Goal: Task Accomplishment & Management: Manage account settings

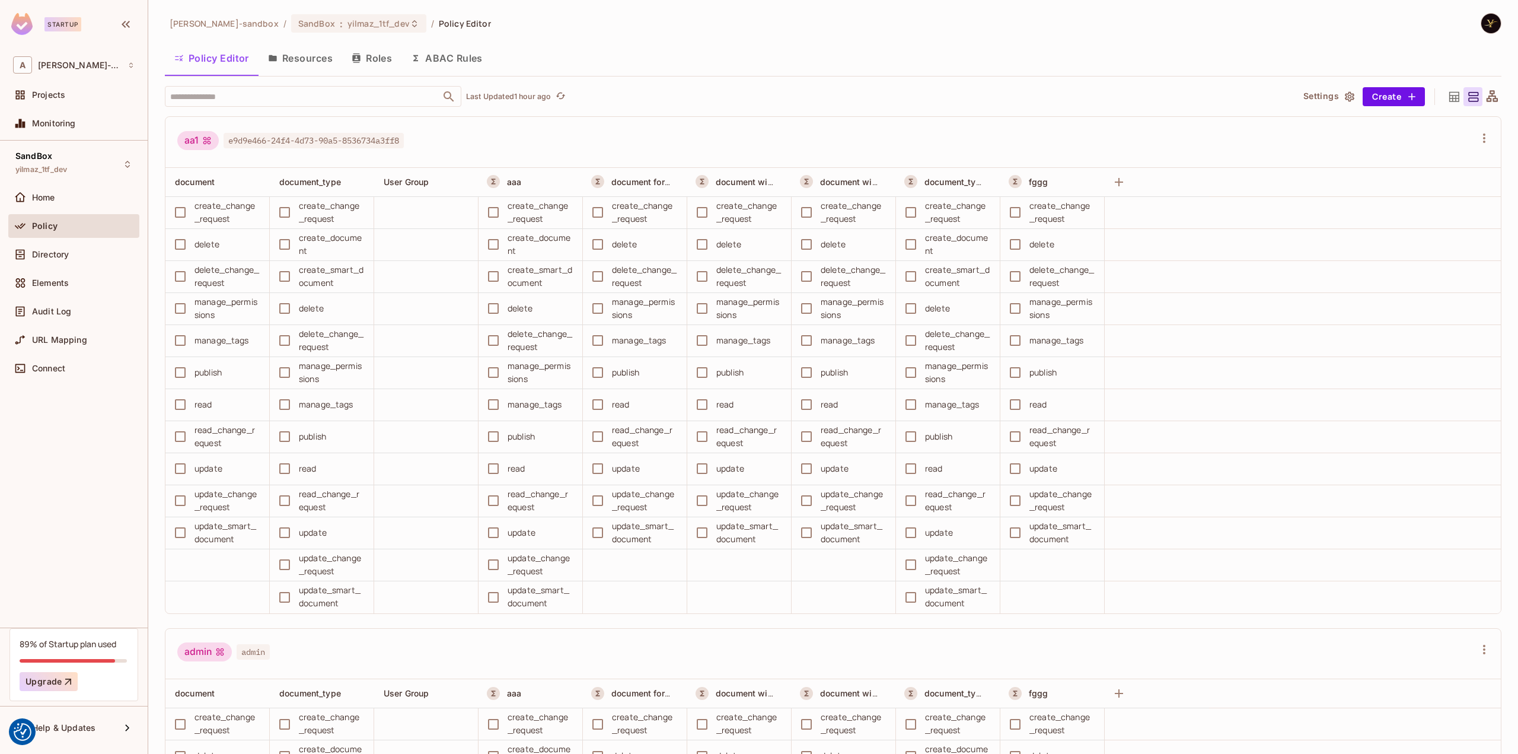
click at [363, 11] on div "alex-trustflight-sandbox / SandBox : yilmaz_1tf_dev / Policy Editor Policy Edit…" at bounding box center [833, 377] width 1370 height 754
click at [362, 15] on div "SandBox : yilmaz_1tf_dev" at bounding box center [358, 23] width 135 height 18
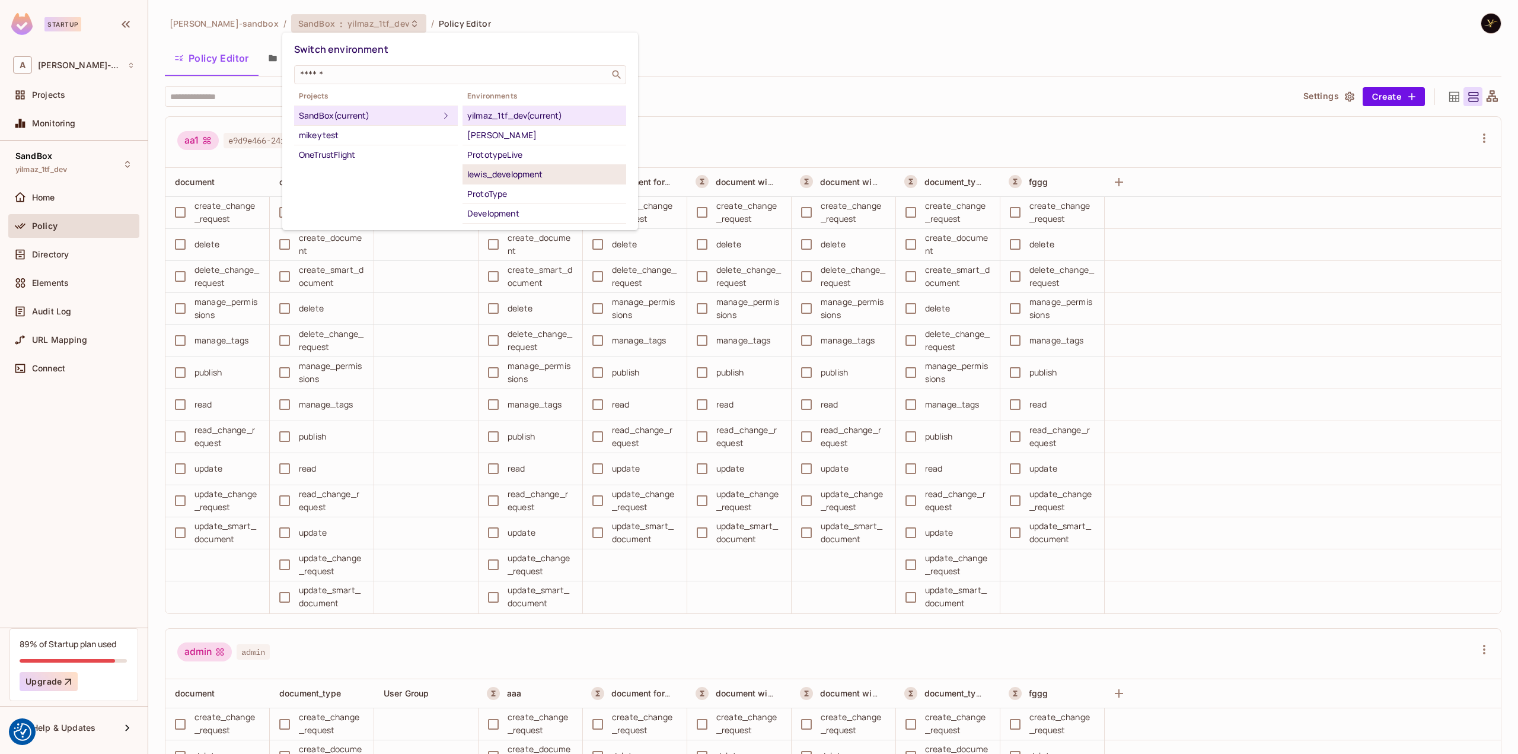
click at [476, 176] on div "lewis_development" at bounding box center [544, 174] width 154 height 14
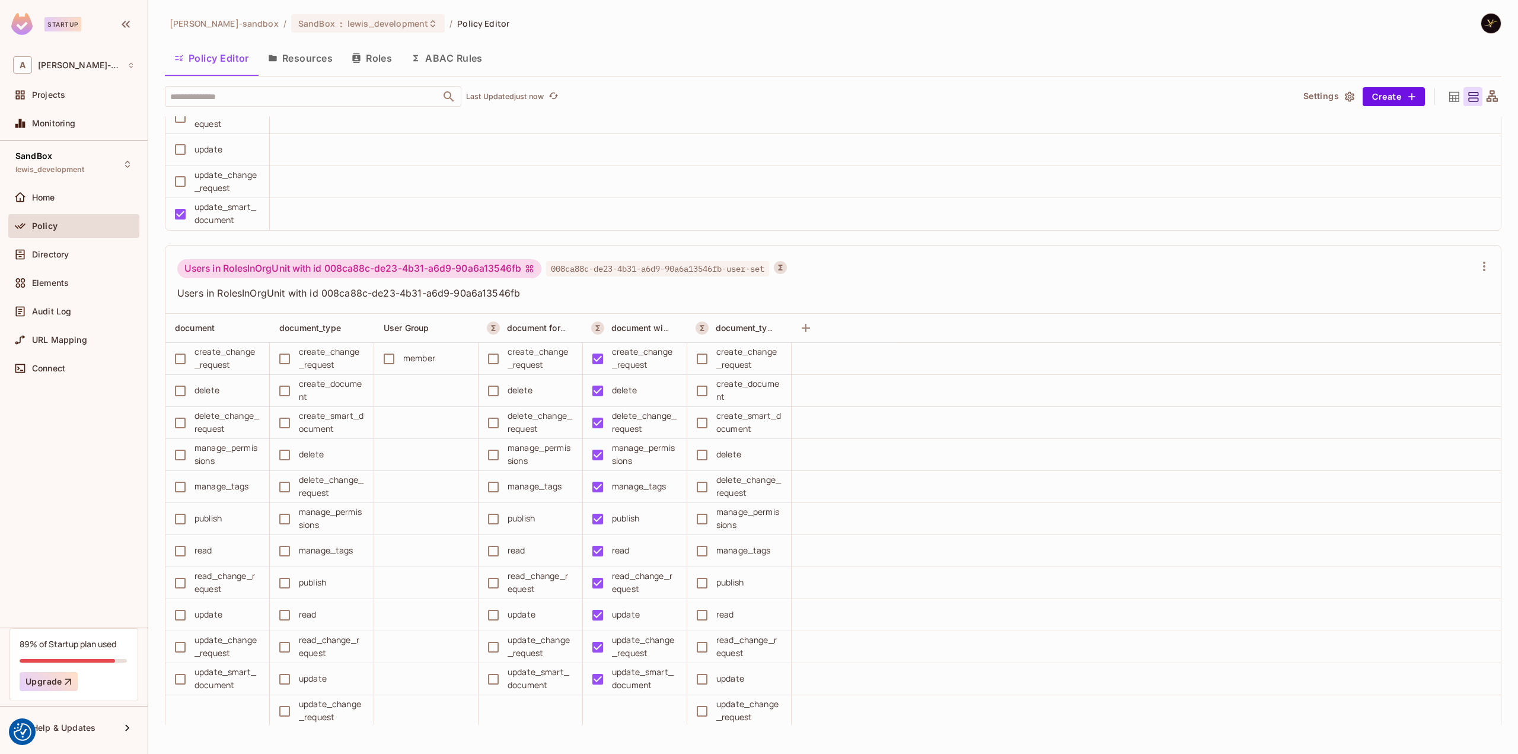
scroll to position [7064, 0]
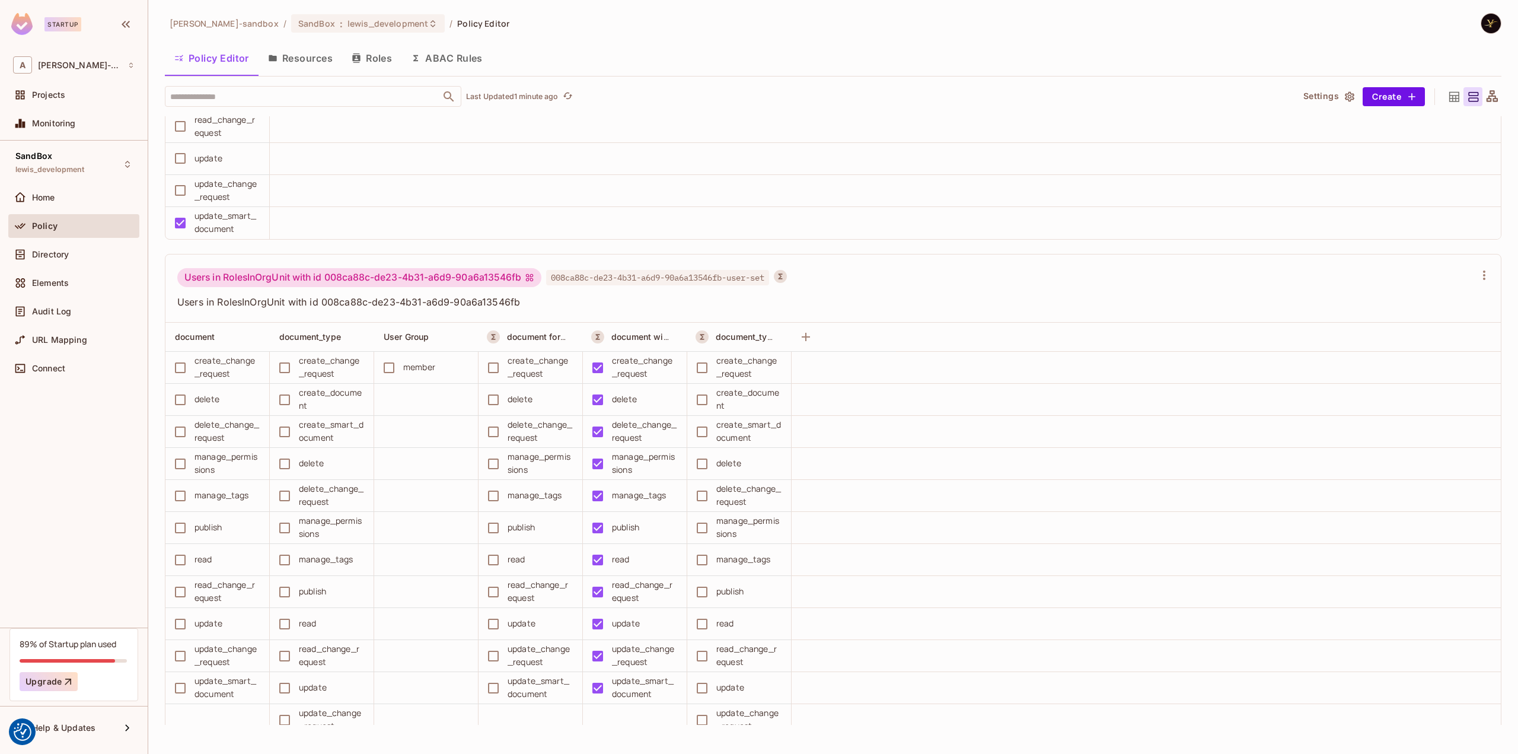
click at [452, 55] on button "ABAC Rules" at bounding box center [446, 58] width 91 height 30
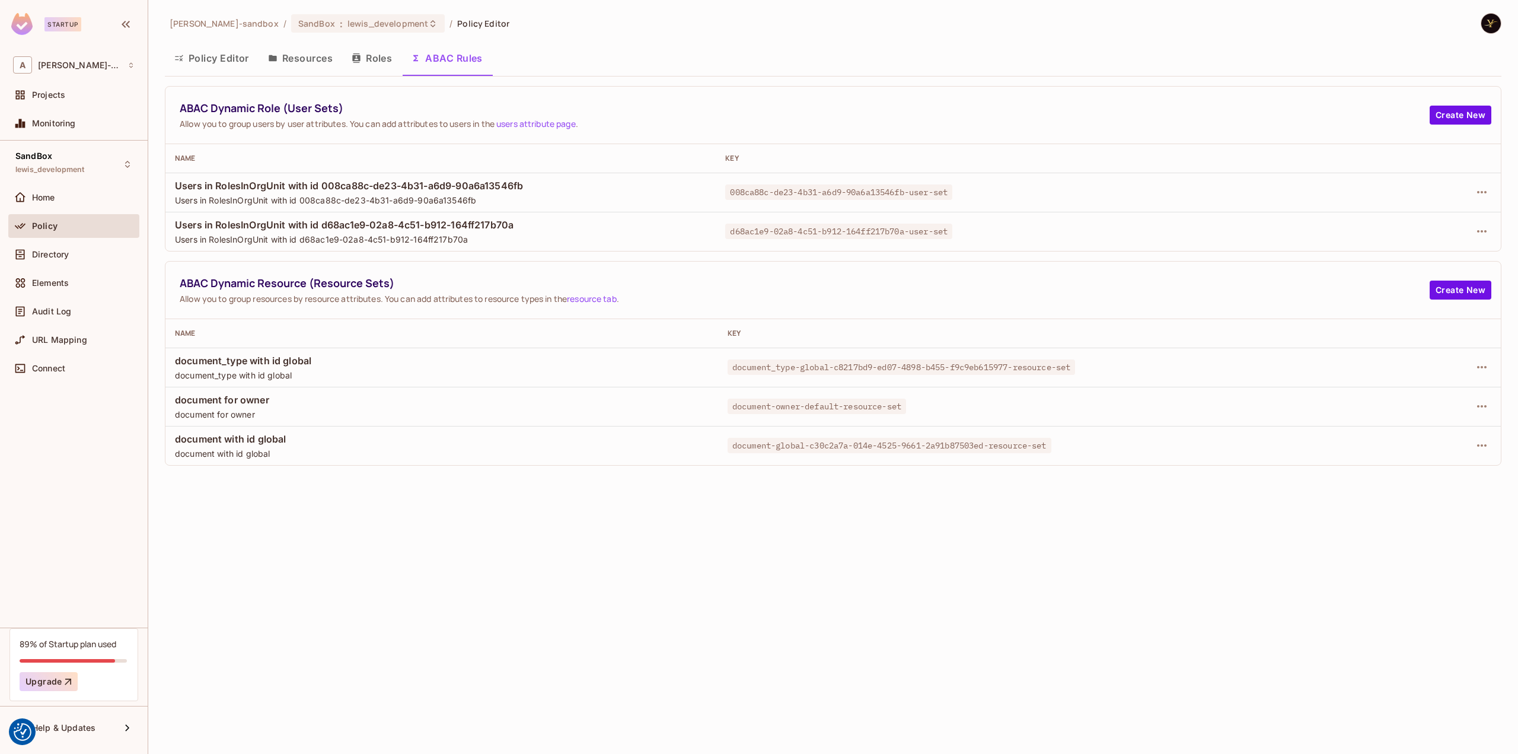
click at [213, 61] on button "Policy Editor" at bounding box center [212, 58] width 94 height 30
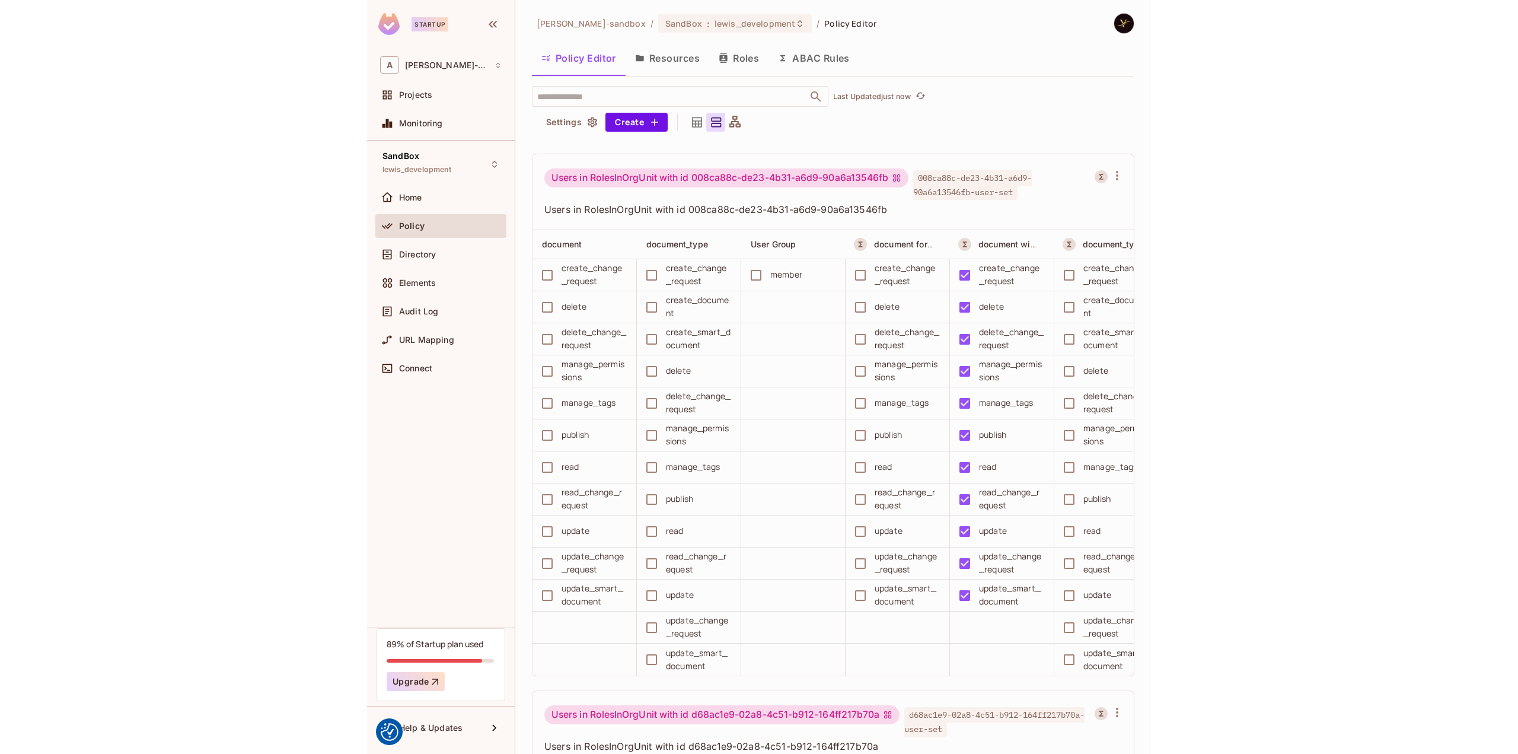
scroll to position [7204, 0]
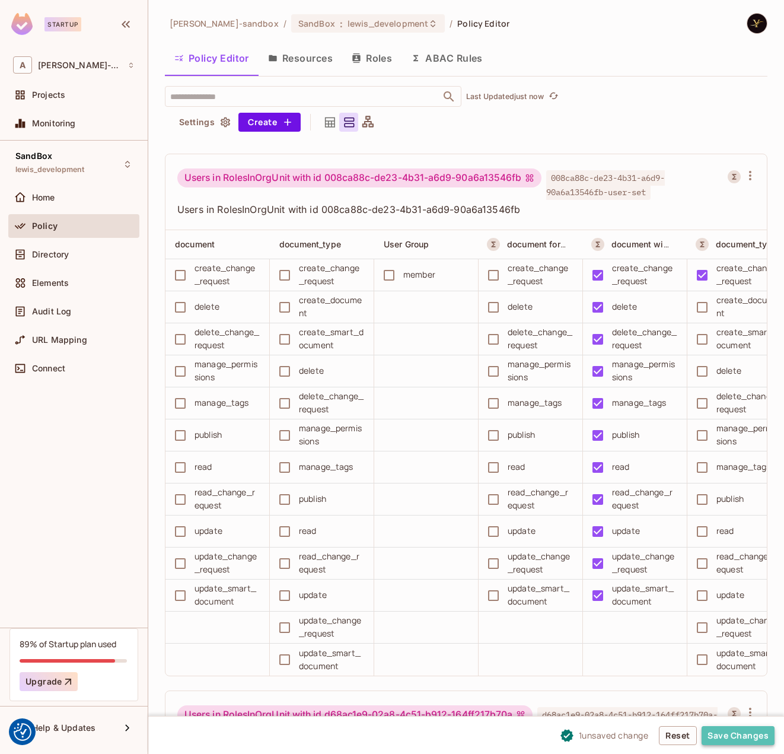
click at [476, 736] on button "Save Changes" at bounding box center [737, 735] width 73 height 19
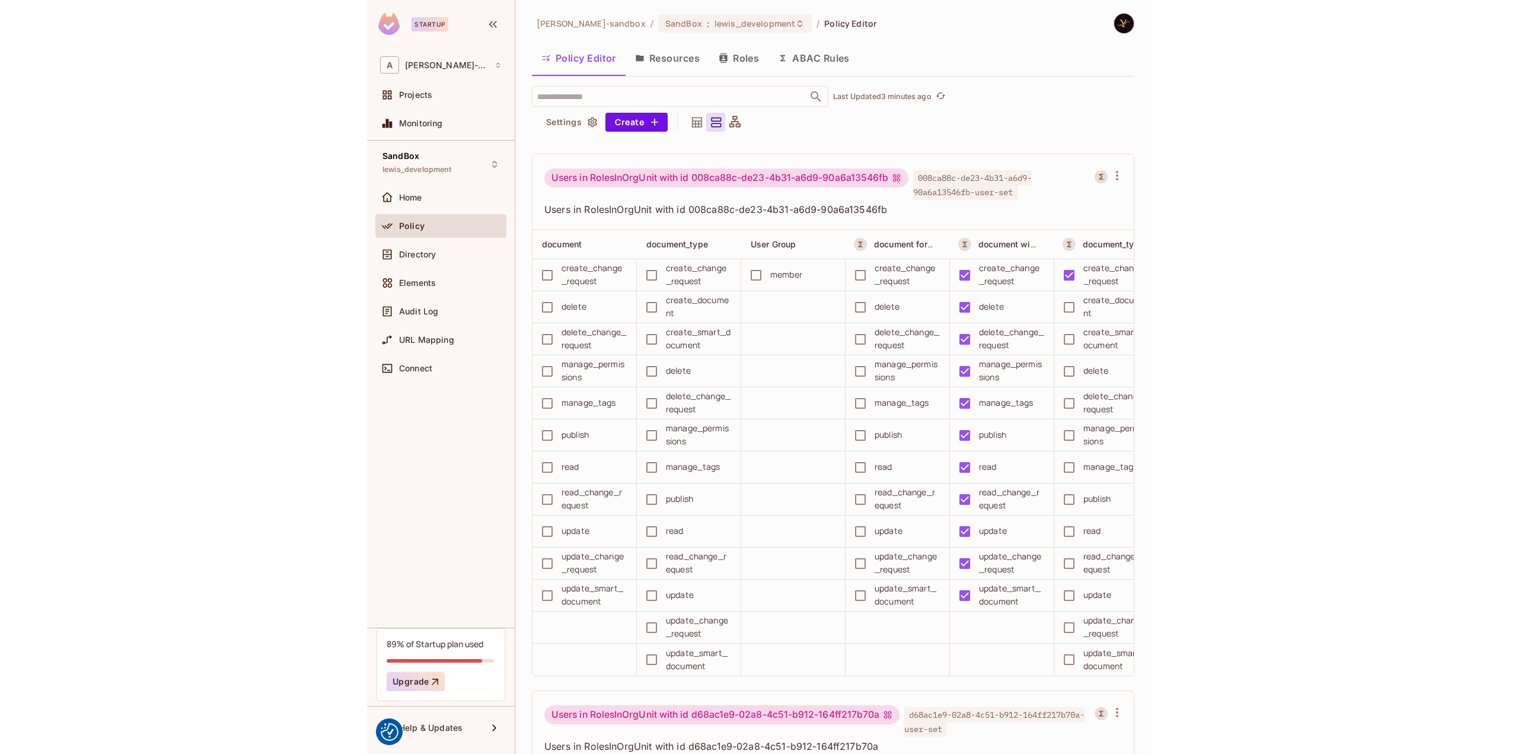
scroll to position [7187, 0]
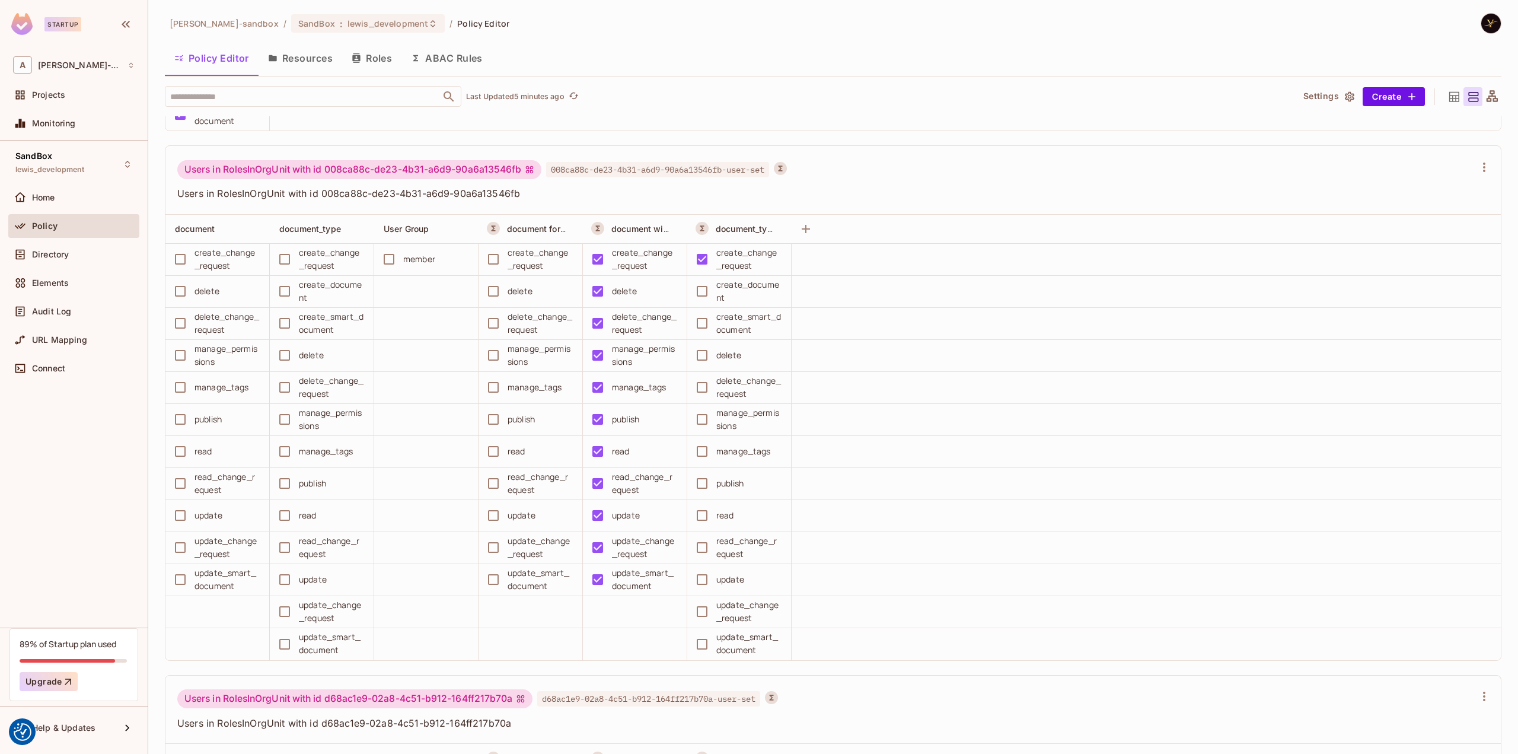
click at [311, 60] on button "Resources" at bounding box center [301, 58] width 84 height 30
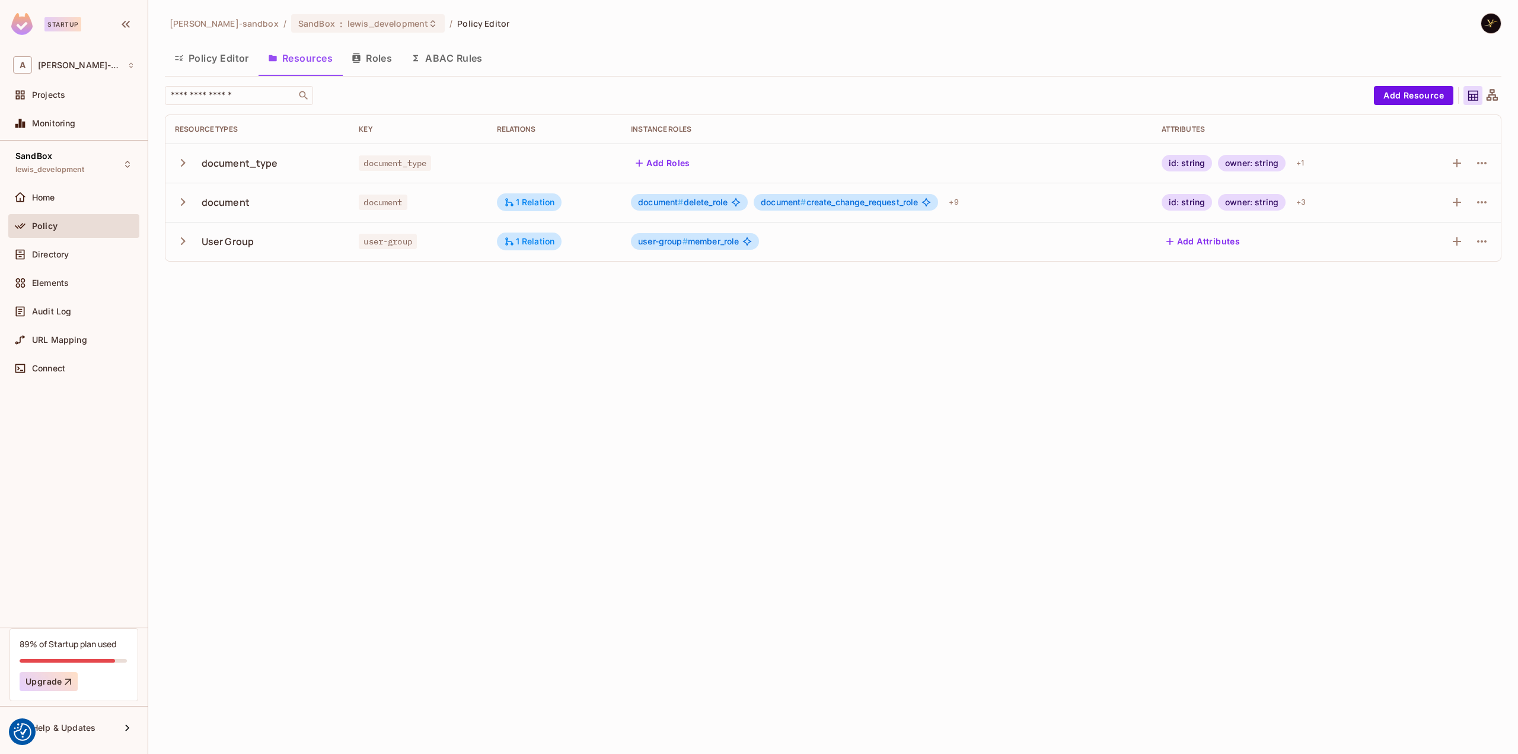
click at [379, 162] on span "document_type" at bounding box center [395, 162] width 72 height 15
drag, startPoint x: 388, startPoint y: 162, endPoint x: 498, endPoint y: 390, distance: 253.0
click at [476, 390] on div "alex-trustflight-sandbox / SandBox : lewis_development / Policy Editor Policy E…" at bounding box center [833, 377] width 1370 height 754
click at [399, 168] on span "document_type" at bounding box center [395, 162] width 72 height 15
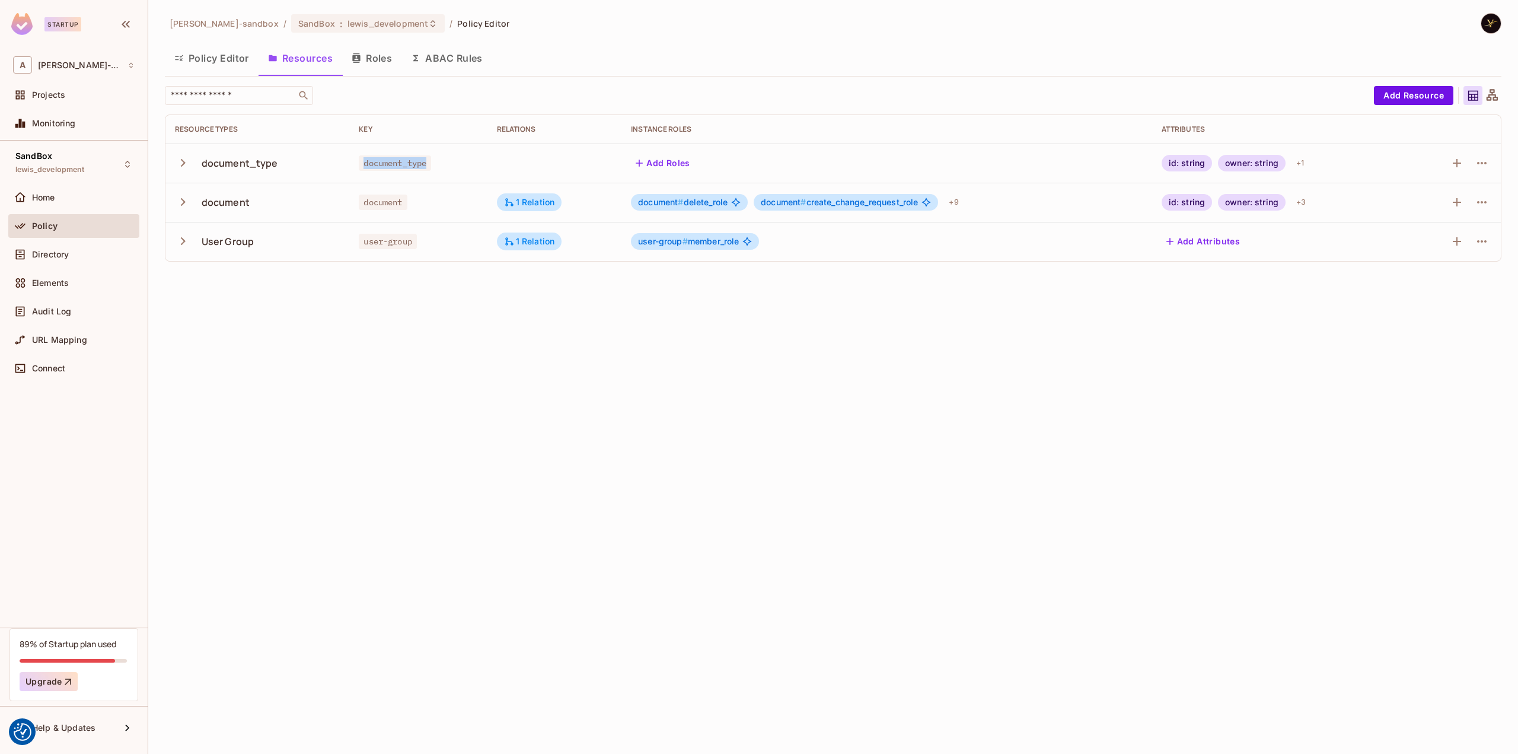
click at [399, 168] on span "document_type" at bounding box center [395, 162] width 72 height 15
copy span "document_type"
click at [476, 268] on div "​ Add Resource Resource Types Key Relations Instance roles Attributes document_…" at bounding box center [833, 178] width 1336 height 185
click at [476, 342] on div "alex-trustflight-sandbox / SandBox : lewis_development / Policy Editor Policy E…" at bounding box center [833, 377] width 1370 height 754
click at [376, 20] on span "lewis_development" at bounding box center [387, 23] width 81 height 11
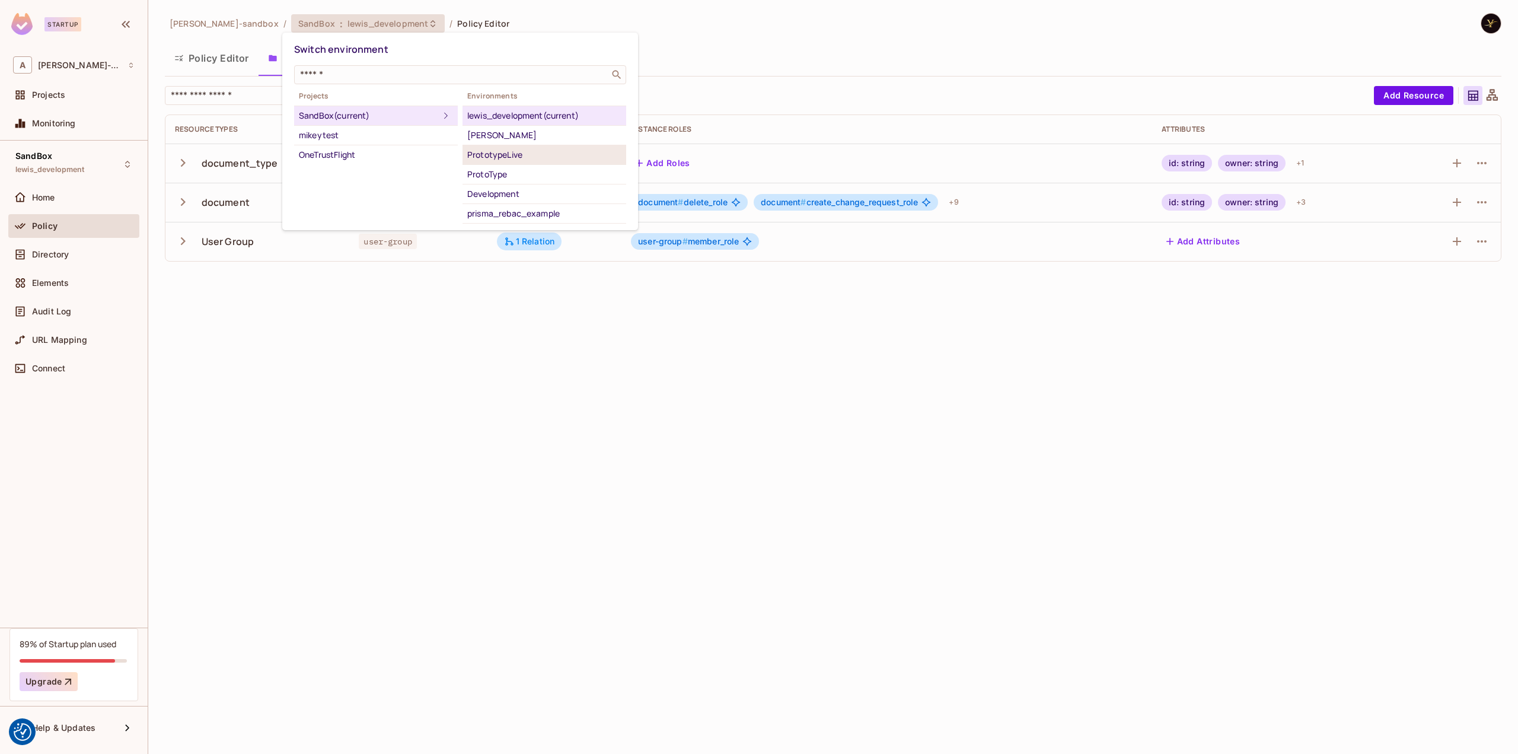
scroll to position [36, 0]
click at [521, 209] on div "yilmaz_1tf_dev" at bounding box center [544, 216] width 154 height 14
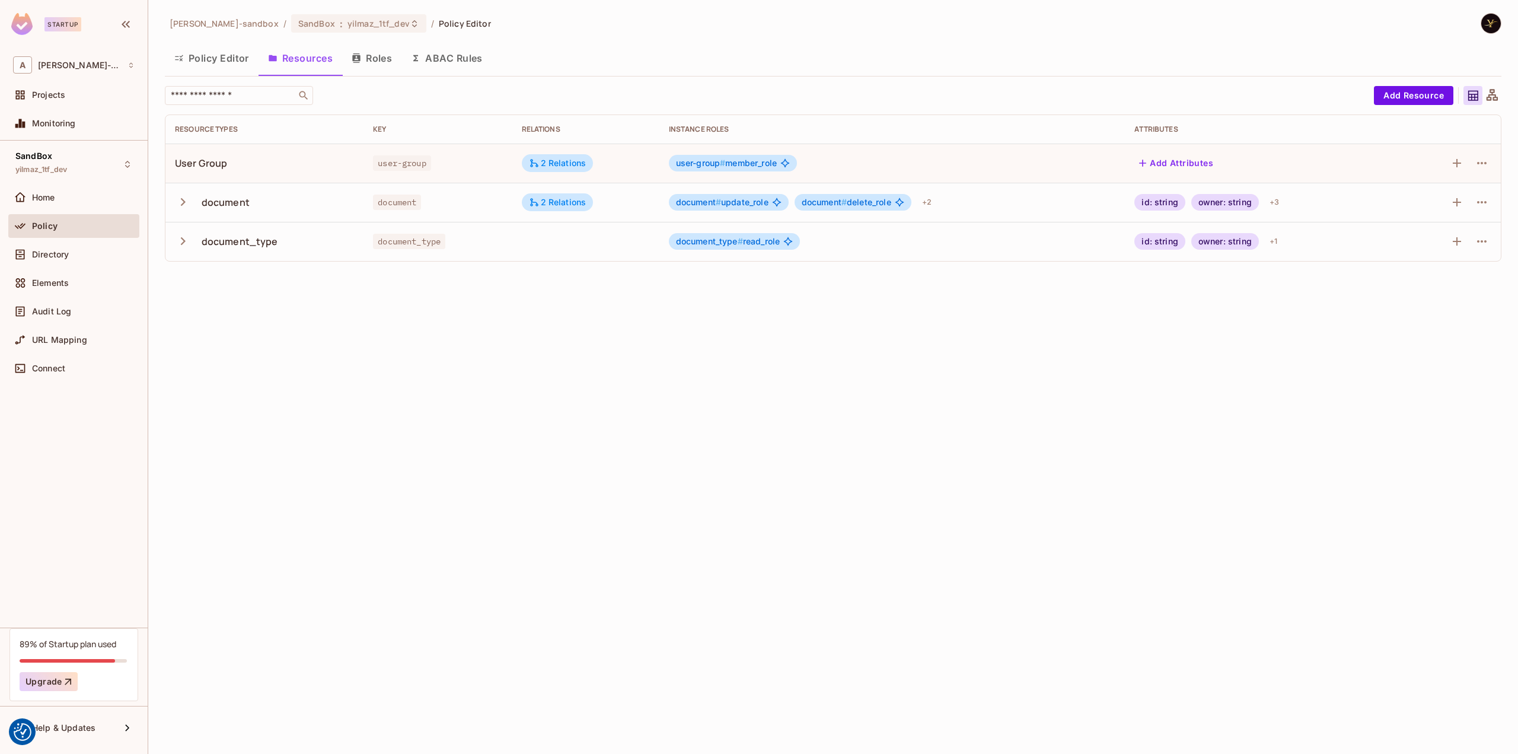
click at [466, 344] on div "[PERSON_NAME]-sandbox / SandBox : yilmaz_1tf_dev / Policy Editor Policy Editor …" at bounding box center [833, 377] width 1370 height 754
click at [225, 56] on button "Policy Editor" at bounding box center [212, 58] width 94 height 30
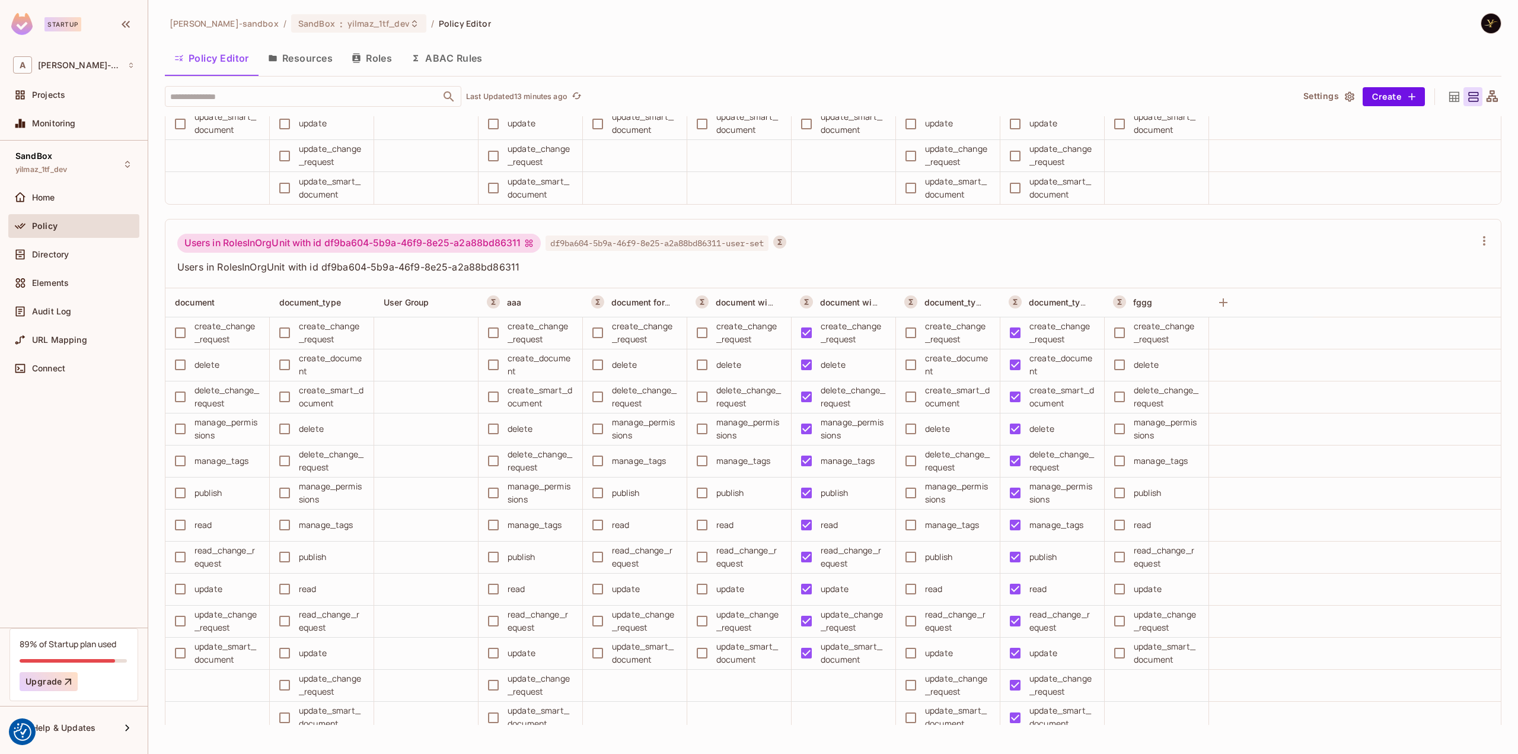
click at [433, 54] on button "ABAC Rules" at bounding box center [446, 58] width 91 height 30
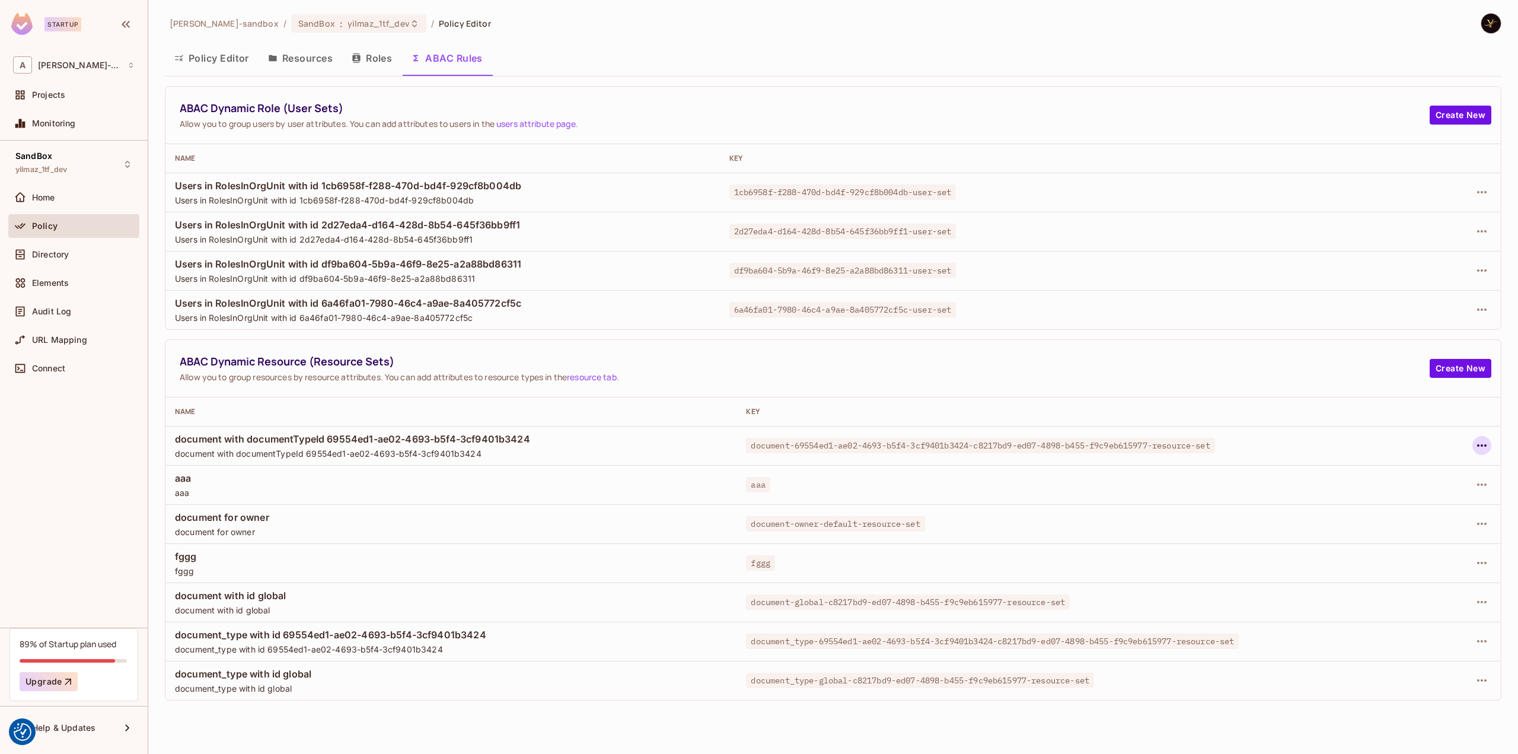
click at [1475, 450] on icon "button" at bounding box center [1482, 445] width 14 height 14
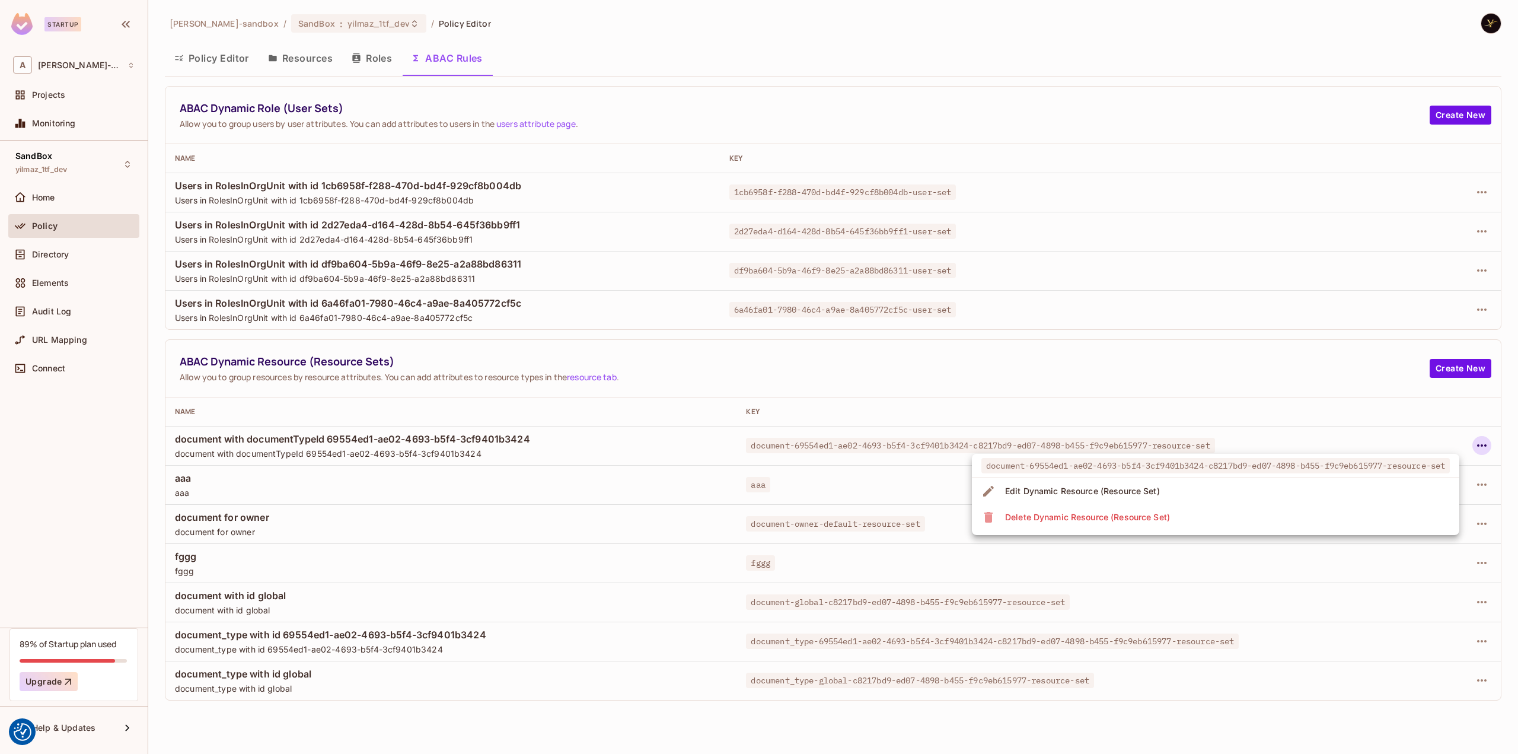
click at [1272, 520] on li "Delete Dynamic Resource (Resource Set)" at bounding box center [1215, 517] width 487 height 26
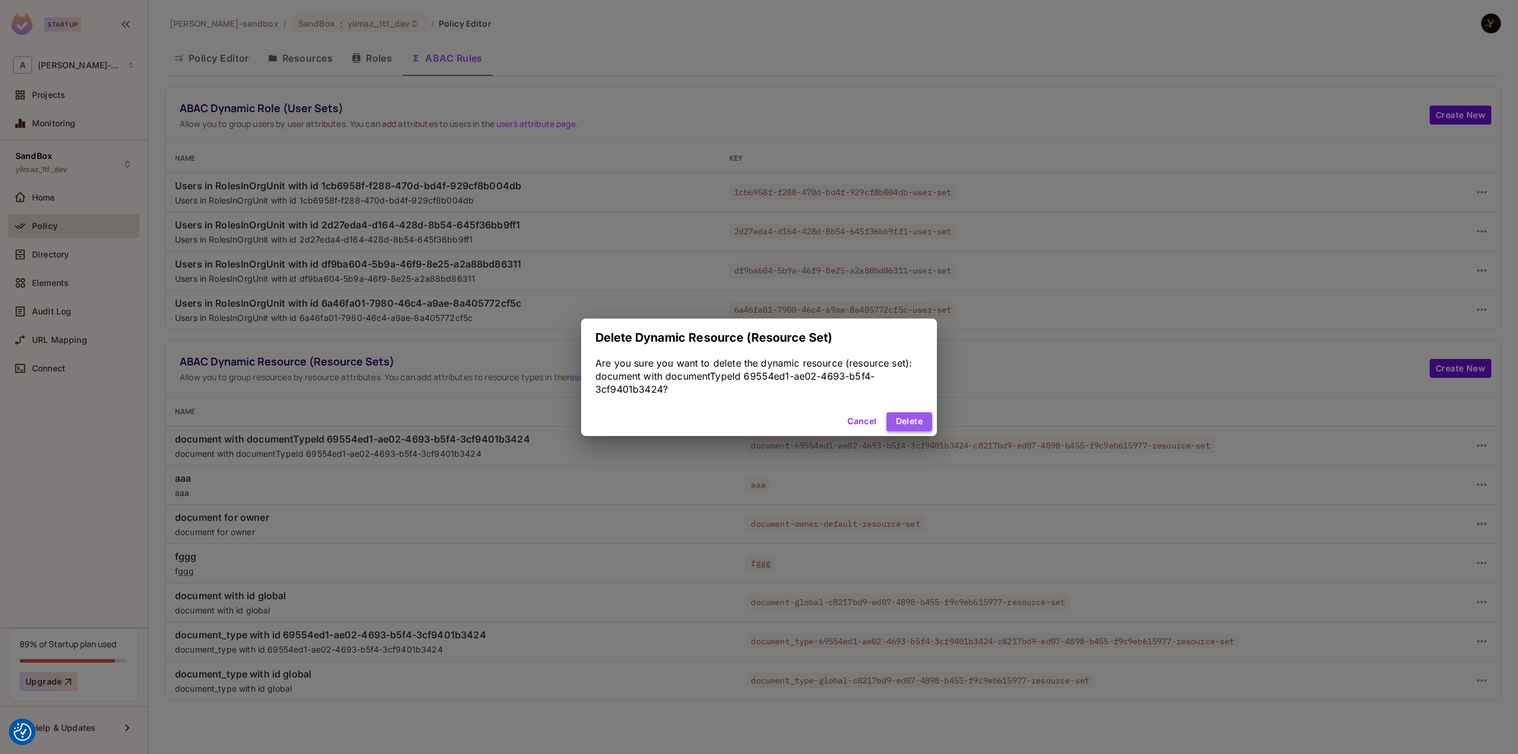
click at [931, 420] on button "Delete" at bounding box center [909, 421] width 46 height 19
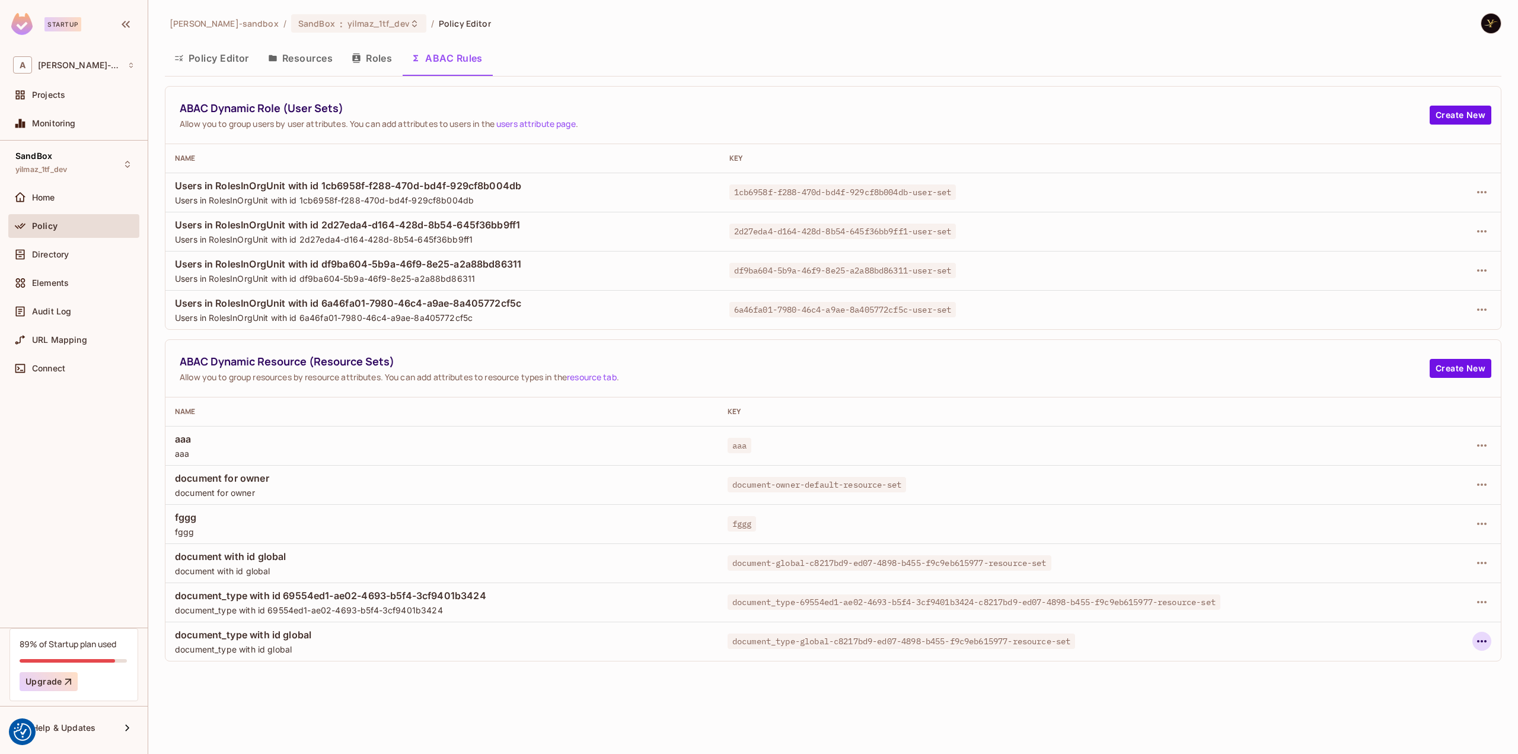
click at [1479, 636] on icon "button" at bounding box center [1482, 641] width 14 height 14
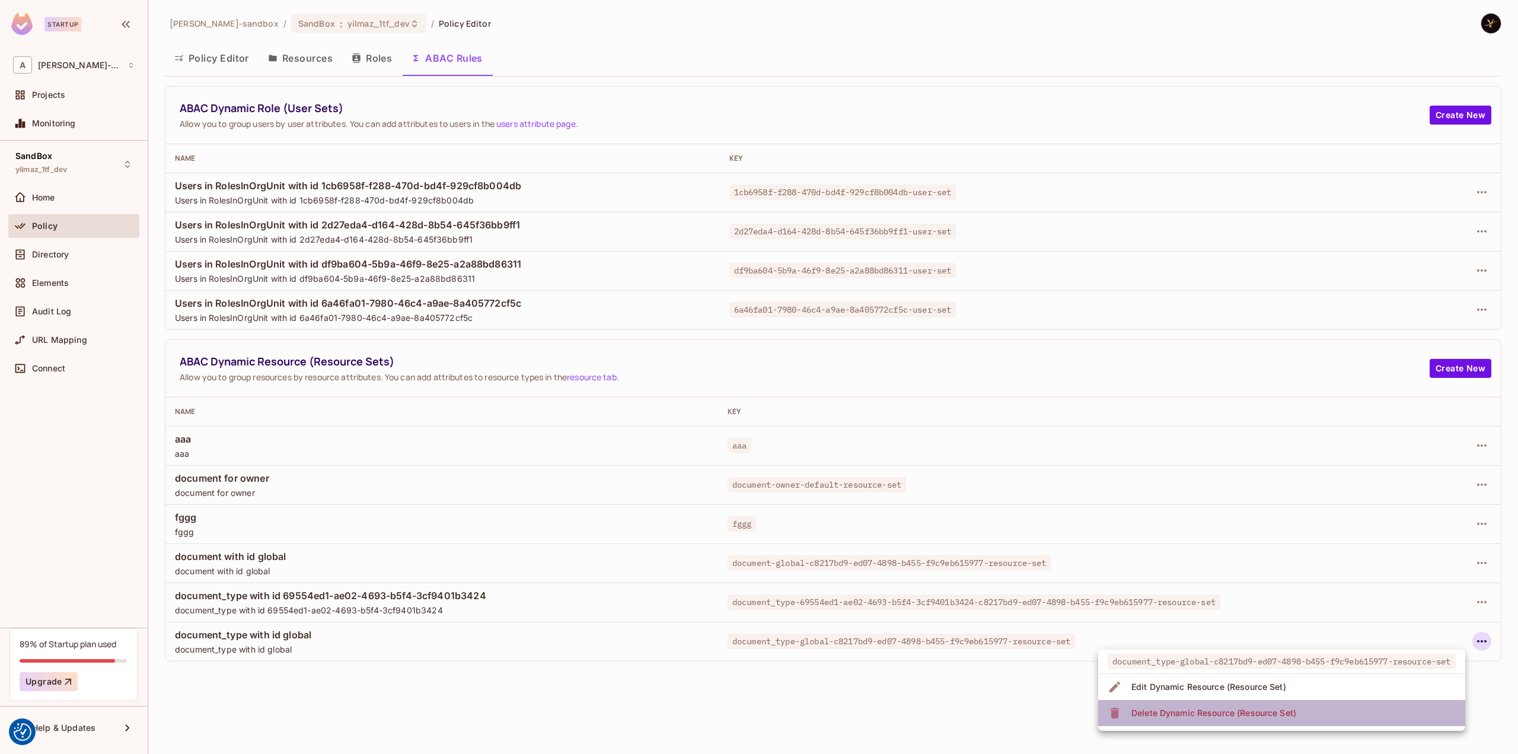
click at [1323, 711] on li "Delete Dynamic Resource (Resource Set)" at bounding box center [1281, 713] width 367 height 26
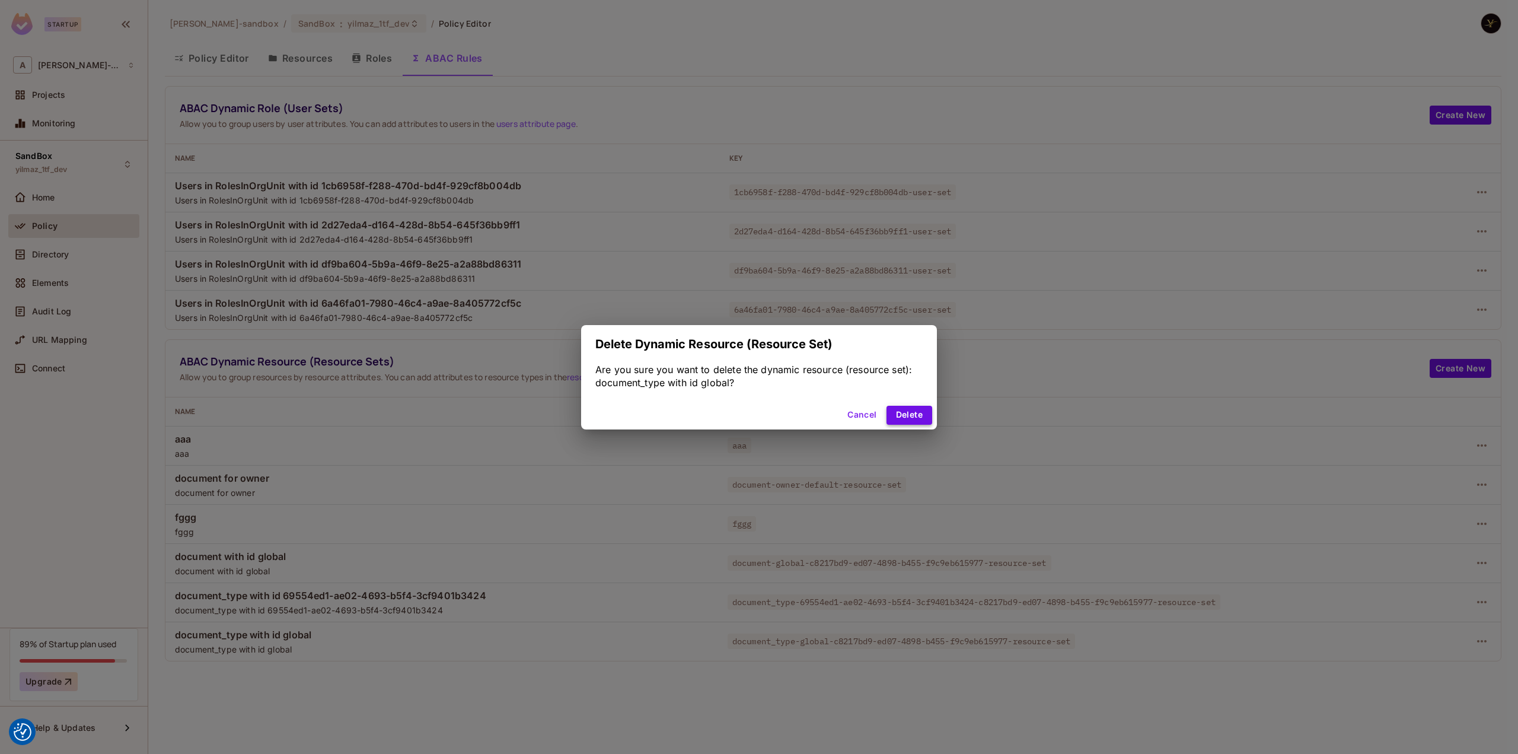
click at [915, 415] on button "Delete" at bounding box center [909, 415] width 46 height 19
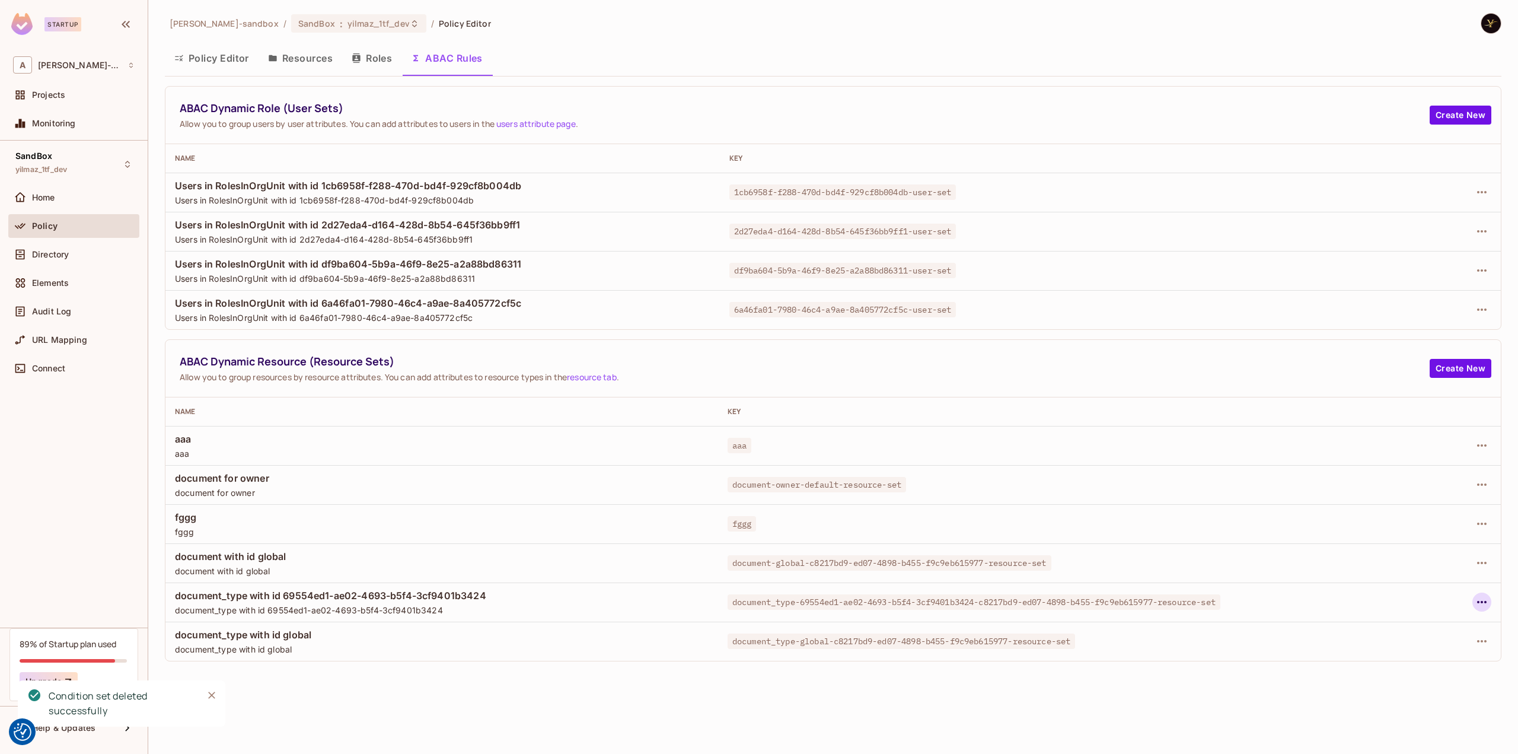
click at [1485, 598] on icon "button" at bounding box center [1482, 602] width 14 height 14
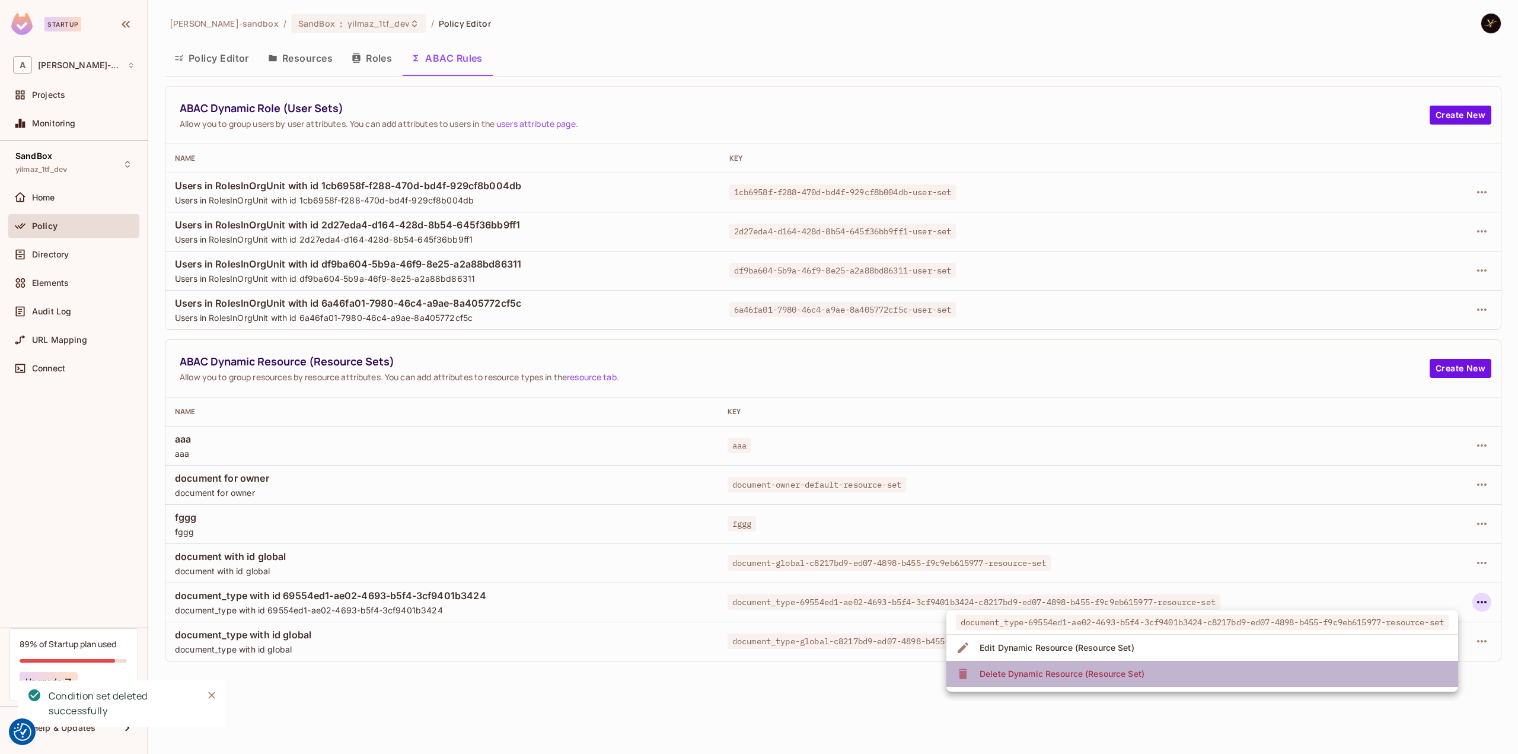
click at [1298, 671] on li "Delete Dynamic Resource (Resource Set)" at bounding box center [1202, 673] width 512 height 26
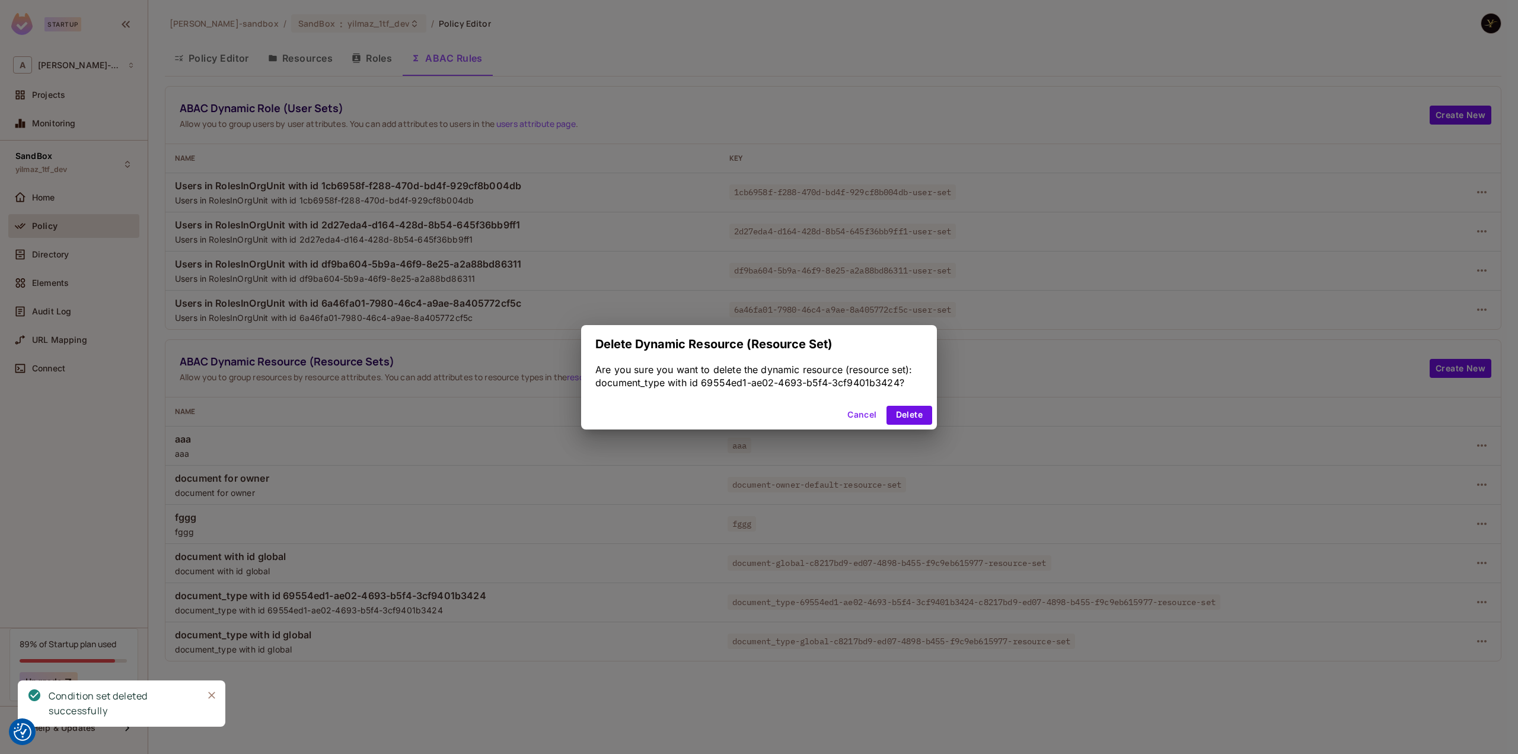
click at [925, 426] on div "Cancel Delete" at bounding box center [759, 415] width 356 height 28
click at [896, 413] on button "Delete" at bounding box center [909, 415] width 46 height 19
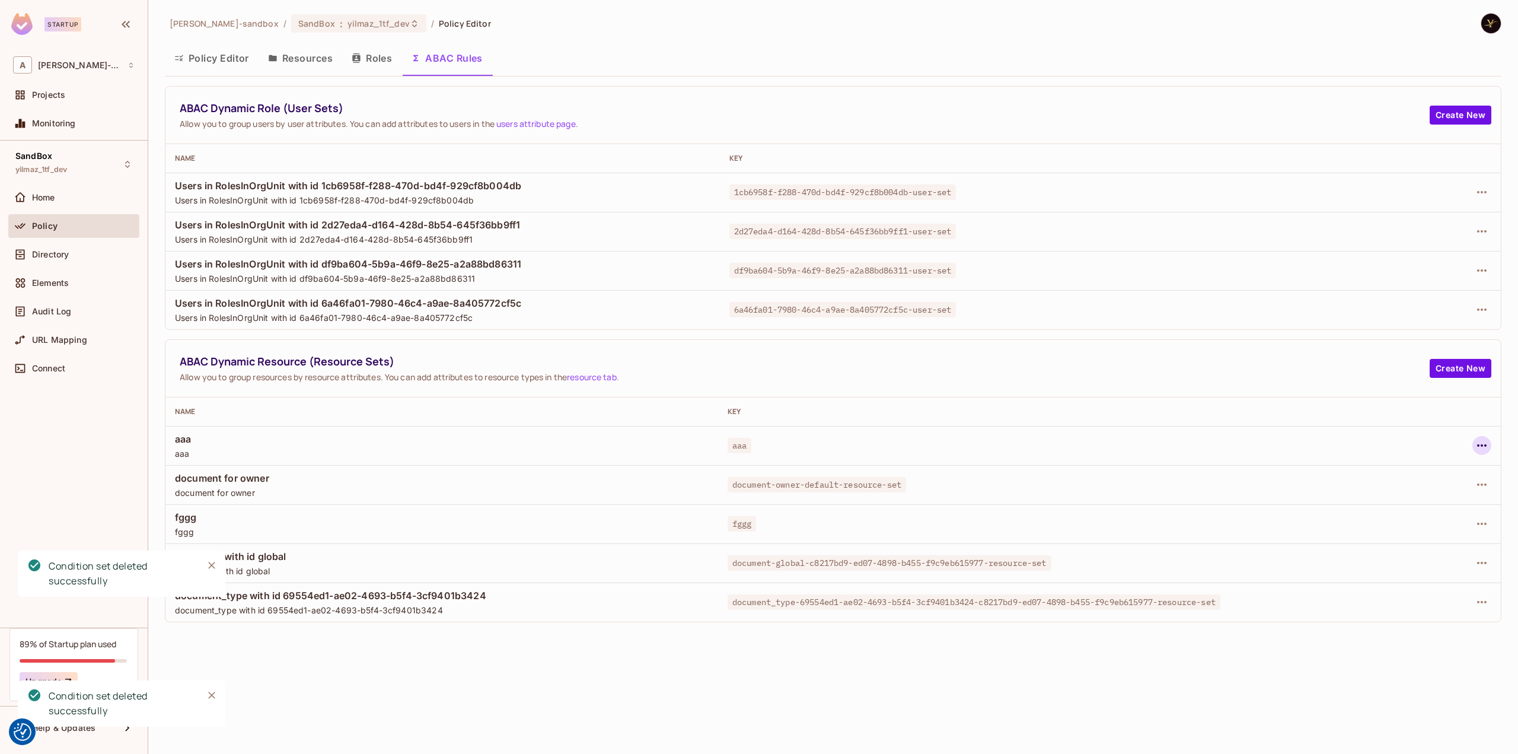
click at [1487, 449] on icon "button" at bounding box center [1482, 445] width 14 height 14
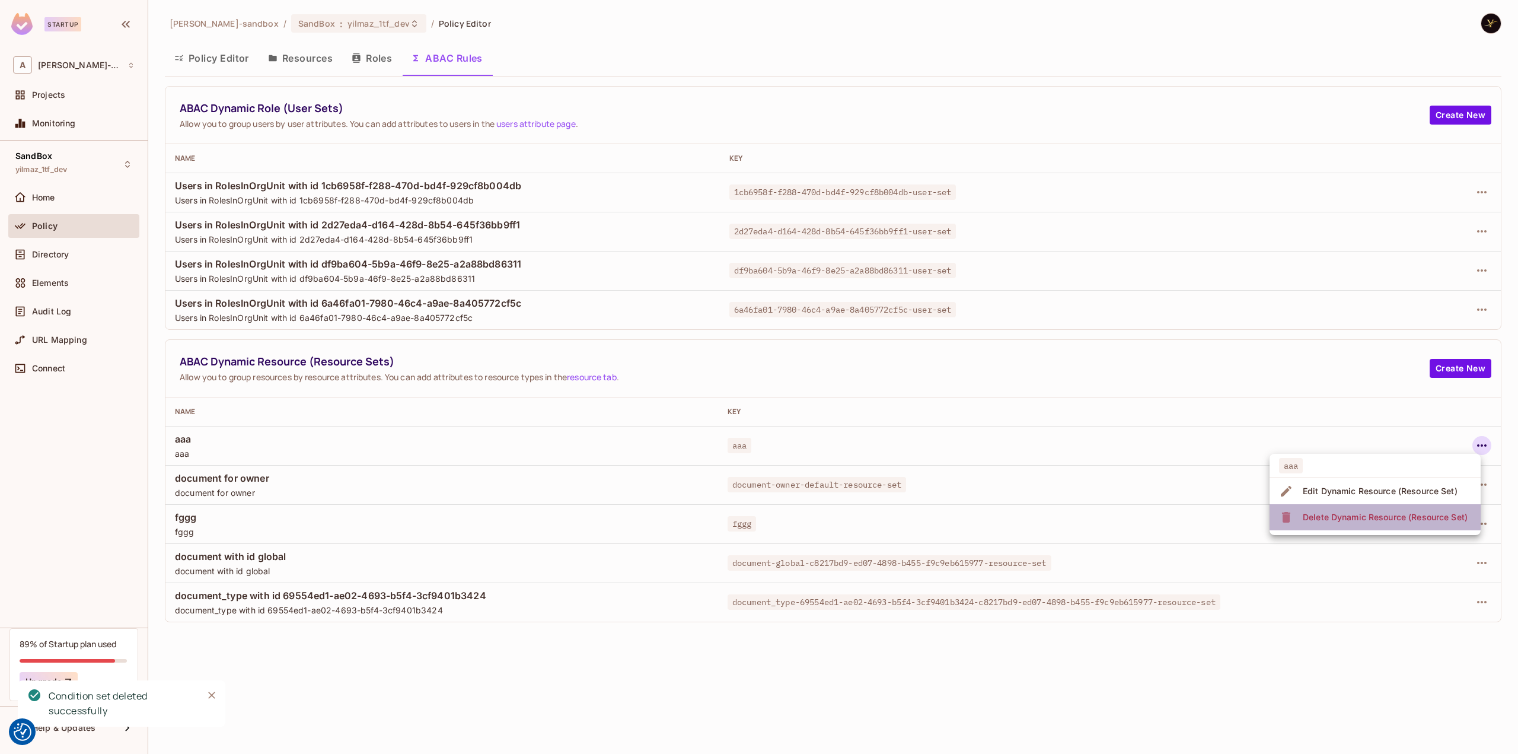
click at [1436, 511] on div "Delete Dynamic Resource (Resource Set)" at bounding box center [1385, 517] width 165 height 12
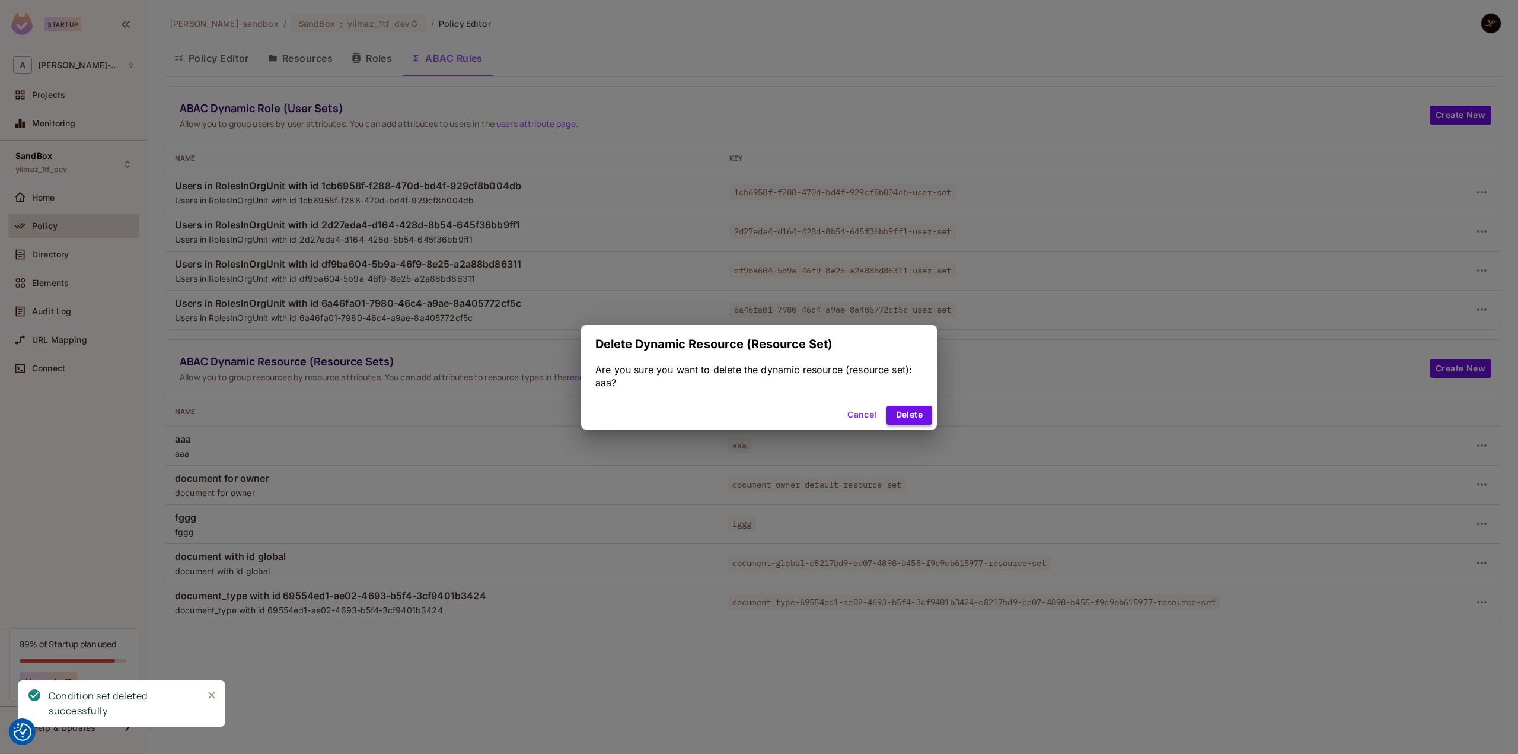
click at [912, 406] on button "Delete" at bounding box center [909, 415] width 46 height 19
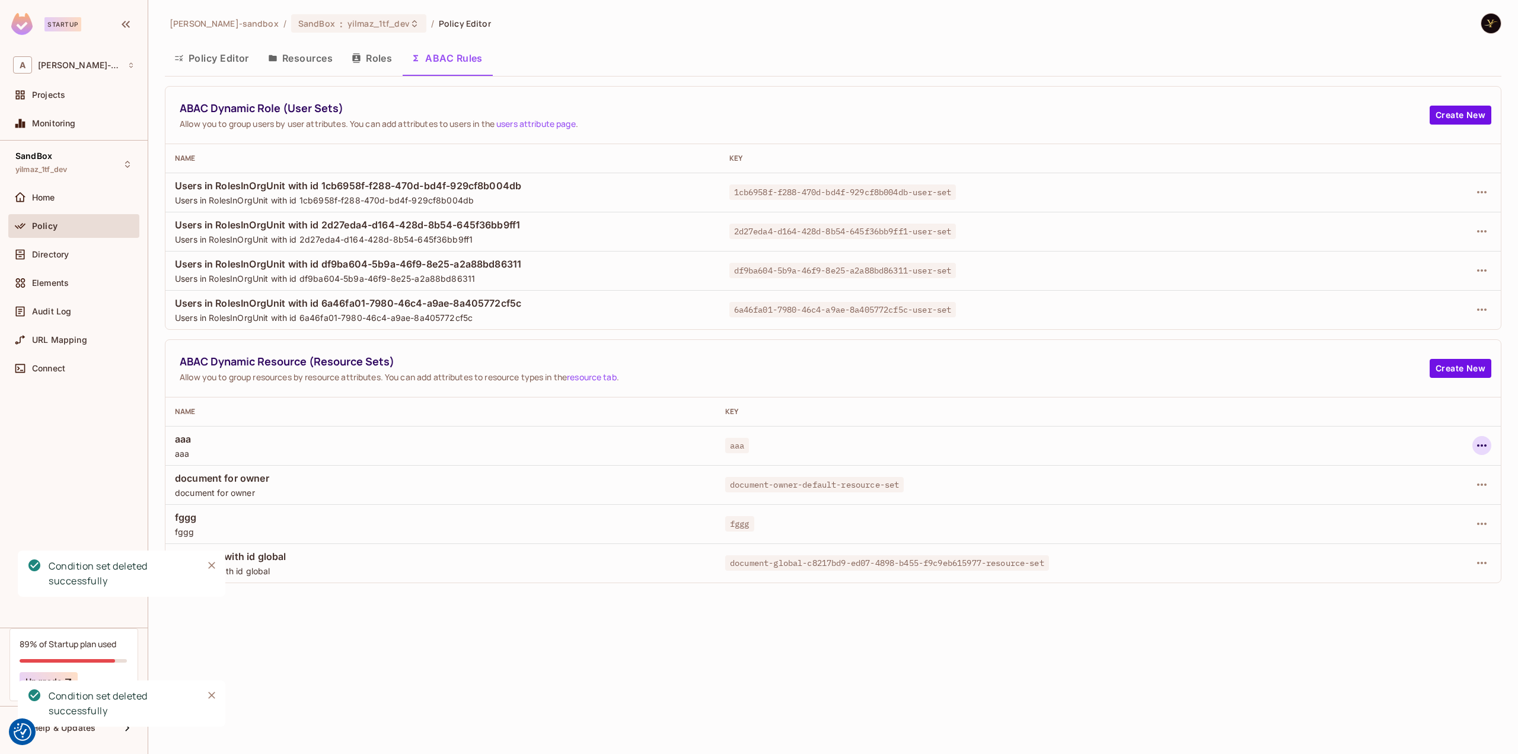
click at [1485, 444] on icon "button" at bounding box center [1481, 445] width 9 height 2
click at [1392, 517] on div "Delete Dynamic Resource (Resource Set)" at bounding box center [1385, 517] width 165 height 12
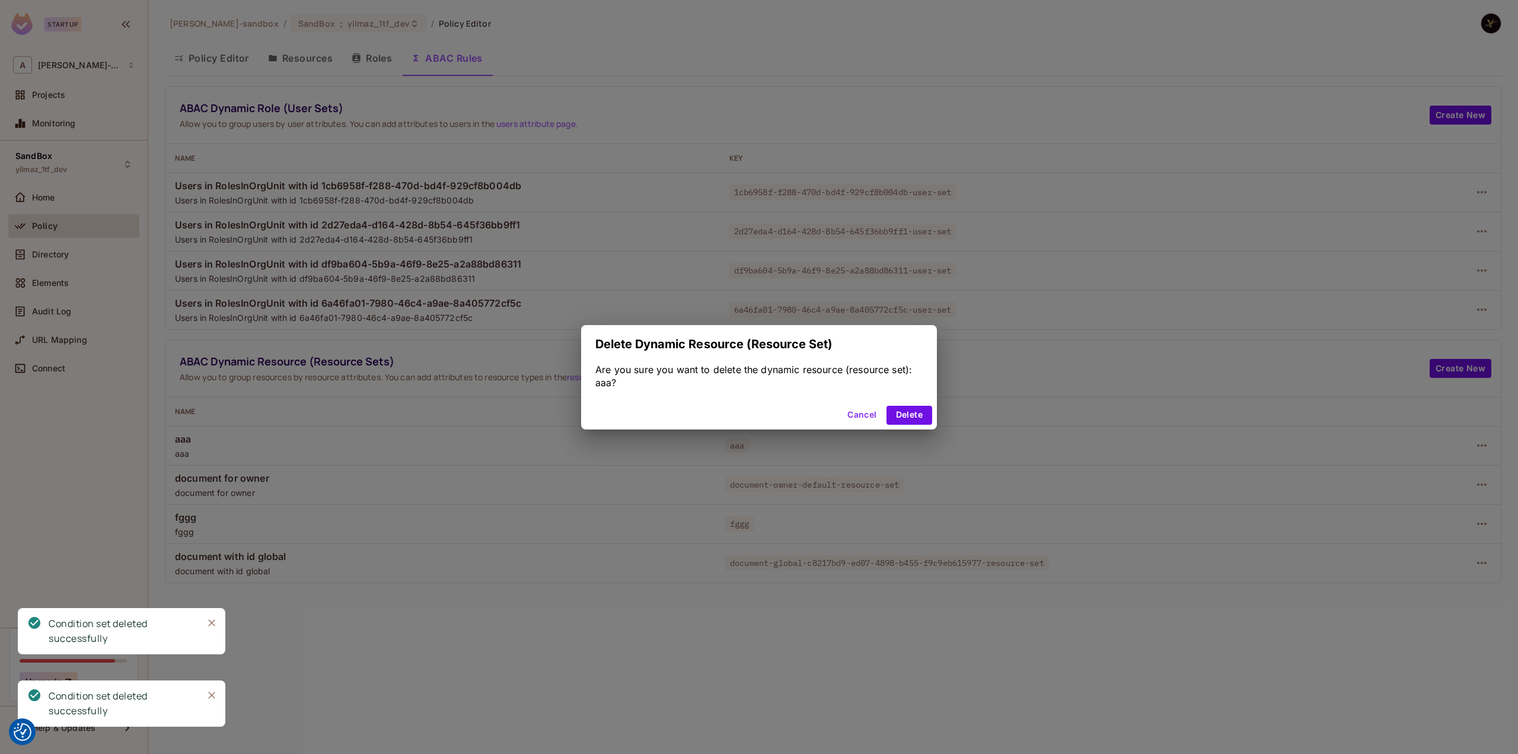
drag, startPoint x: 913, startPoint y: 414, endPoint x: 939, endPoint y: 415, distance: 26.1
click at [915, 414] on button "Delete" at bounding box center [909, 415] width 46 height 19
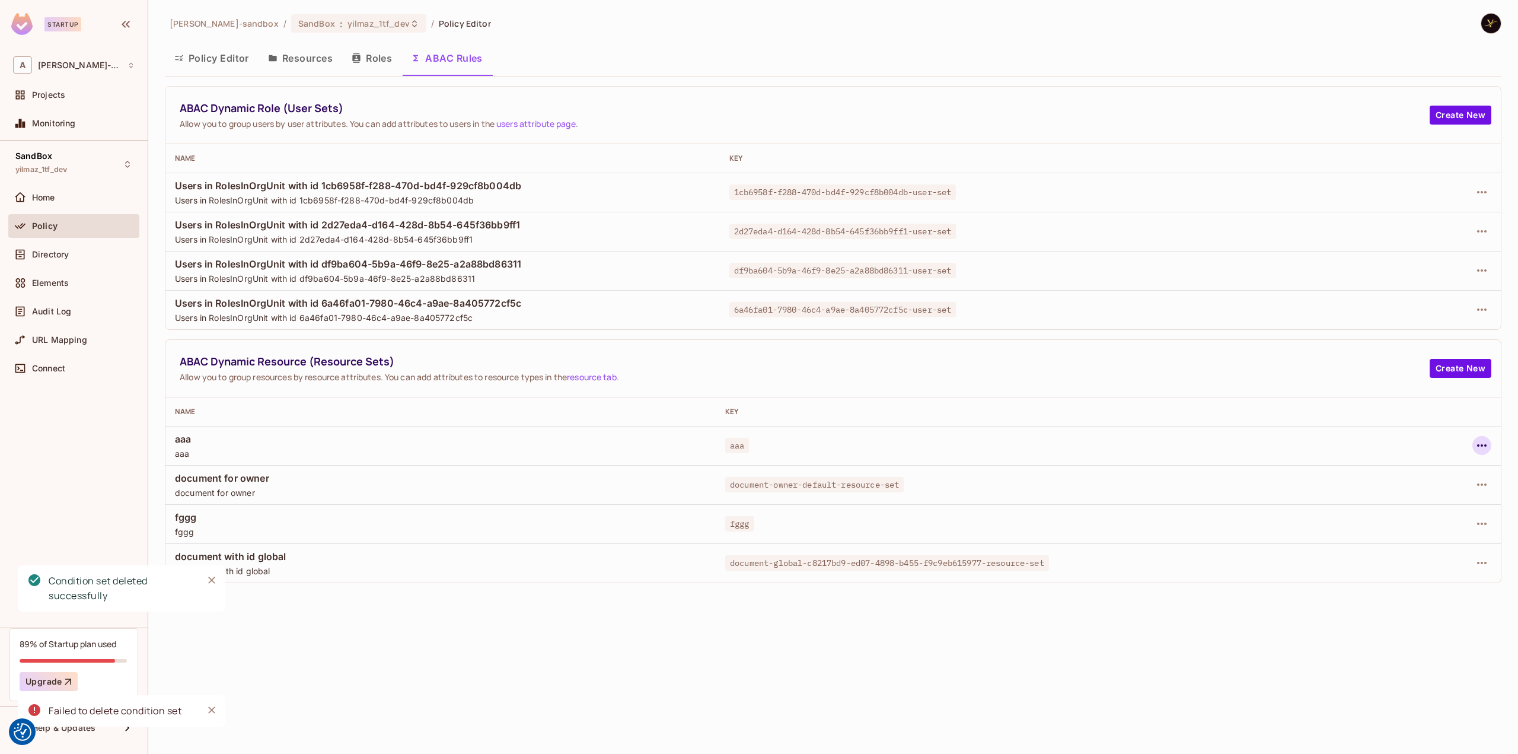
click at [1481, 445] on icon "button" at bounding box center [1482, 445] width 14 height 14
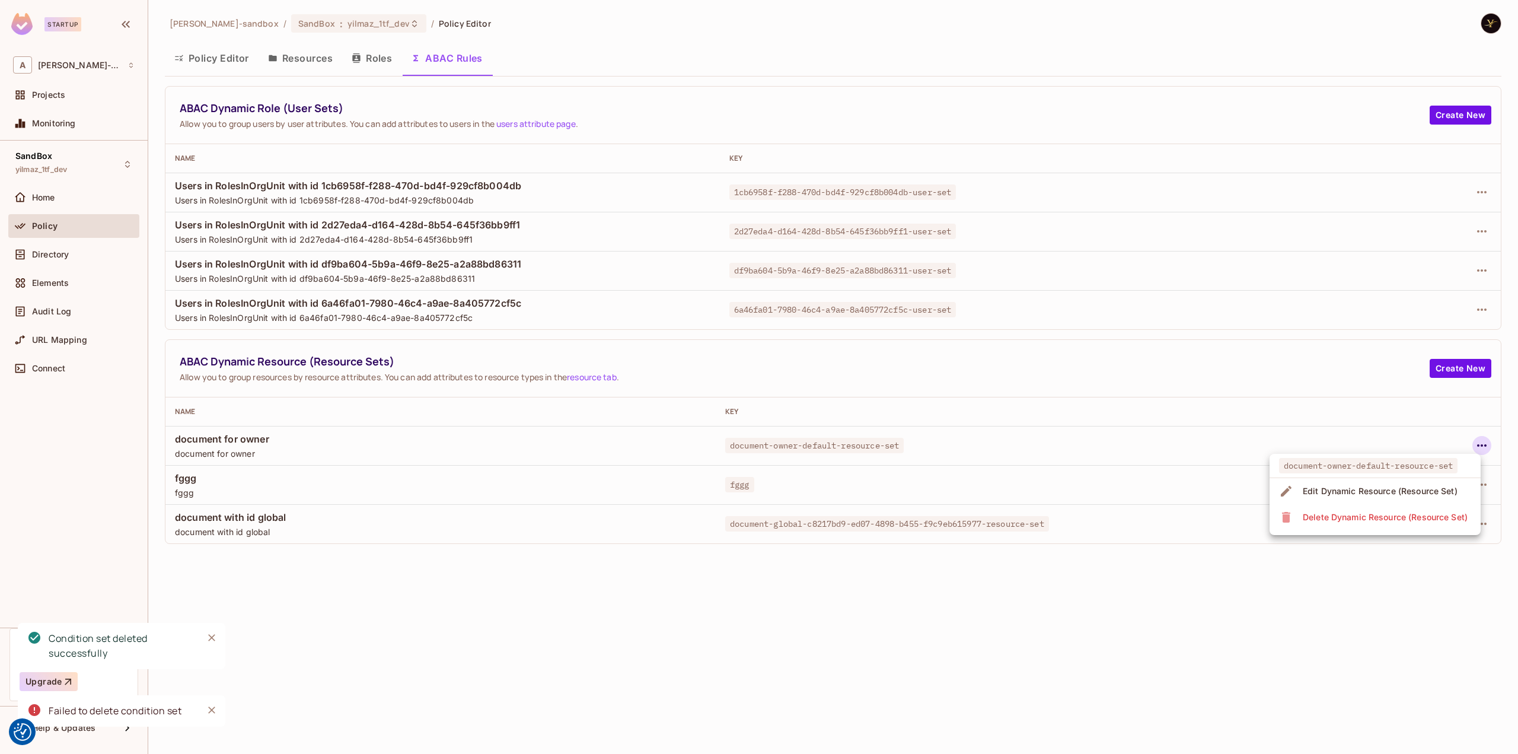
click at [1226, 431] on div at bounding box center [759, 377] width 1518 height 754
click at [1488, 449] on icon "button" at bounding box center [1482, 445] width 14 height 14
click at [1401, 510] on span "Delete Dynamic Resource (Resource Set)" at bounding box center [1385, 517] width 172 height 19
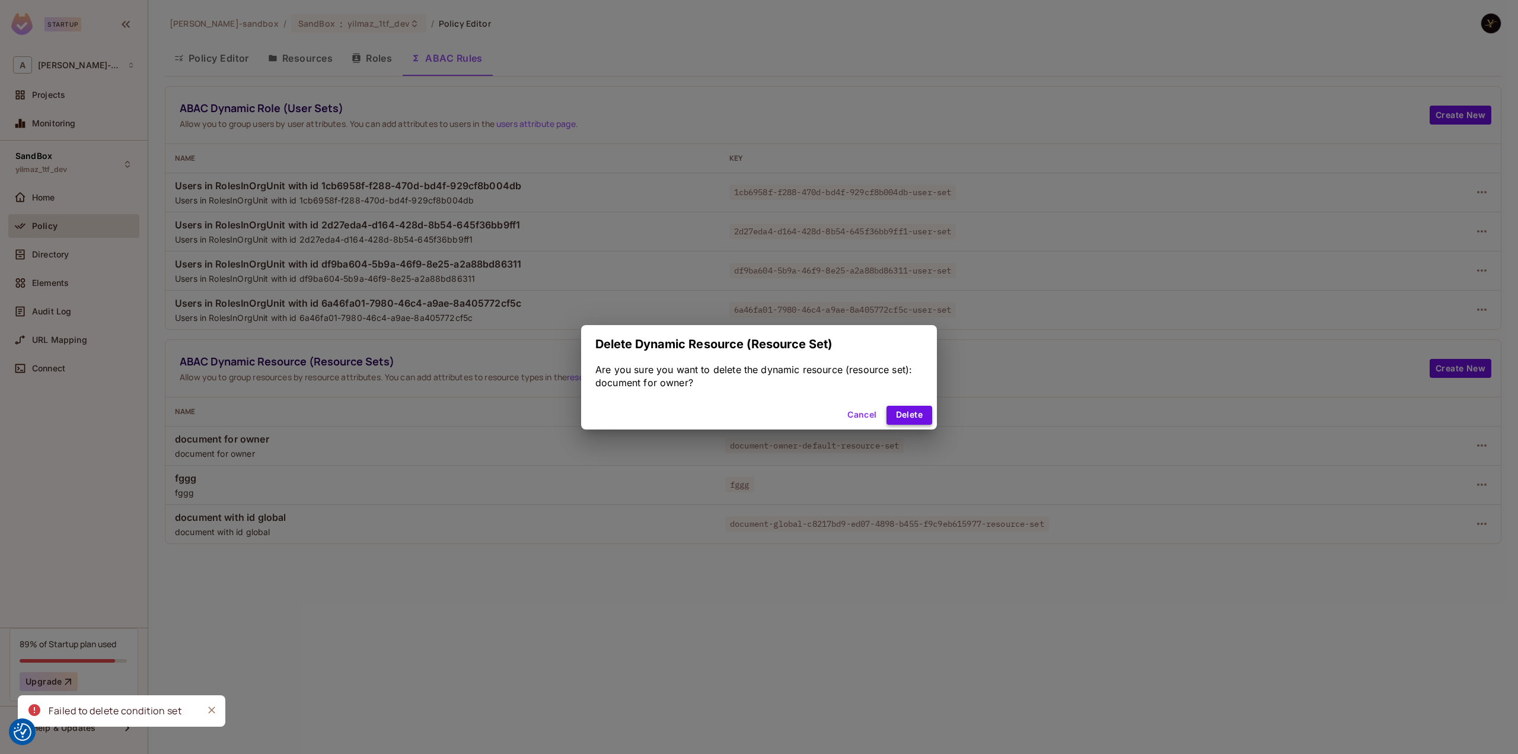
drag, startPoint x: 931, startPoint y: 404, endPoint x: 888, endPoint y: 411, distance: 44.0
click at [925, 407] on div "Cancel Delete" at bounding box center [759, 415] width 356 height 28
click at [923, 412] on button "Delete" at bounding box center [909, 415] width 46 height 19
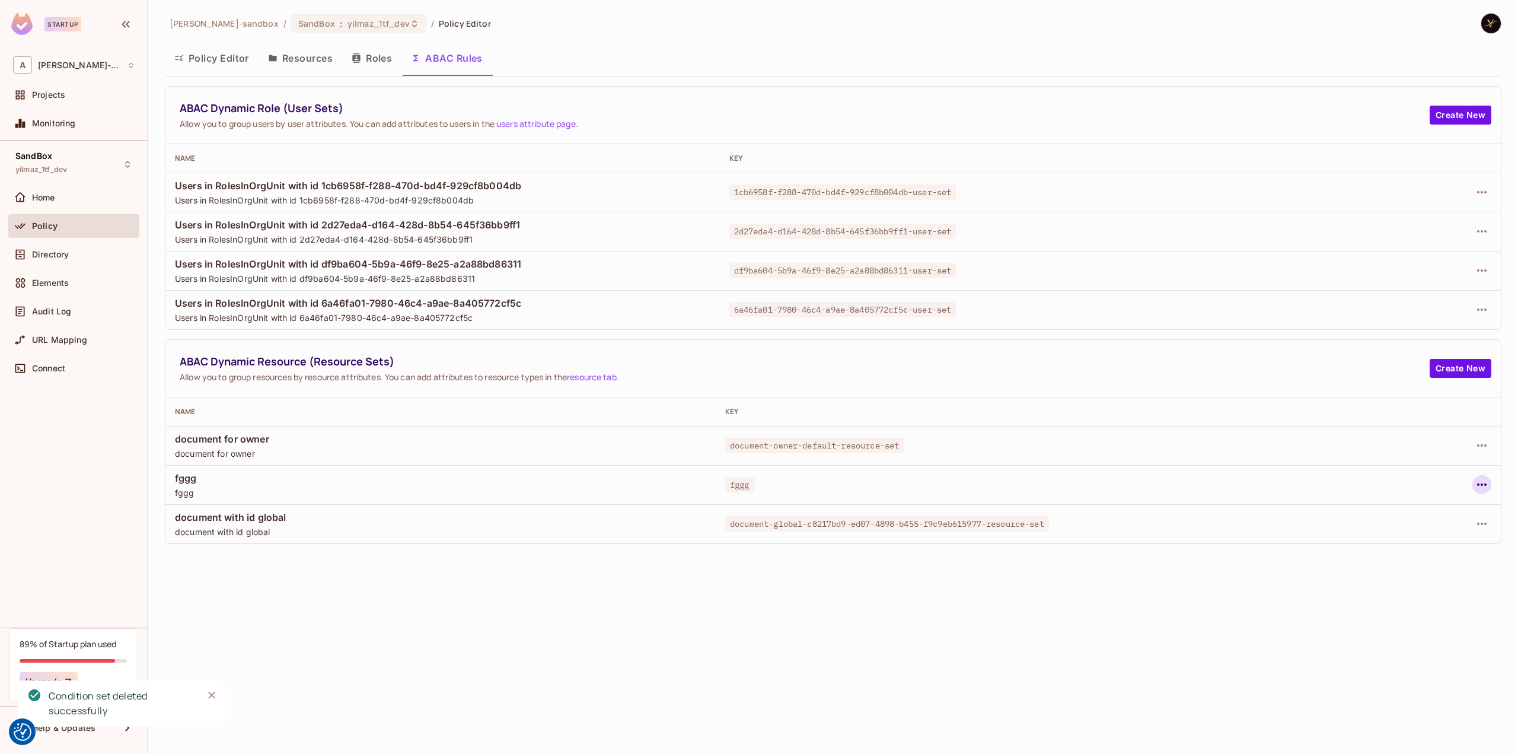
click at [1483, 482] on icon "button" at bounding box center [1482, 484] width 14 height 14
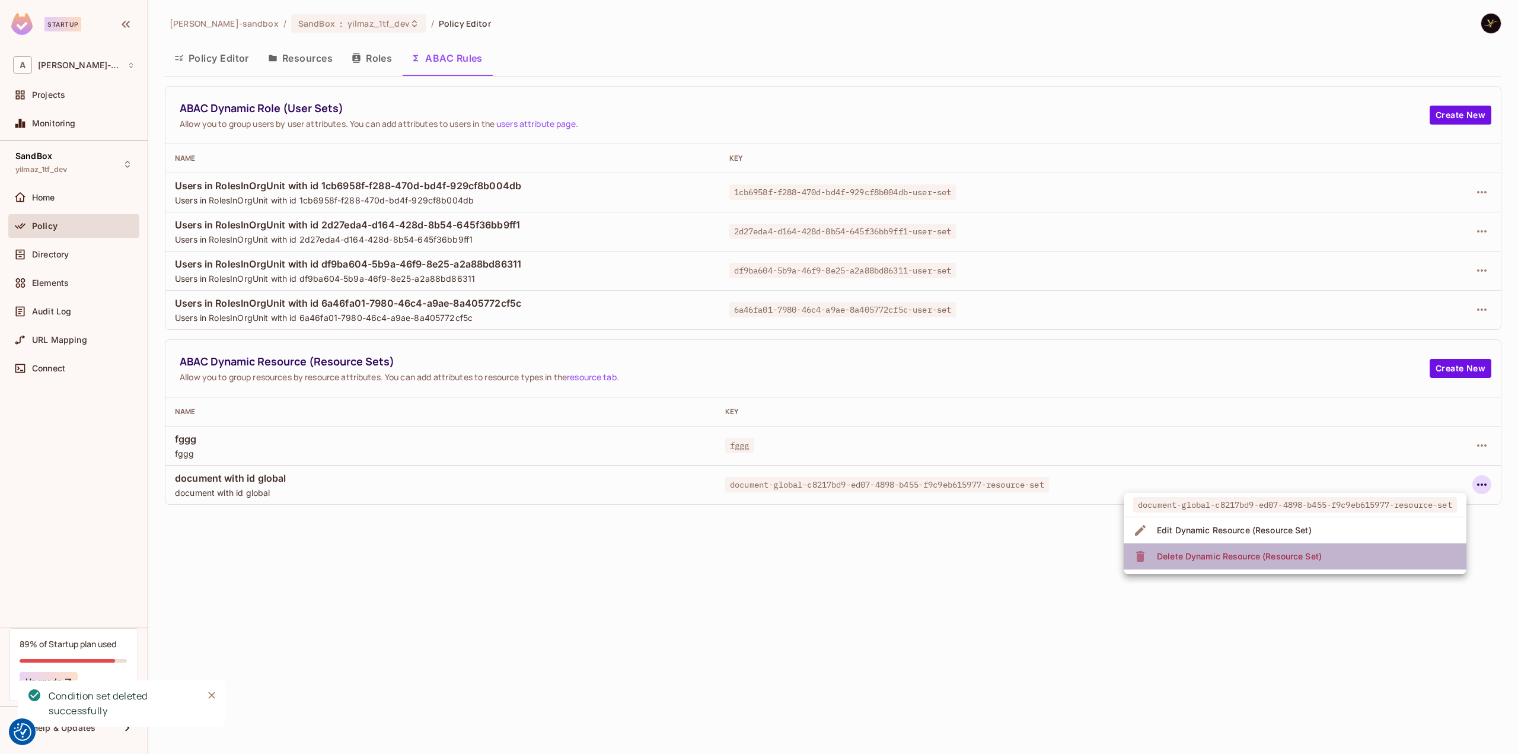
click at [1408, 554] on li "Delete Dynamic Resource (Resource Set)" at bounding box center [1295, 556] width 343 height 26
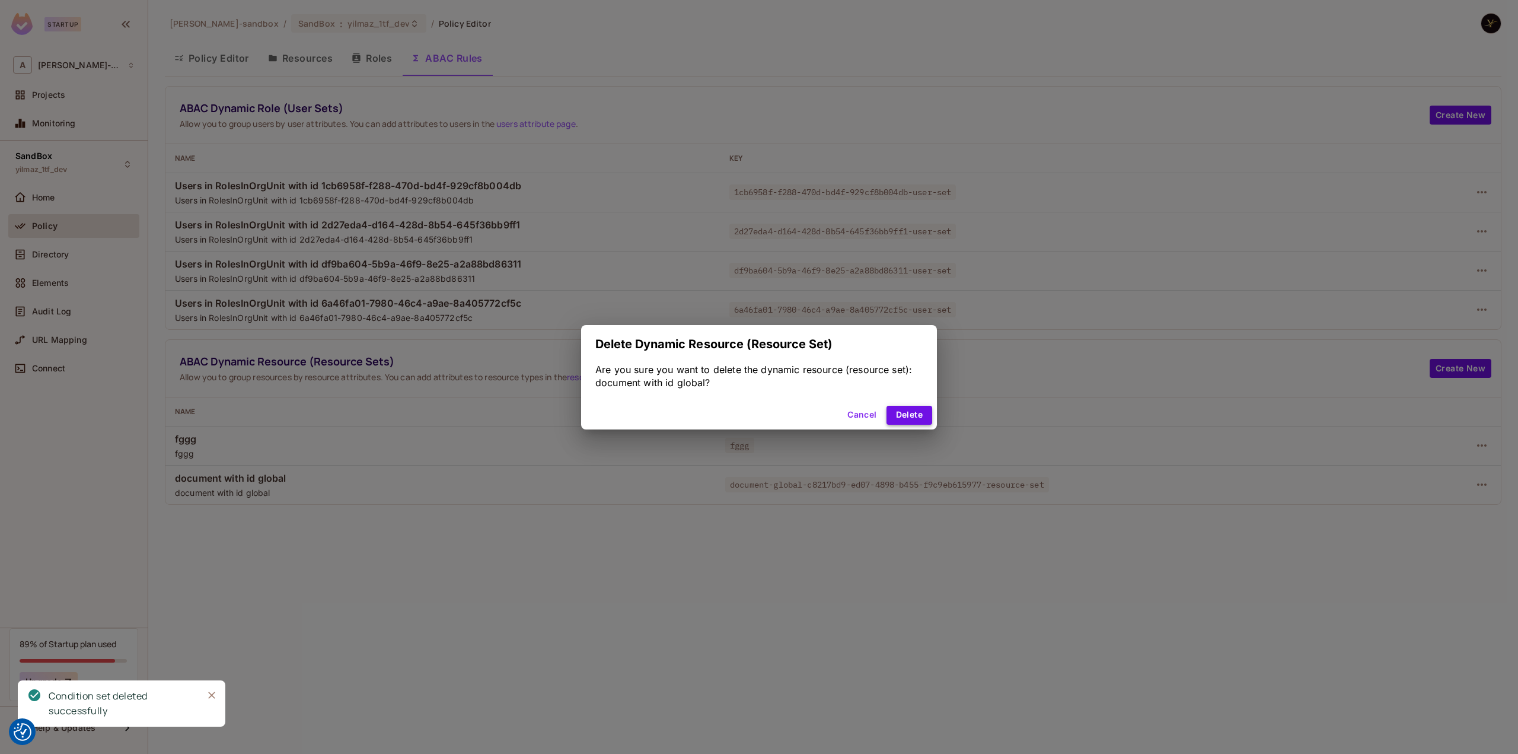
click at [920, 423] on button "Delete" at bounding box center [909, 415] width 46 height 19
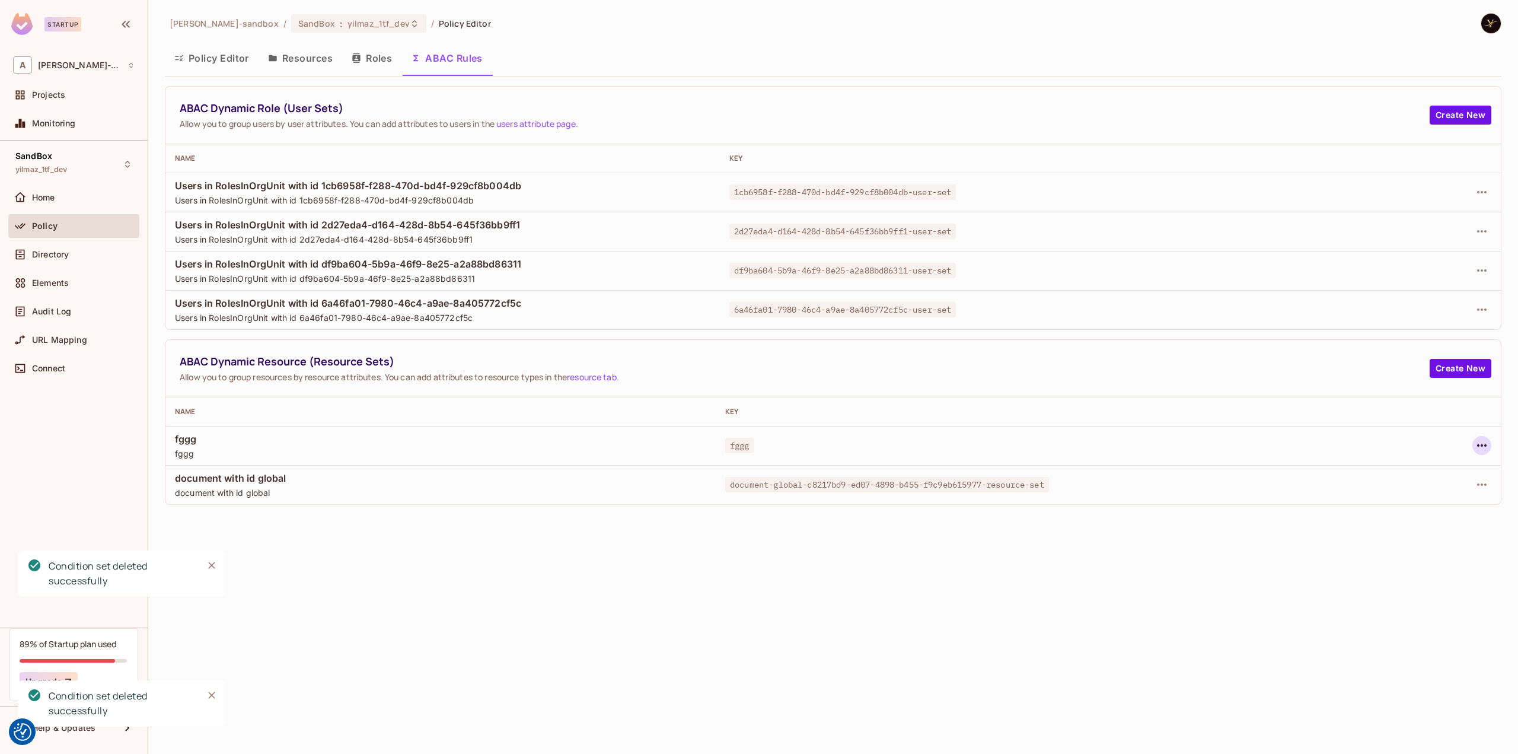
click at [1485, 449] on icon "button" at bounding box center [1482, 445] width 14 height 14
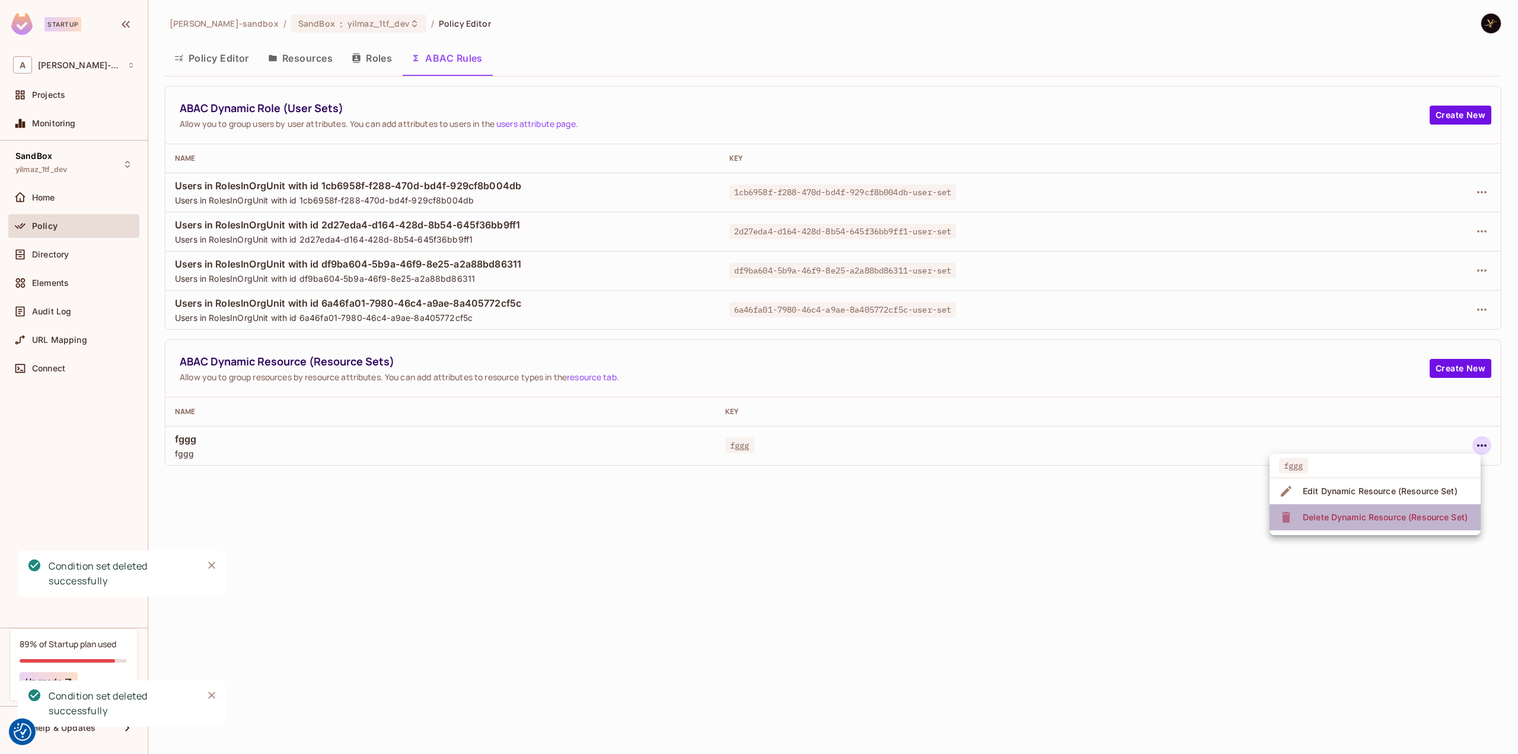
click at [1389, 513] on div "Delete Dynamic Resource (Resource Set)" at bounding box center [1385, 517] width 165 height 12
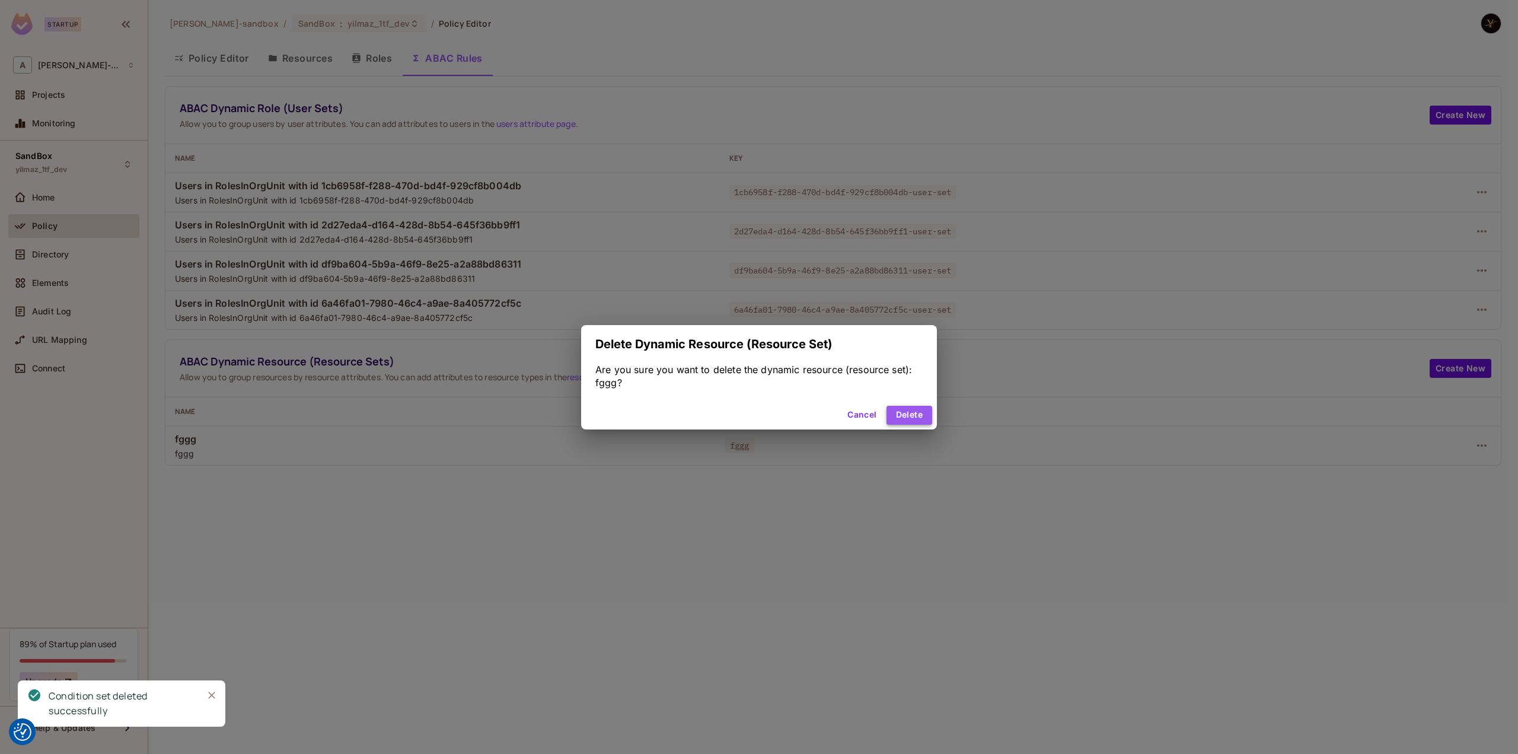
click at [917, 409] on button "Delete" at bounding box center [909, 415] width 46 height 19
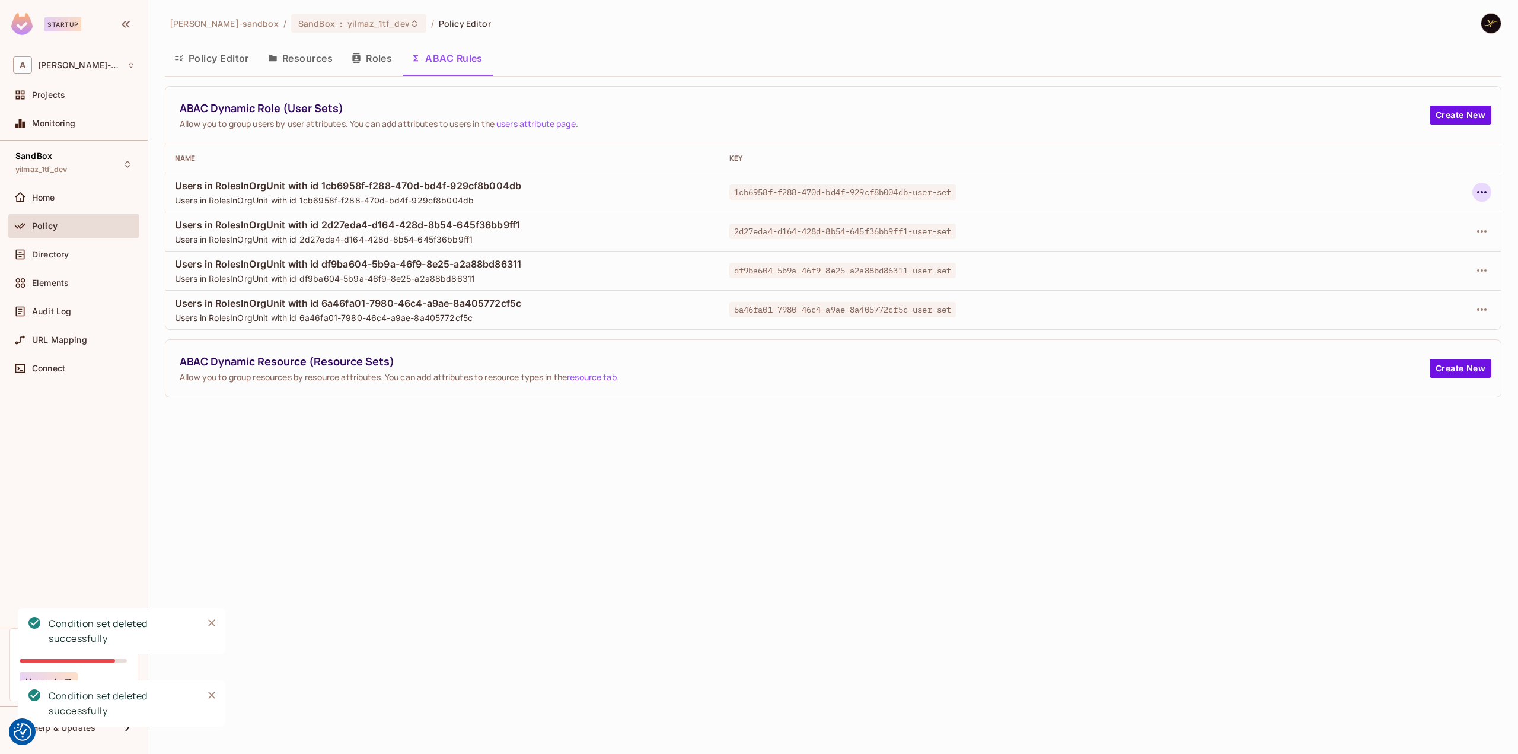
click at [1476, 193] on icon "button" at bounding box center [1482, 192] width 14 height 14
click at [1453, 246] on div "Delete Dynamic Role (User Set)" at bounding box center [1405, 245] width 126 height 12
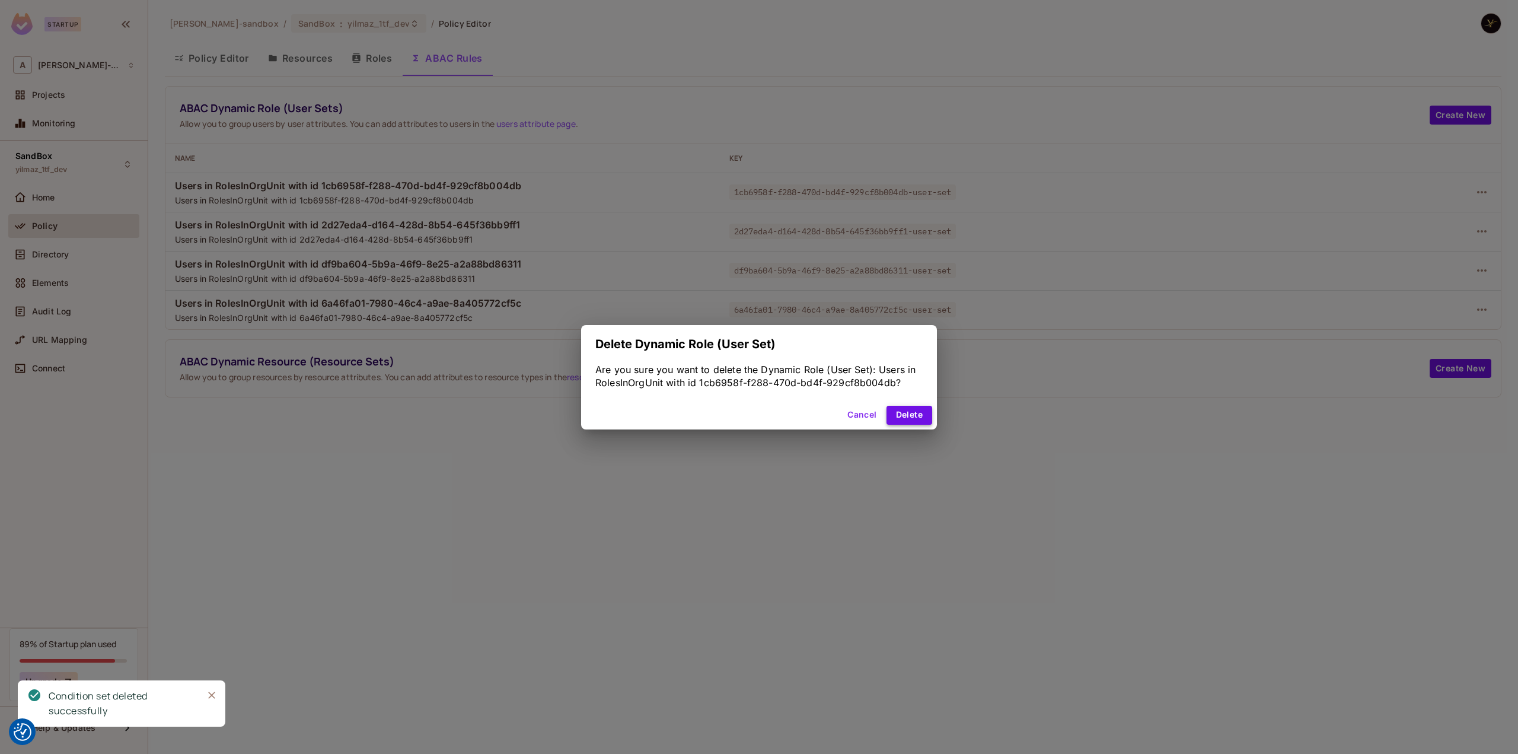
click at [914, 407] on button "Delete" at bounding box center [909, 415] width 46 height 19
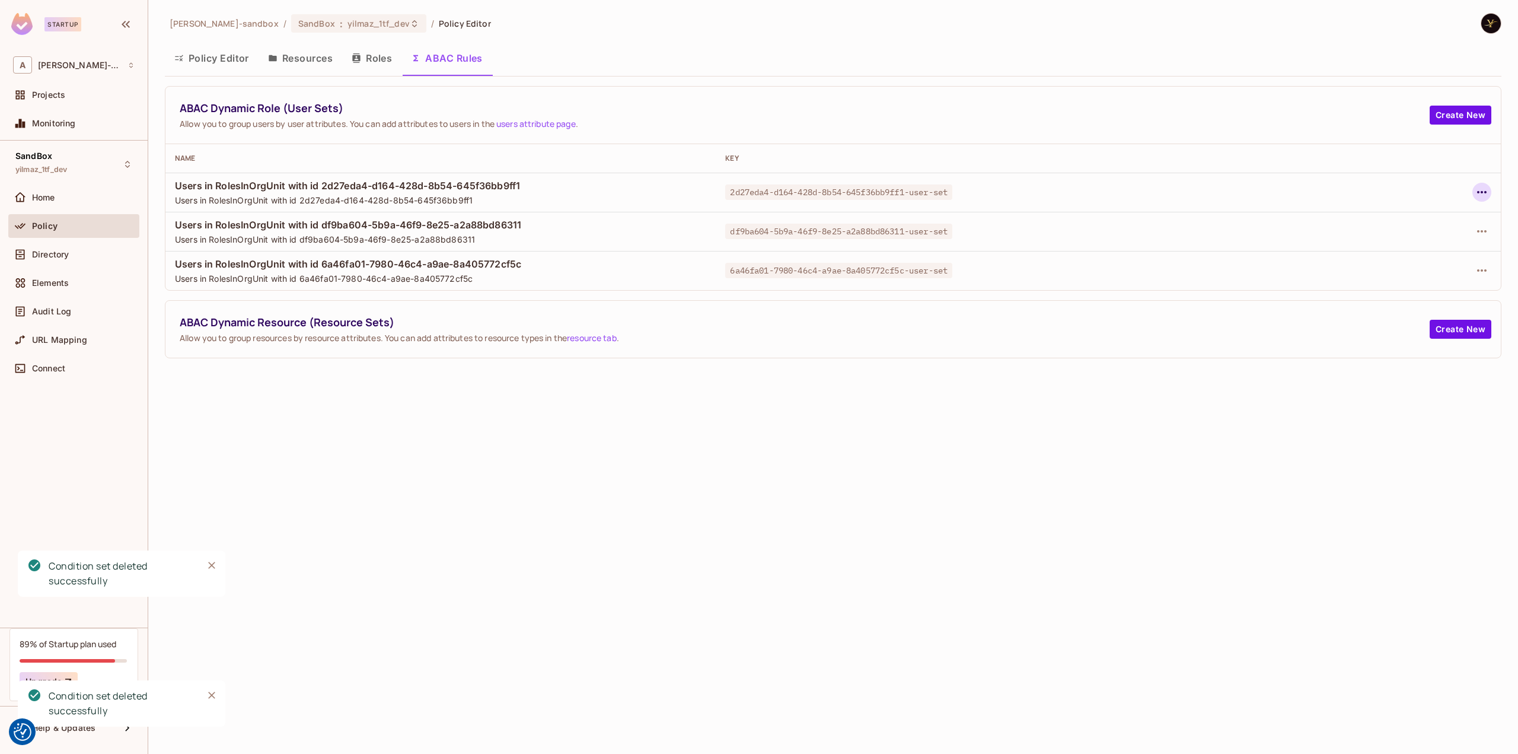
click at [1485, 191] on icon "button" at bounding box center [1481, 192] width 9 height 2
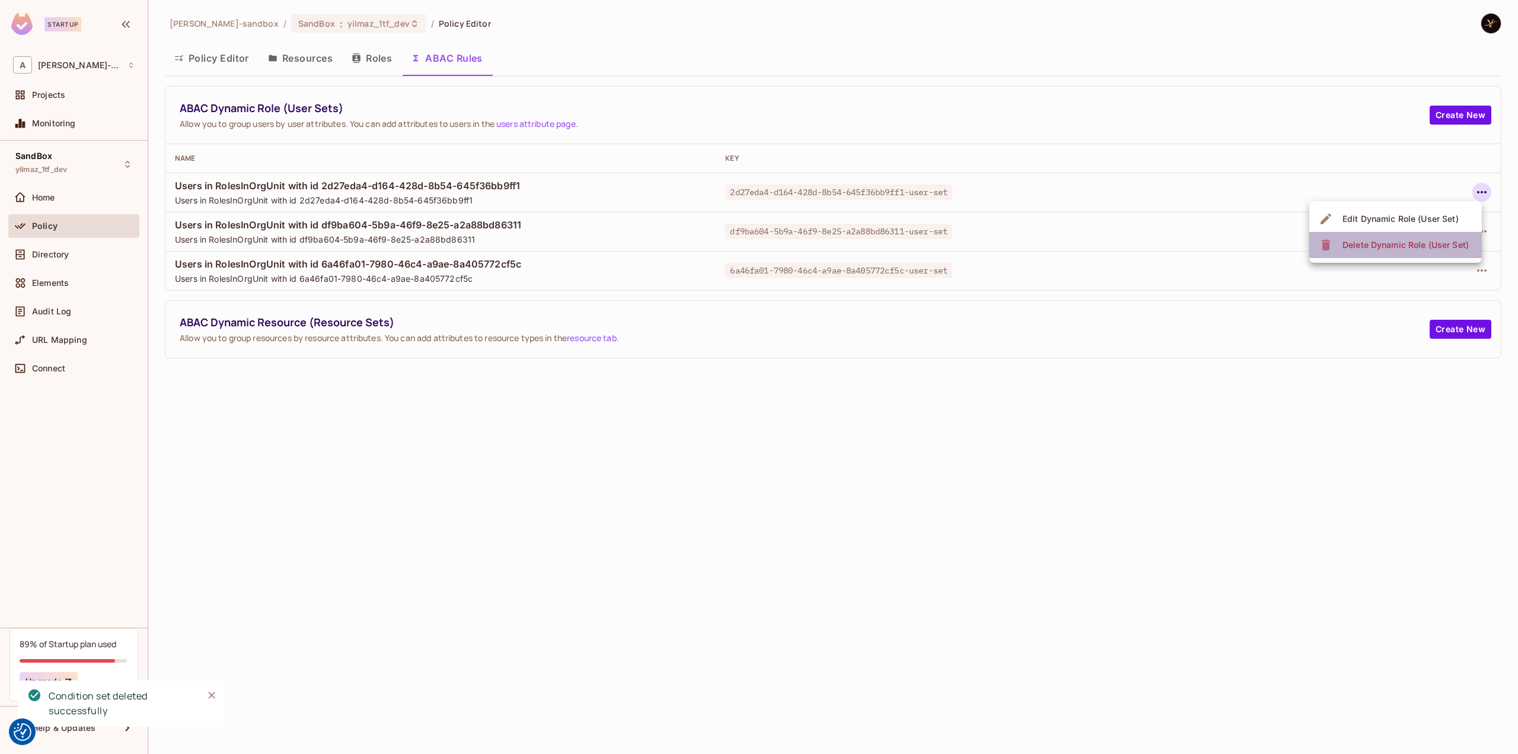
click at [1432, 245] on div "Delete Dynamic Role (User Set)" at bounding box center [1405, 245] width 126 height 12
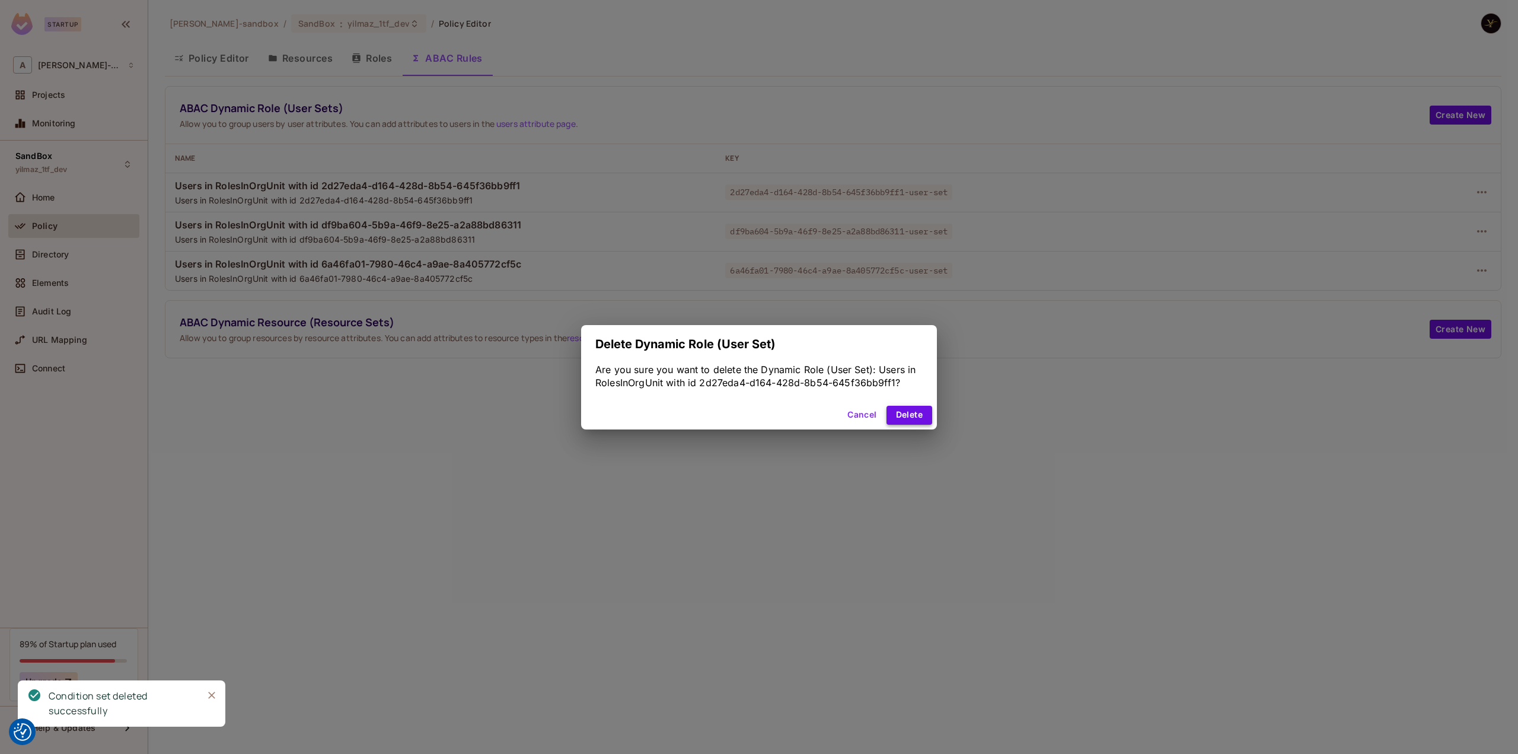
click at [912, 413] on button "Delete" at bounding box center [909, 415] width 46 height 19
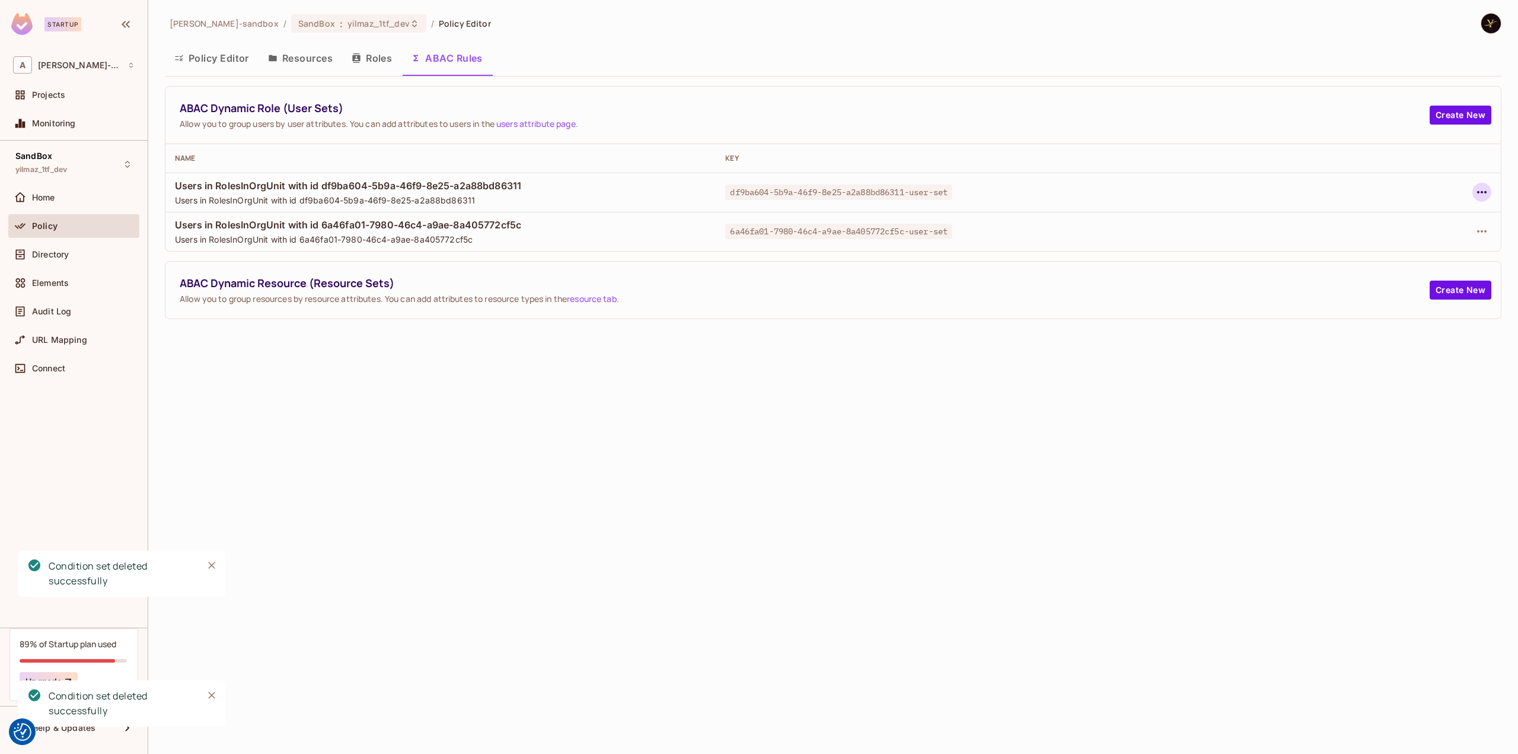
click at [1478, 190] on icon "button" at bounding box center [1482, 192] width 14 height 14
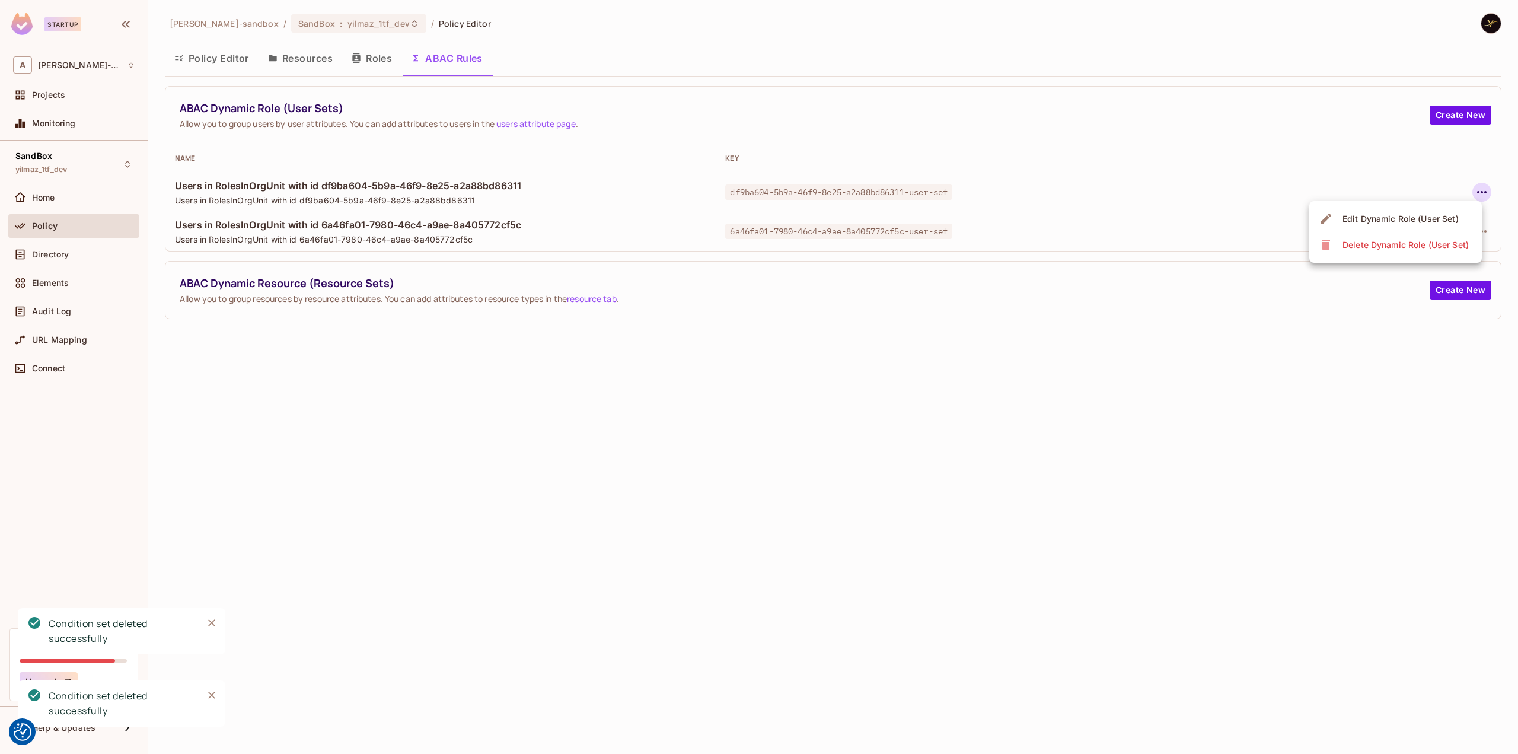
click at [1421, 248] on div "Delete Dynamic Role (User Set)" at bounding box center [1405, 245] width 126 height 12
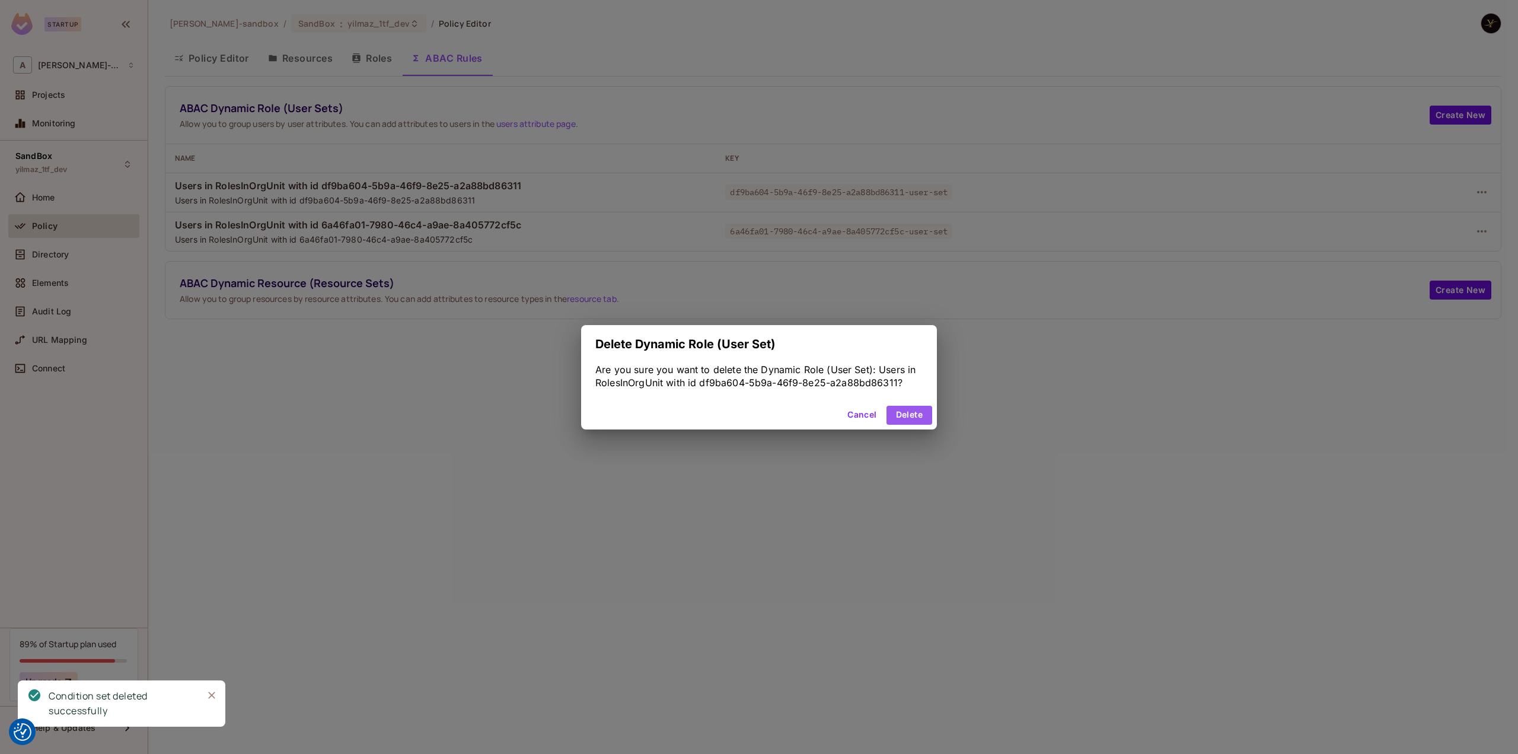
drag, startPoint x: 930, startPoint y: 409, endPoint x: 945, endPoint y: 391, distance: 24.0
click at [930, 409] on button "Delete" at bounding box center [909, 415] width 46 height 19
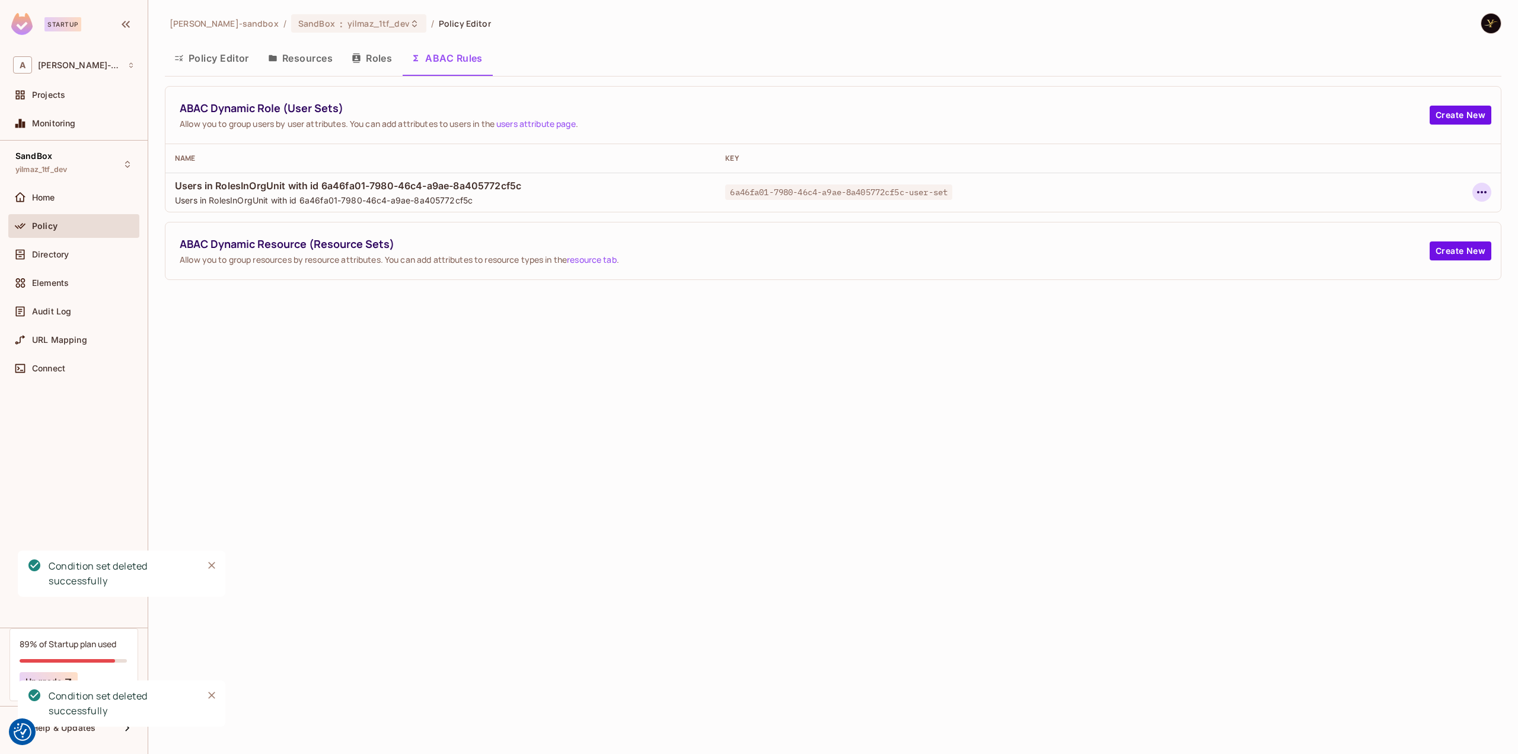
click at [1475, 189] on icon "button" at bounding box center [1482, 192] width 14 height 14
click at [1406, 250] on div "Delete Dynamic Role (User Set)" at bounding box center [1405, 245] width 126 height 12
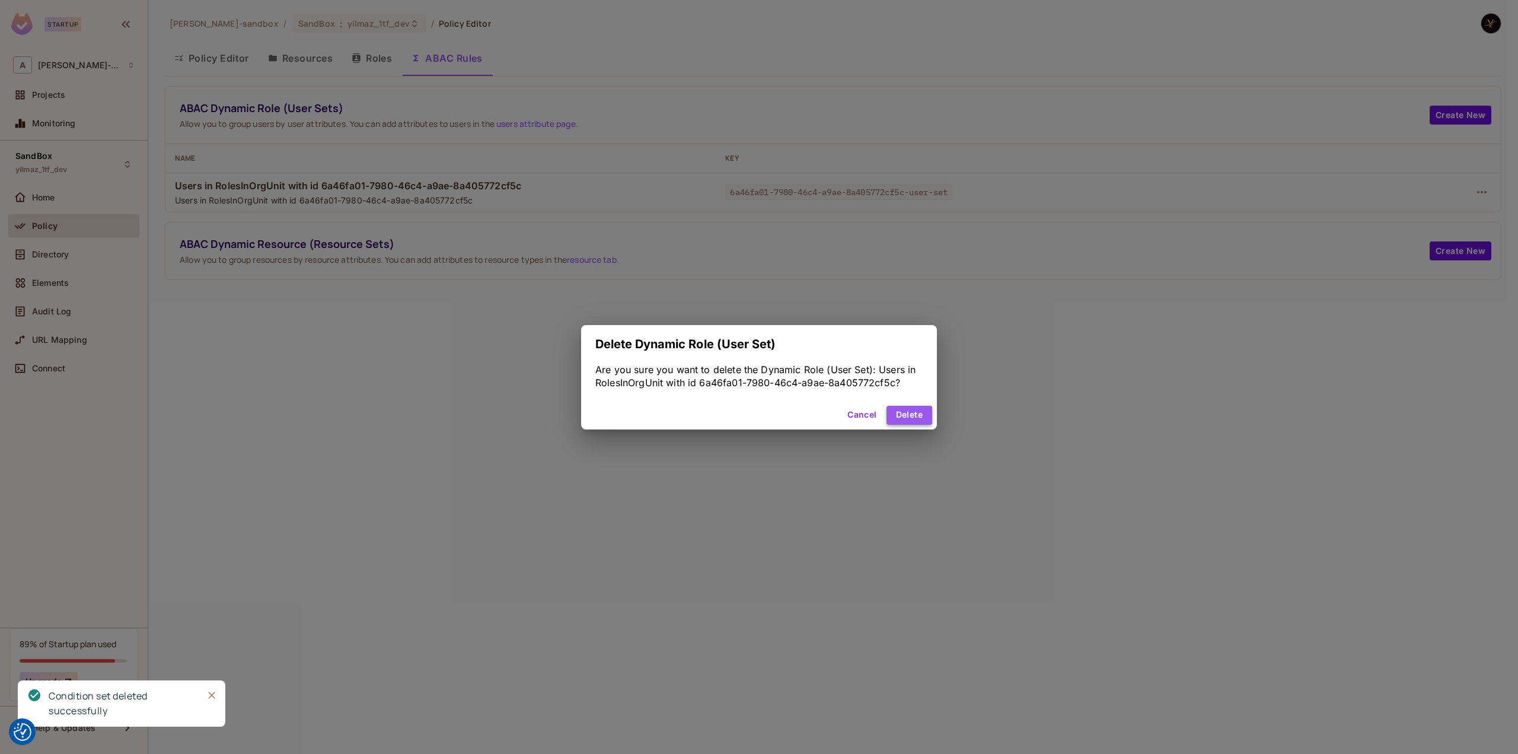
click at [930, 409] on button "Delete" at bounding box center [909, 415] width 46 height 19
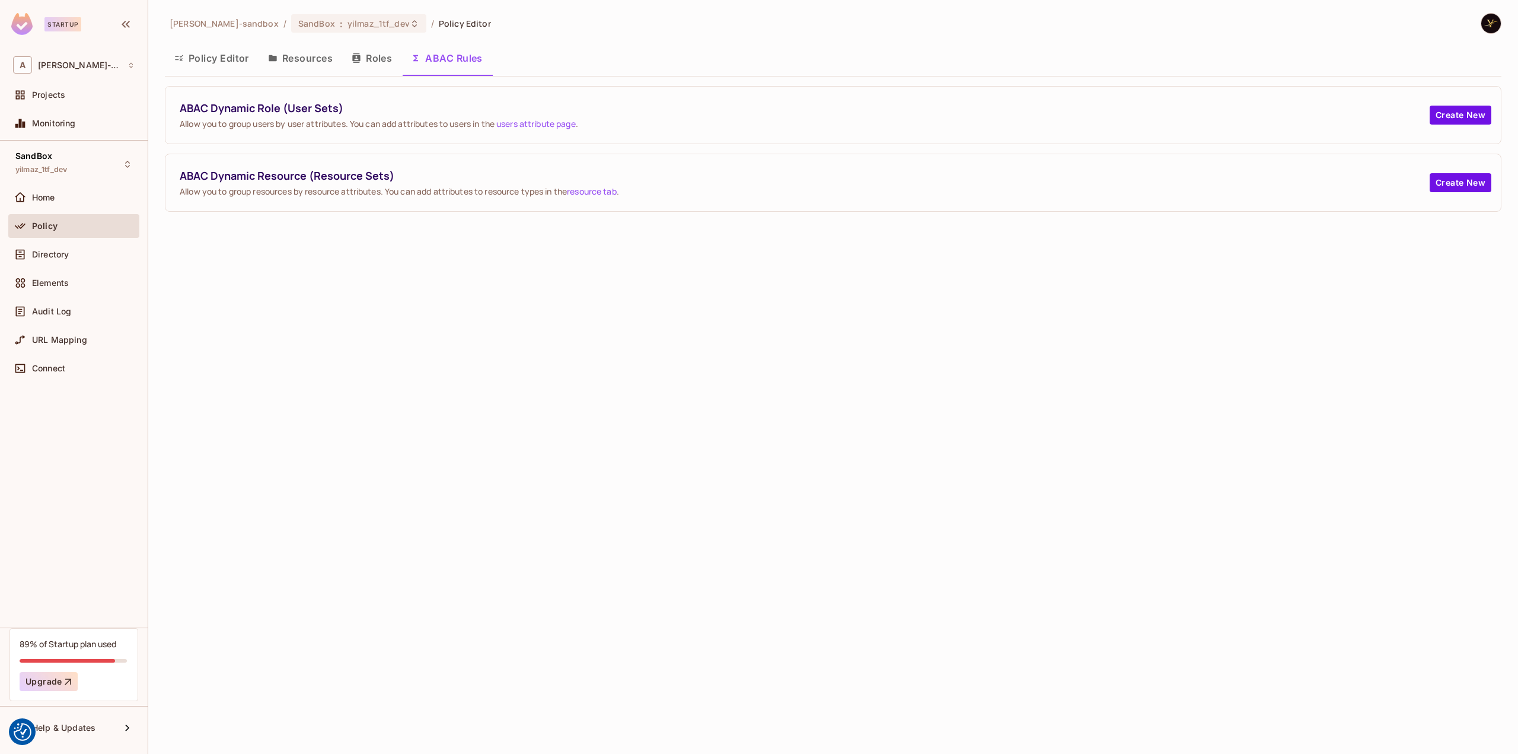
click at [231, 60] on button "Policy Editor" at bounding box center [212, 58] width 94 height 30
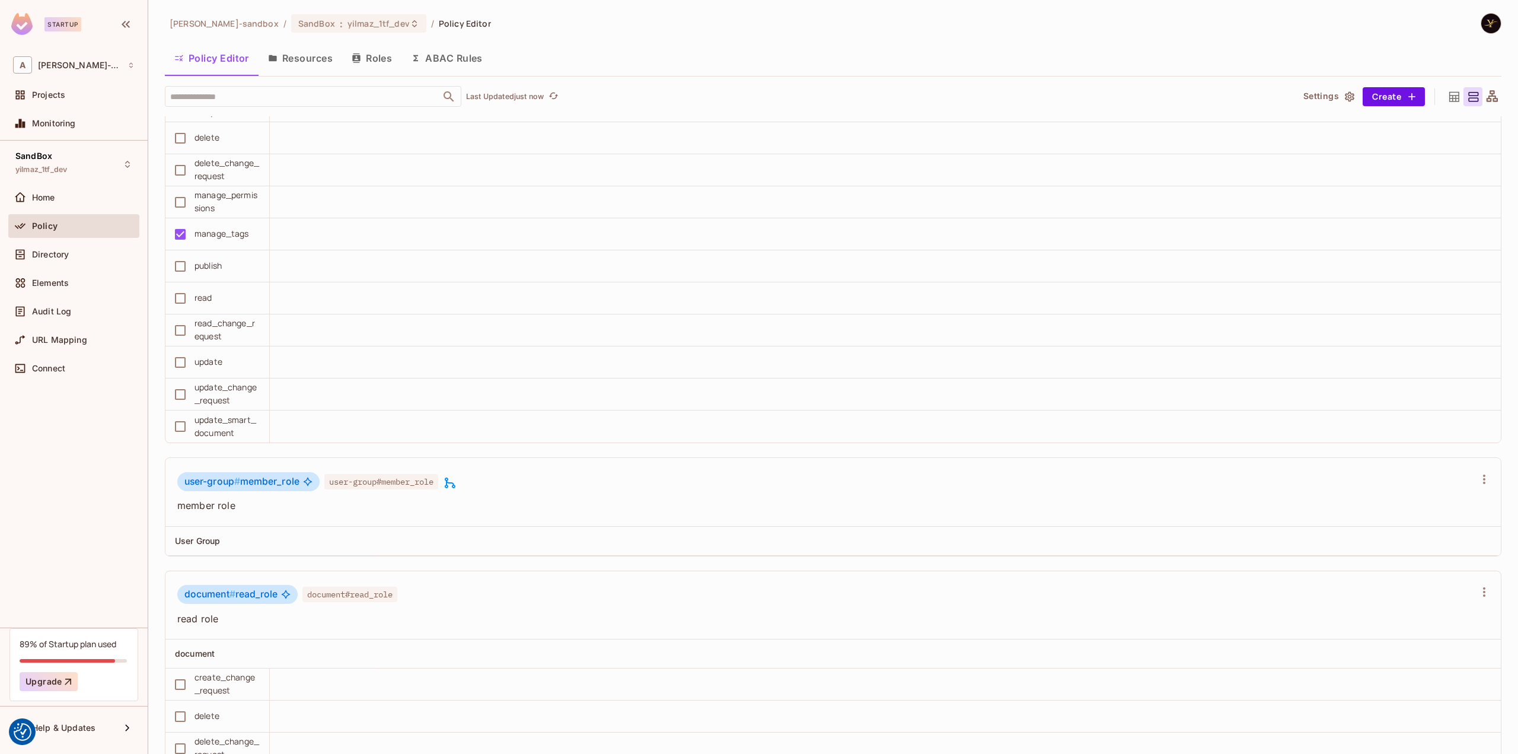
scroll to position [4657, 0]
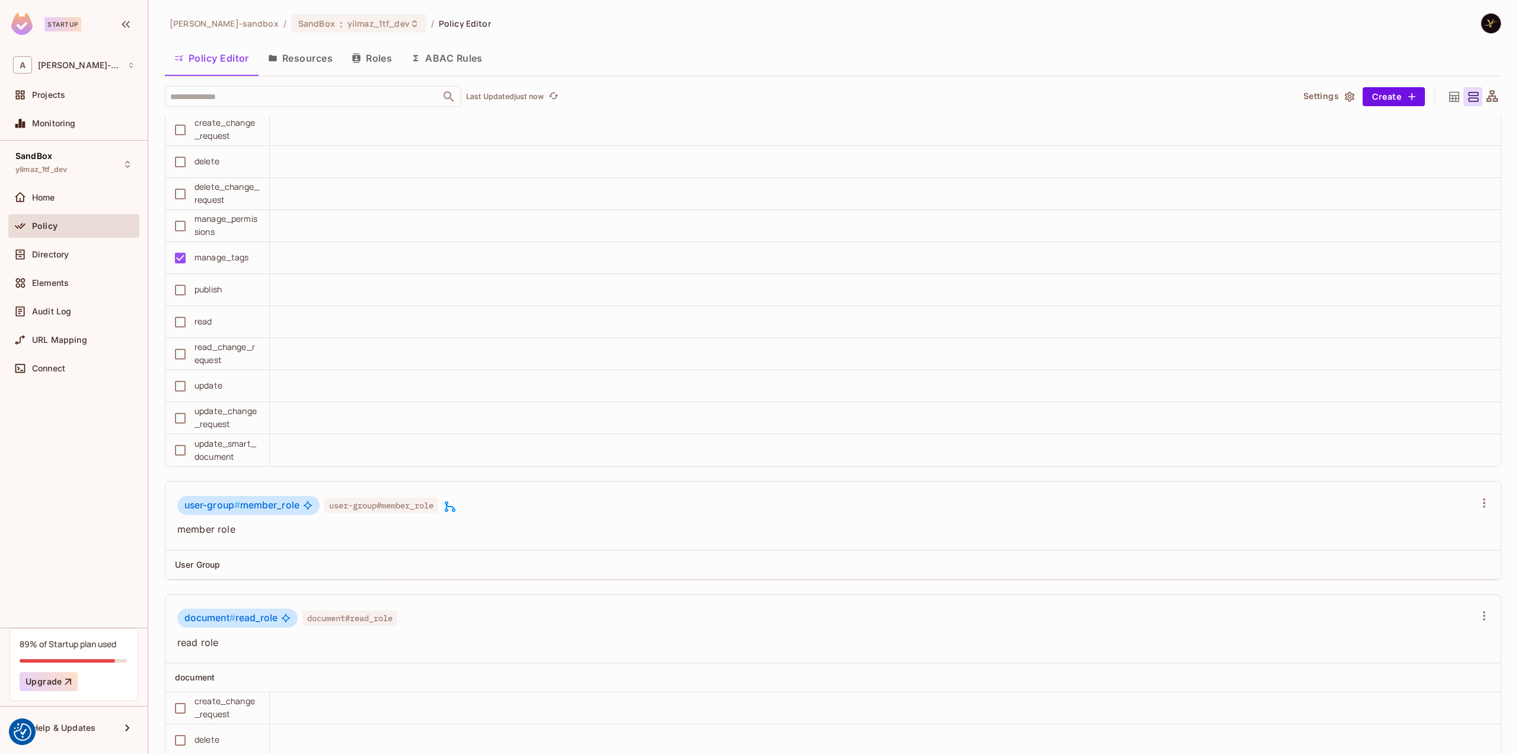
click at [1449, 98] on icon at bounding box center [1454, 96] width 10 height 10
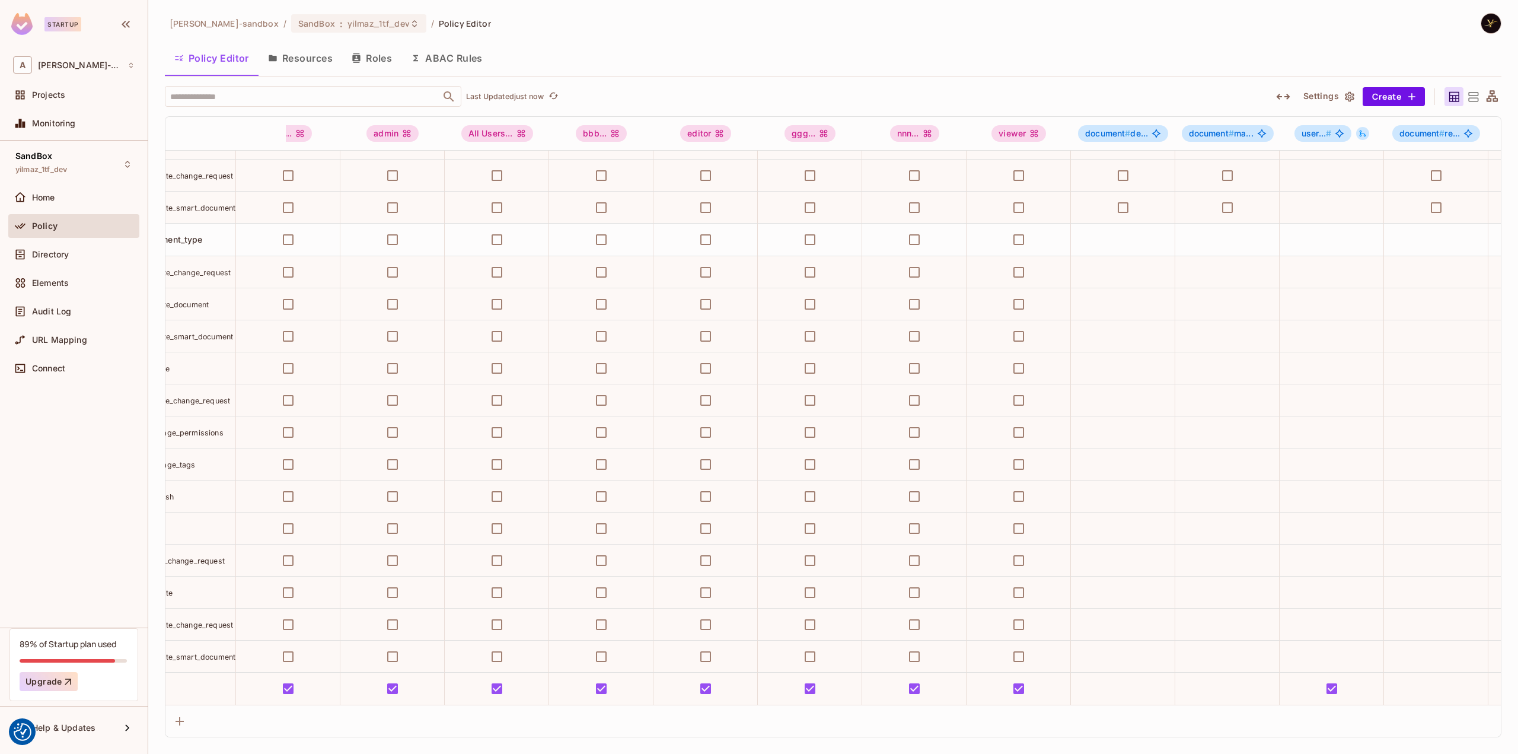
scroll to position [320, 0]
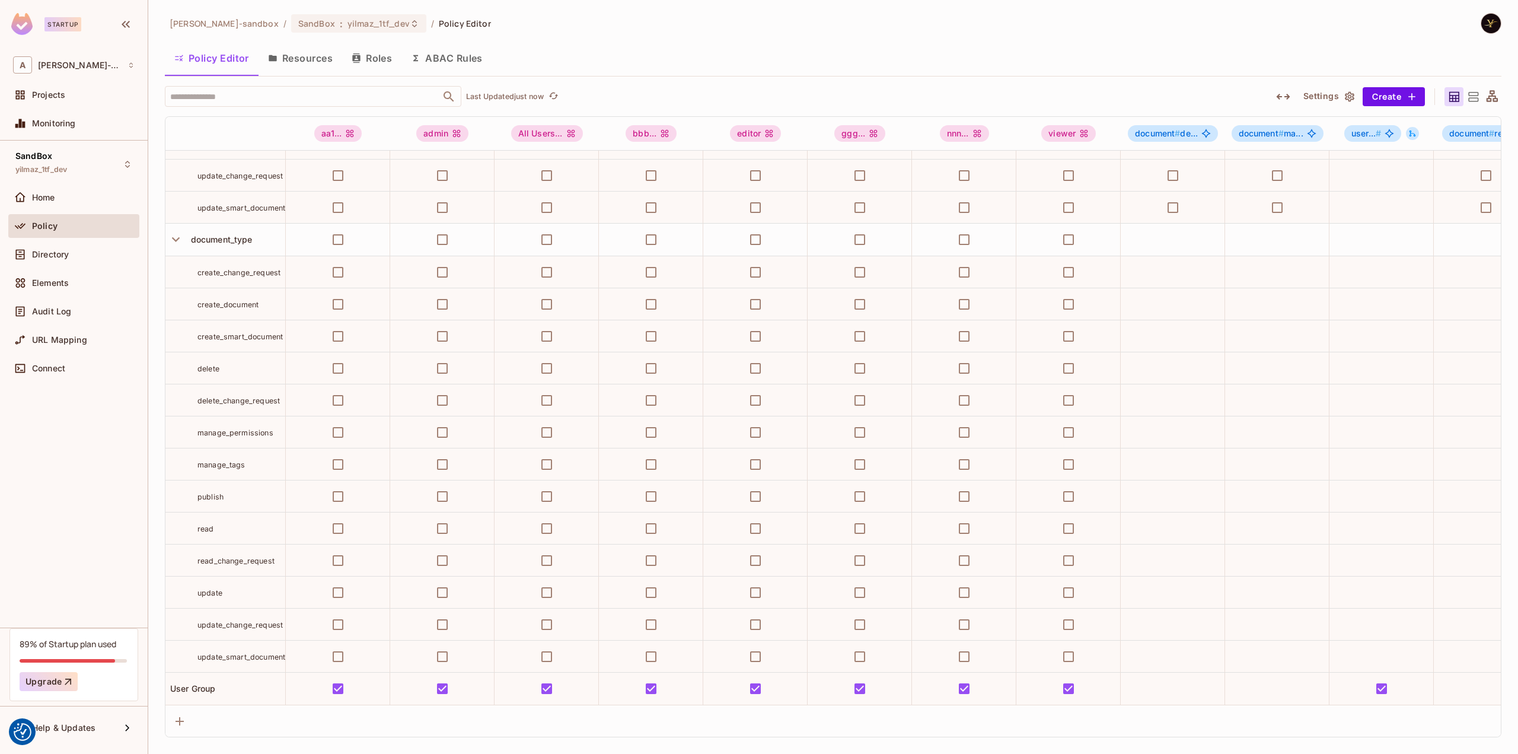
click at [446, 57] on button "ABAC Rules" at bounding box center [446, 58] width 91 height 30
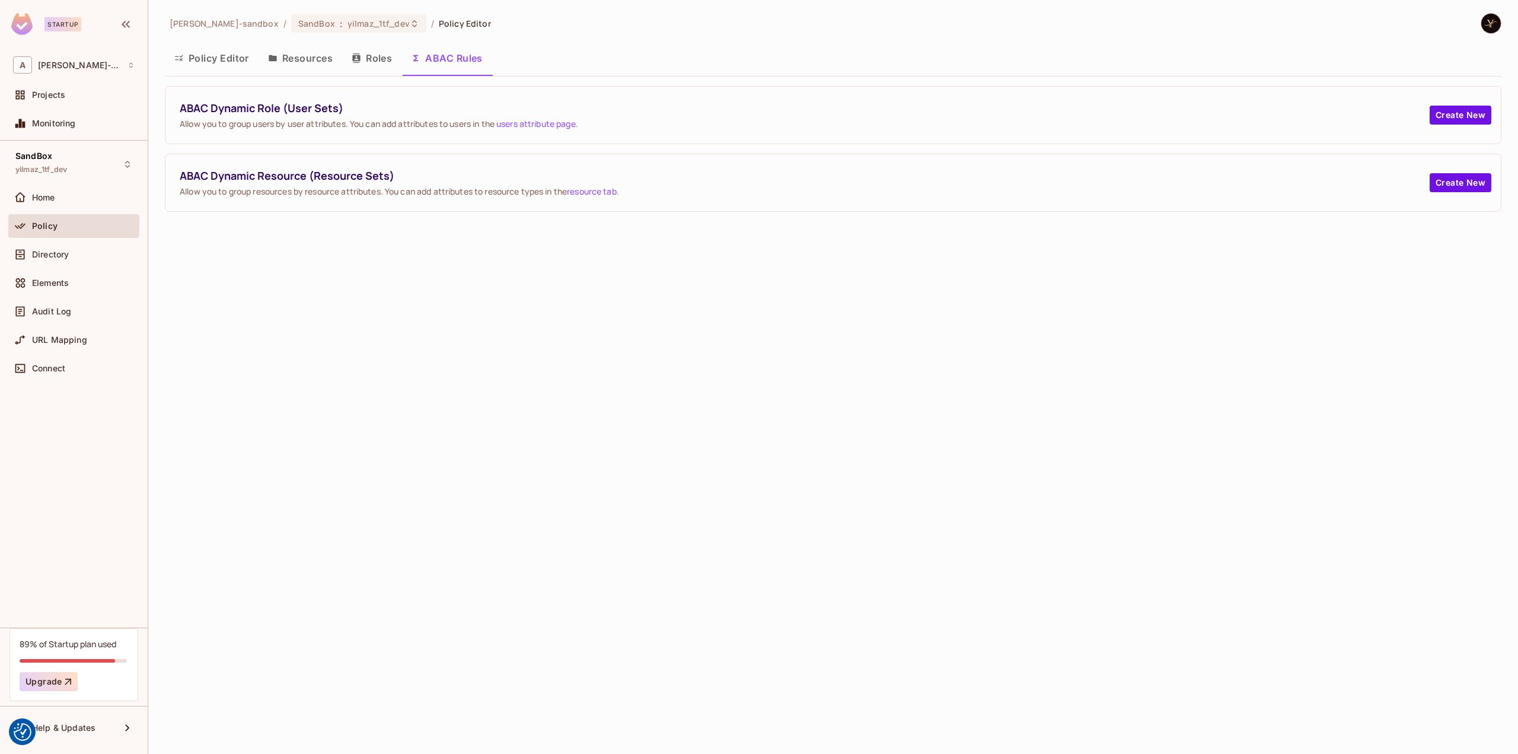
click at [445, 310] on div "alex-trustflight-sandbox / SandBox : yilmaz_1tf_dev / Policy Editor Policy Edit…" at bounding box center [833, 377] width 1370 height 754
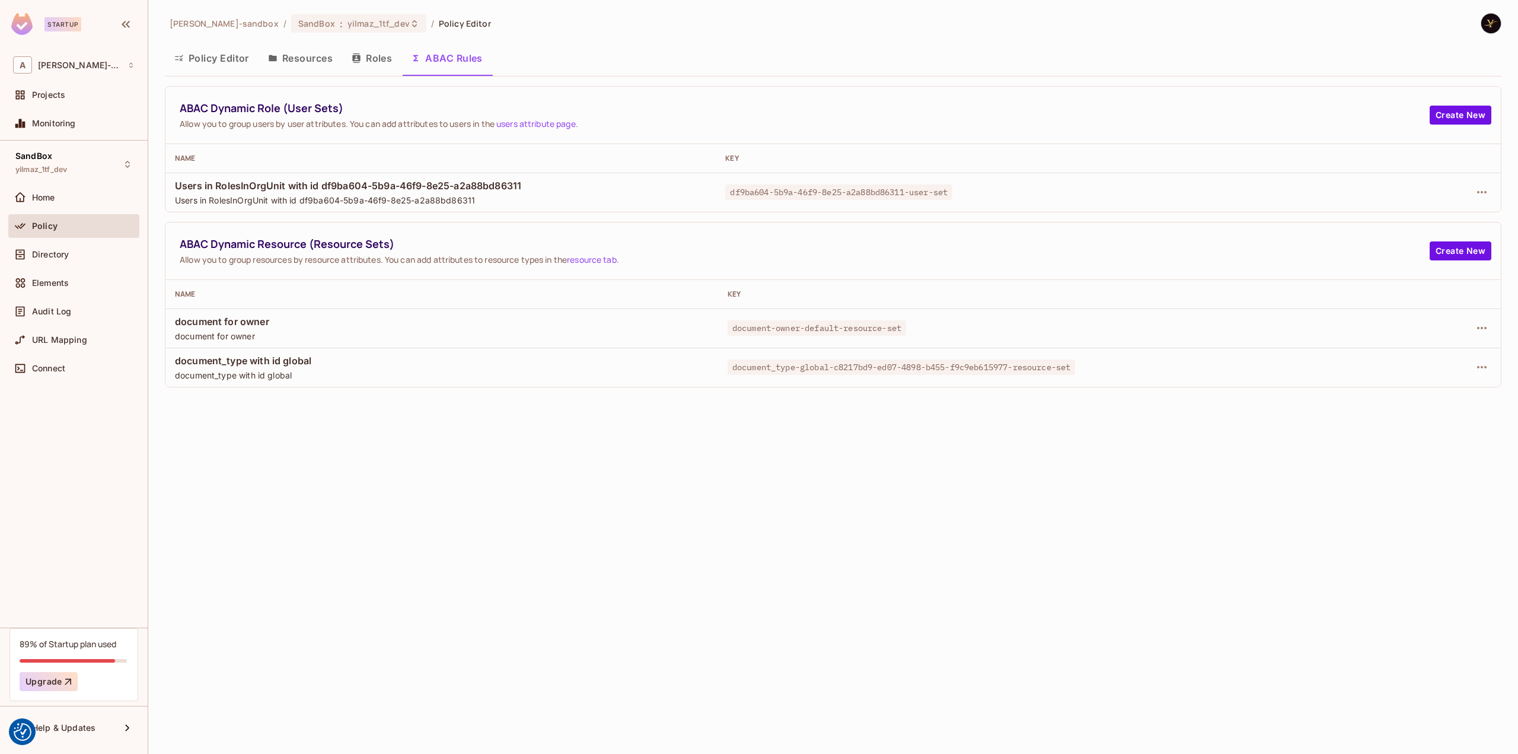
click at [234, 62] on button "Policy Editor" at bounding box center [212, 58] width 94 height 30
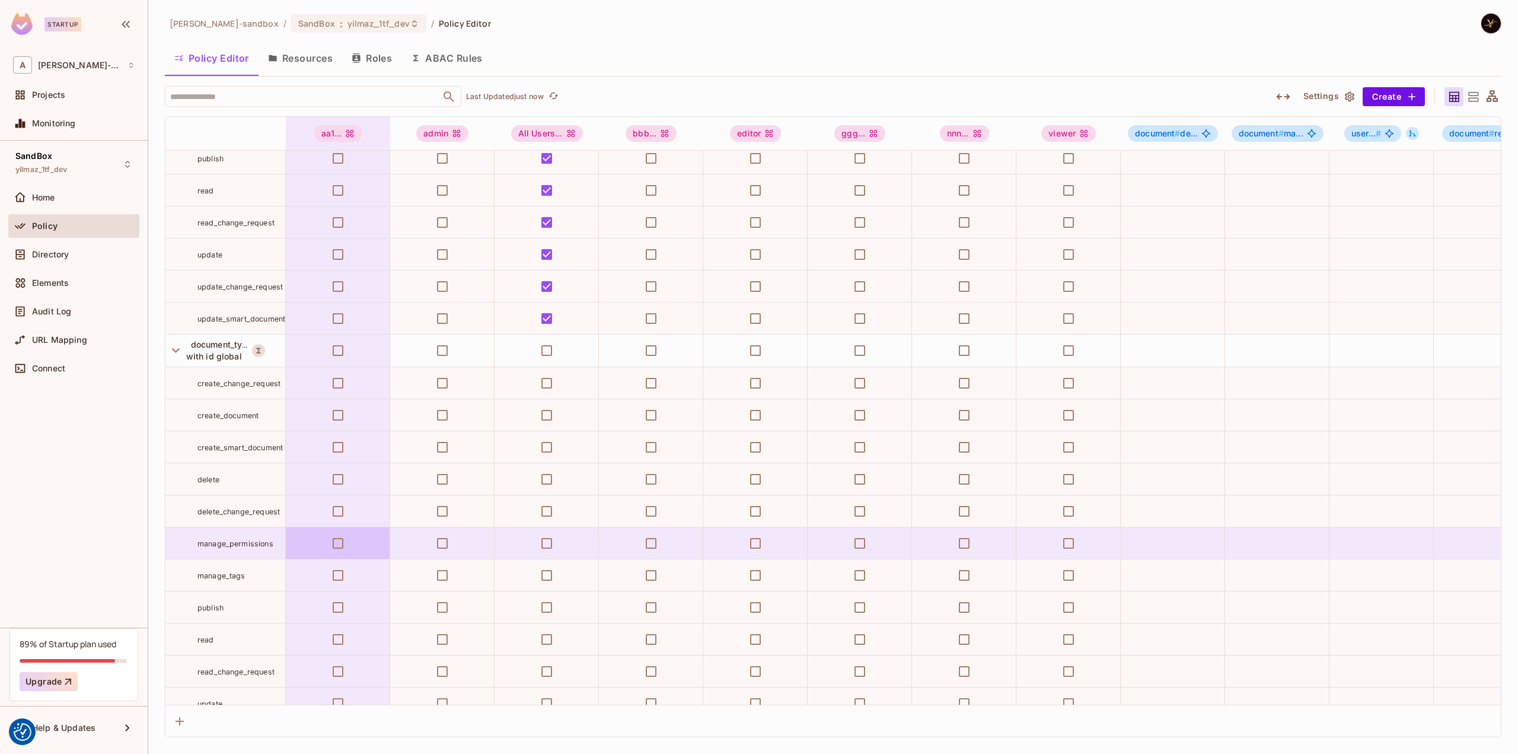
scroll to position [1154, 0]
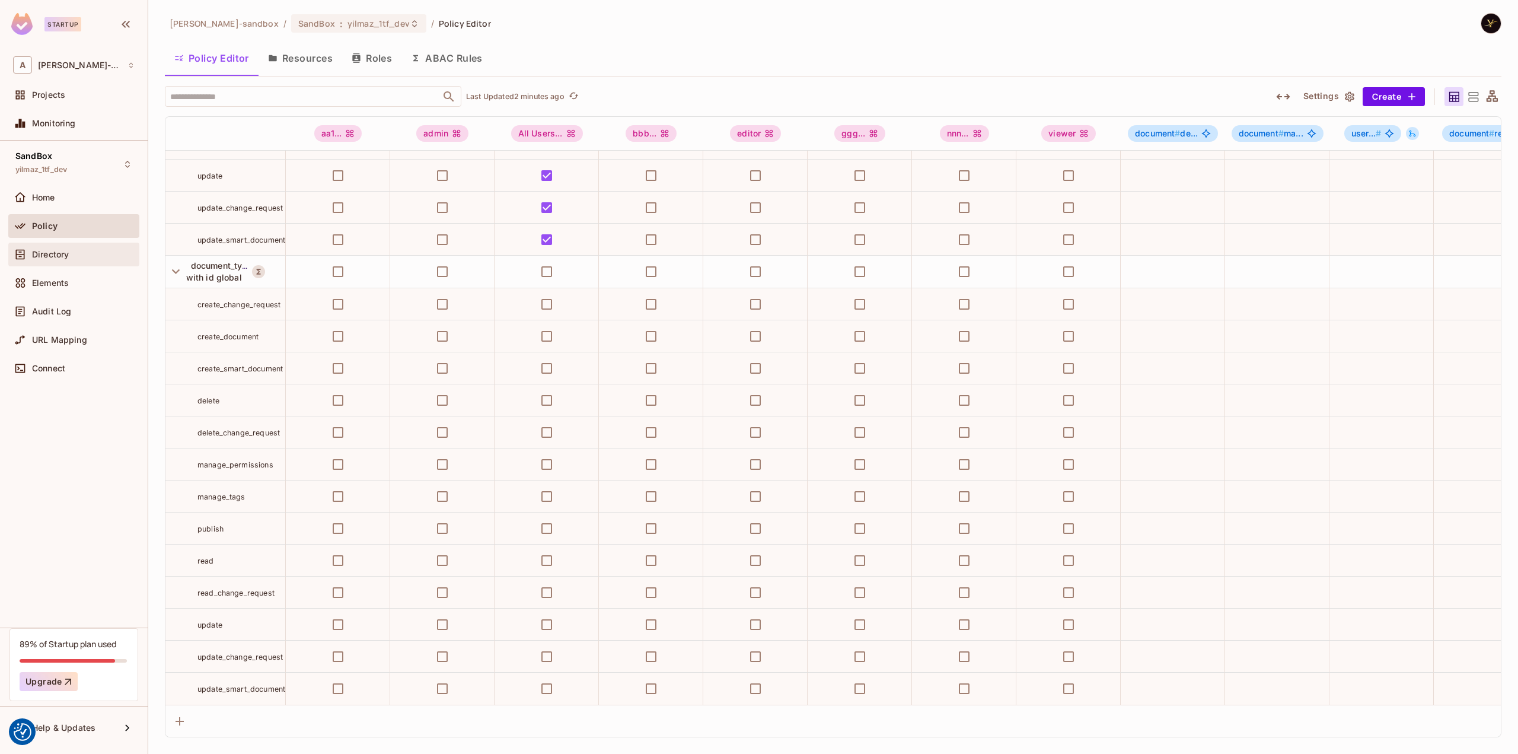
click at [85, 257] on div "Directory" at bounding box center [83, 254] width 103 height 9
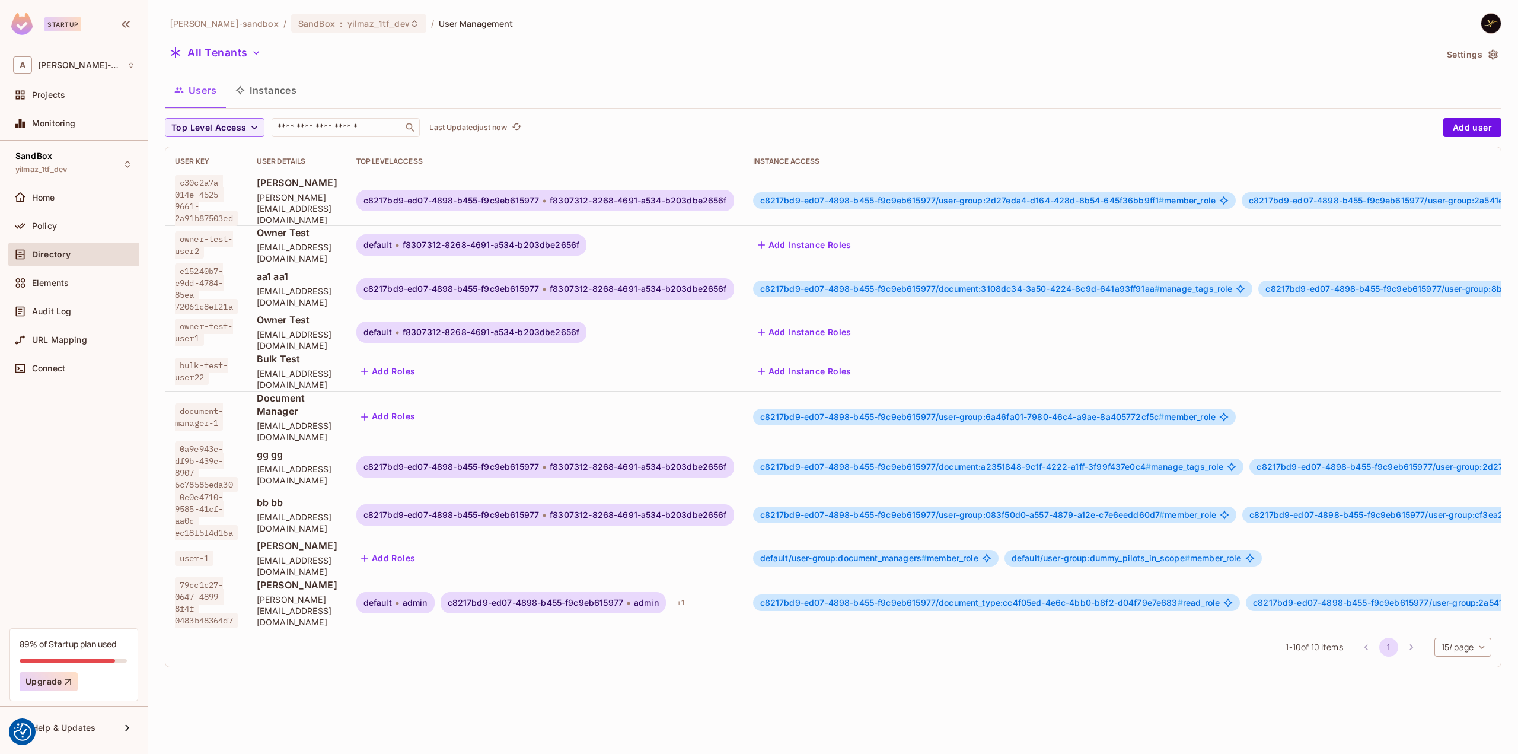
click at [205, 88] on button "Users" at bounding box center [195, 90] width 61 height 30
click at [1473, 52] on button "Settings" at bounding box center [1471, 54] width 59 height 19
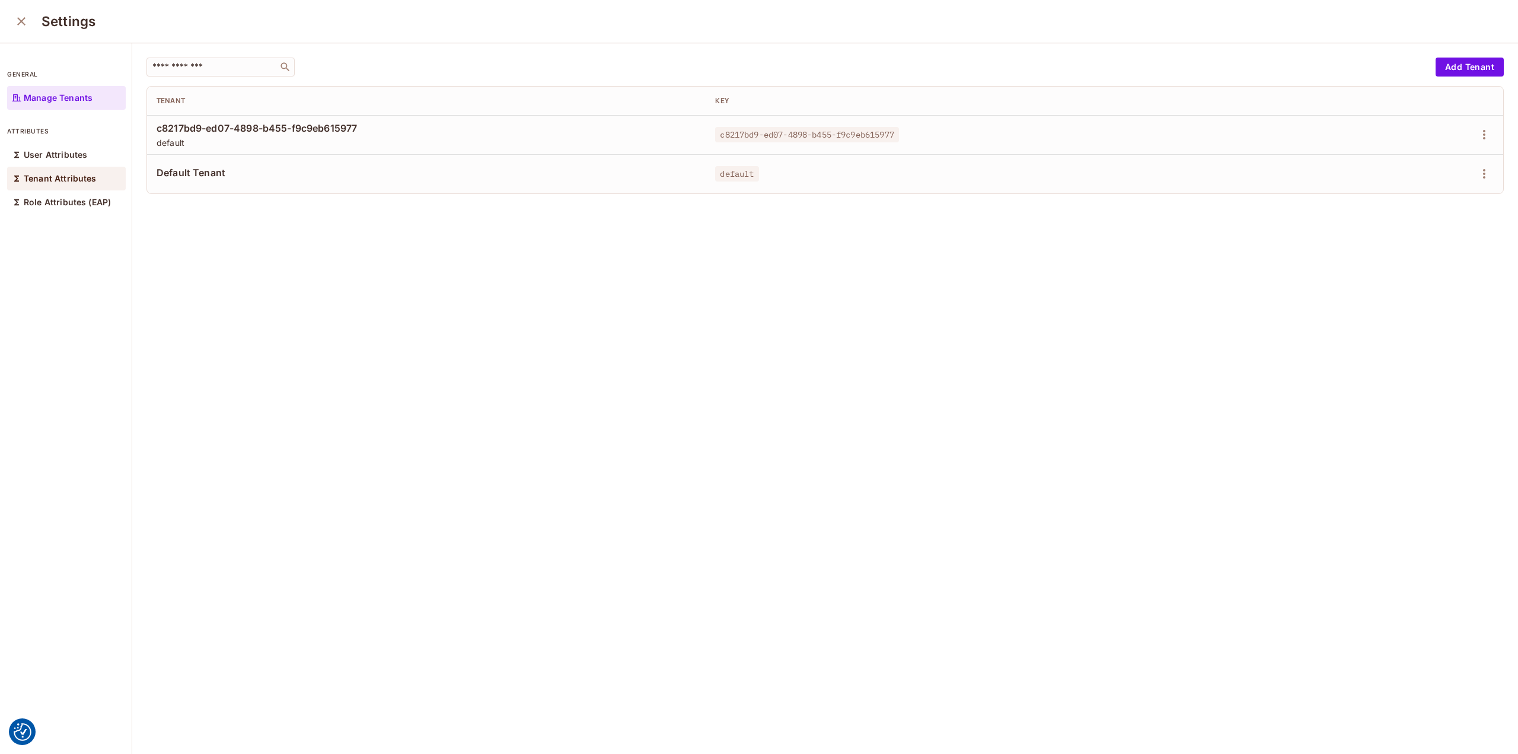
click at [58, 174] on p "Tenant Attributes" at bounding box center [60, 178] width 73 height 9
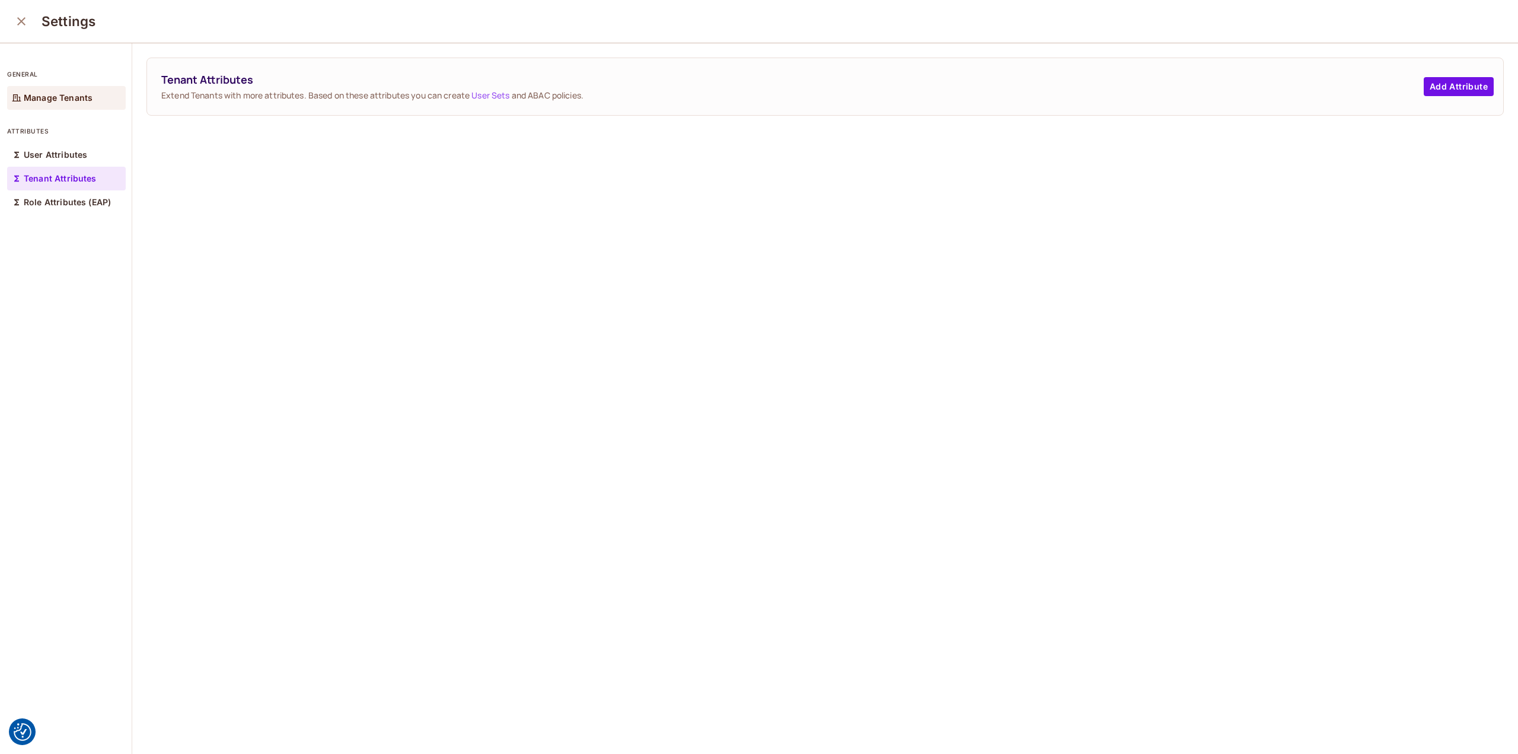
click at [81, 94] on p "Manage Tenants" at bounding box center [58, 97] width 69 height 9
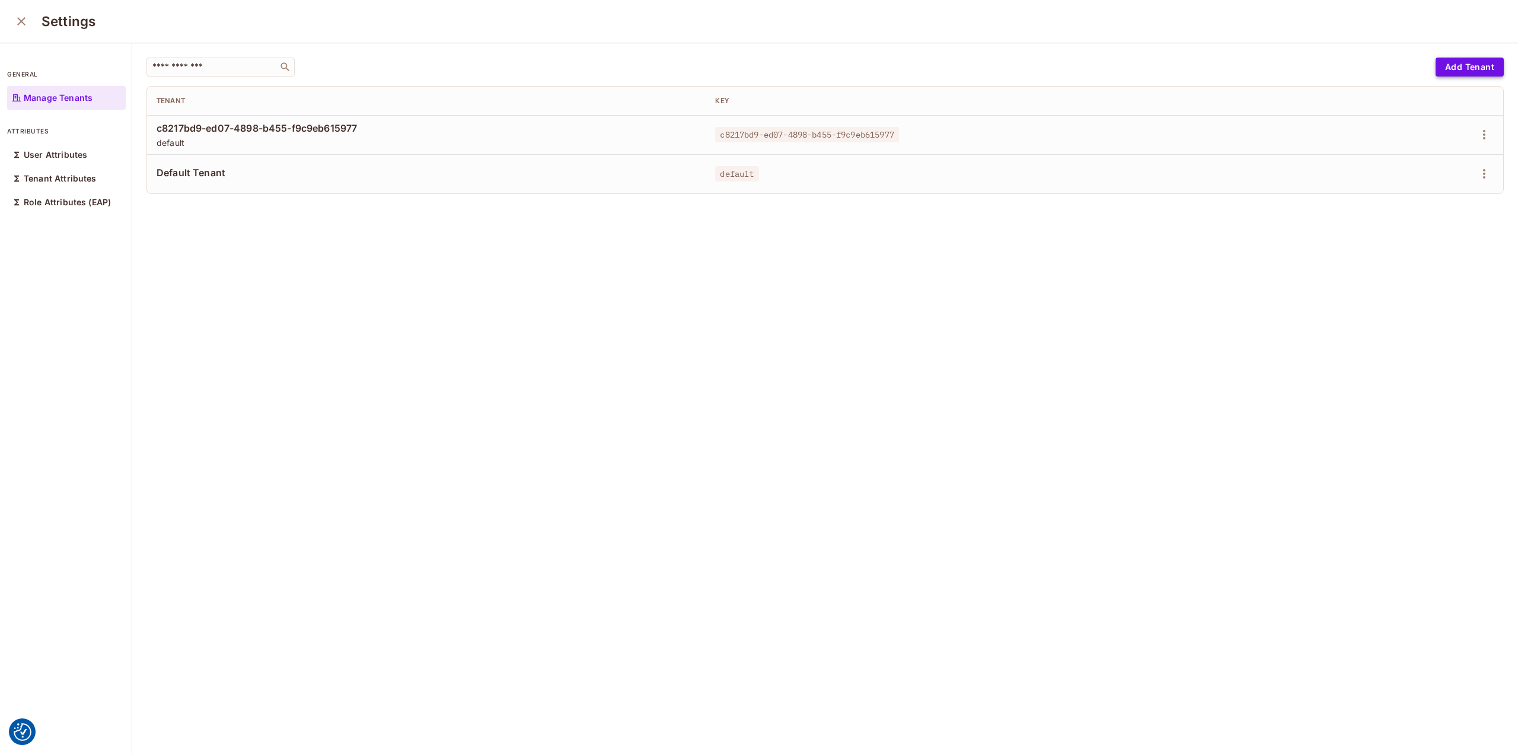
click at [1438, 63] on button "Add Tenant" at bounding box center [1469, 67] width 68 height 19
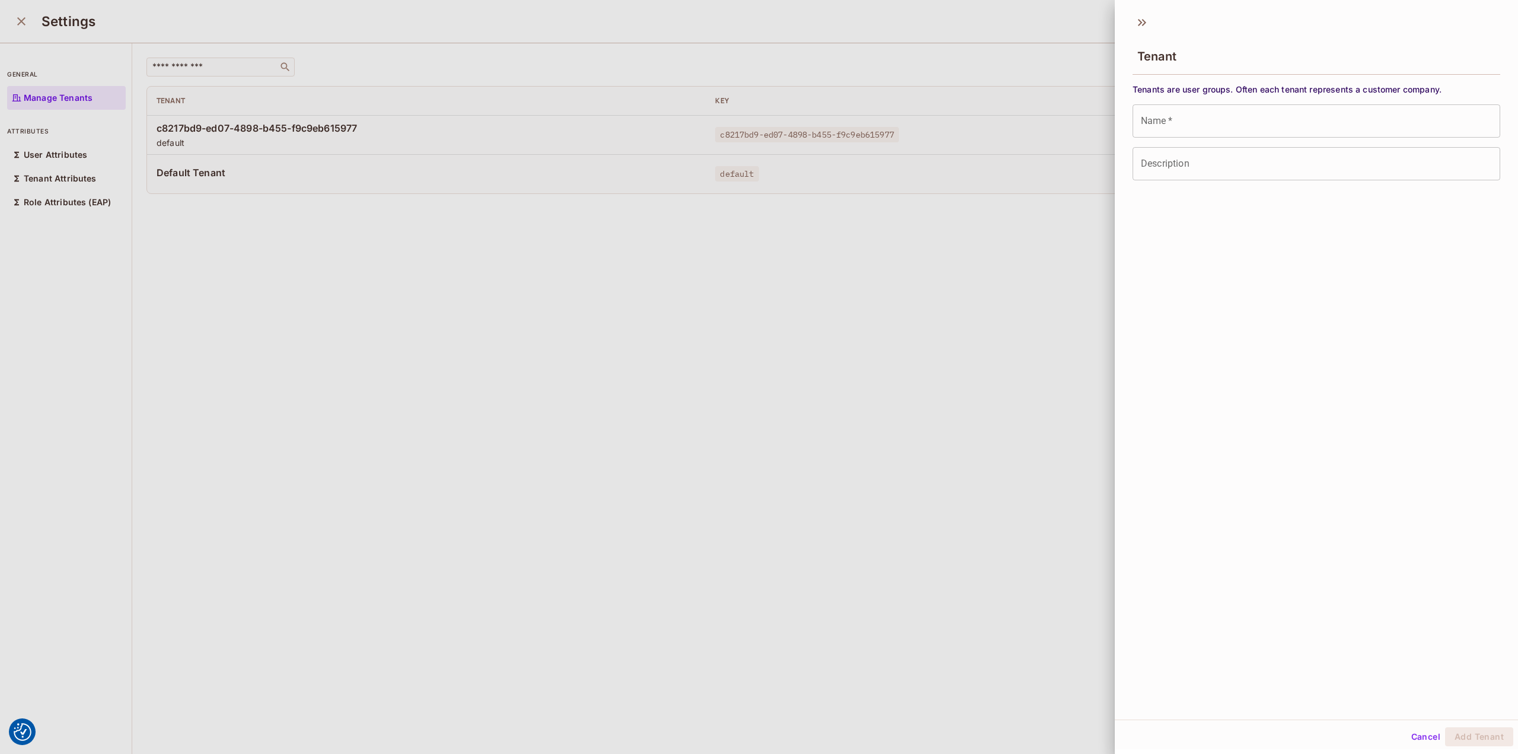
drag, startPoint x: 1245, startPoint y: 119, endPoint x: 1245, endPoint y: 127, distance: 8.9
click at [1245, 119] on input "Name   *" at bounding box center [1316, 120] width 368 height 33
click at [1171, 122] on input "Name   *" at bounding box center [1316, 120] width 368 height 33
type input "**"
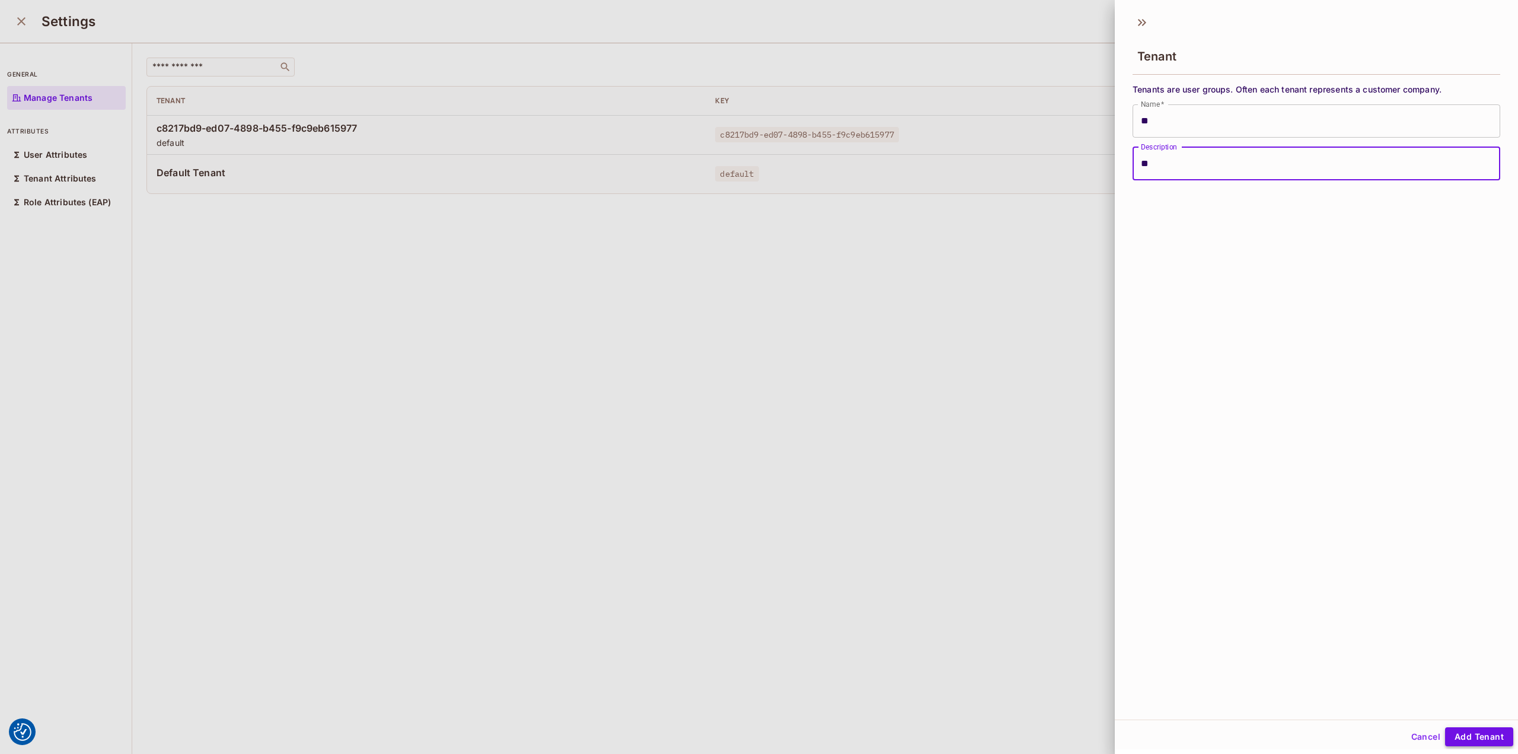
click at [1466, 736] on button "Add Tenant" at bounding box center [1479, 736] width 68 height 19
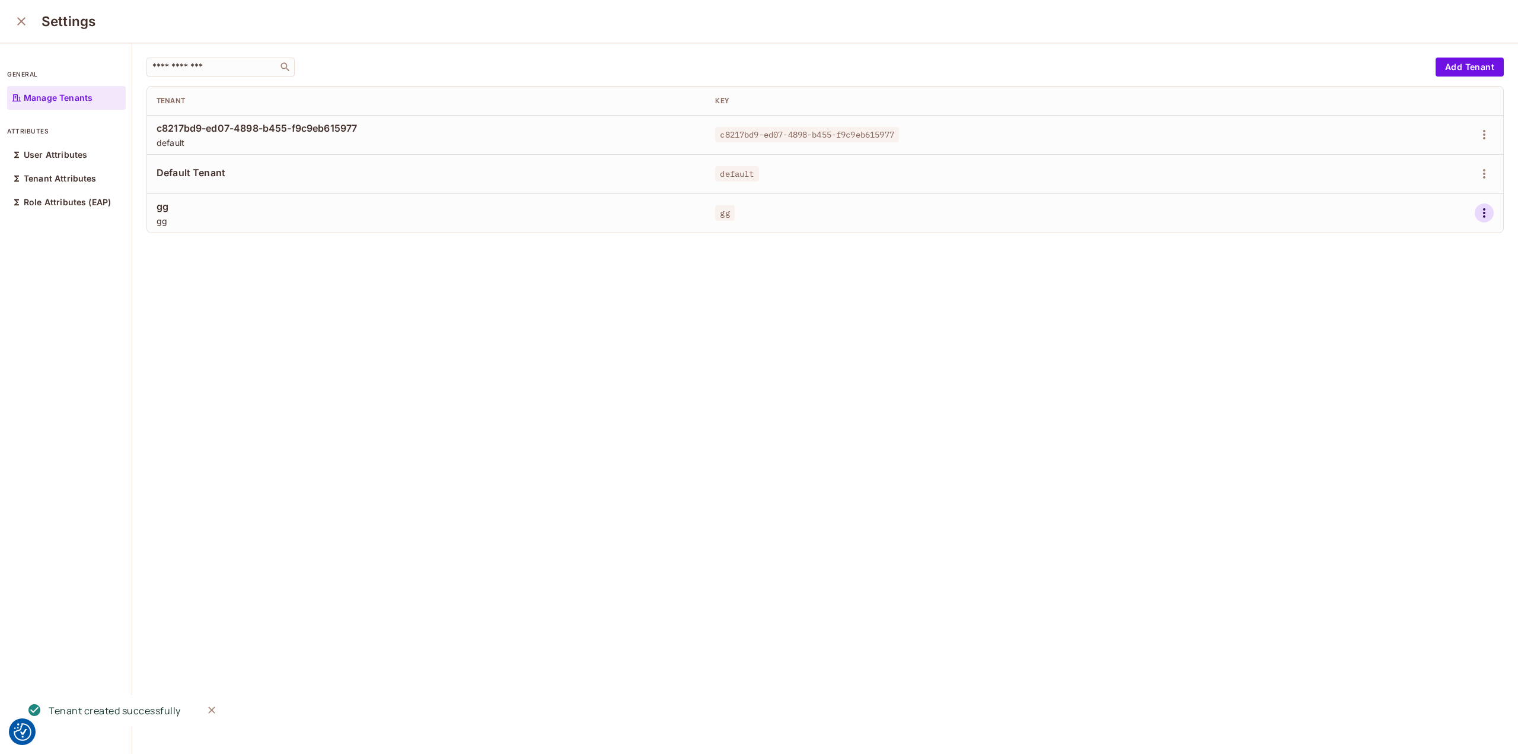
click at [1477, 215] on icon "button" at bounding box center [1484, 213] width 14 height 14
click at [1433, 240] on li "Edit" at bounding box center [1414, 240] width 105 height 26
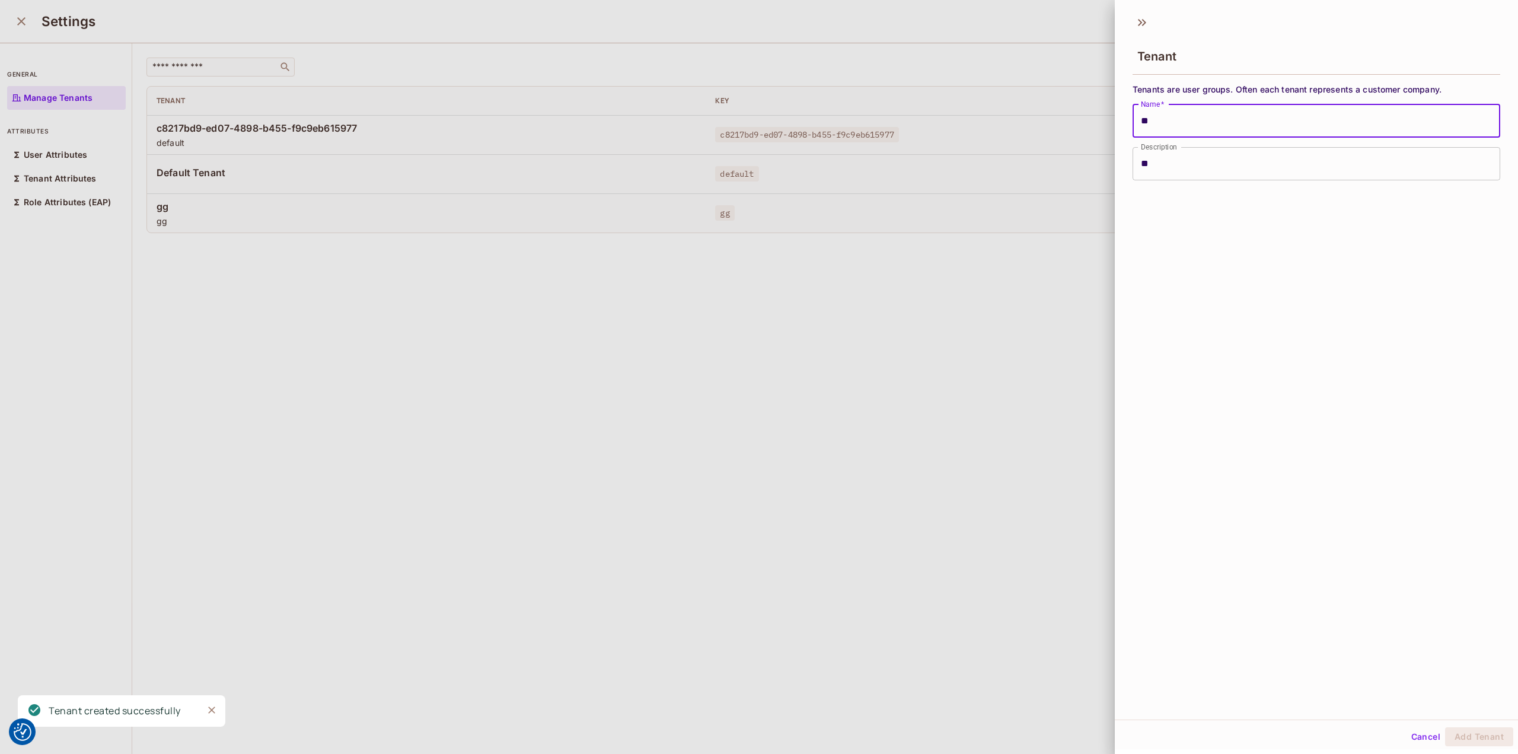
click at [1179, 117] on input "**" at bounding box center [1316, 120] width 368 height 33
paste input "**********"
click at [1491, 728] on button "Add Tenant" at bounding box center [1479, 736] width 68 height 19
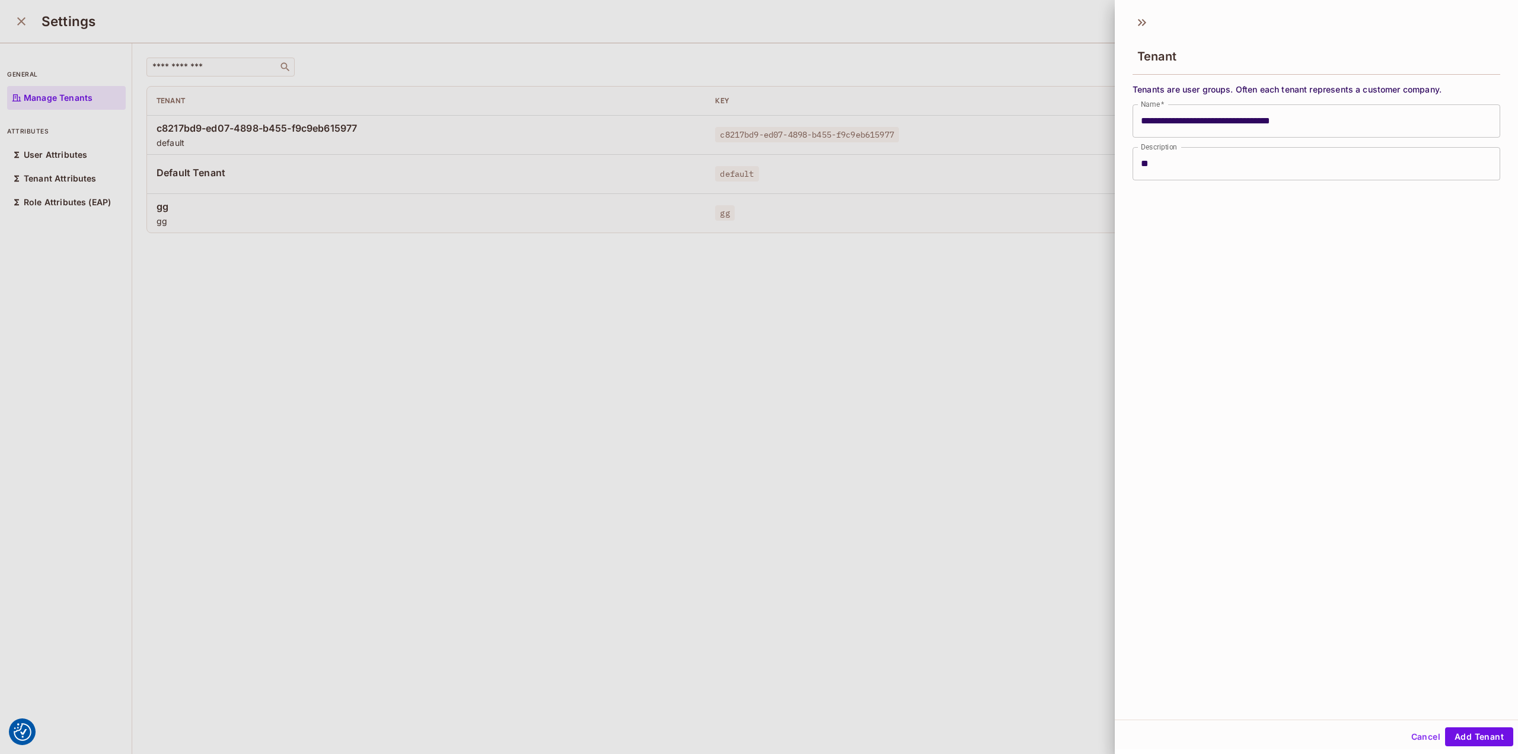
type input "**"
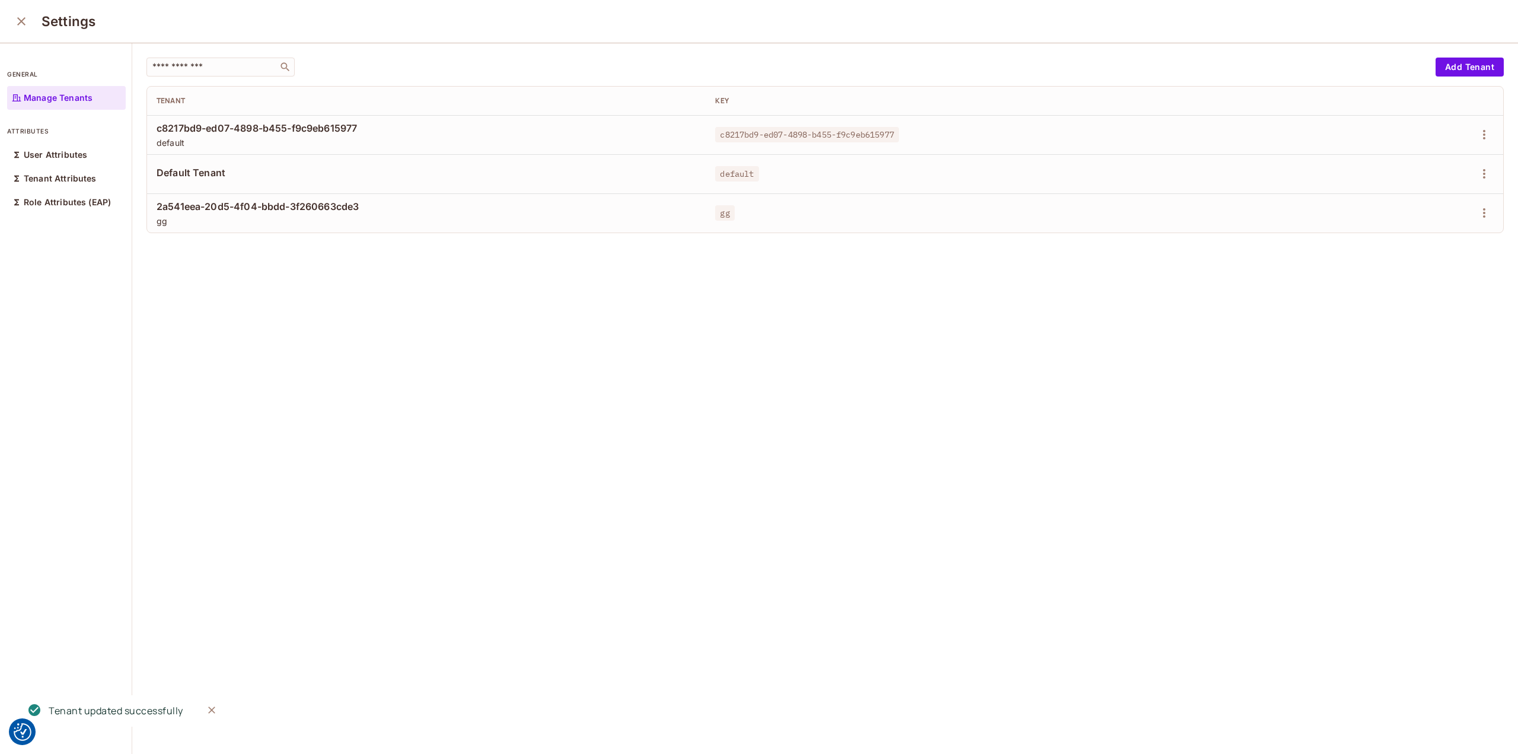
drag, startPoint x: 1047, startPoint y: 227, endPoint x: 1067, endPoint y: 227, distance: 19.6
click at [1048, 228] on td "gg" at bounding box center [985, 212] width 559 height 39
click at [1474, 207] on div at bounding box center [1383, 212] width 219 height 19
click at [1477, 208] on icon "button" at bounding box center [1484, 213] width 14 height 14
click at [1422, 242] on li "Edit" at bounding box center [1414, 240] width 105 height 26
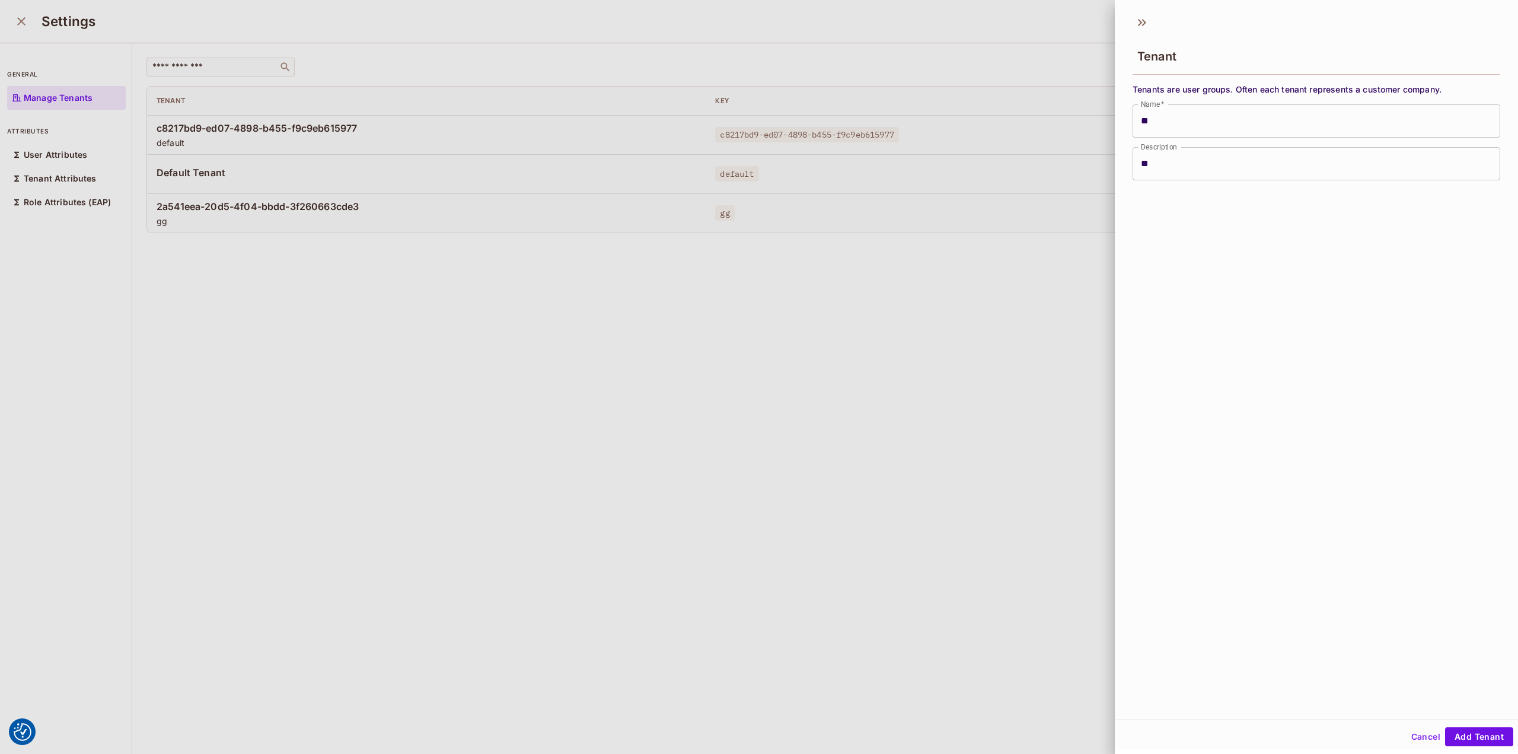
drag, startPoint x: 1428, startPoint y: 740, endPoint x: 1361, endPoint y: 545, distance: 206.2
click at [1428, 738] on button "Cancel" at bounding box center [1425, 736] width 39 height 19
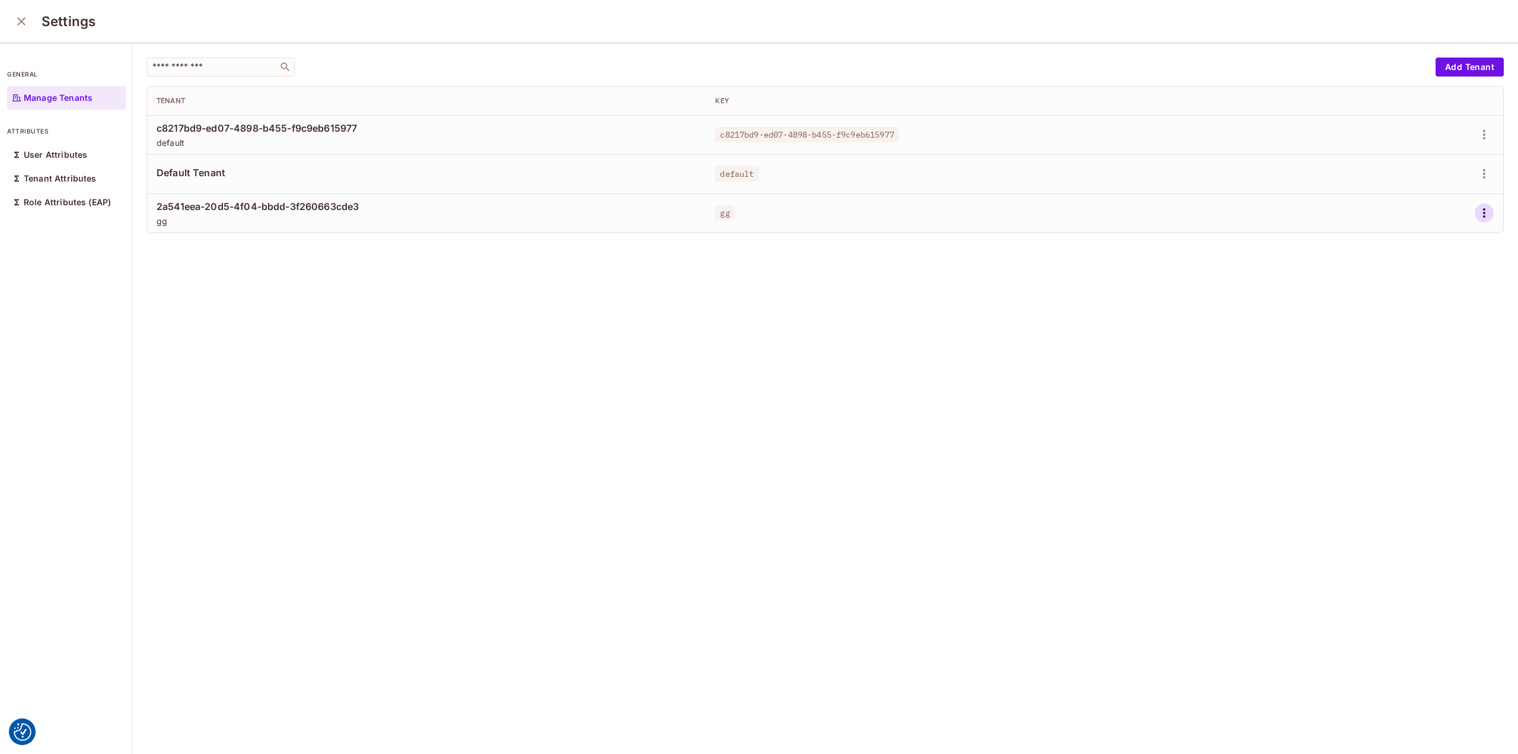
click at [1477, 213] on icon "button" at bounding box center [1484, 213] width 14 height 14
click at [1425, 260] on div "Edit Attributes" at bounding box center [1425, 266] width 59 height 12
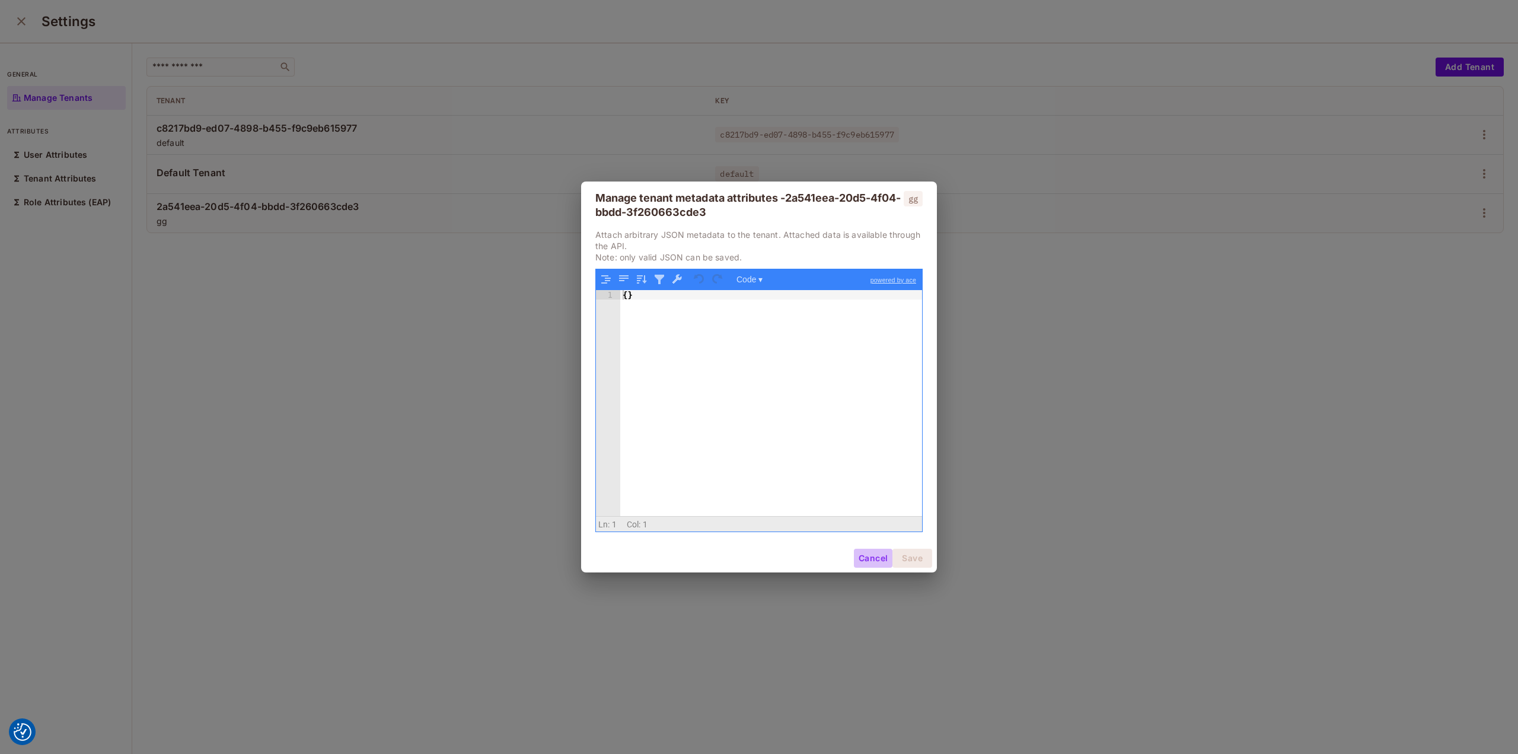
click at [877, 565] on button "Cancel" at bounding box center [873, 557] width 39 height 19
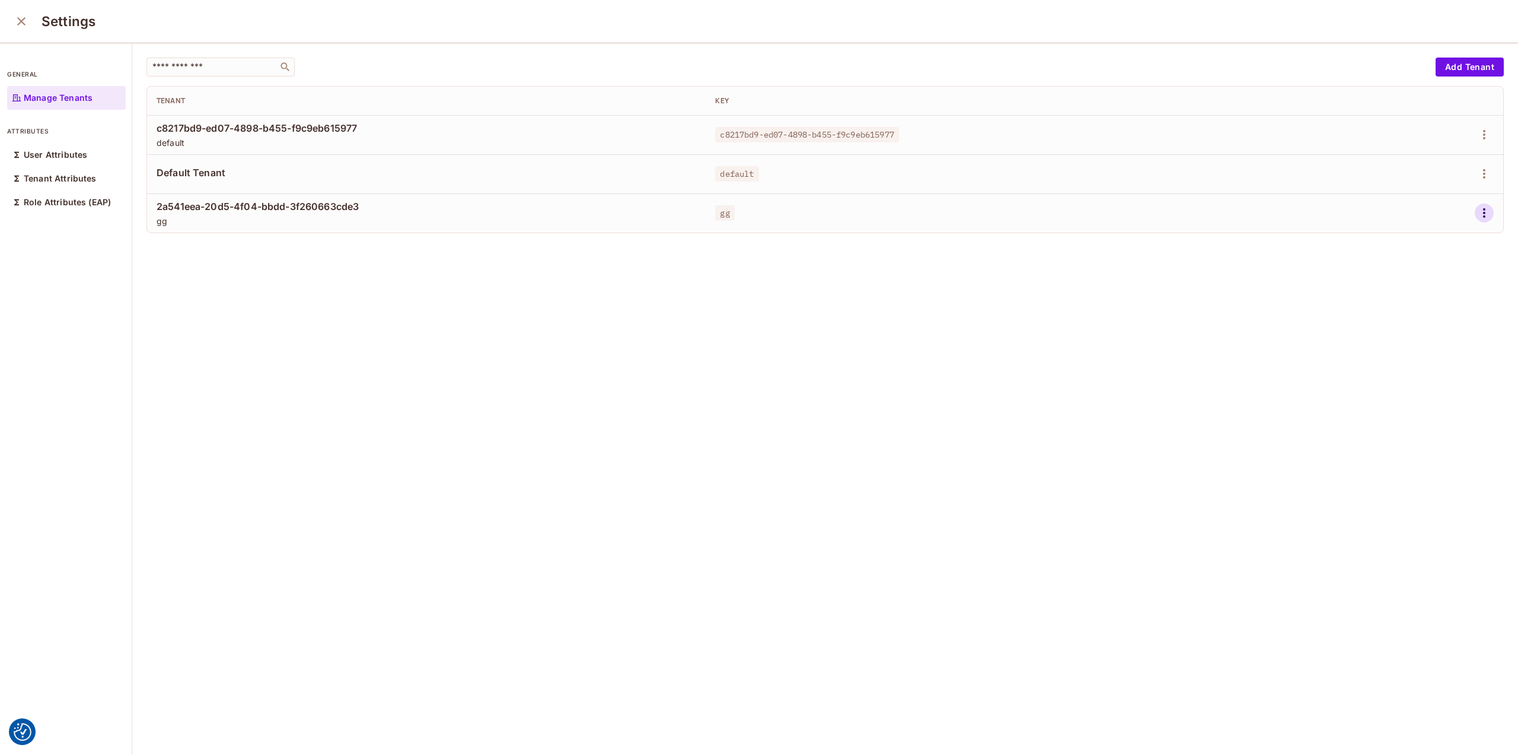
click at [1477, 211] on icon "button" at bounding box center [1484, 213] width 14 height 14
click at [1424, 245] on li "Edit" at bounding box center [1414, 240] width 105 height 26
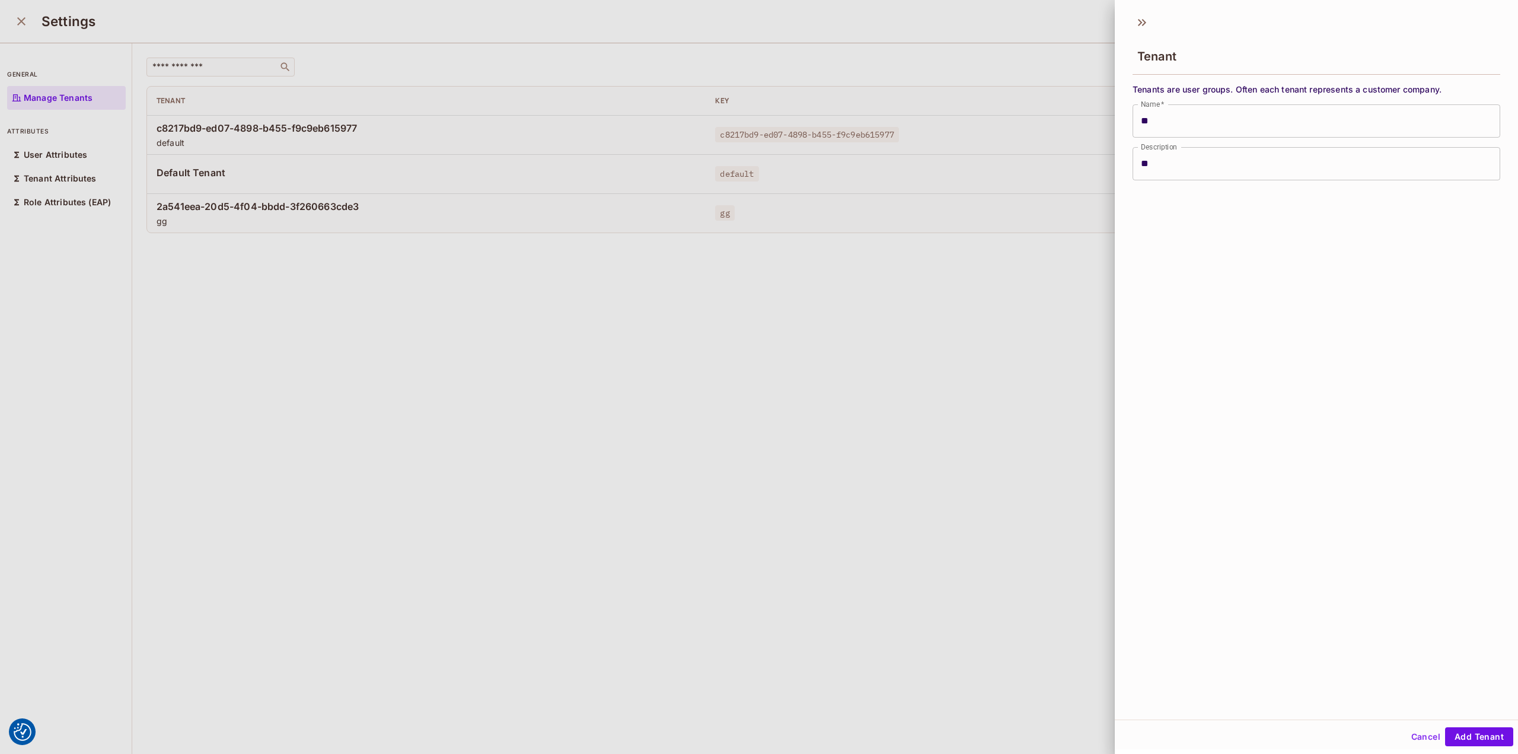
click at [1236, 123] on input "**" at bounding box center [1316, 120] width 368 height 33
click at [1165, 154] on input "**" at bounding box center [1316, 163] width 368 height 33
click at [1166, 155] on input "**" at bounding box center [1316, 163] width 368 height 33
click at [758, 314] on div at bounding box center [759, 377] width 1518 height 754
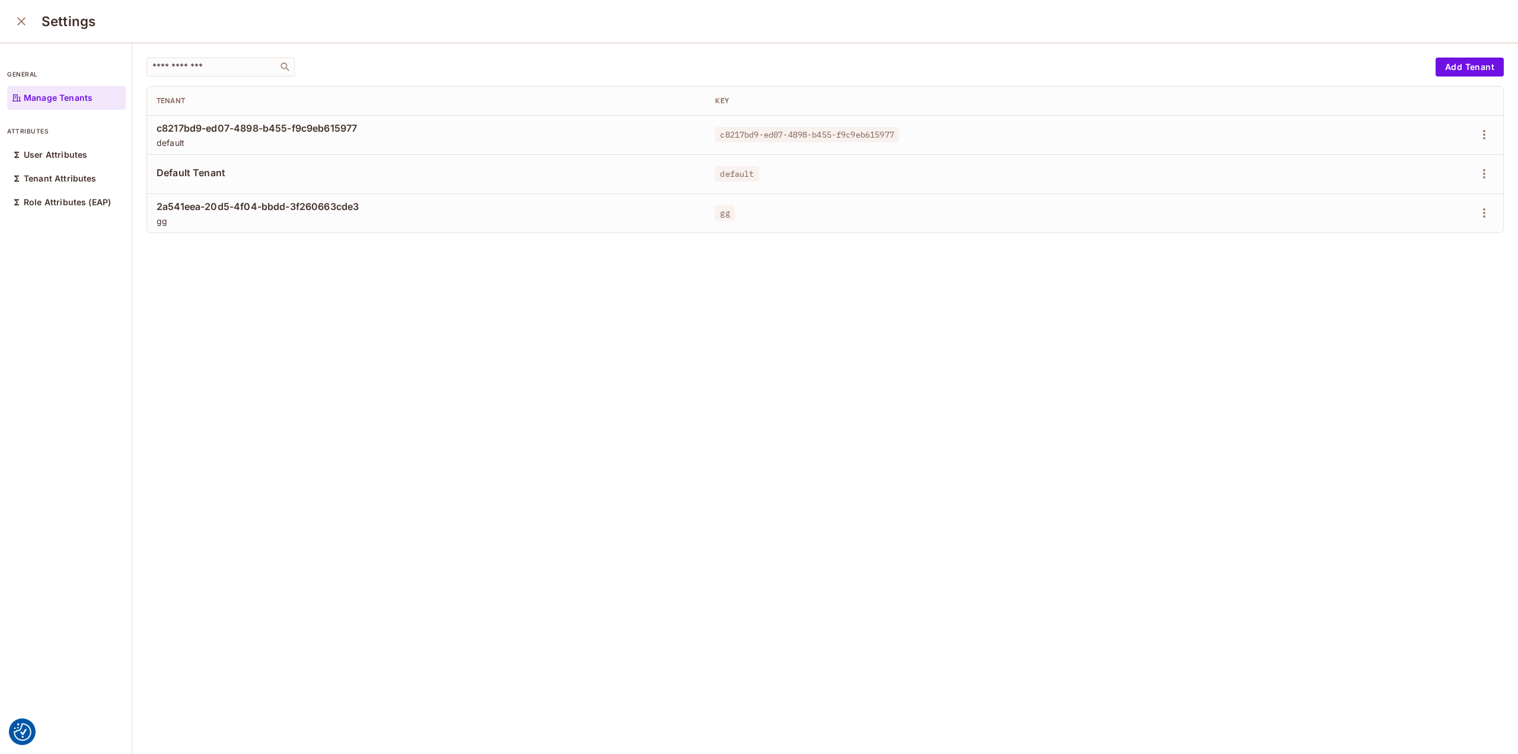
click at [1455, 213] on div at bounding box center [1383, 212] width 219 height 19
click at [1477, 213] on icon "button" at bounding box center [1484, 213] width 14 height 14
click at [1415, 289] on div "Delete Tenant" at bounding box center [1424, 292] width 56 height 12
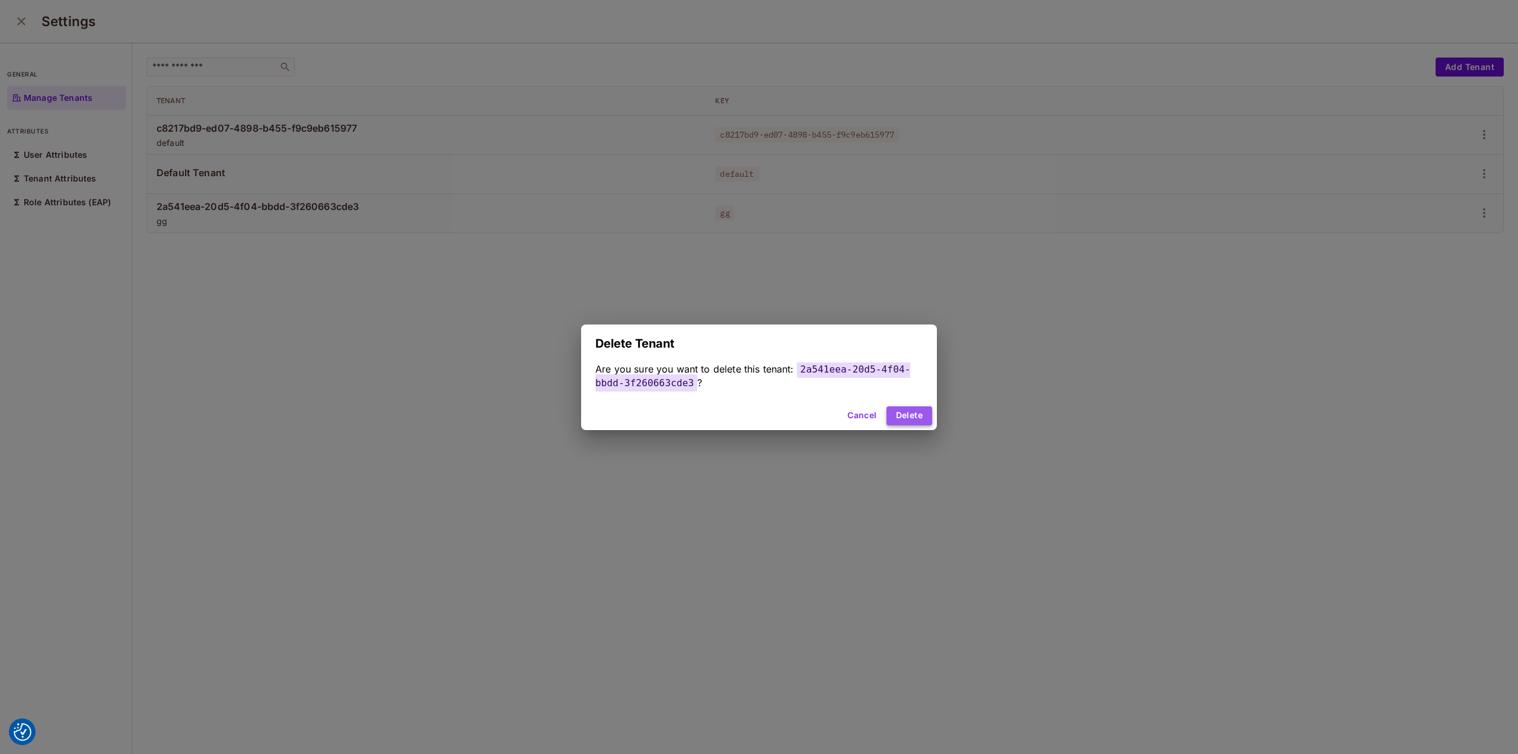
click at [913, 422] on button "Delete" at bounding box center [909, 415] width 46 height 19
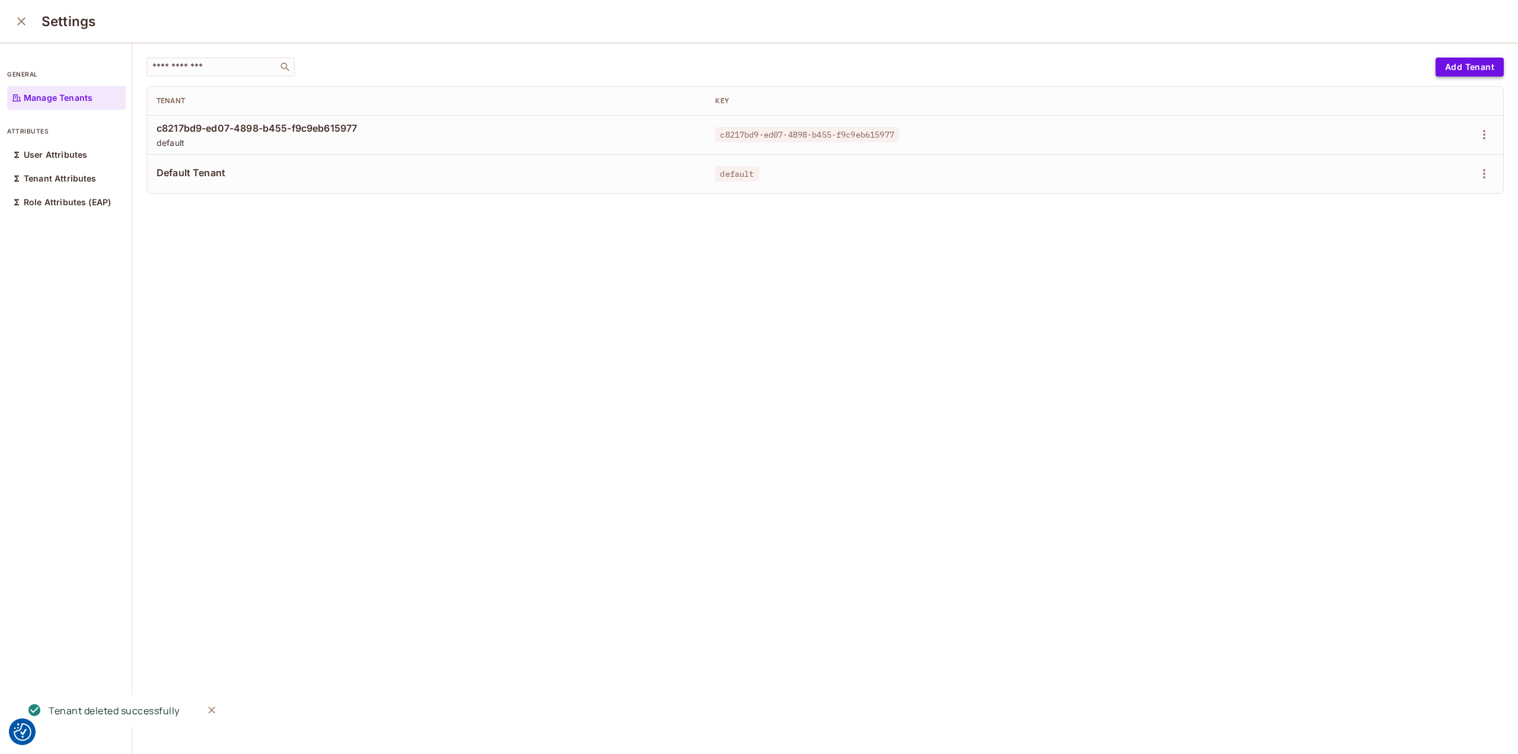
click at [1443, 69] on button "Add Tenant" at bounding box center [1469, 67] width 68 height 19
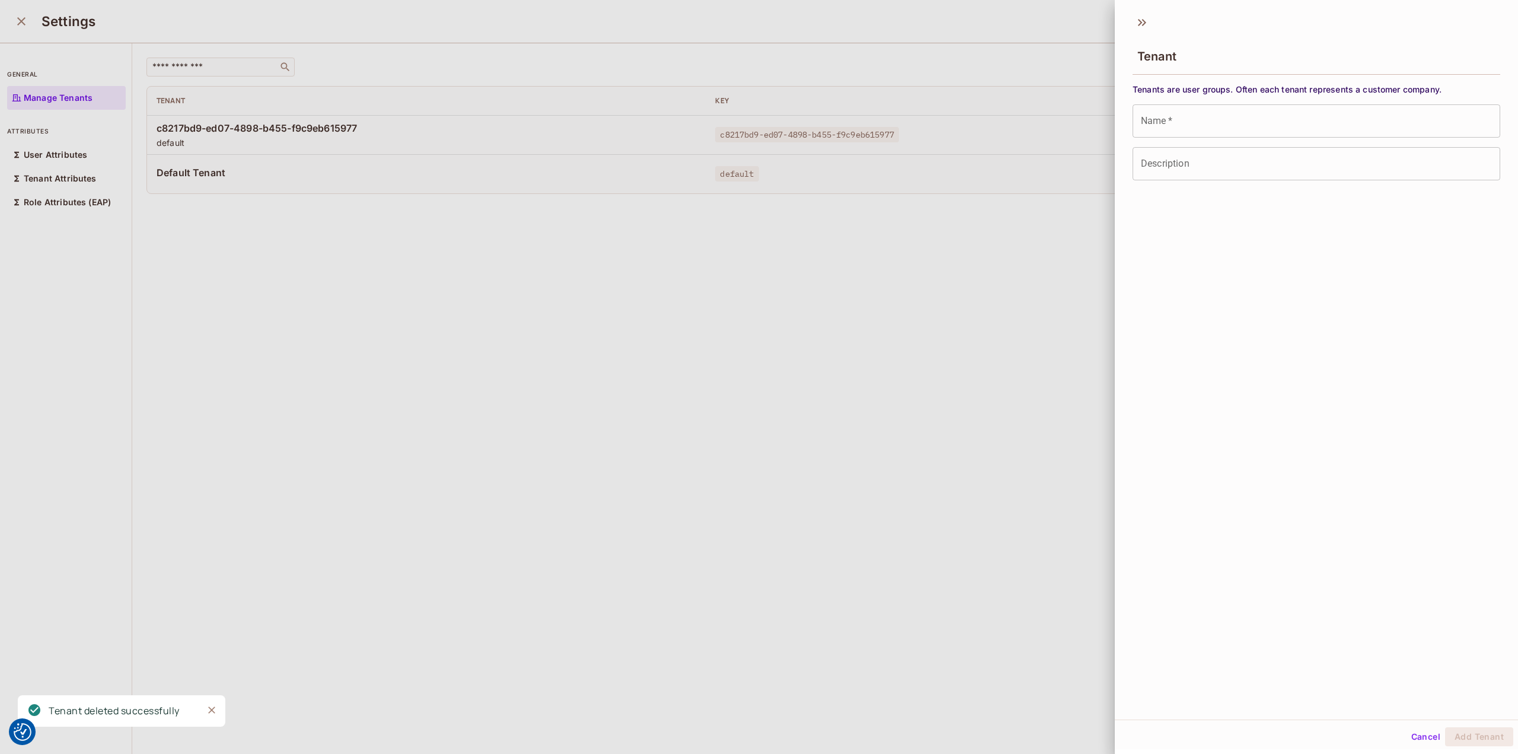
click at [1189, 129] on input "Name   *" at bounding box center [1316, 120] width 368 height 33
paste input "**********"
type input "**********"
click at [1163, 163] on input "Description" at bounding box center [1316, 163] width 368 height 33
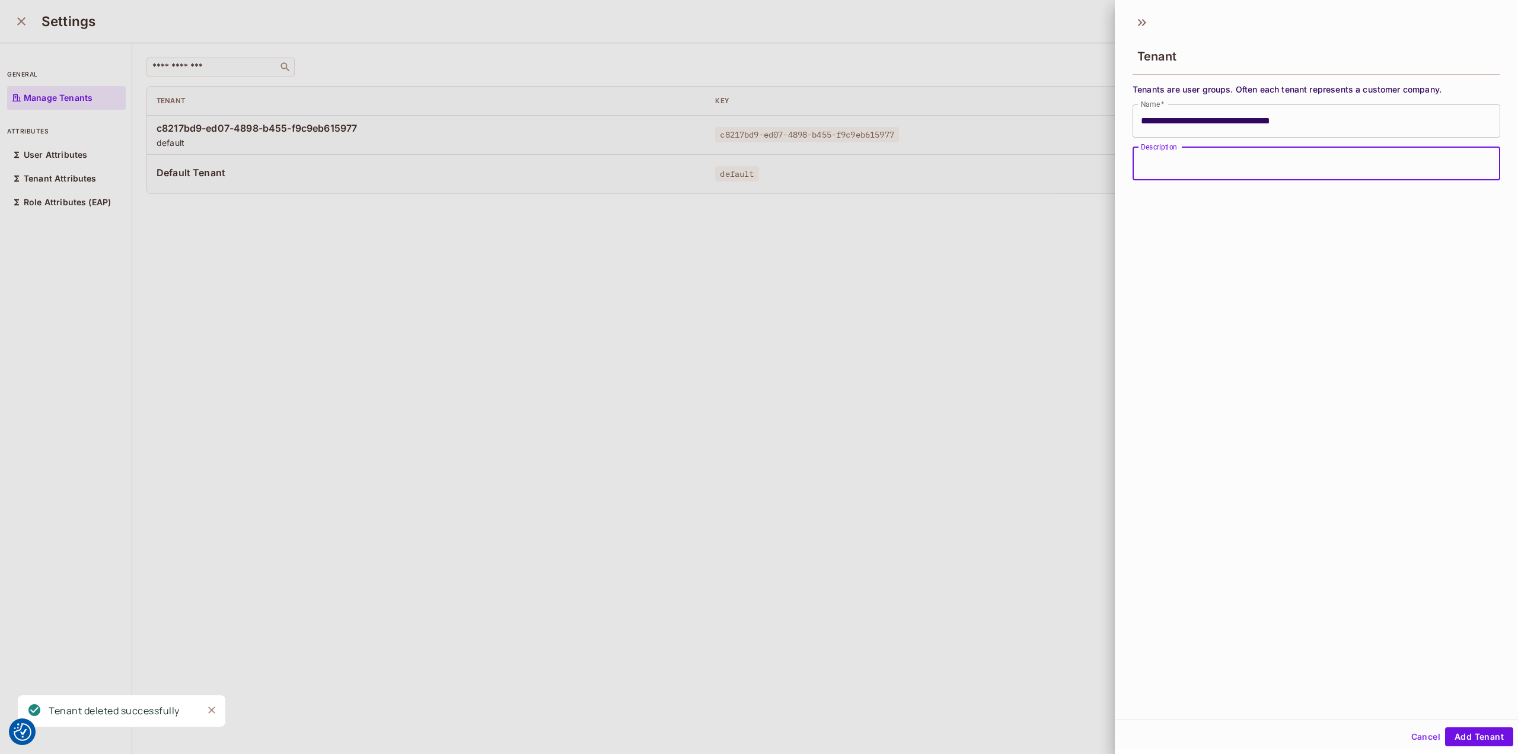
paste input "**********"
type input "**********"
click at [1463, 735] on button "Add Tenant" at bounding box center [1479, 736] width 68 height 19
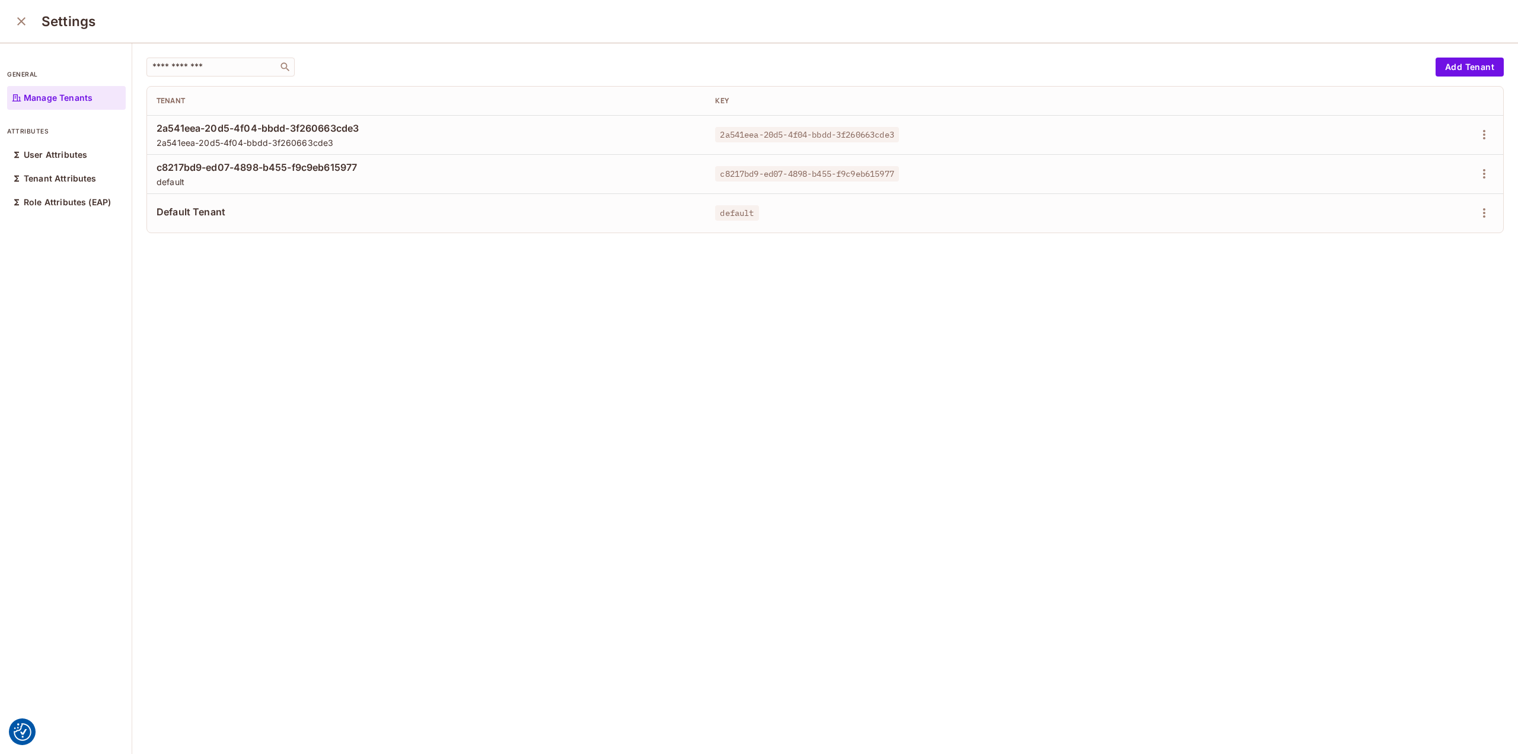
drag, startPoint x: 18, startPoint y: 15, endPoint x: 28, endPoint y: 23, distance: 13.5
click at [18, 15] on icon "close" at bounding box center [21, 21] width 14 height 14
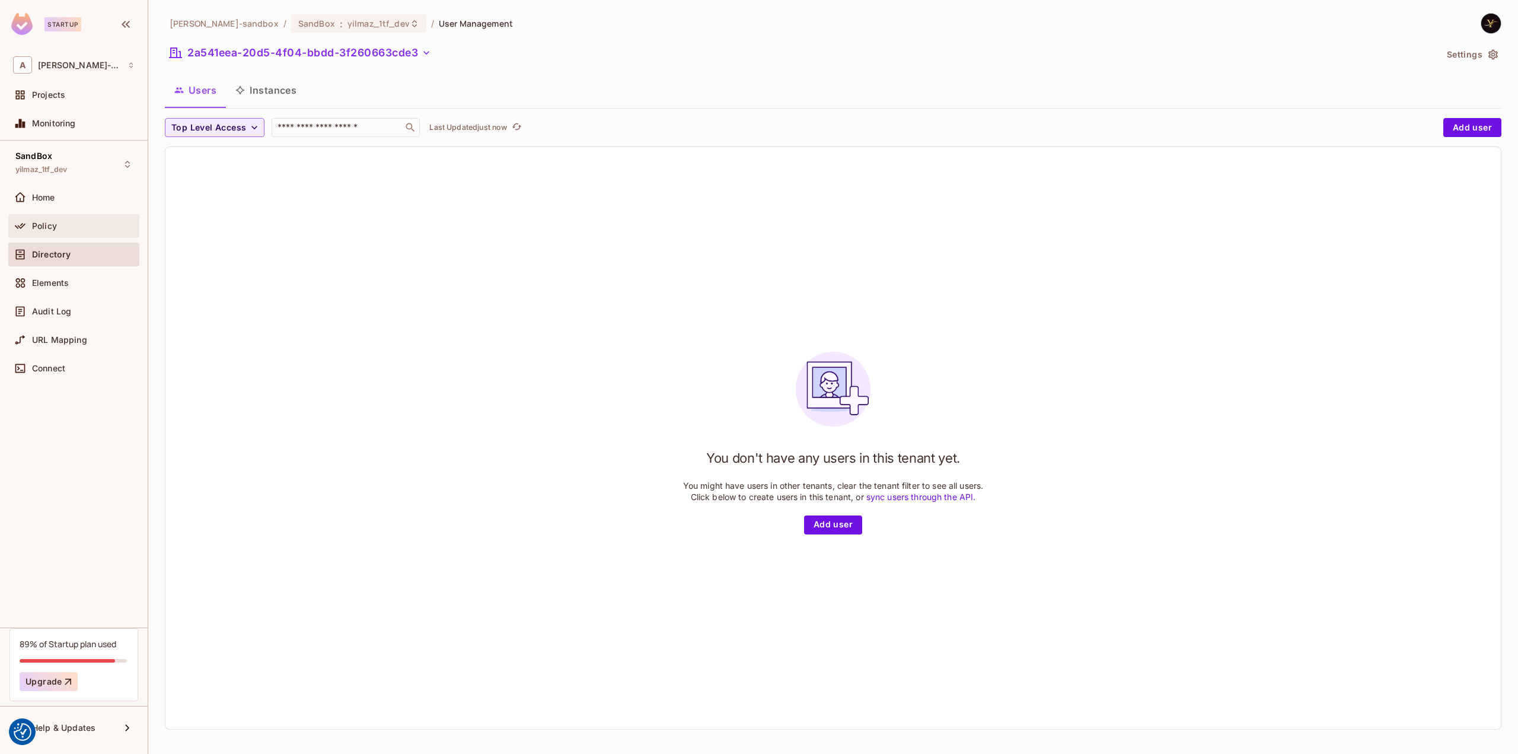
click at [45, 221] on span "Policy" at bounding box center [44, 225] width 25 height 9
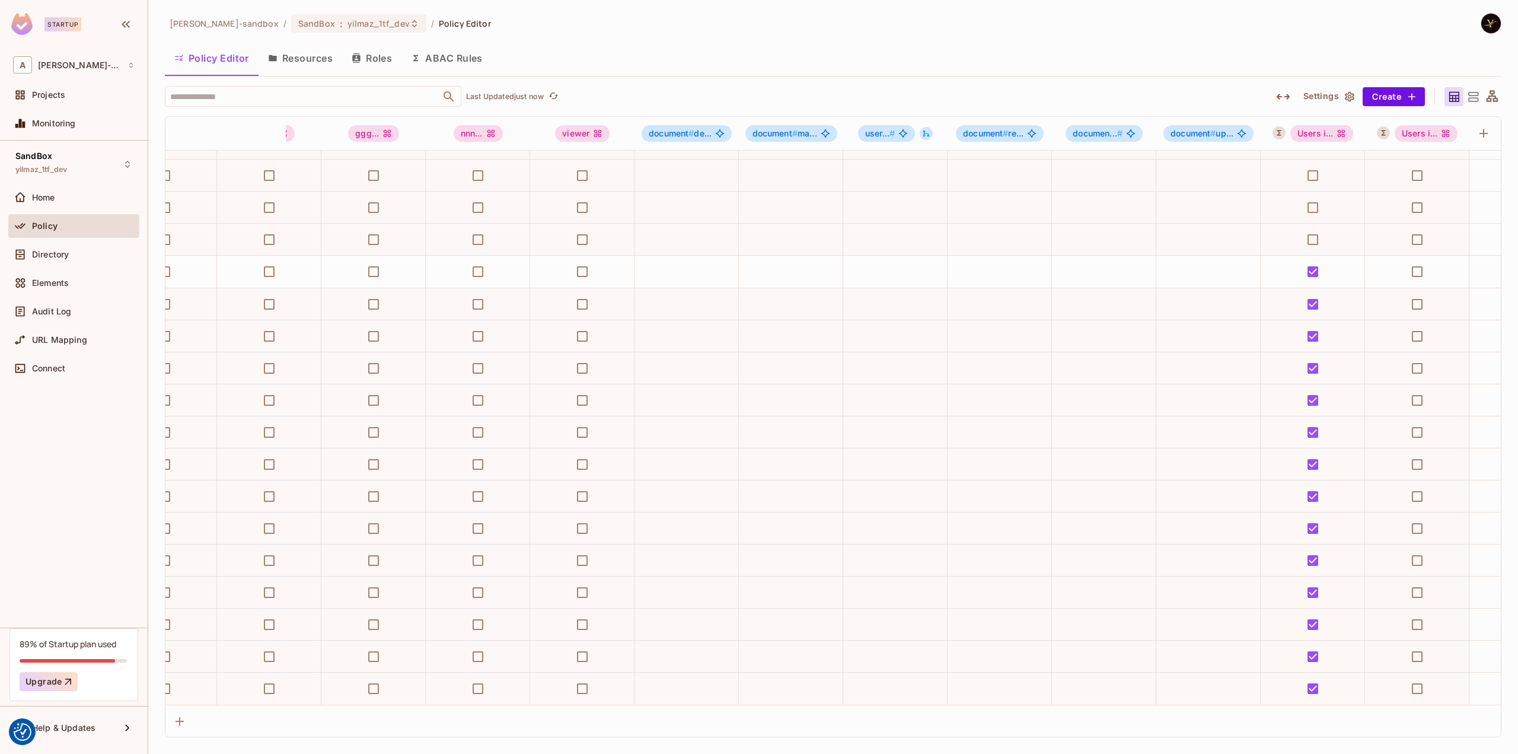
scroll to position [1154, 596]
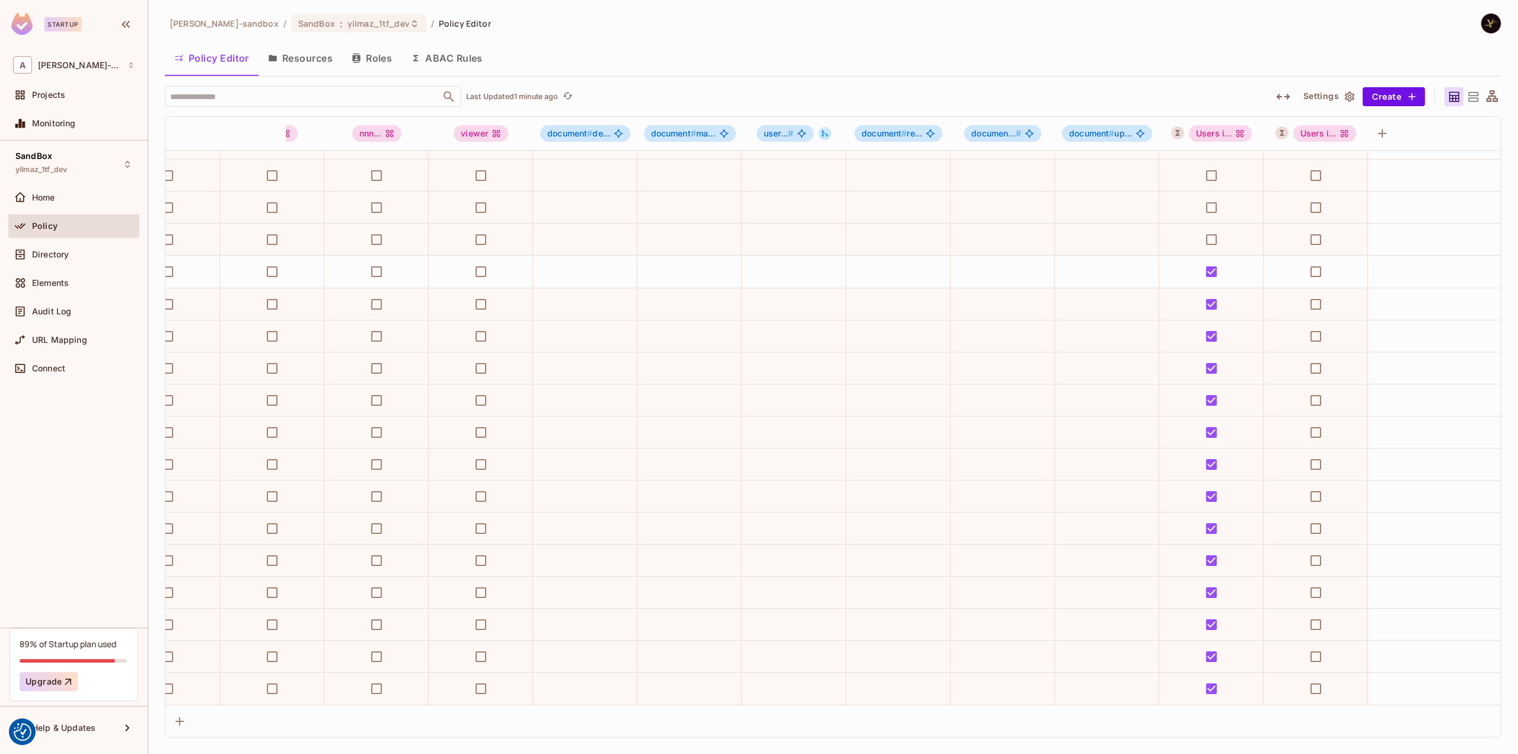
click at [868, 34] on div "alex-trustflight-sandbox / SandBox : yilmaz_1tf_dev / Policy Editor Policy Edit…" at bounding box center [833, 375] width 1336 height 724
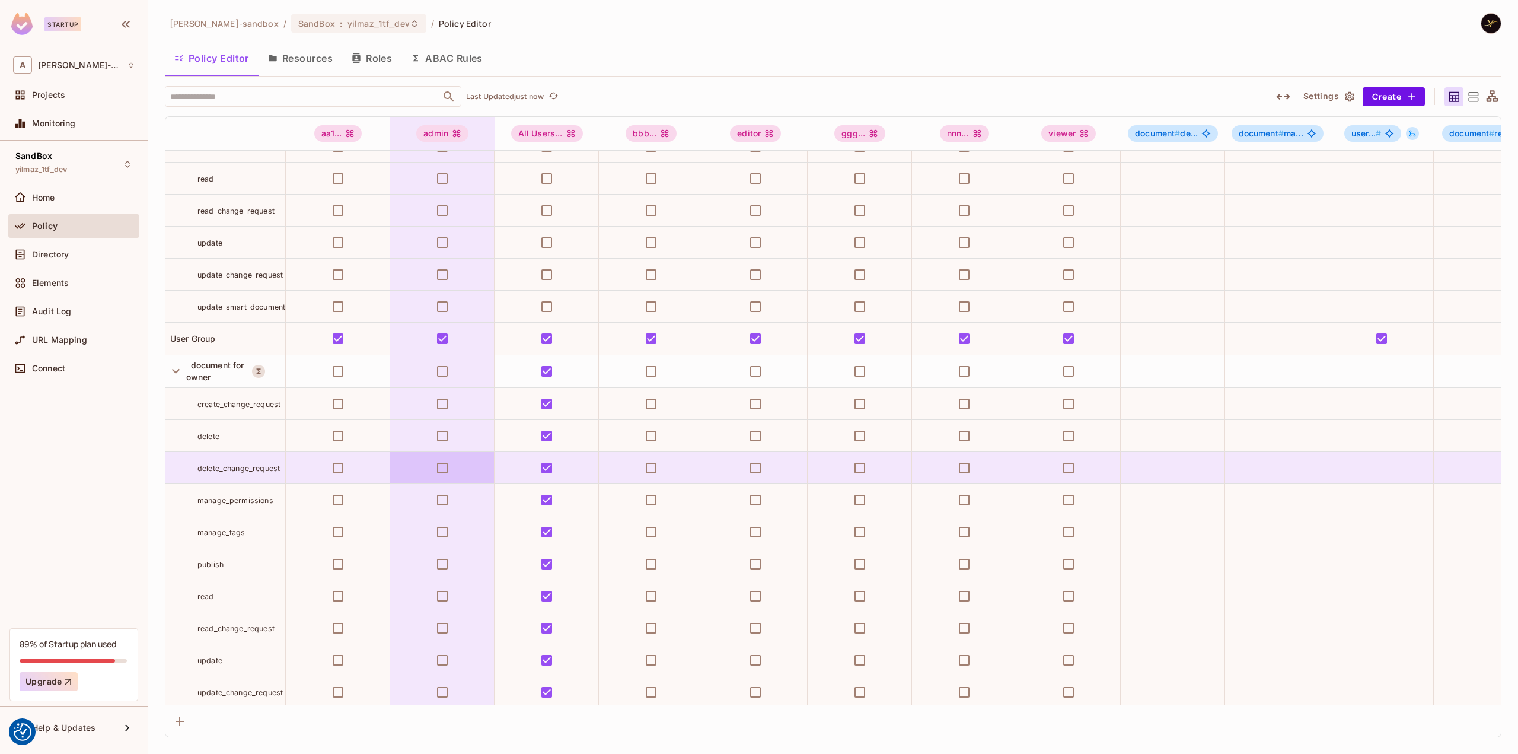
scroll to position [705, 0]
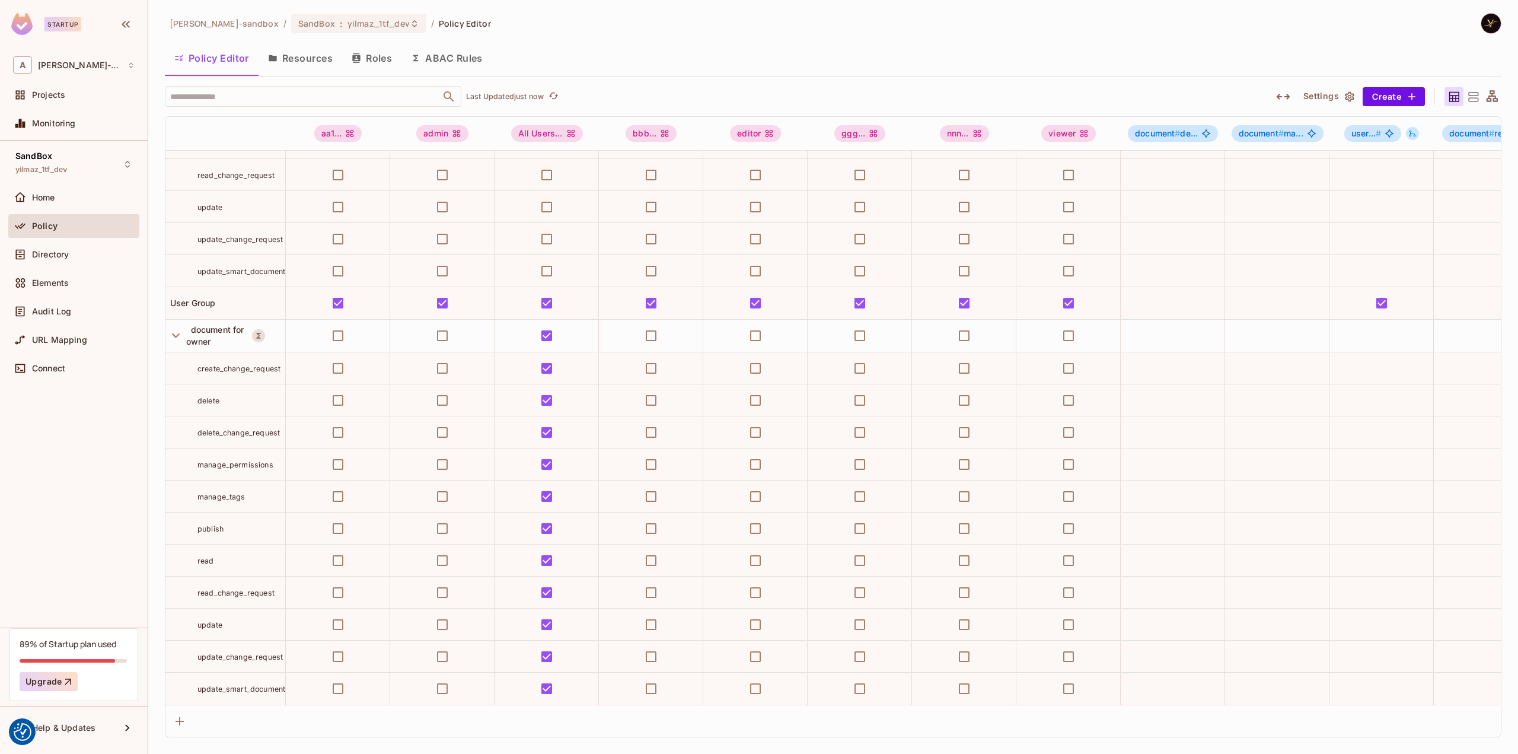
click at [480, 59] on button "ABAC Rules" at bounding box center [446, 58] width 91 height 30
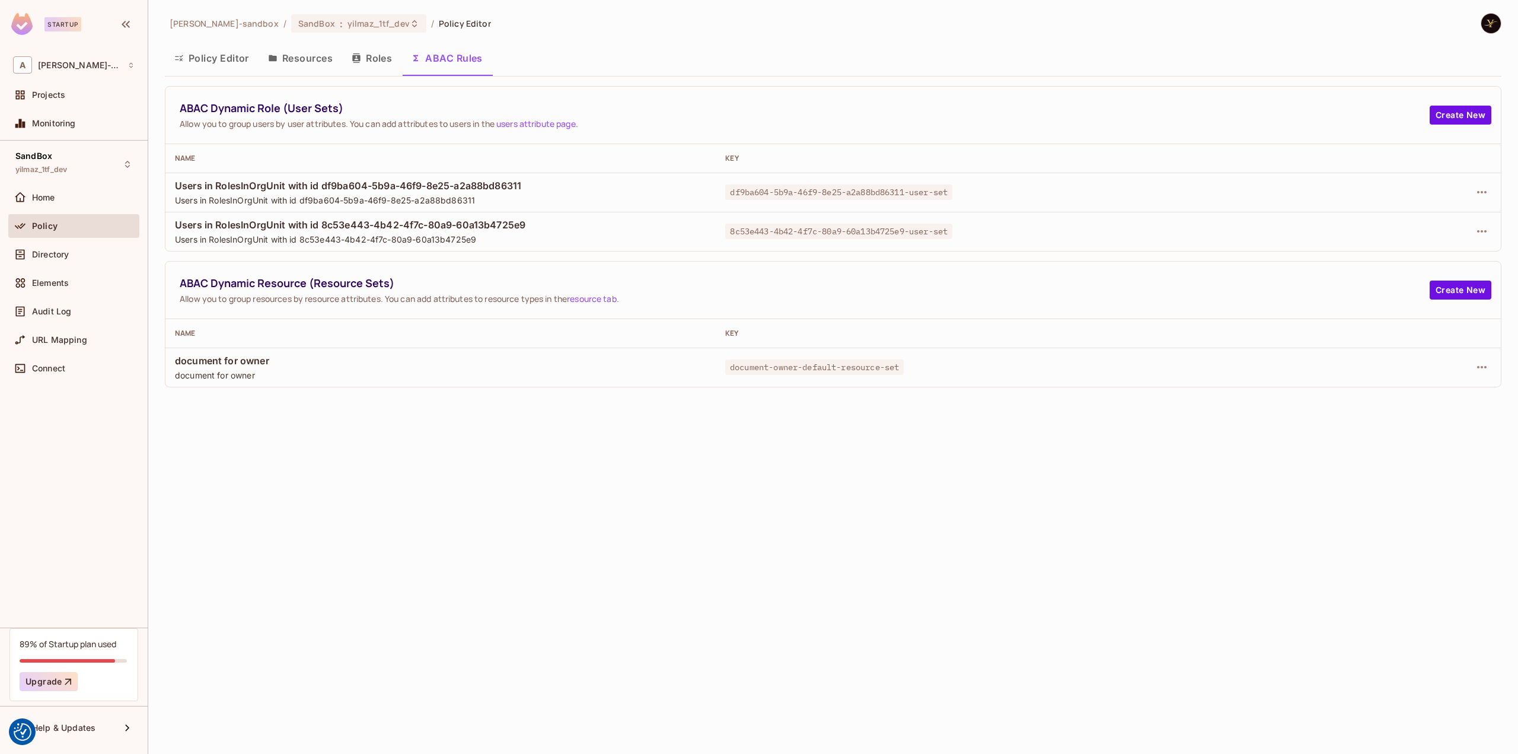
click at [394, 477] on div "alex-trustflight-sandbox / SandBox : yilmaz_1tf_dev / Policy Editor Policy Edit…" at bounding box center [833, 377] width 1370 height 754
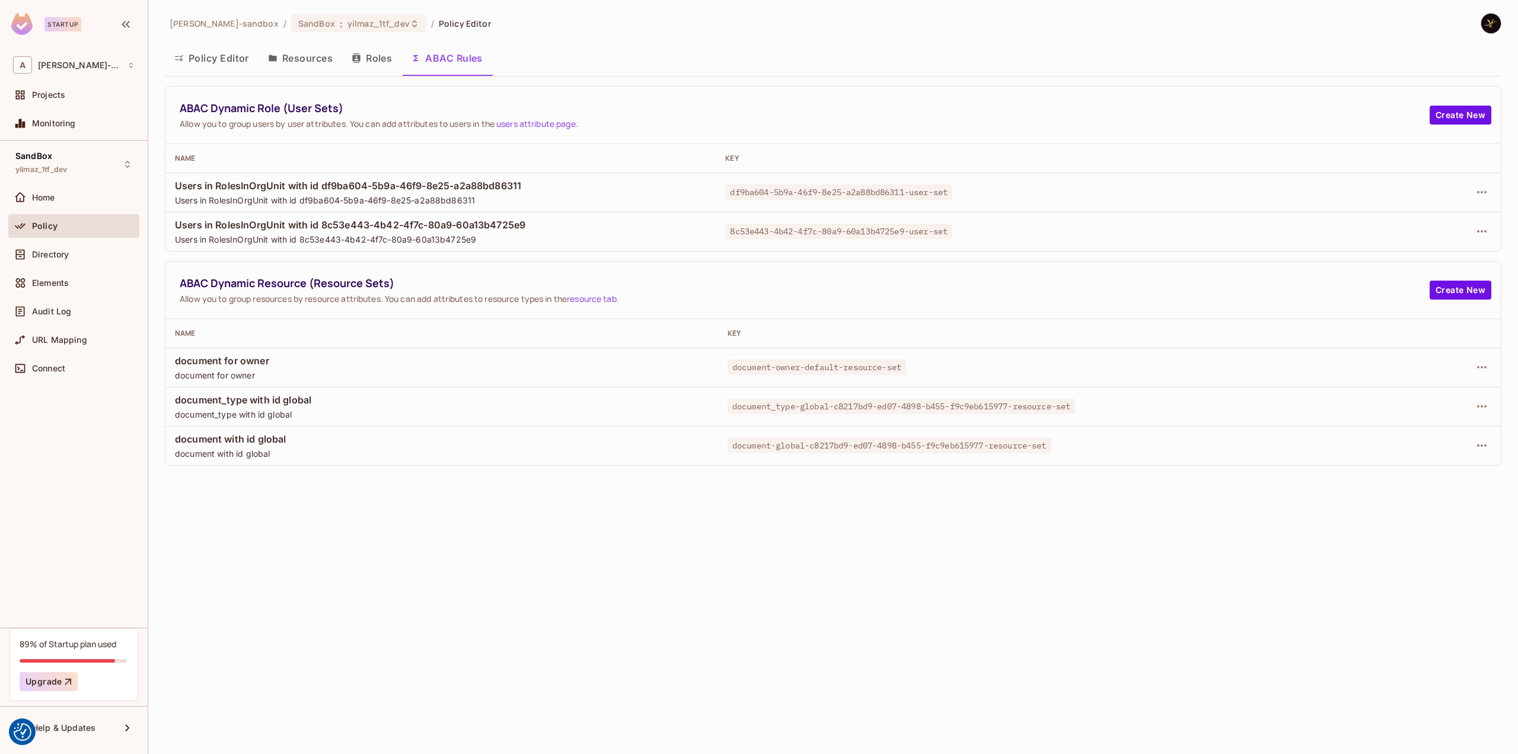
click at [588, 534] on div "[PERSON_NAME]-sandbox / SandBox : yilmaz_1tf_dev / Policy Editor Policy Editor …" at bounding box center [833, 377] width 1370 height 754
click at [220, 58] on button "Policy Editor" at bounding box center [212, 58] width 94 height 30
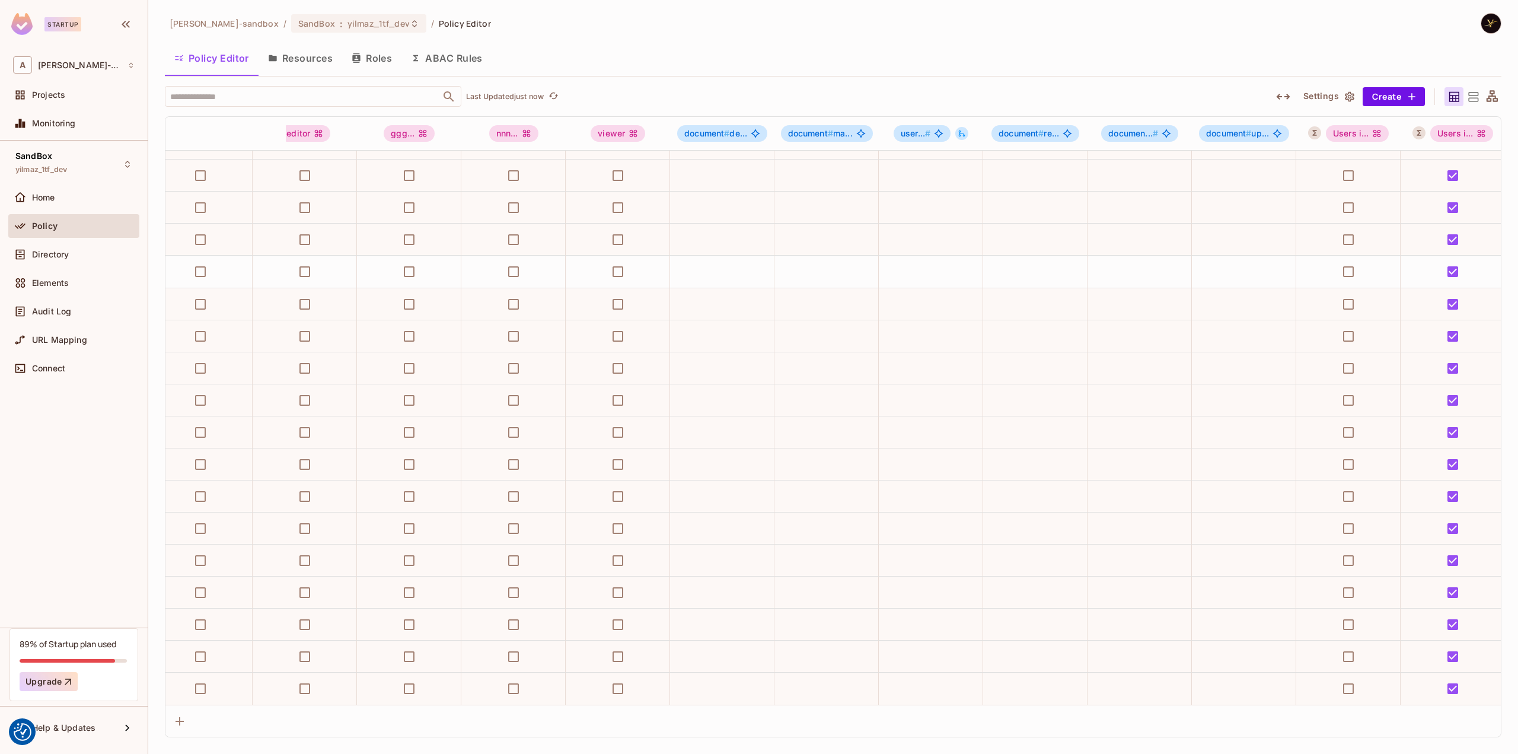
scroll to position [1538, 596]
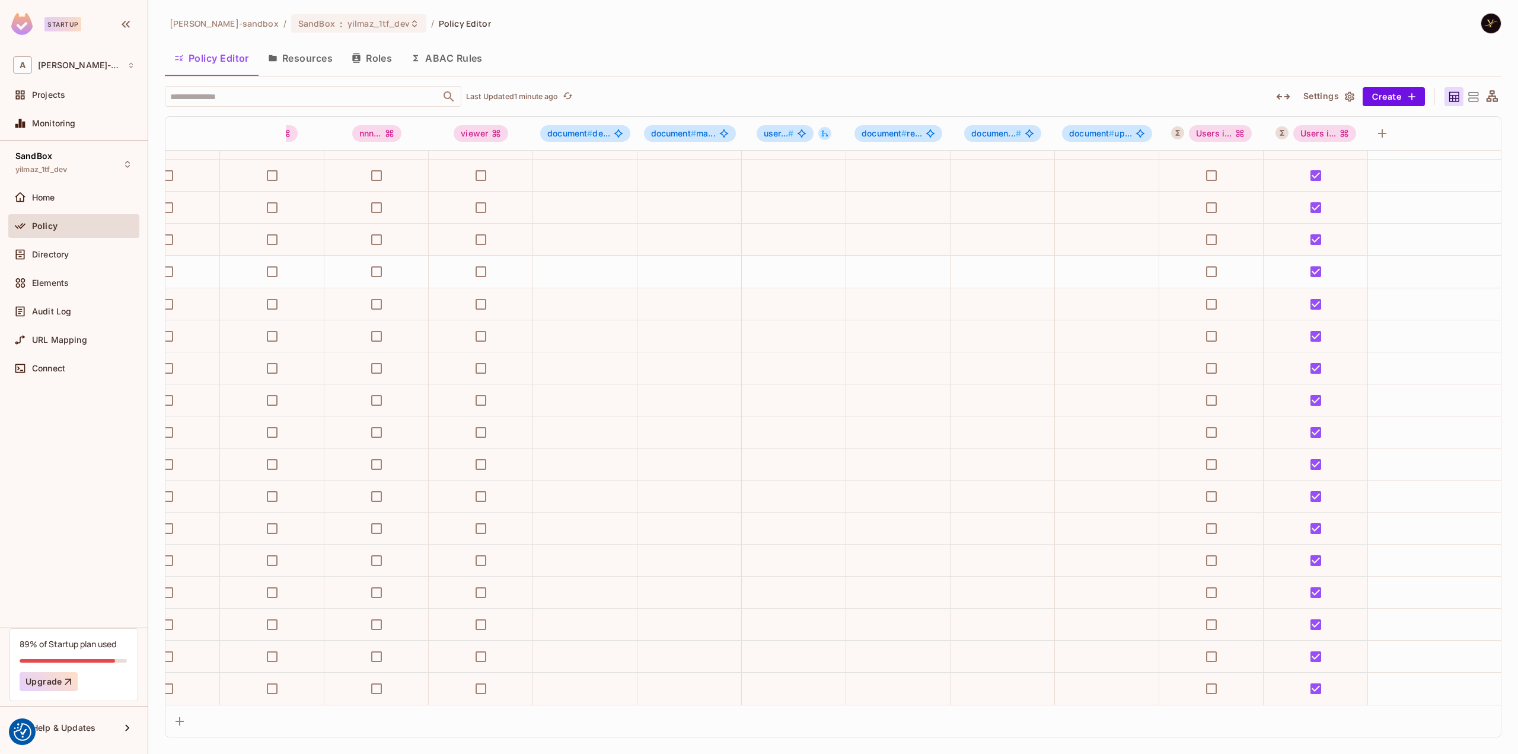
click at [915, 32] on div "[PERSON_NAME]-sandbox / SandBox : yilmaz_1tf_dev / Policy Editor" at bounding box center [833, 23] width 1336 height 21
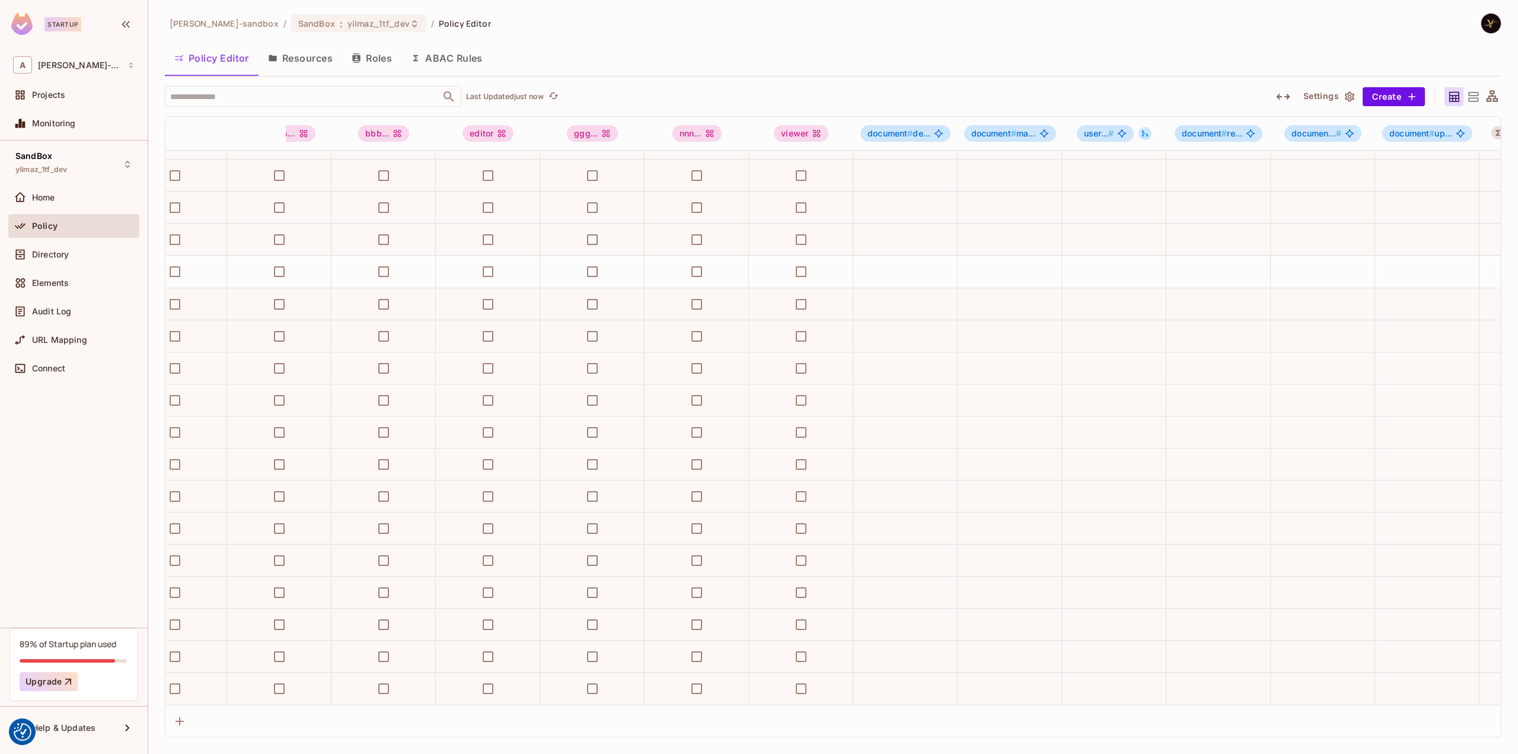
scroll to position [1538, 596]
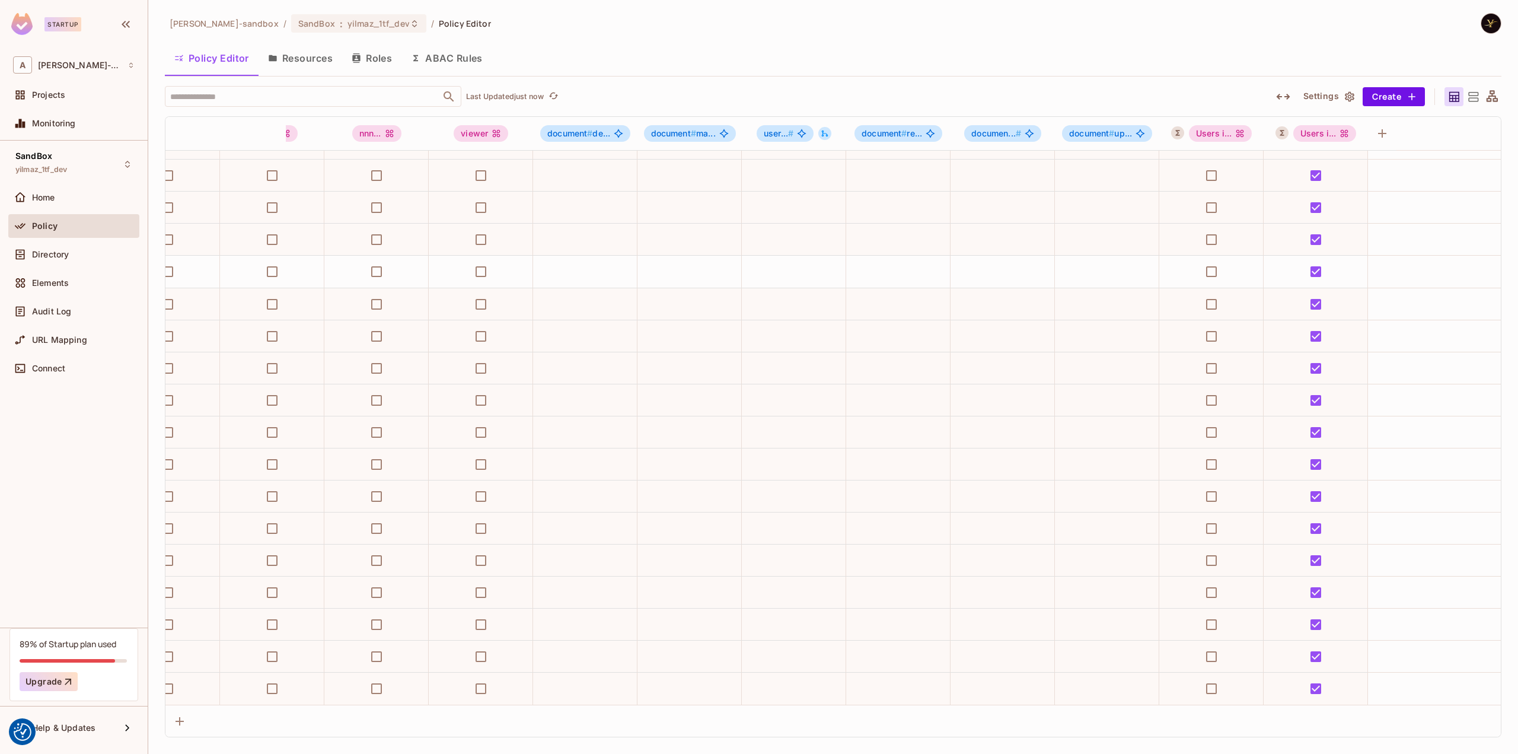
click at [460, 53] on button "ABAC Rules" at bounding box center [446, 58] width 91 height 30
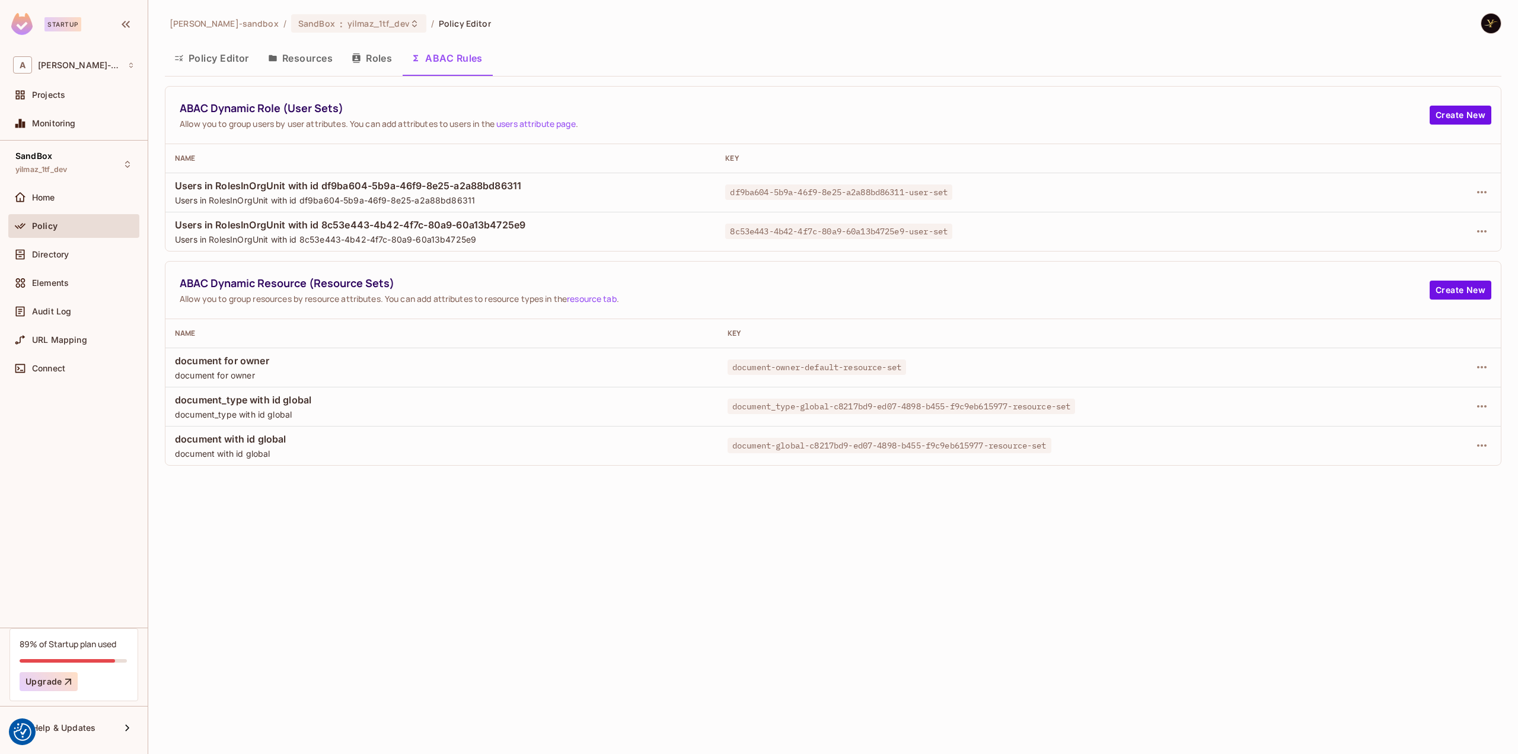
click at [430, 566] on div "alex-trustflight-sandbox / SandBox : yilmaz_1tf_dev / Policy Editor Policy Edit…" at bounding box center [833, 377] width 1370 height 754
drag, startPoint x: 289, startPoint y: 437, endPoint x: 224, endPoint y: 440, distance: 65.3
click at [224, 440] on span "document with id global" at bounding box center [442, 438] width 534 height 13
copy span "with id global"
click at [1478, 441] on icon "button" at bounding box center [1482, 445] width 14 height 14
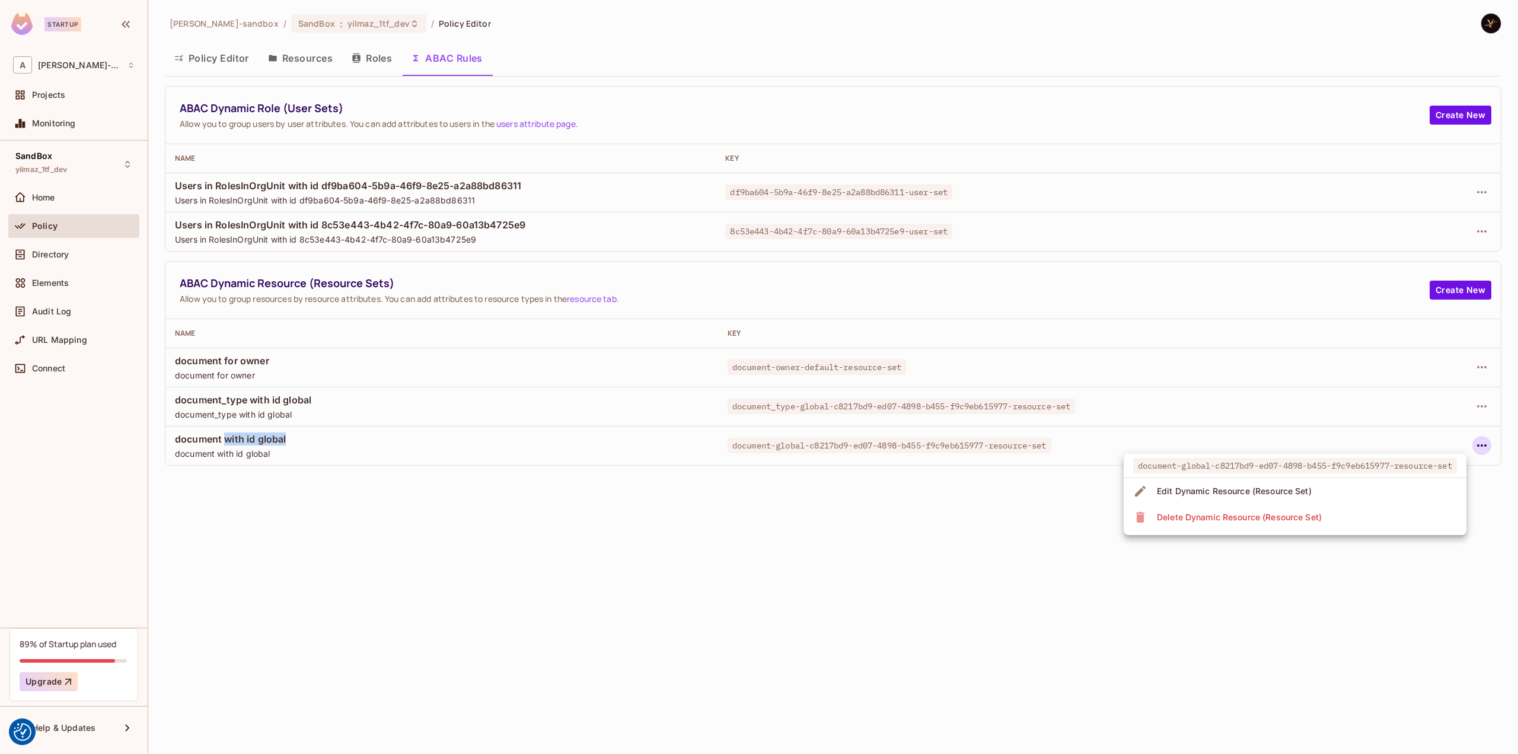
click at [1370, 516] on li "Delete Dynamic Resource (Resource Set)" at bounding box center [1295, 517] width 343 height 26
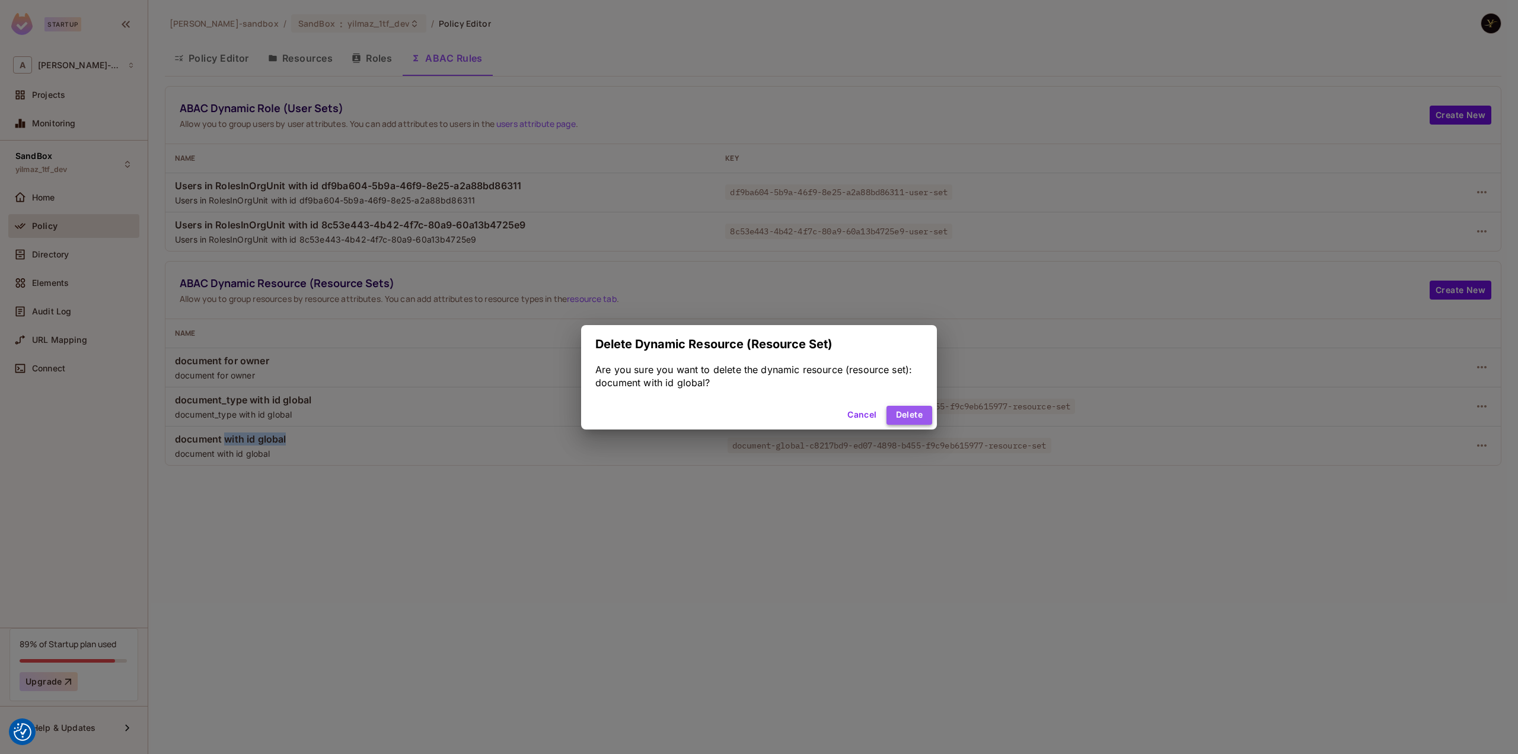
click at [914, 408] on button "Delete" at bounding box center [909, 415] width 46 height 19
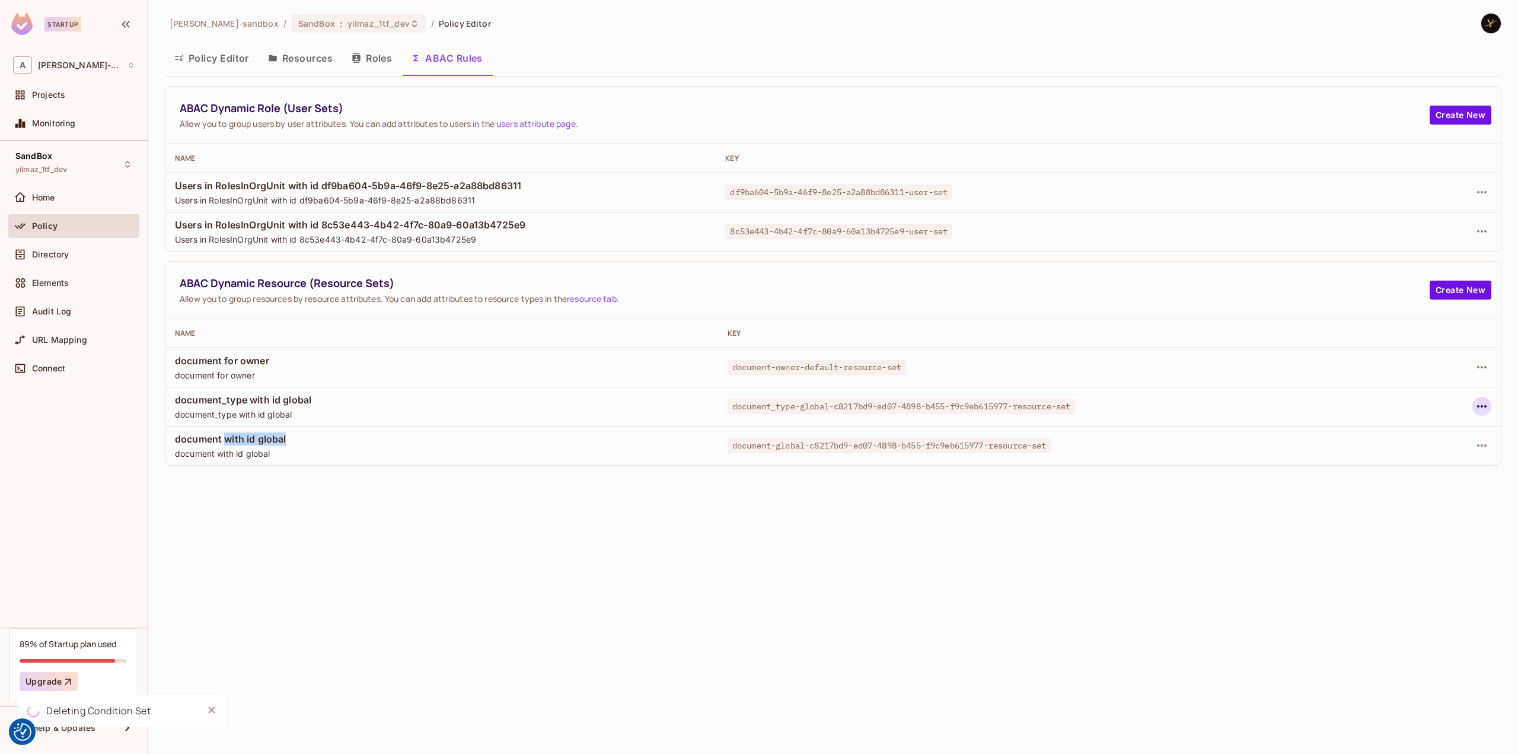
click at [1486, 409] on icon "button" at bounding box center [1482, 406] width 14 height 14
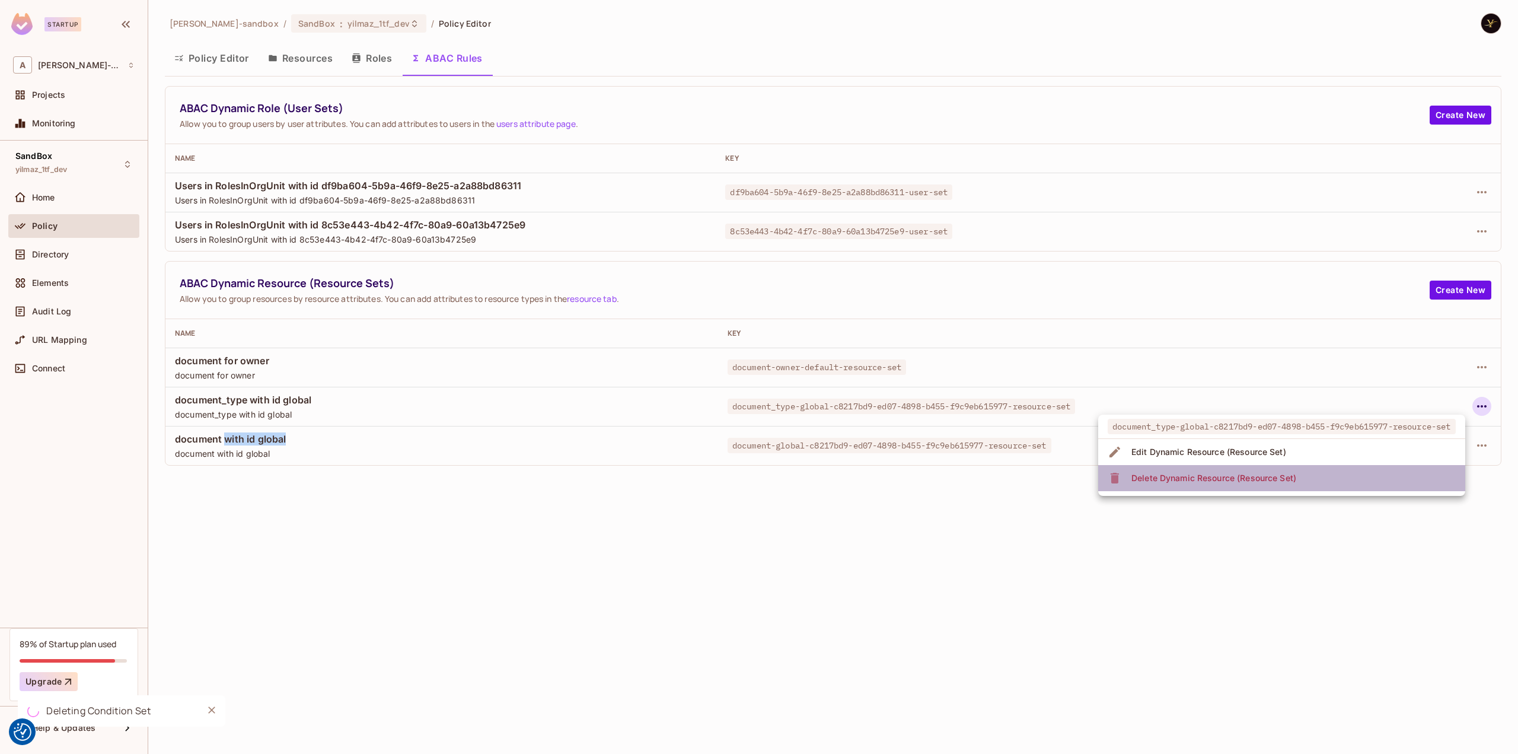
click at [1369, 480] on li "Delete Dynamic Resource (Resource Set)" at bounding box center [1281, 478] width 367 height 26
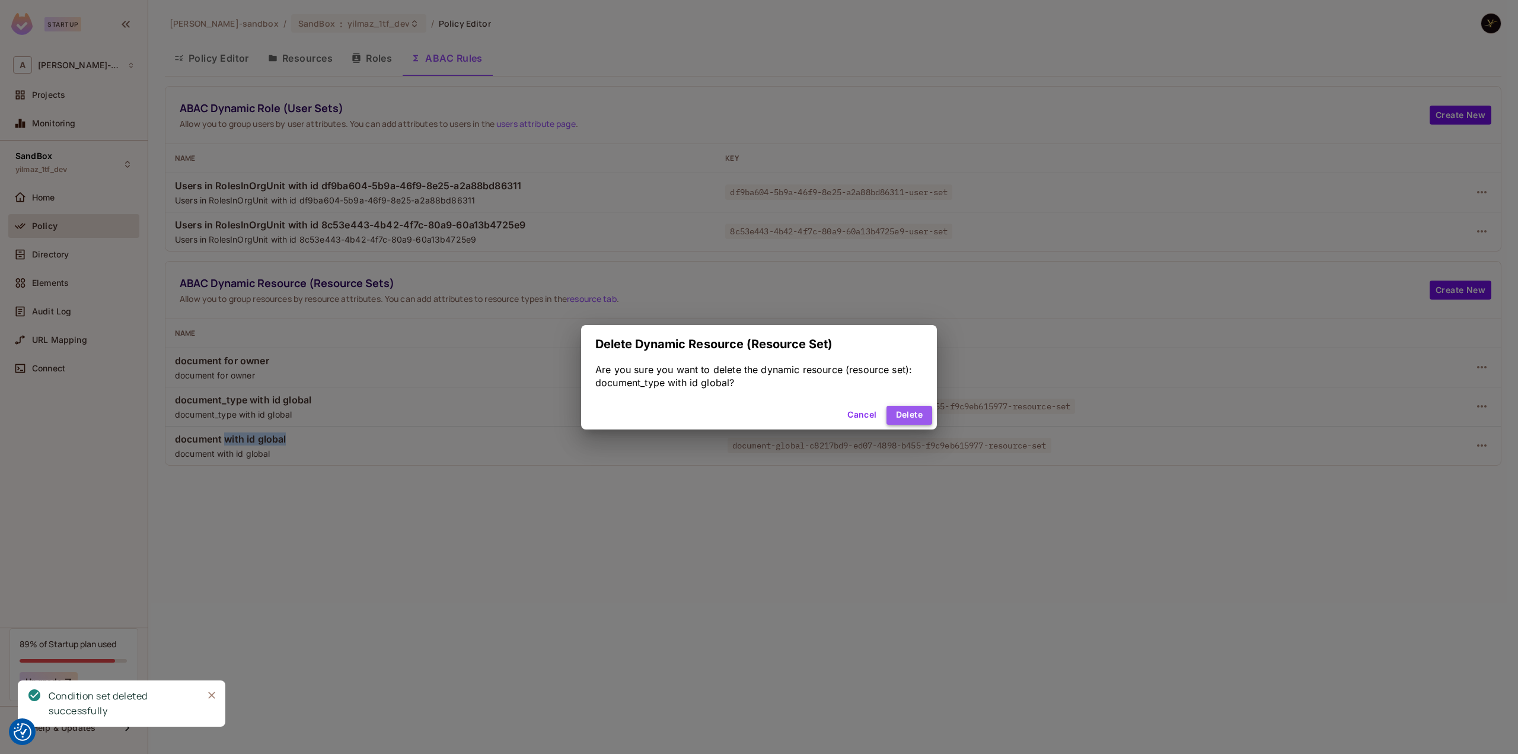
click at [918, 410] on button "Delete" at bounding box center [909, 415] width 46 height 19
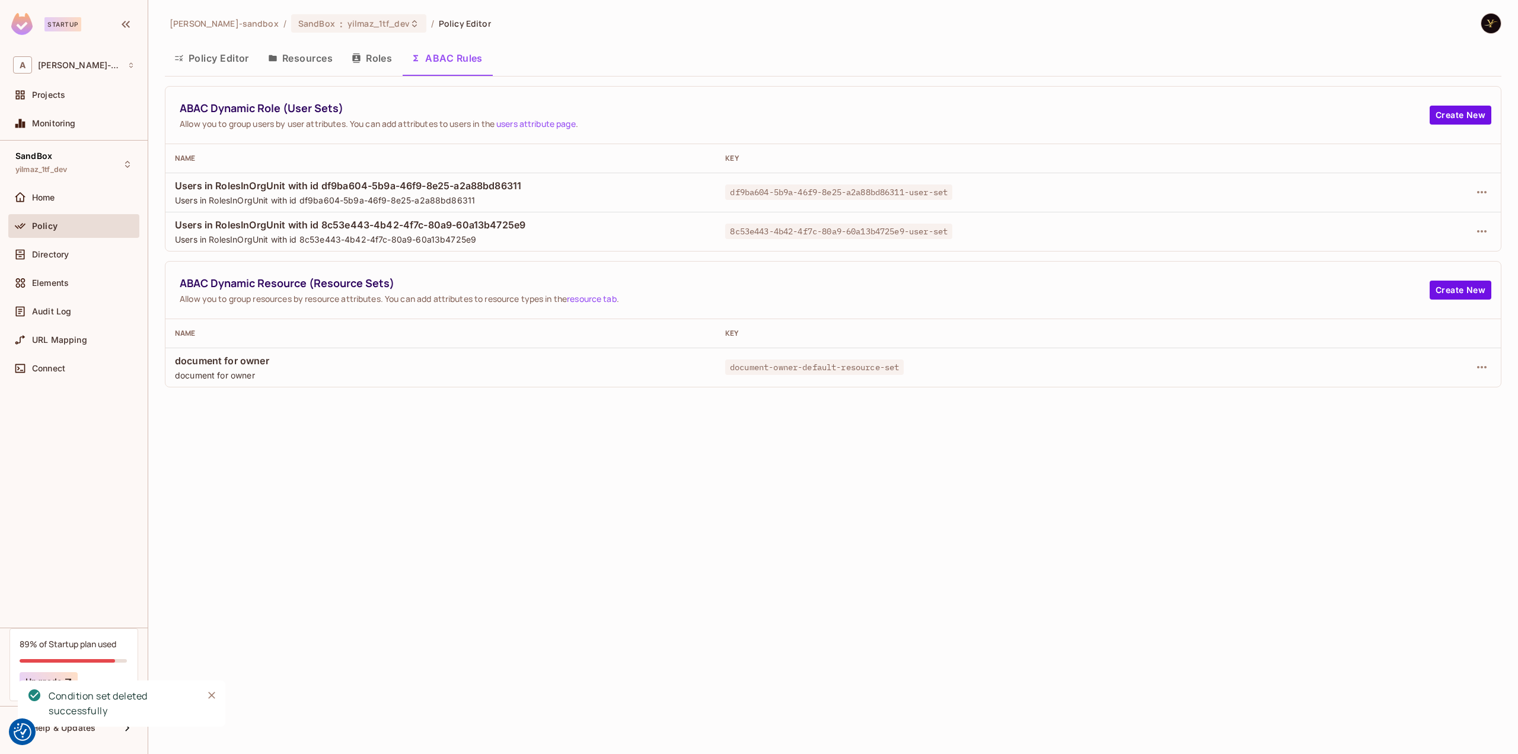
click at [362, 506] on div "[PERSON_NAME]-sandbox / SandBox : yilmaz_1tf_dev / Policy Editor Policy Editor …" at bounding box center [833, 377] width 1370 height 754
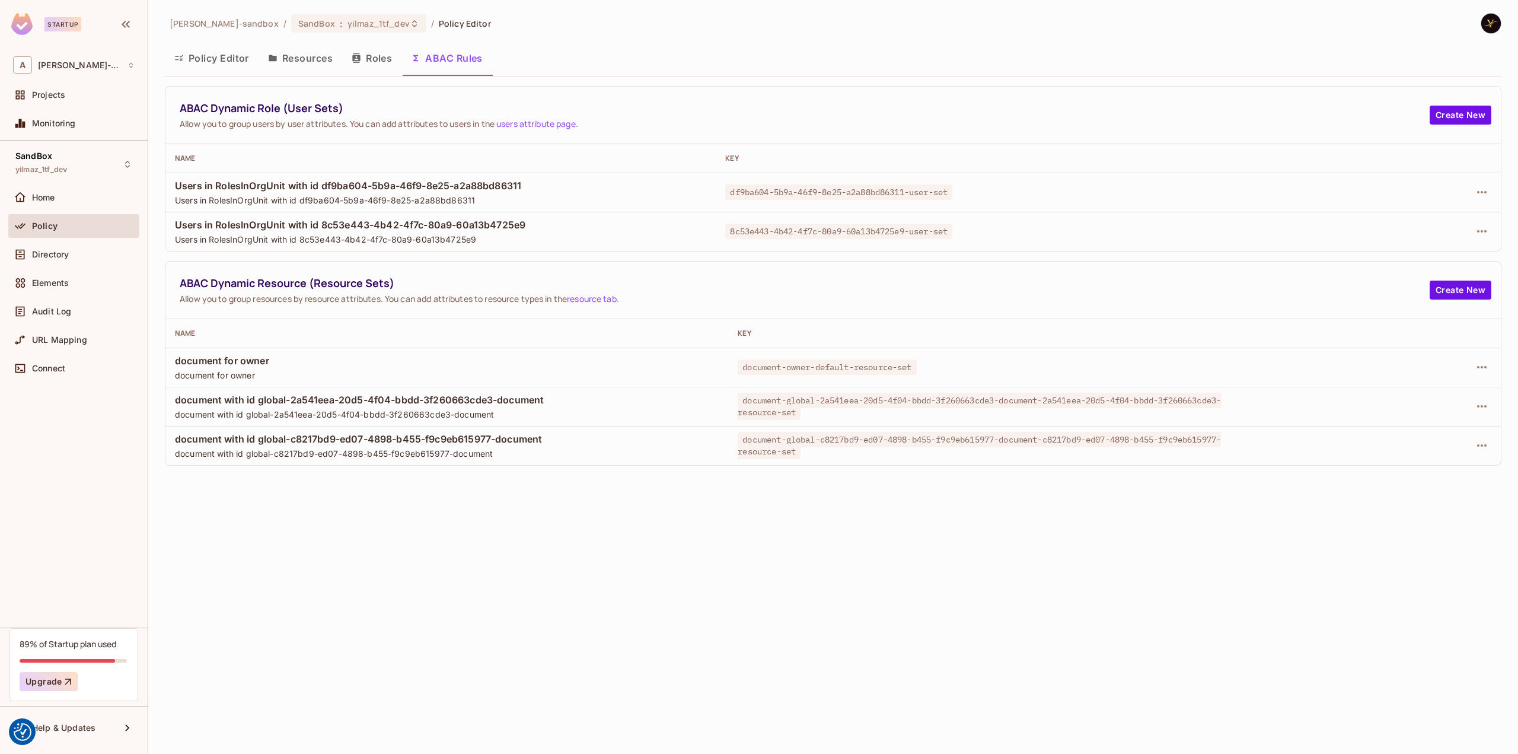
click at [438, 518] on div "[PERSON_NAME]-sandbox / SandBox : yilmaz_1tf_dev / Policy Editor Policy Editor …" at bounding box center [833, 377] width 1370 height 754
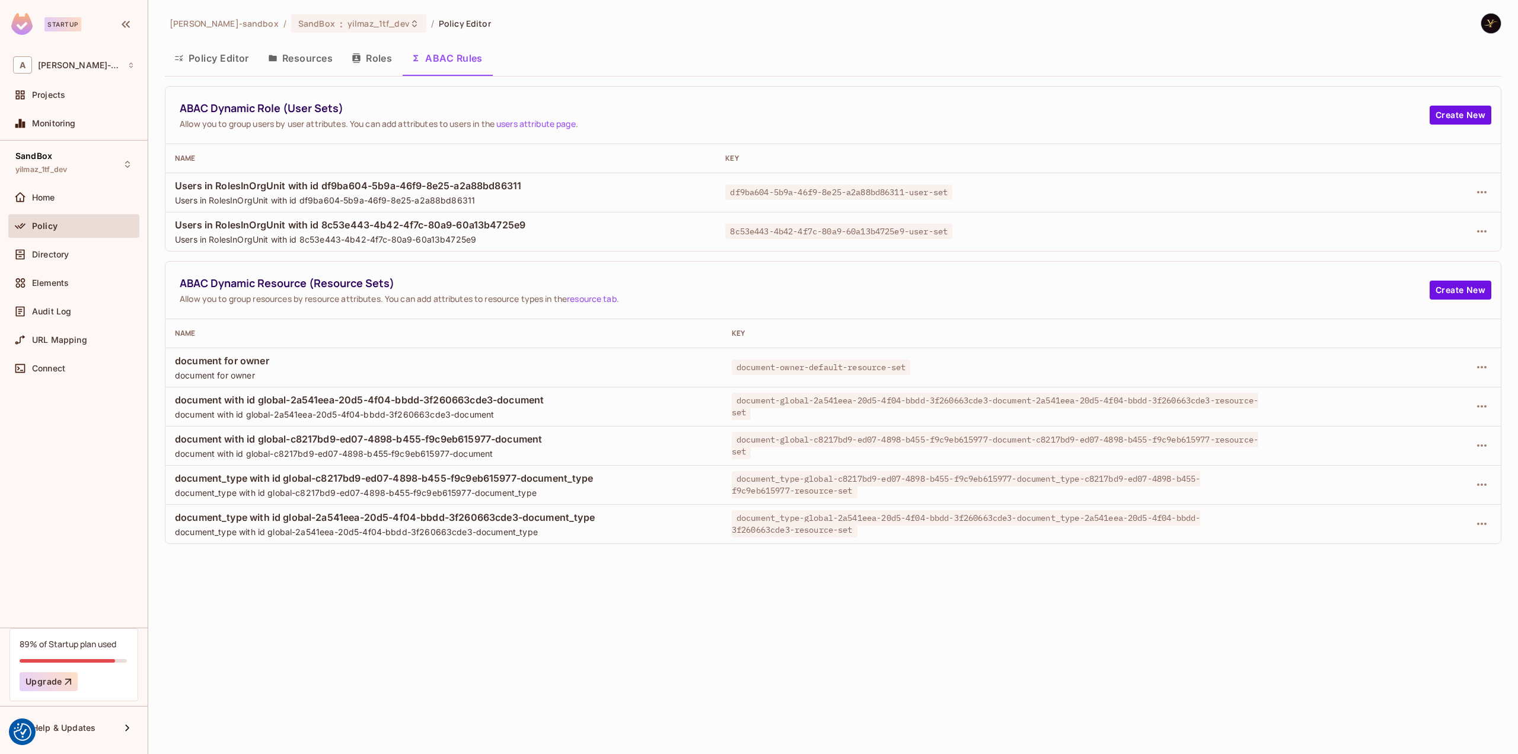
click at [234, 57] on button "Policy Editor" at bounding box center [212, 58] width 94 height 30
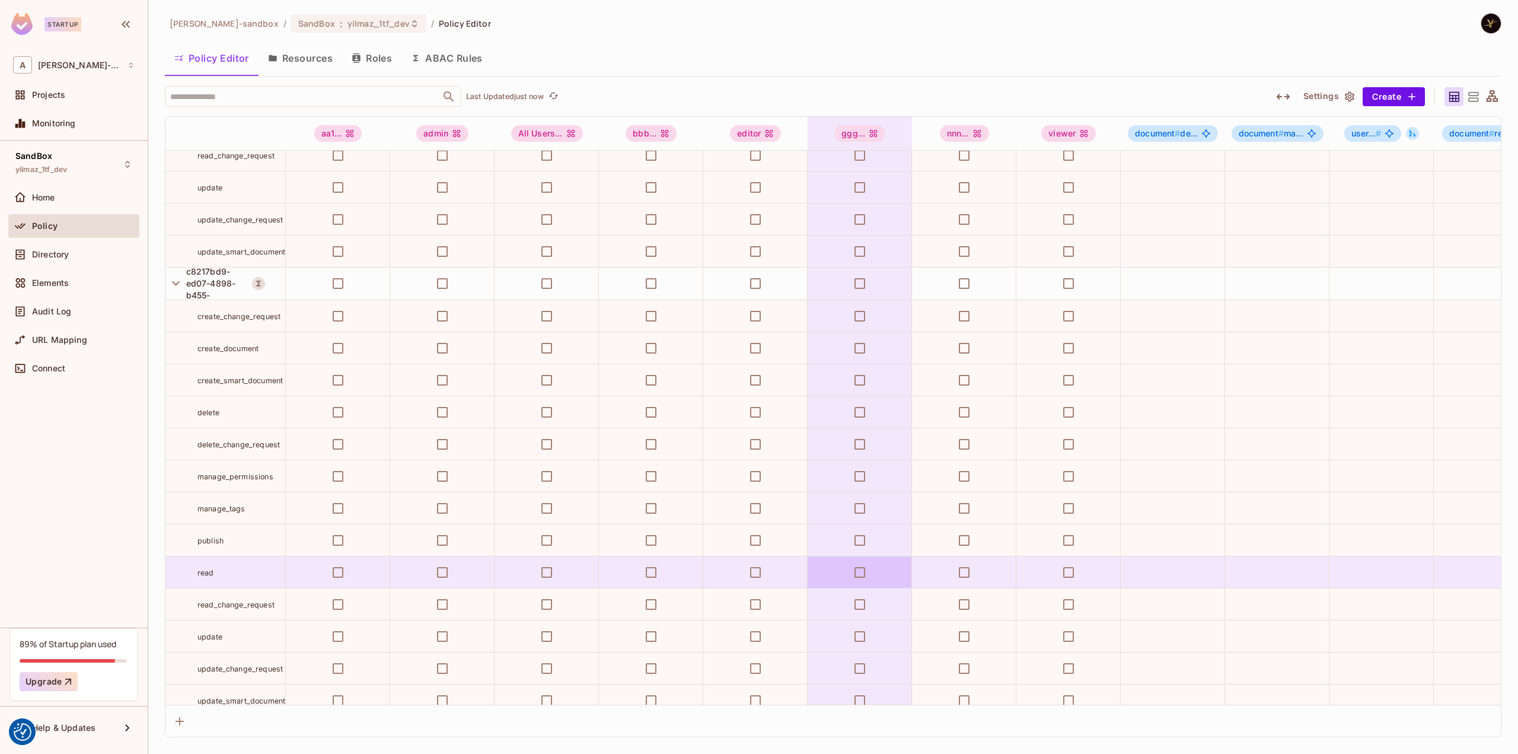
scroll to position [2372, 0]
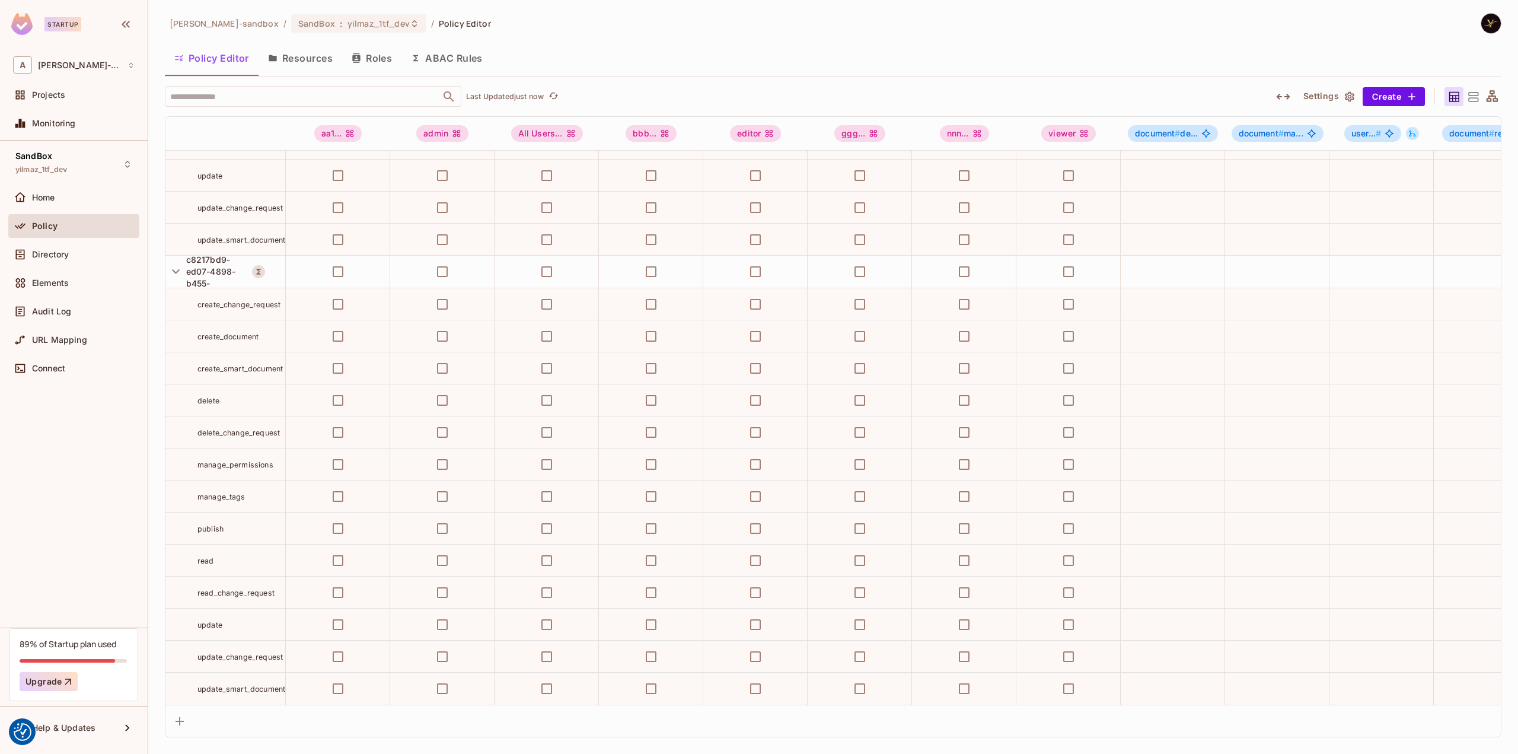
click at [461, 62] on button "ABAC Rules" at bounding box center [446, 58] width 91 height 30
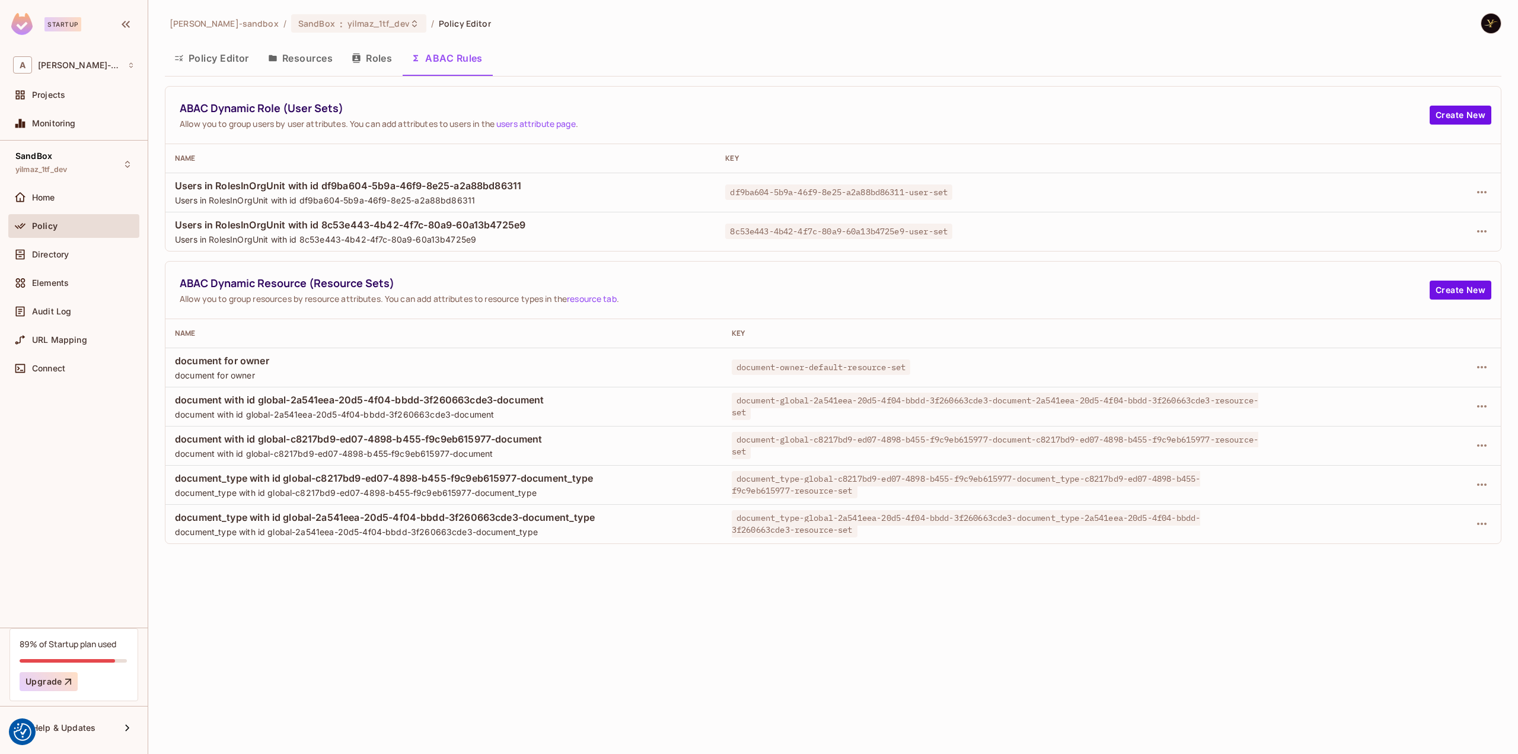
click at [1472, 401] on div at bounding box center [1386, 406] width 209 height 19
click at [1478, 406] on icon "button" at bounding box center [1481, 406] width 9 height 2
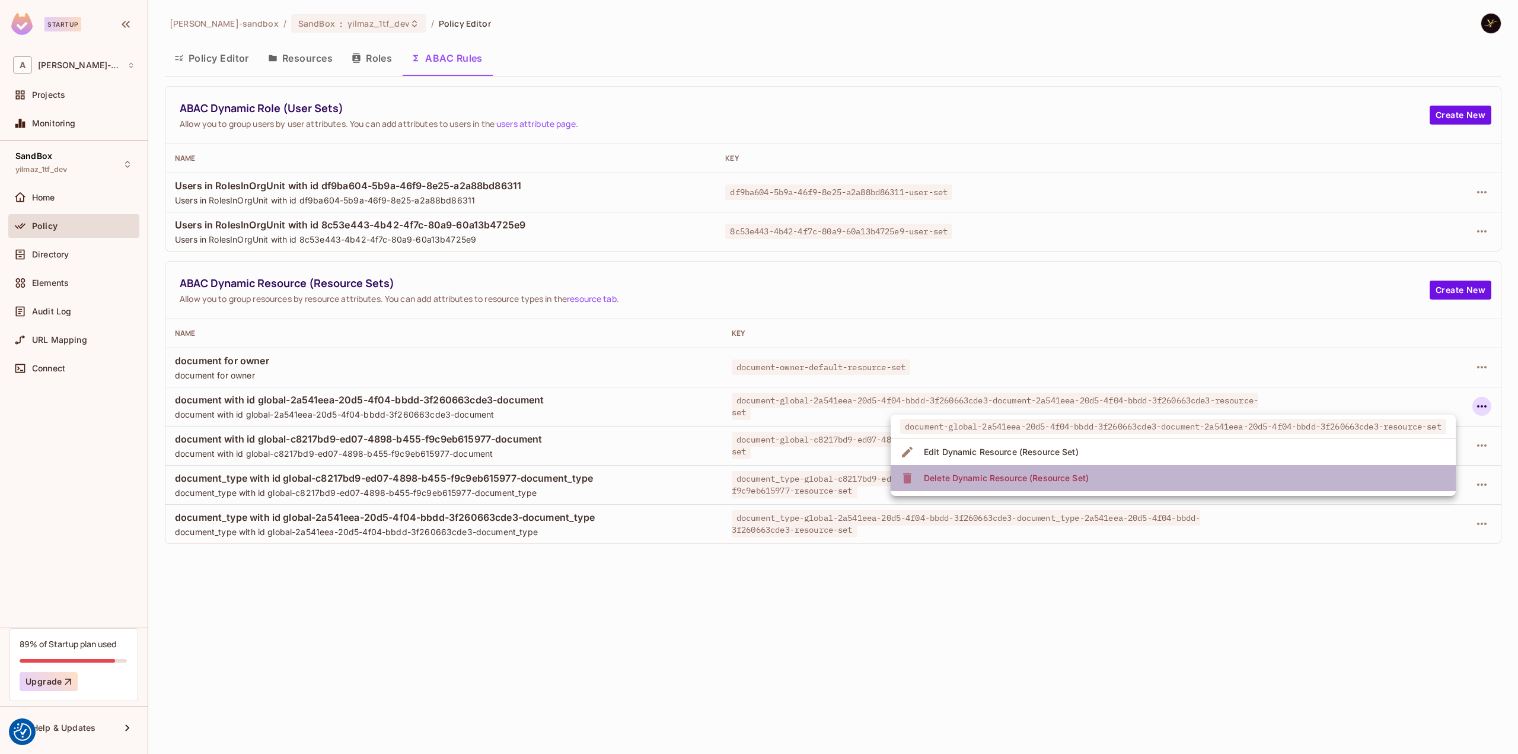
click at [1349, 479] on li "Delete Dynamic Resource (Resource Set)" at bounding box center [1173, 478] width 565 height 26
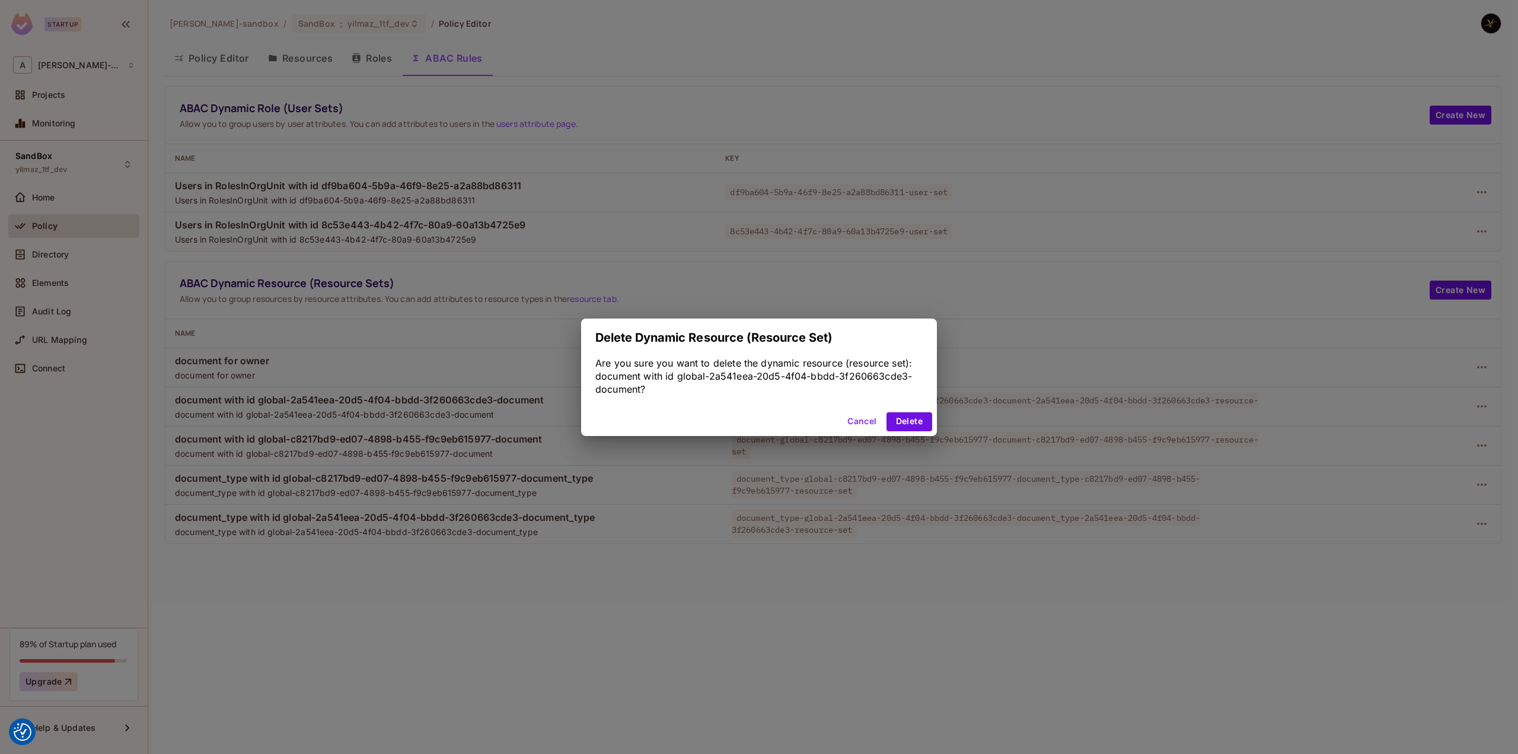
drag, startPoint x: 925, startPoint y: 423, endPoint x: 937, endPoint y: 421, distance: 12.0
click at [926, 422] on button "Delete" at bounding box center [909, 421] width 46 height 19
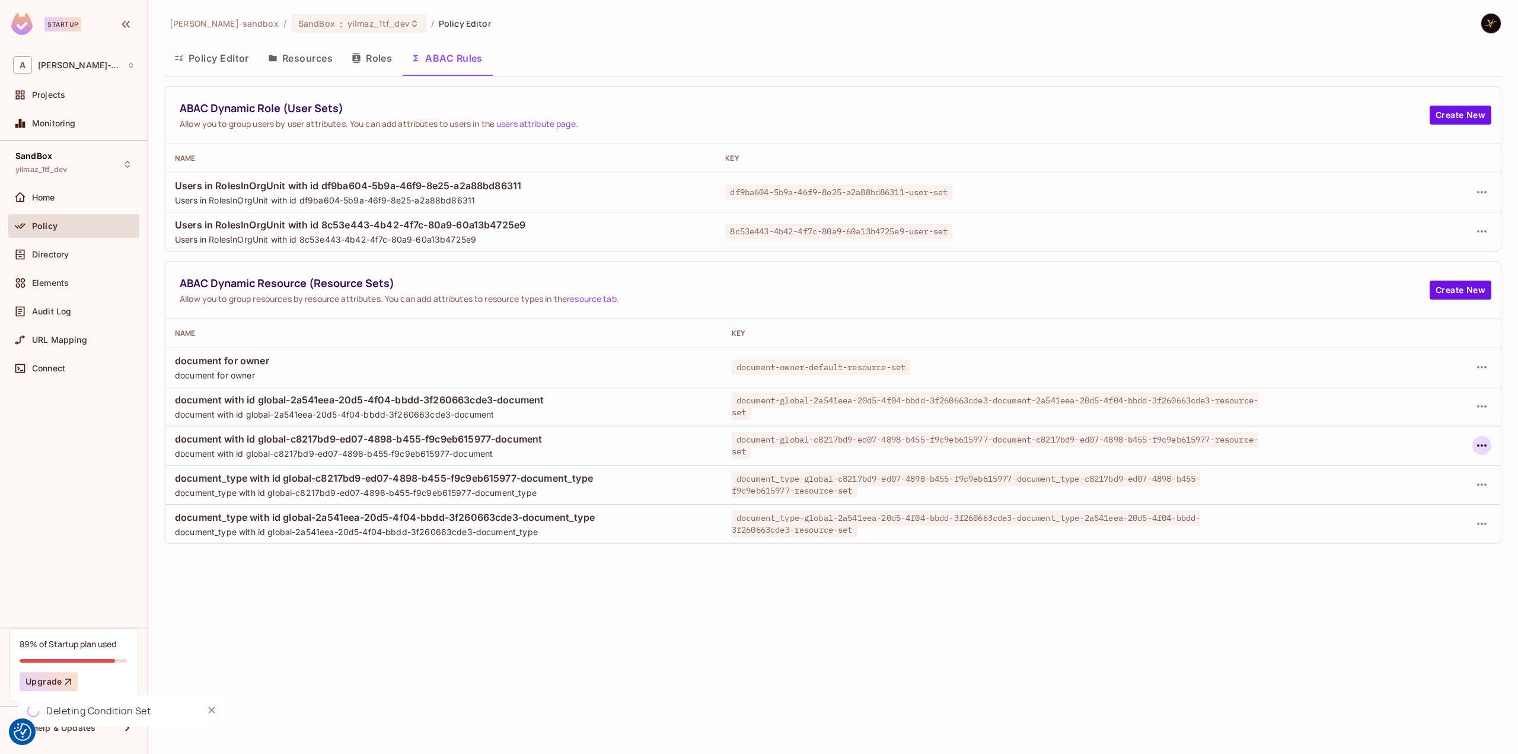
click at [1485, 448] on icon "button" at bounding box center [1482, 445] width 14 height 14
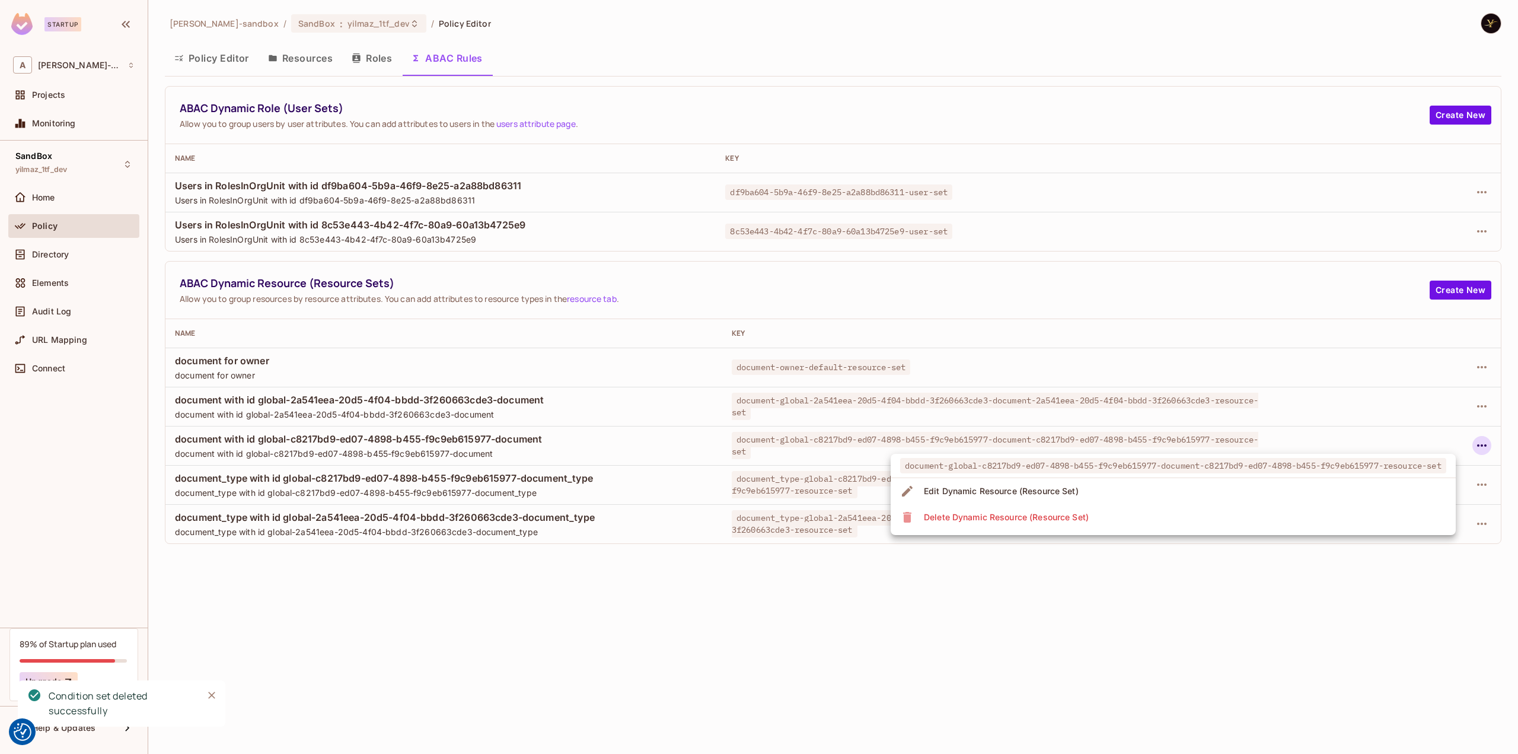
click at [1275, 512] on li "Delete Dynamic Resource (Resource Set)" at bounding box center [1173, 517] width 565 height 26
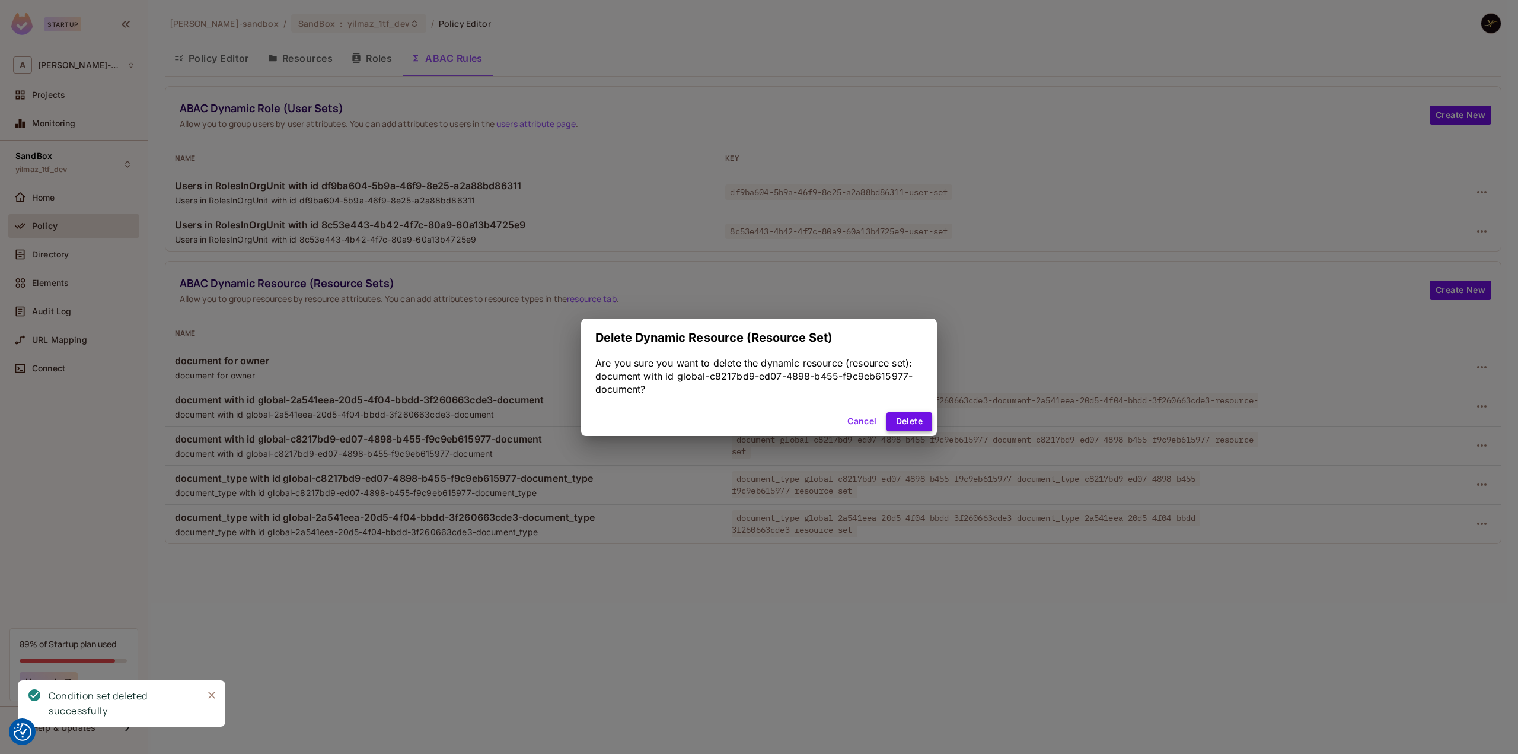
click at [917, 416] on button "Delete" at bounding box center [909, 421] width 46 height 19
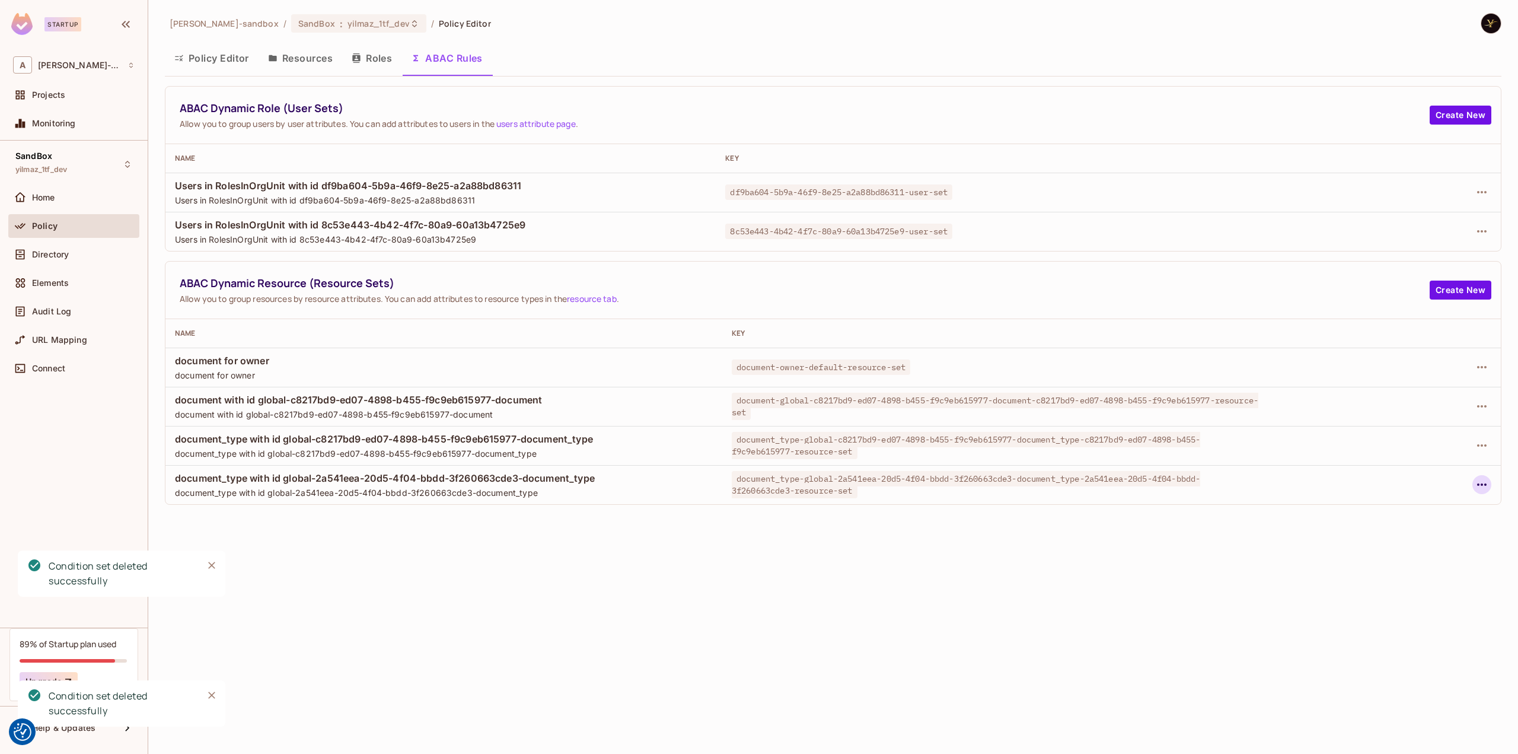
click at [1482, 490] on icon "button" at bounding box center [1482, 484] width 14 height 14
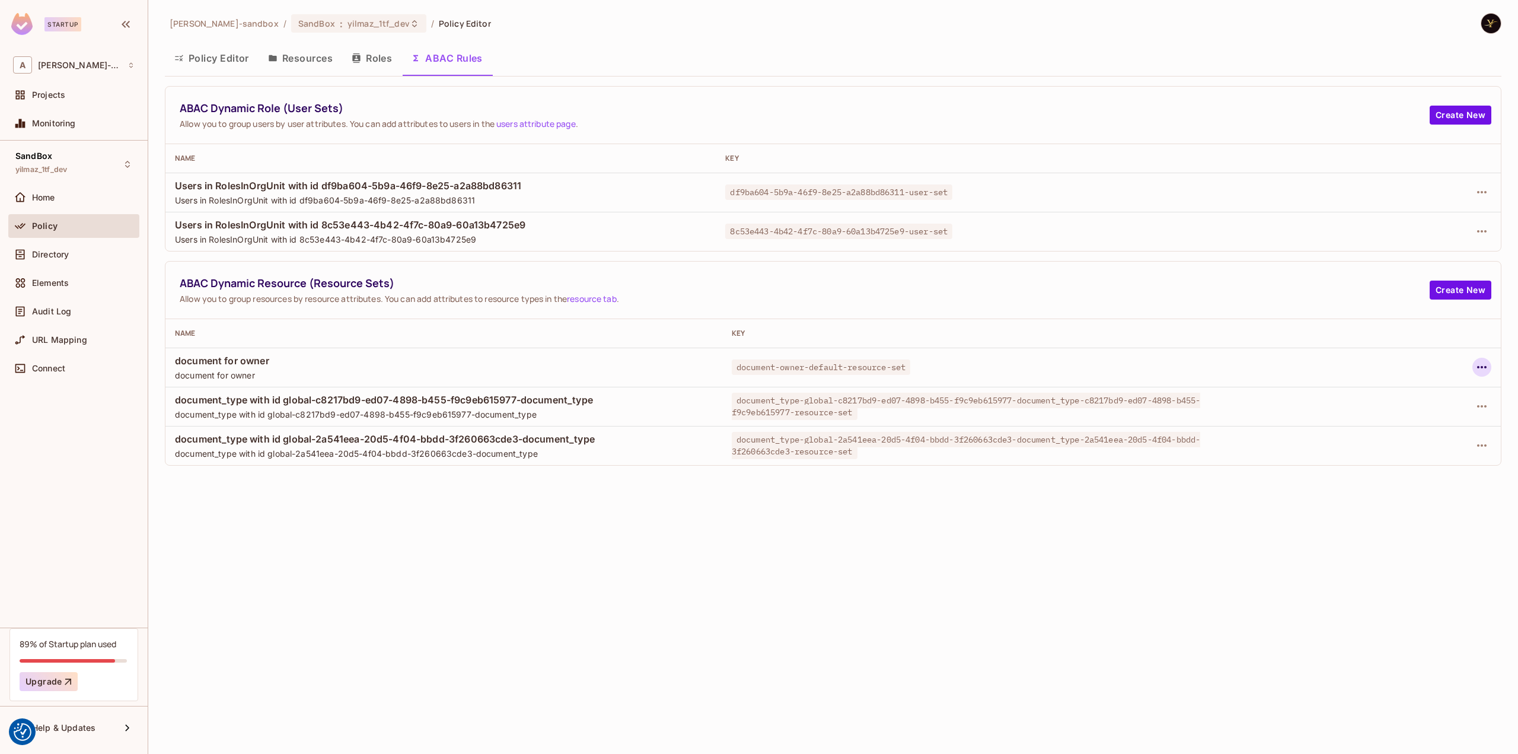
click at [1479, 371] on icon "button" at bounding box center [1482, 367] width 14 height 14
click at [1384, 440] on div "Delete Dynamic Resource (Resource Set)" at bounding box center [1385, 439] width 165 height 12
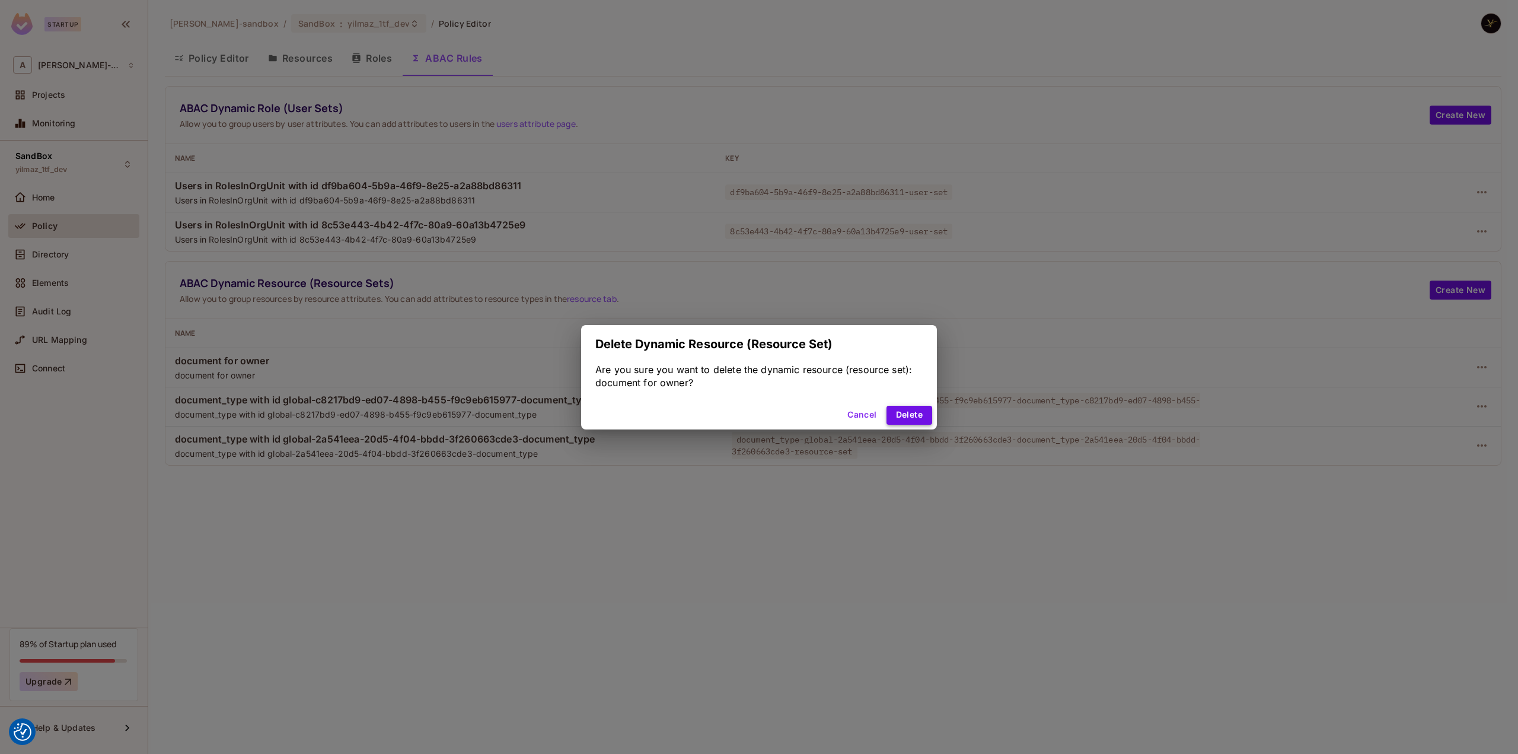
click at [911, 410] on button "Delete" at bounding box center [909, 415] width 46 height 19
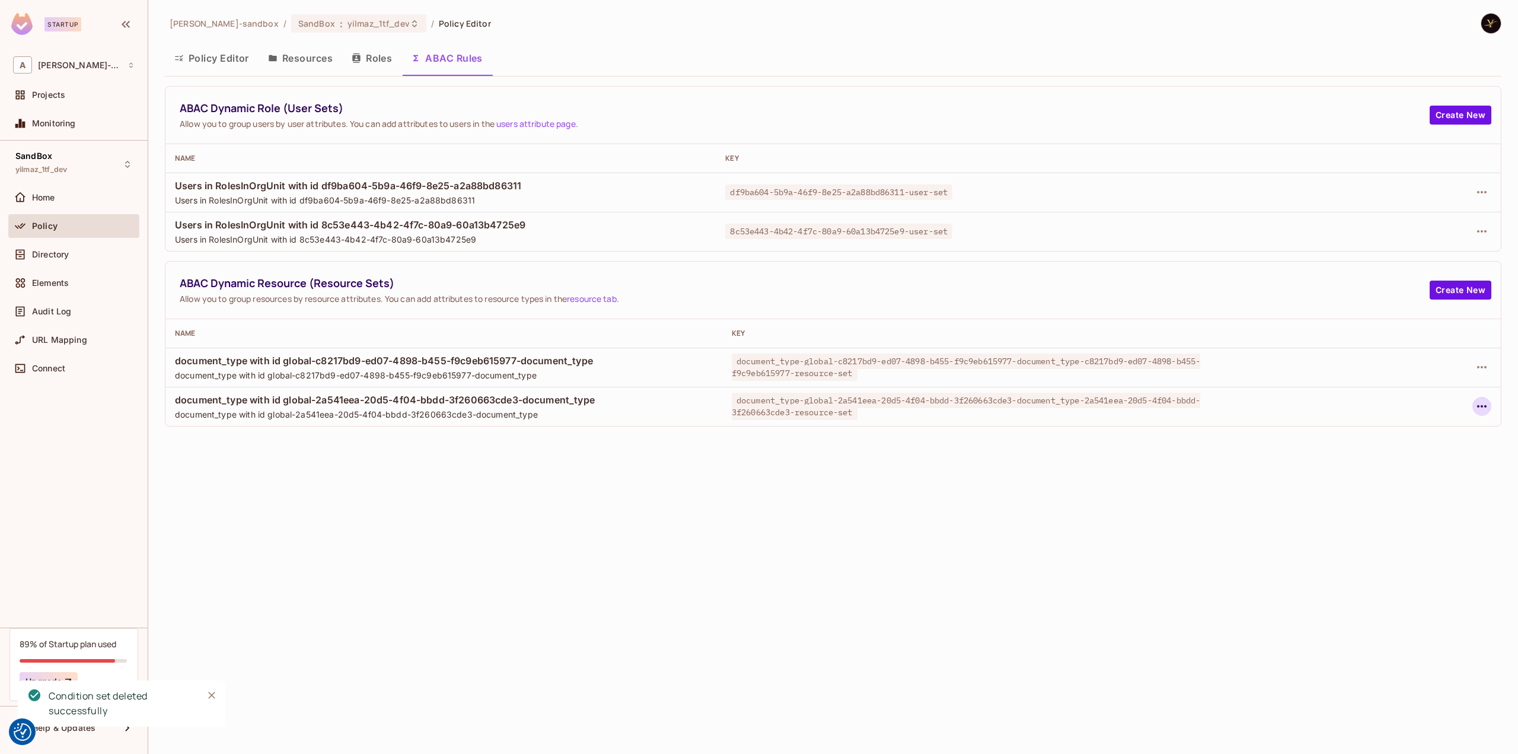
click at [1485, 407] on icon "button" at bounding box center [1482, 406] width 14 height 14
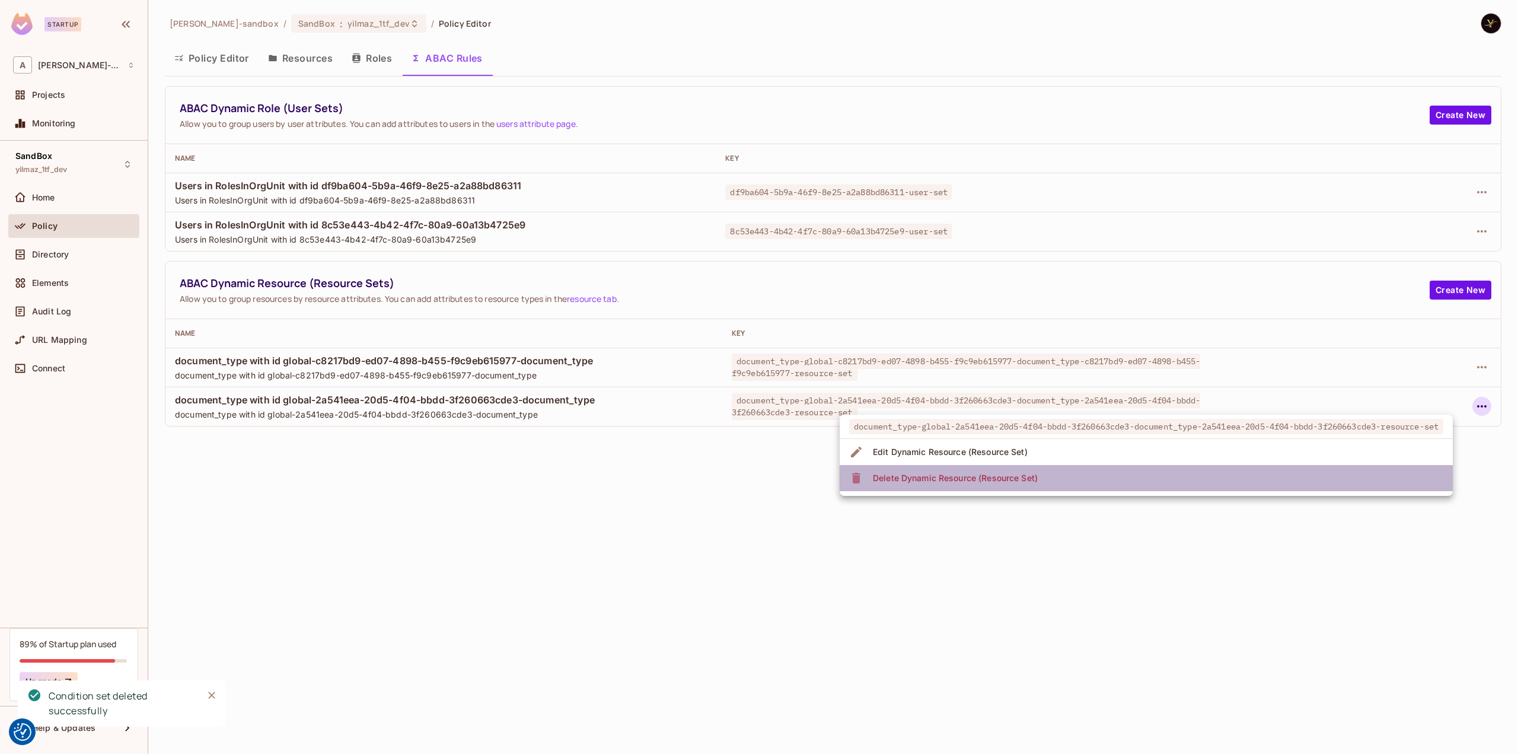
click at [1222, 482] on li "Delete Dynamic Resource (Resource Set)" at bounding box center [1146, 478] width 613 height 26
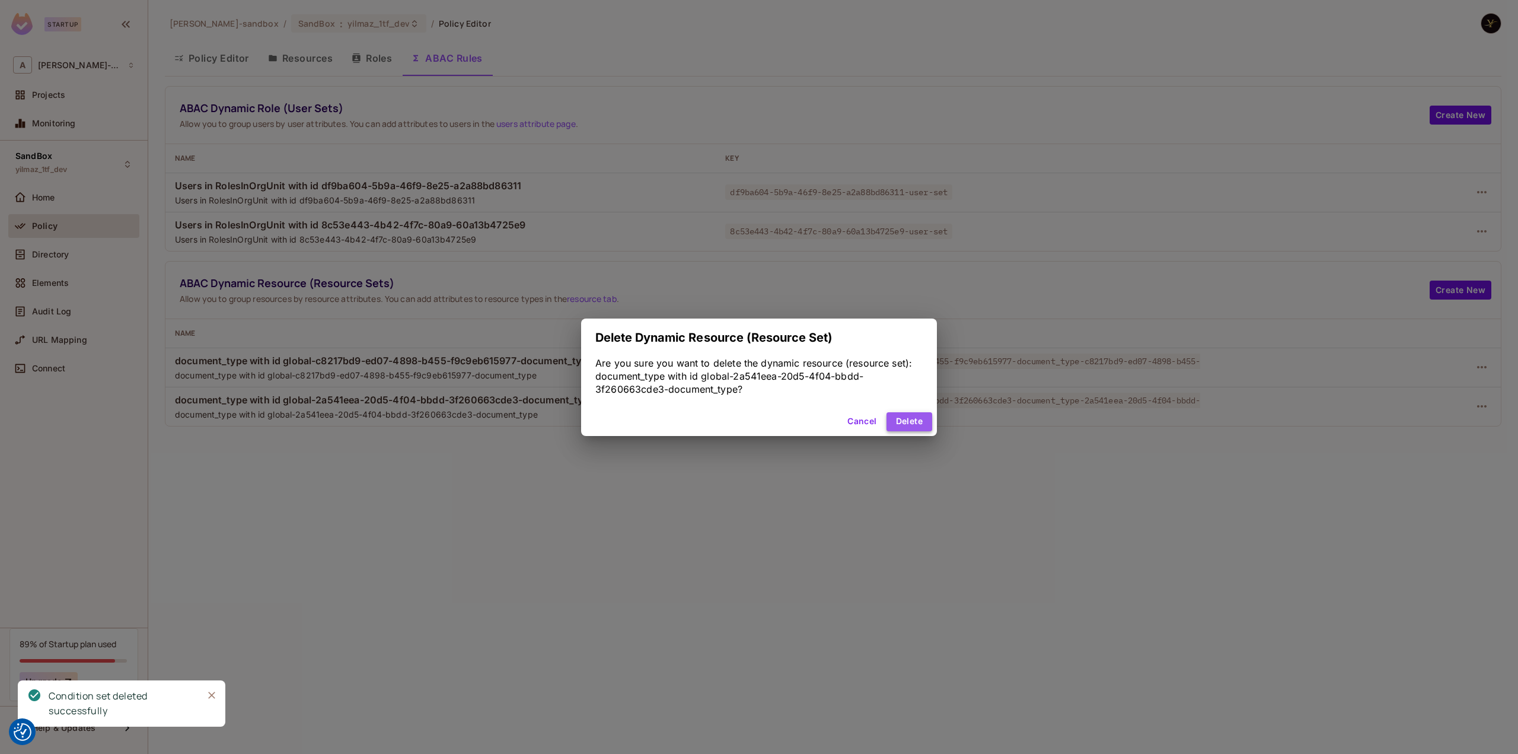
click at [899, 413] on button "Delete" at bounding box center [909, 421] width 46 height 19
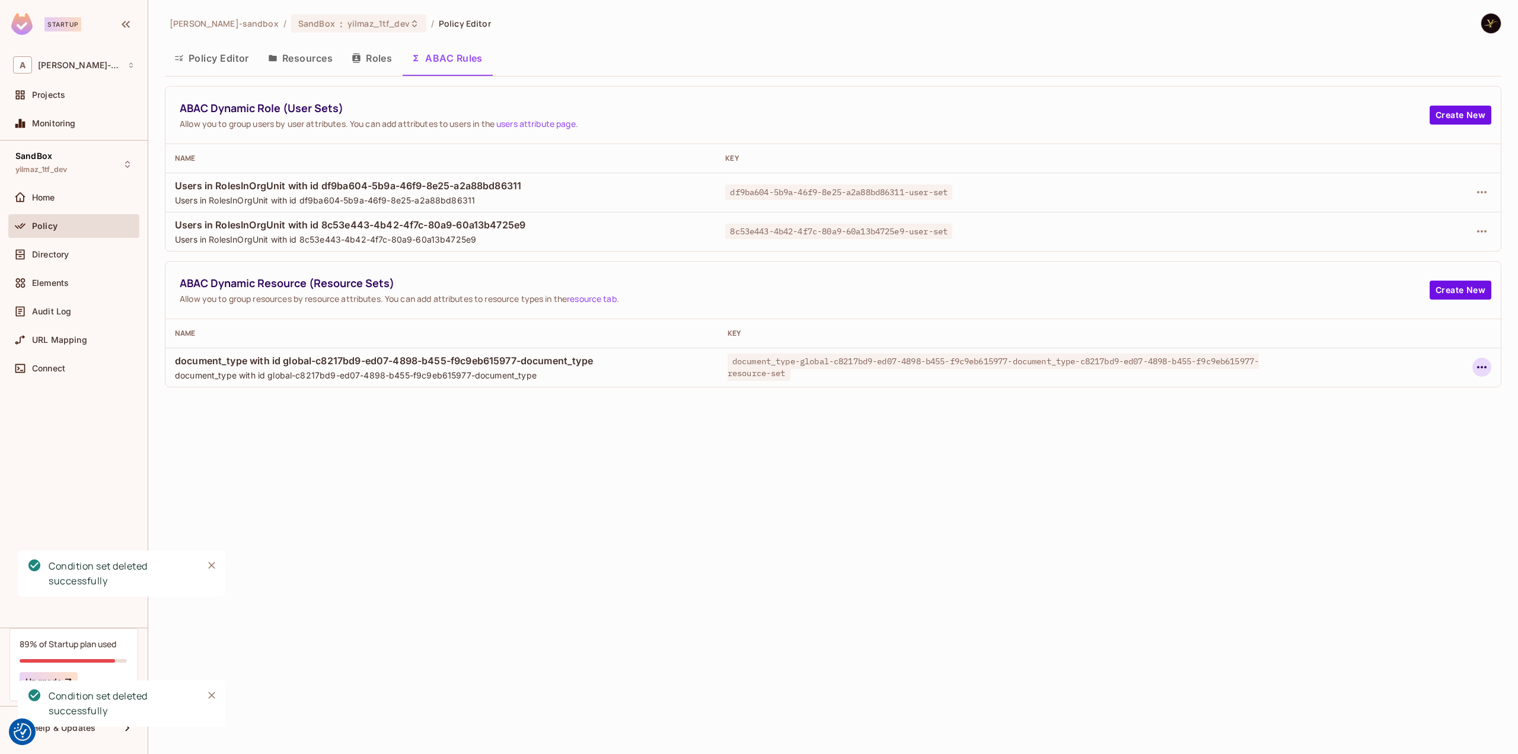
click at [1475, 367] on icon "button" at bounding box center [1482, 367] width 14 height 14
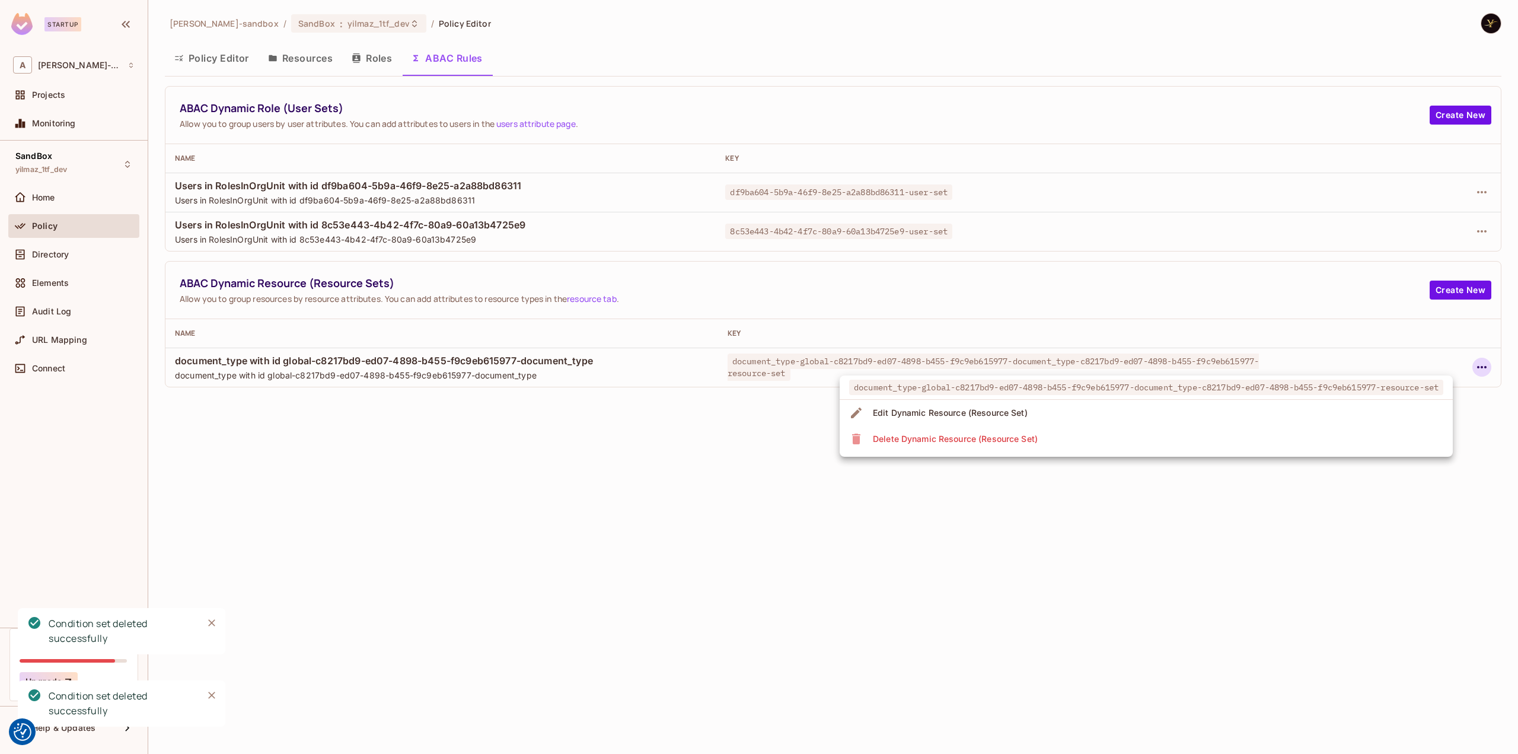
click at [1320, 446] on li "Delete Dynamic Resource (Resource Set)" at bounding box center [1146, 439] width 613 height 26
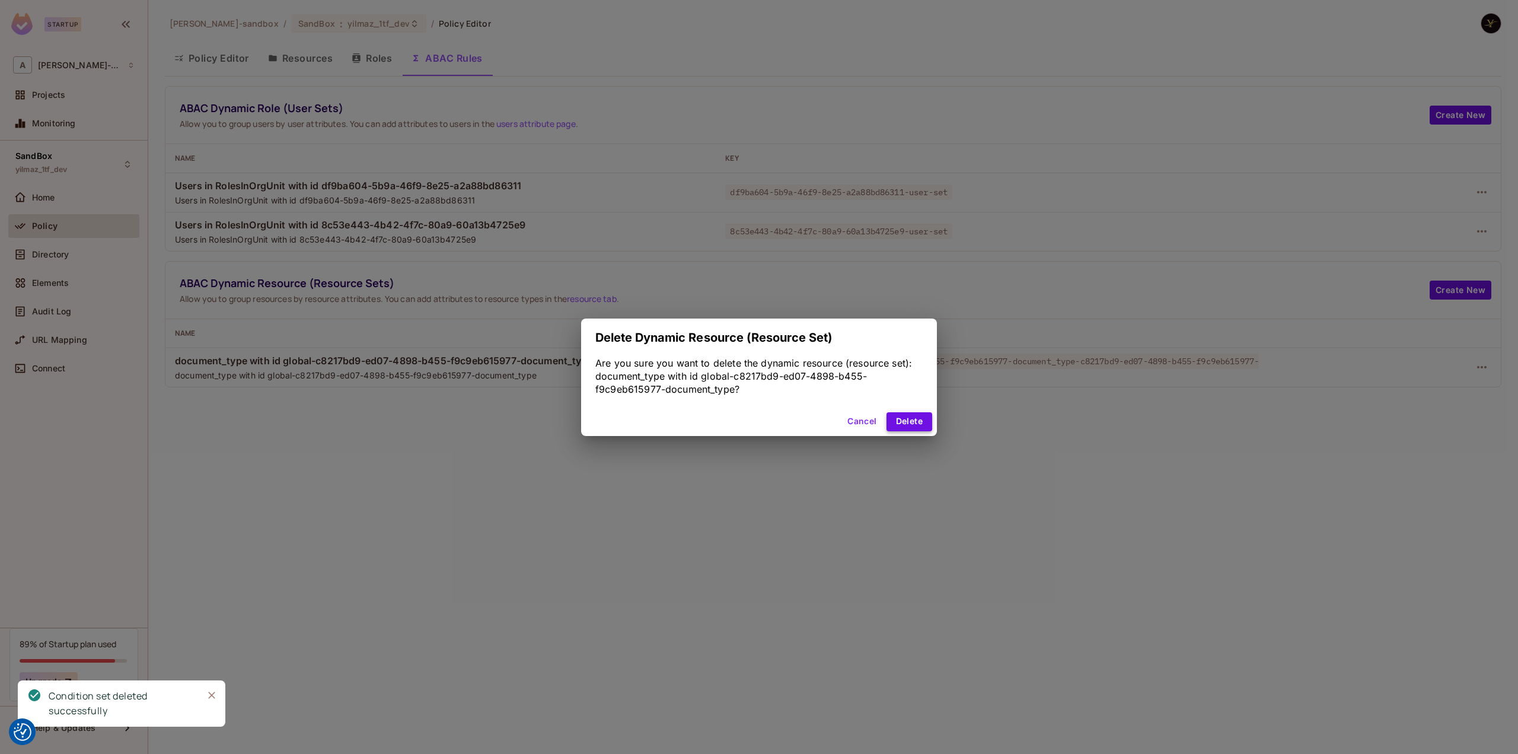
click at [931, 417] on button "Delete" at bounding box center [909, 421] width 46 height 19
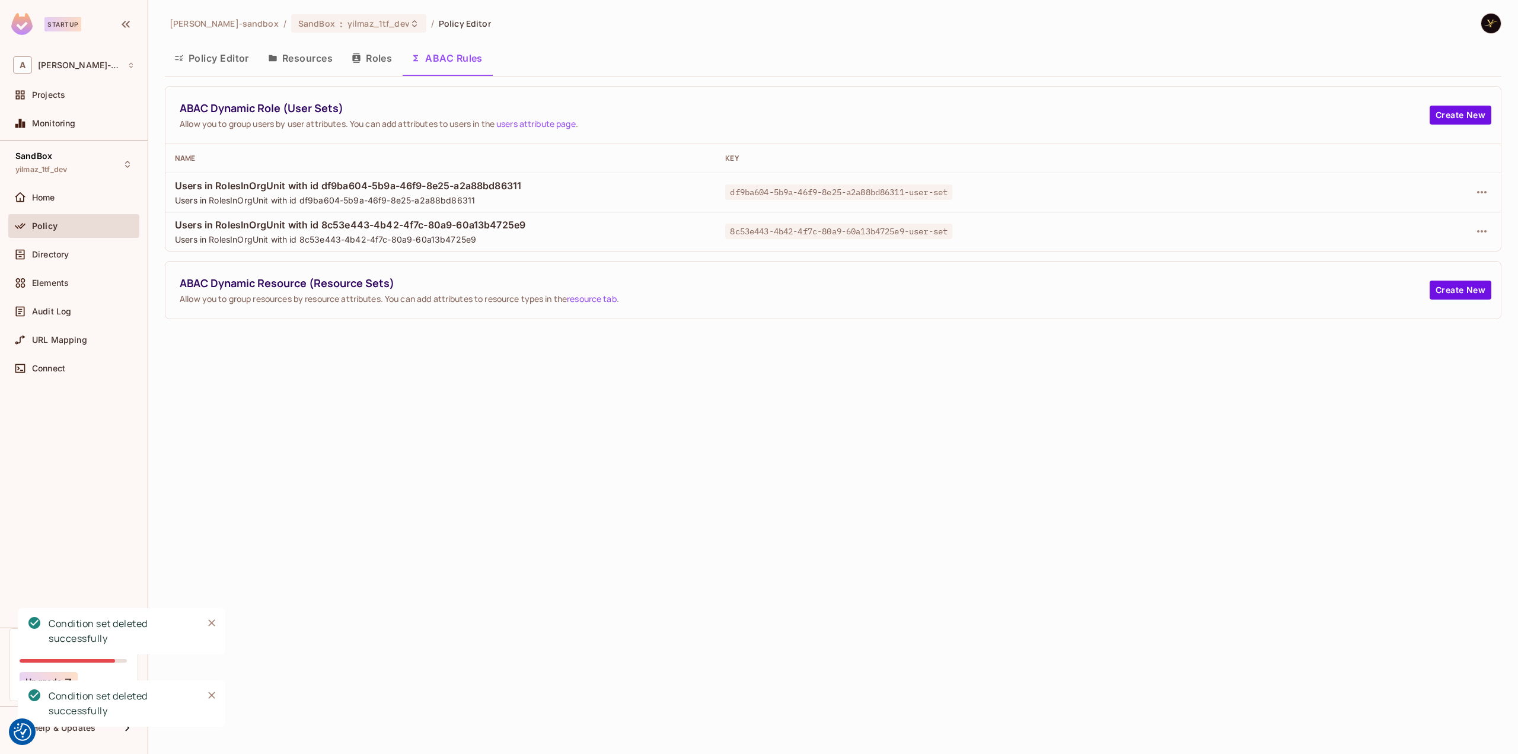
click at [264, 378] on div "alex-trustflight-sandbox / SandBox : yilmaz_1tf_dev / Policy Editor Policy Edit…" at bounding box center [833, 377] width 1370 height 754
click at [349, 403] on div "alex-trustflight-sandbox / SandBox : yilmaz_1tf_dev / Policy Editor Policy Edit…" at bounding box center [833, 377] width 1370 height 754
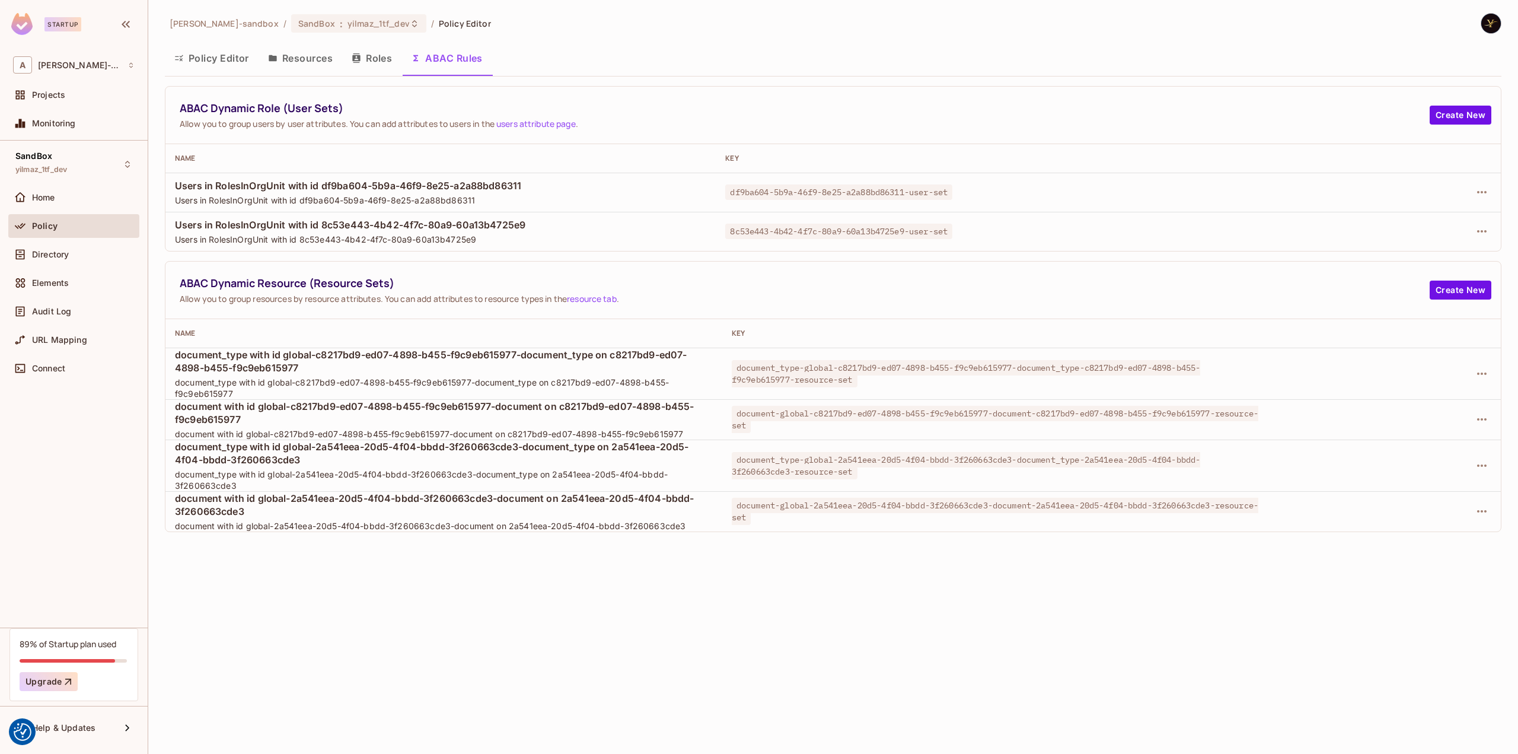
click at [513, 627] on div "[PERSON_NAME]-sandbox / SandBox : yilmaz_1tf_dev / Policy Editor Policy Editor …" at bounding box center [833, 377] width 1370 height 754
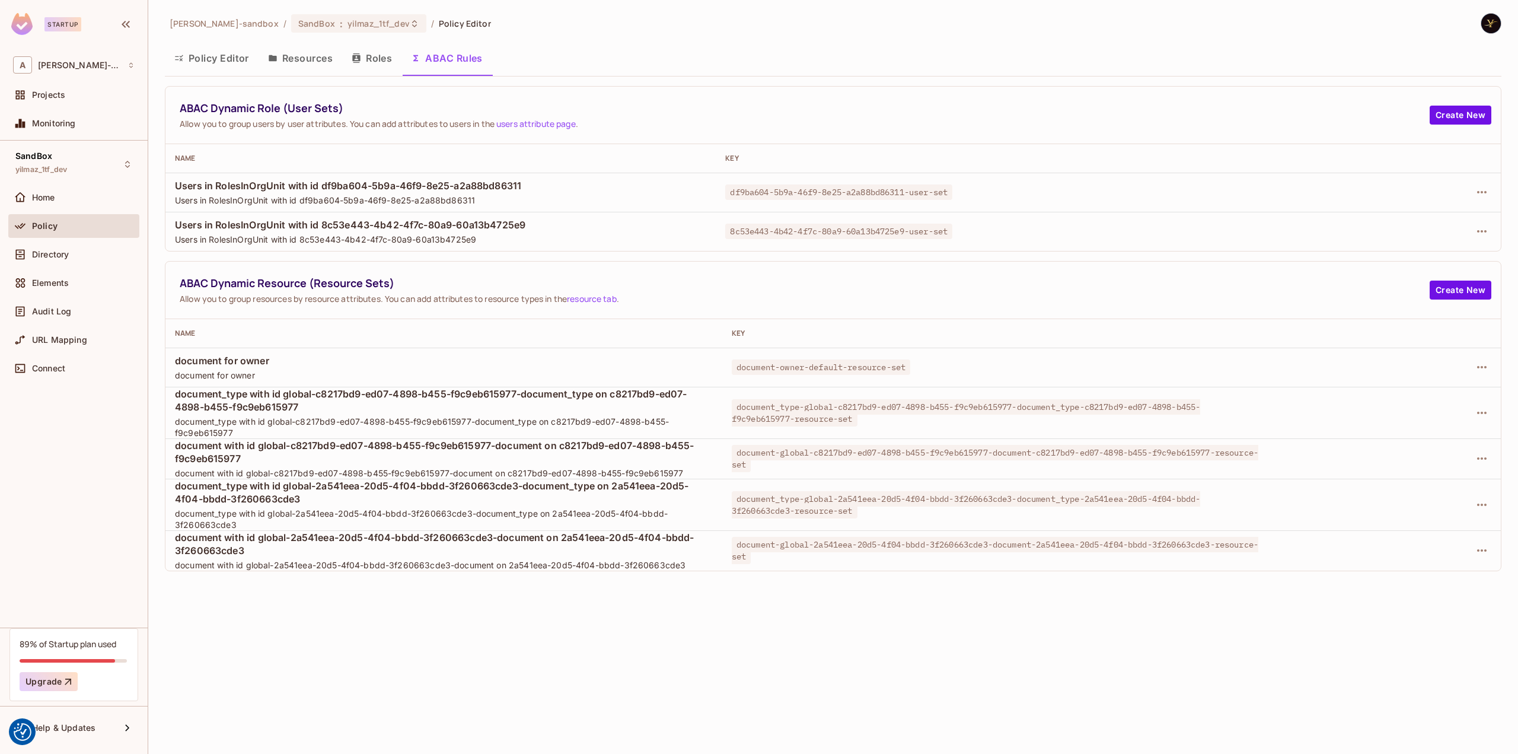
click at [1489, 417] on div at bounding box center [1386, 412] width 209 height 19
click at [1486, 411] on icon "button" at bounding box center [1481, 412] width 9 height 2
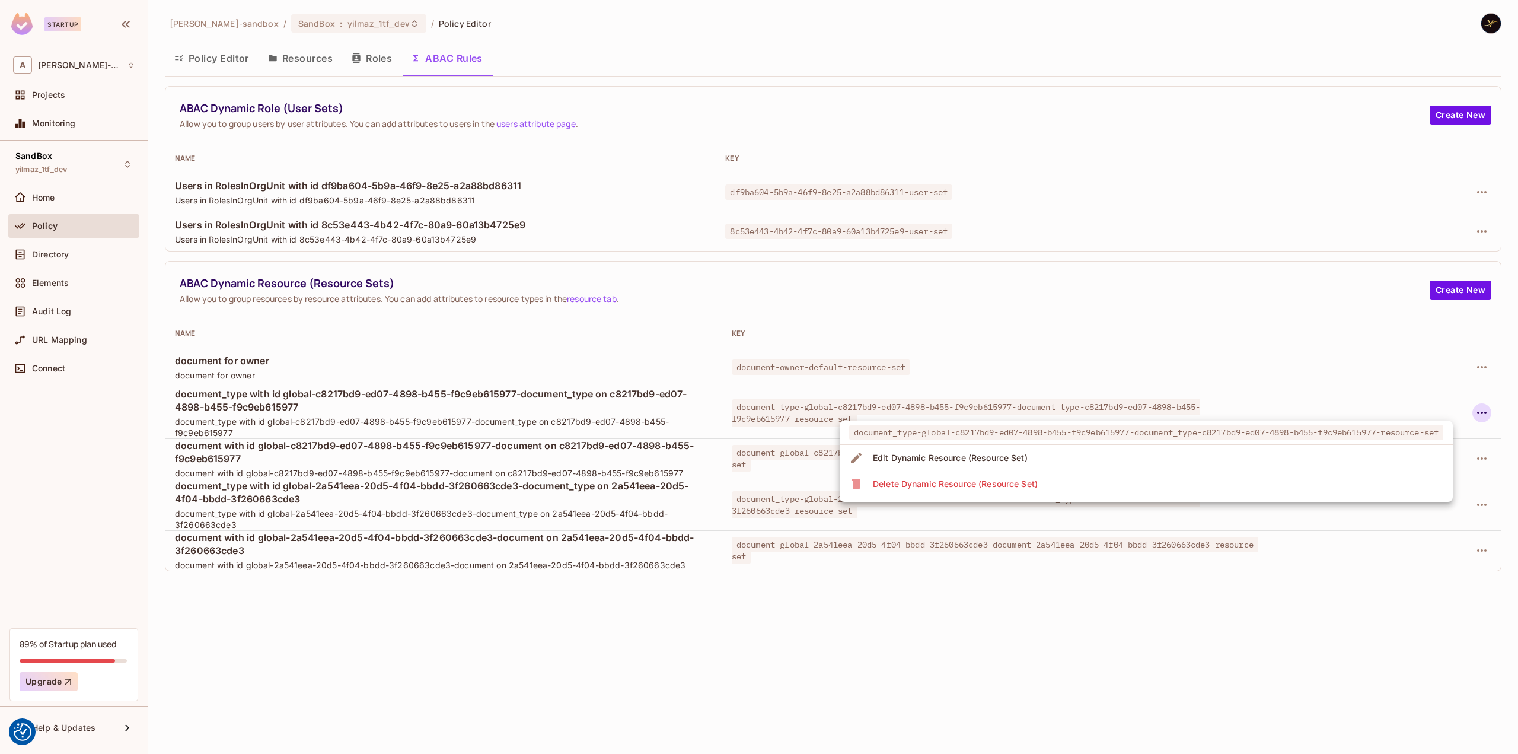
click at [1132, 484] on li "Delete Dynamic Resource (Resource Set)" at bounding box center [1146, 484] width 613 height 26
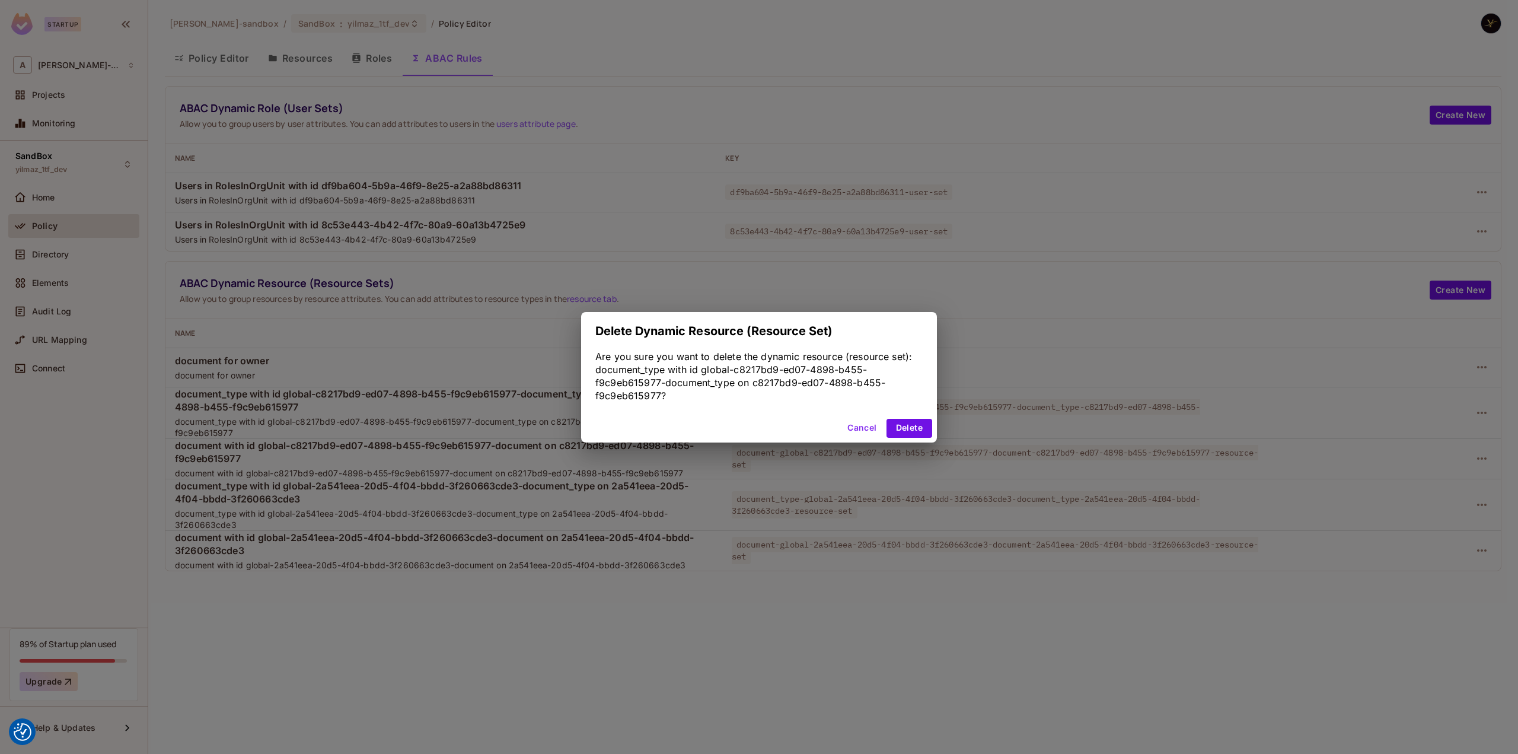
drag, startPoint x: 914, startPoint y: 428, endPoint x: 1144, endPoint y: 436, distance: 230.2
click at [917, 429] on button "Delete" at bounding box center [909, 428] width 46 height 19
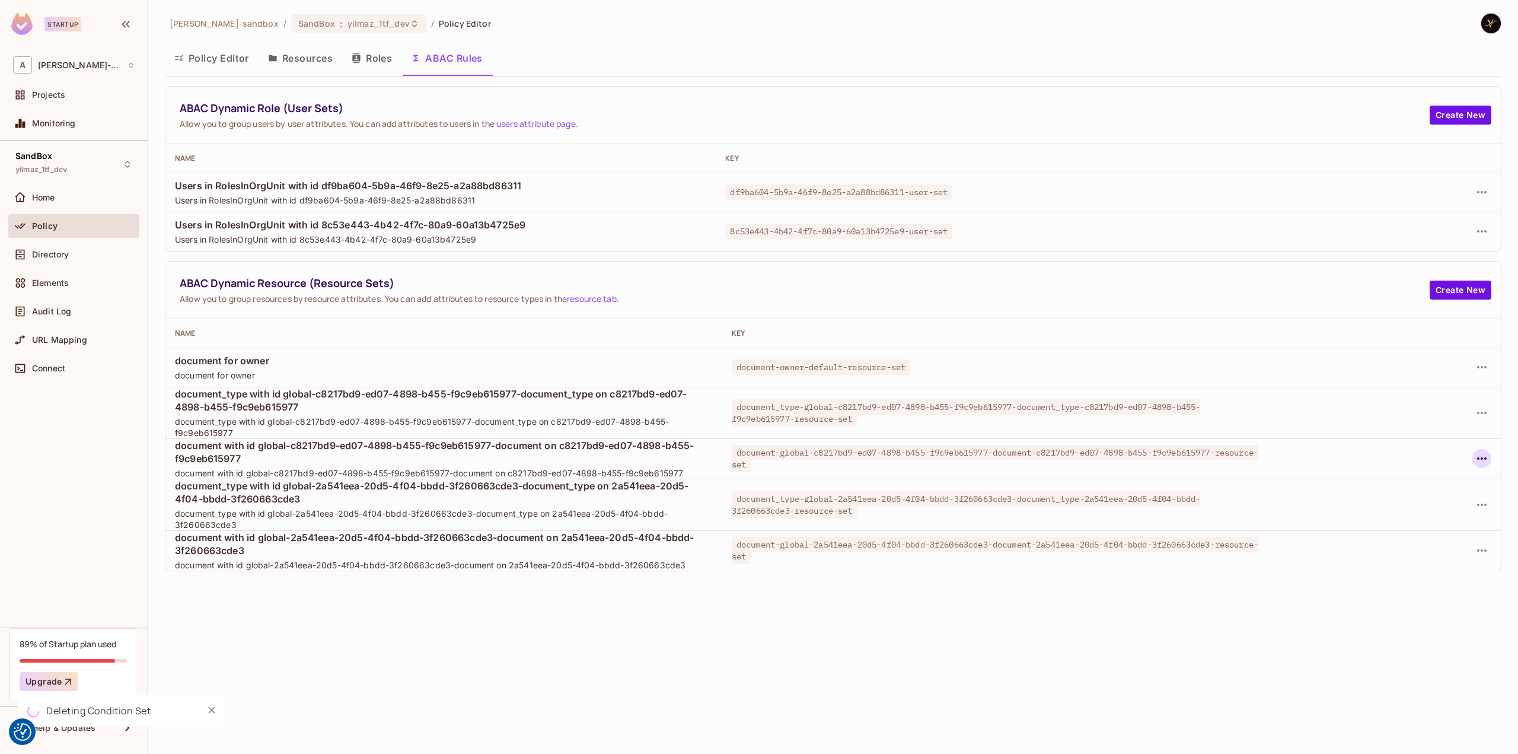
click at [1479, 455] on icon "button" at bounding box center [1482, 458] width 14 height 14
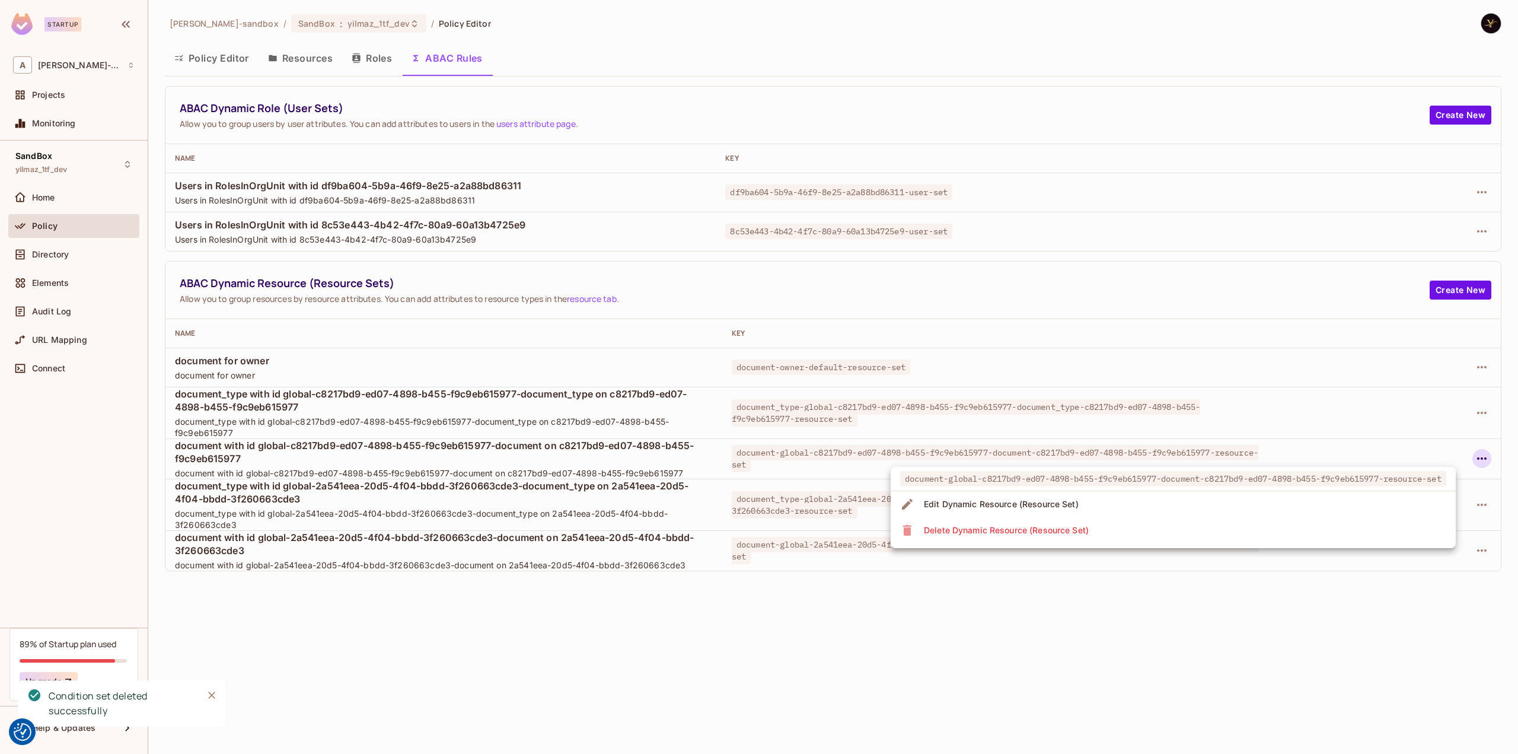
click at [1159, 525] on li "Delete Dynamic Resource (Resource Set)" at bounding box center [1173, 530] width 565 height 26
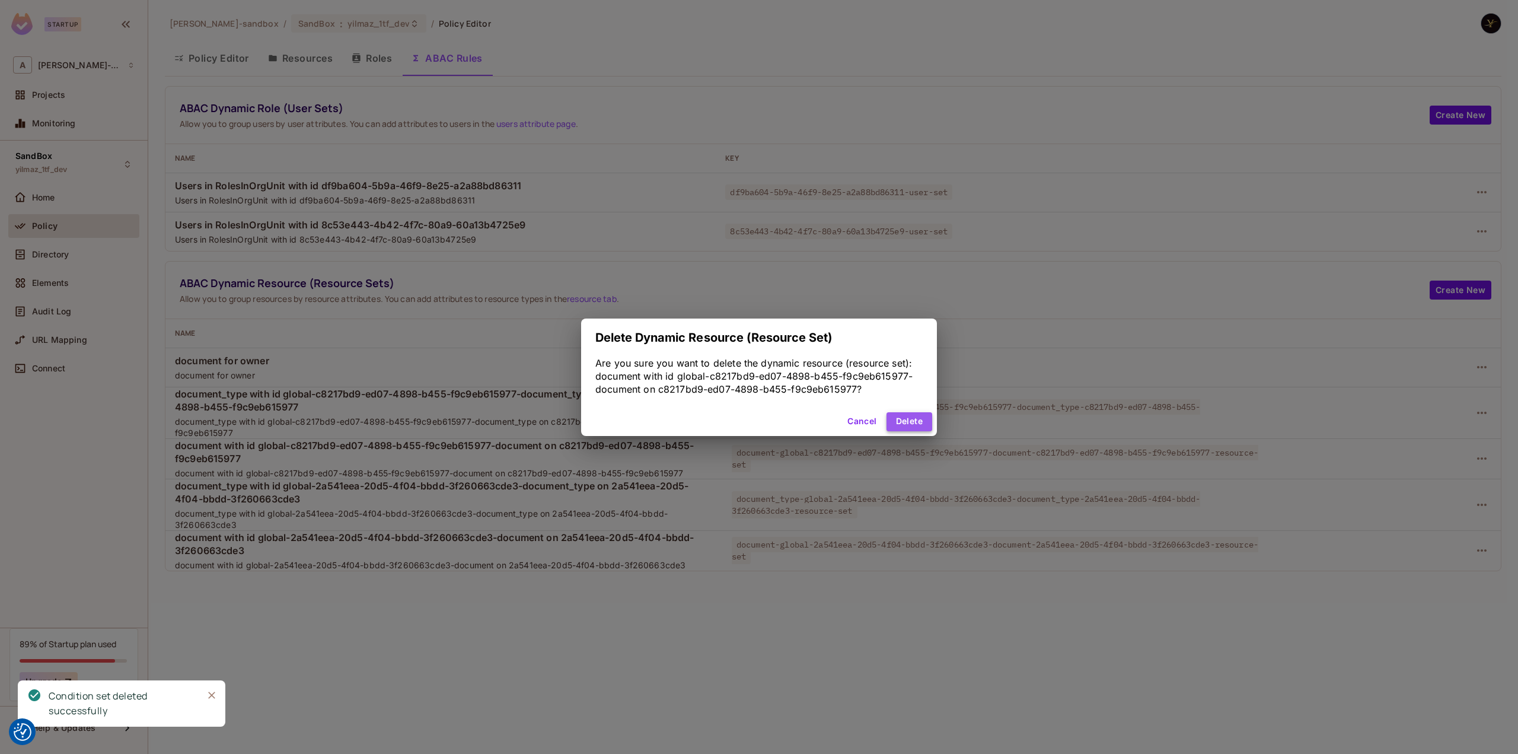
click at [910, 417] on button "Delete" at bounding box center [909, 421] width 46 height 19
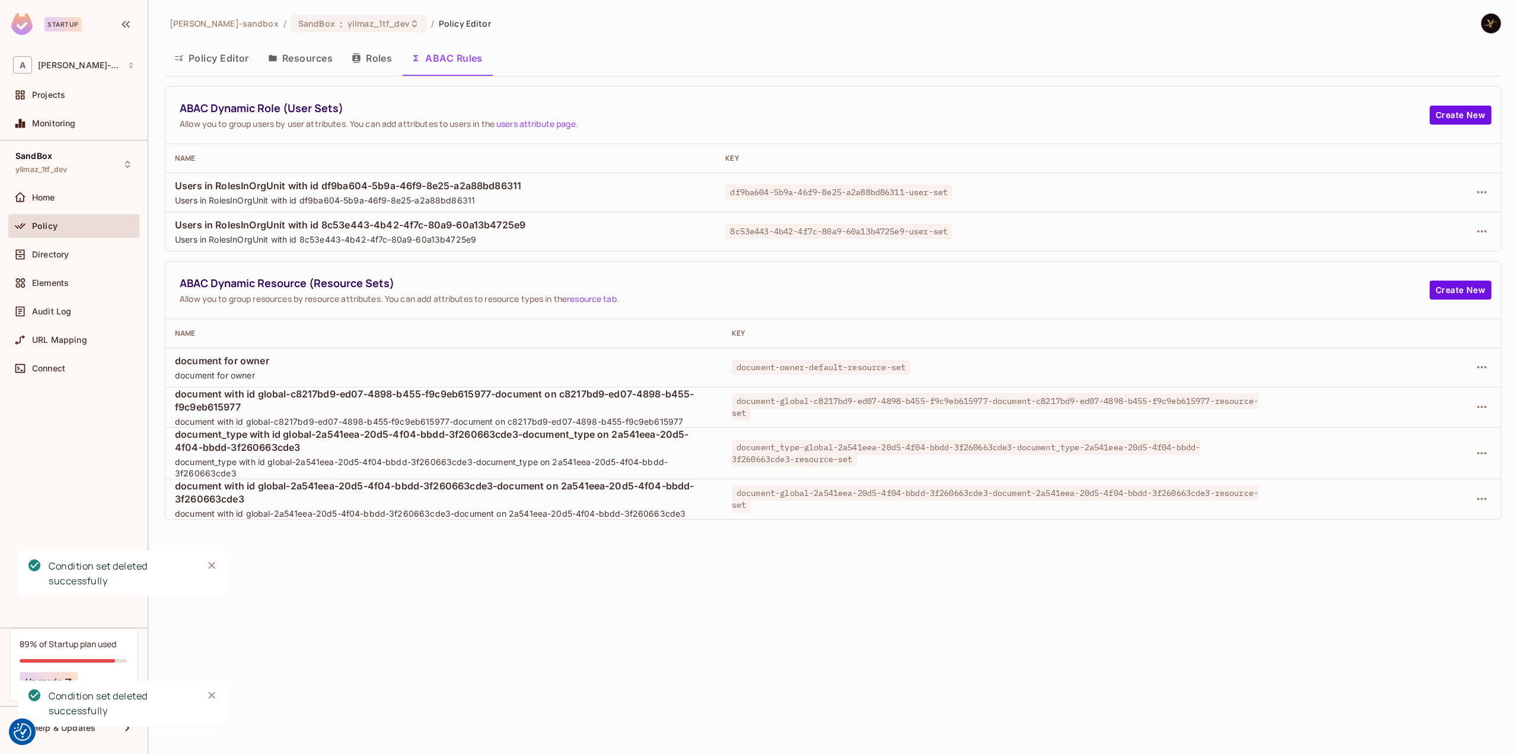
click at [1483, 553] on div "alex-trustflight-sandbox / SandBox : yilmaz_1tf_dev / Policy Editor Policy Edit…" at bounding box center [833, 377] width 1370 height 754
click at [1480, 500] on icon "button" at bounding box center [1482, 499] width 14 height 14
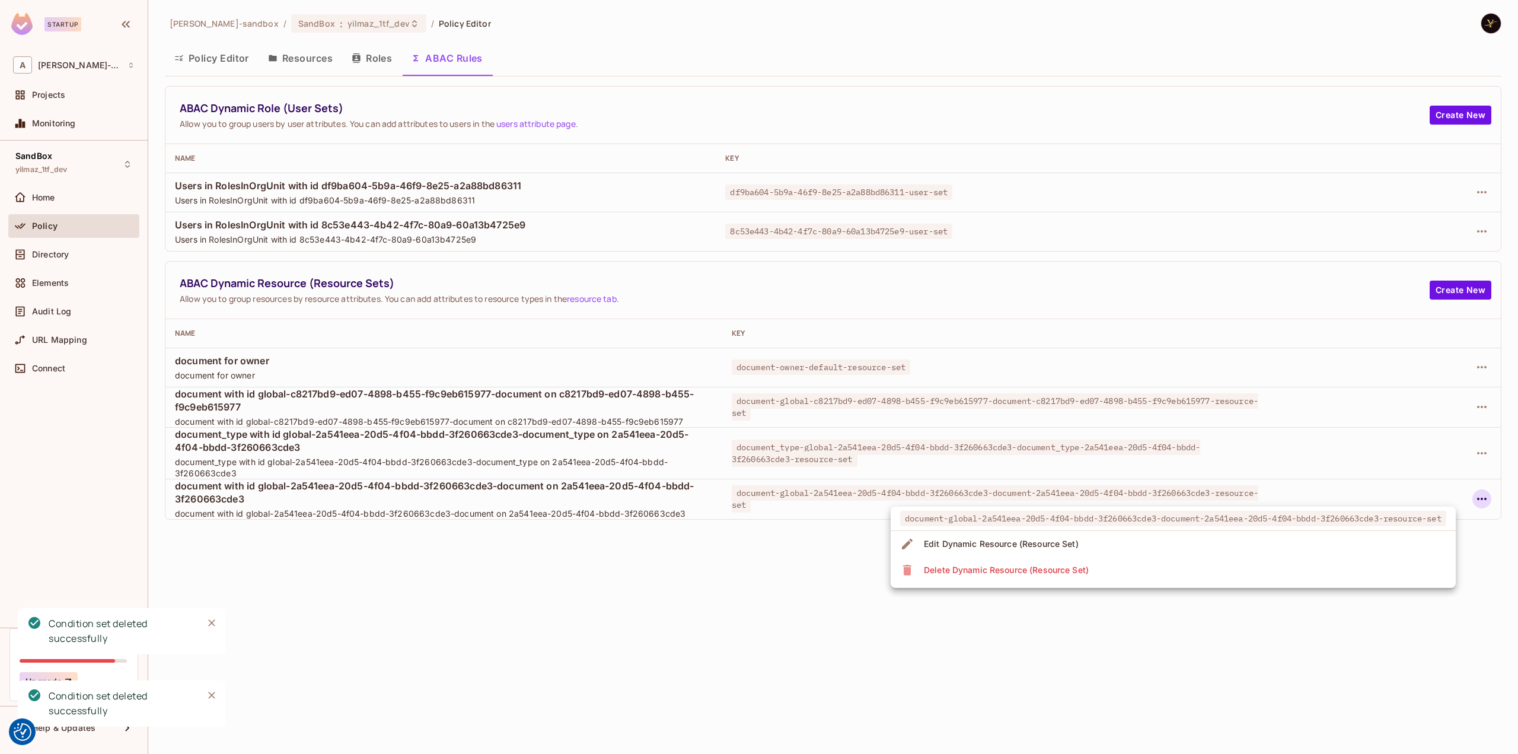
click at [1257, 564] on li "Delete Dynamic Resource (Resource Set)" at bounding box center [1173, 570] width 565 height 26
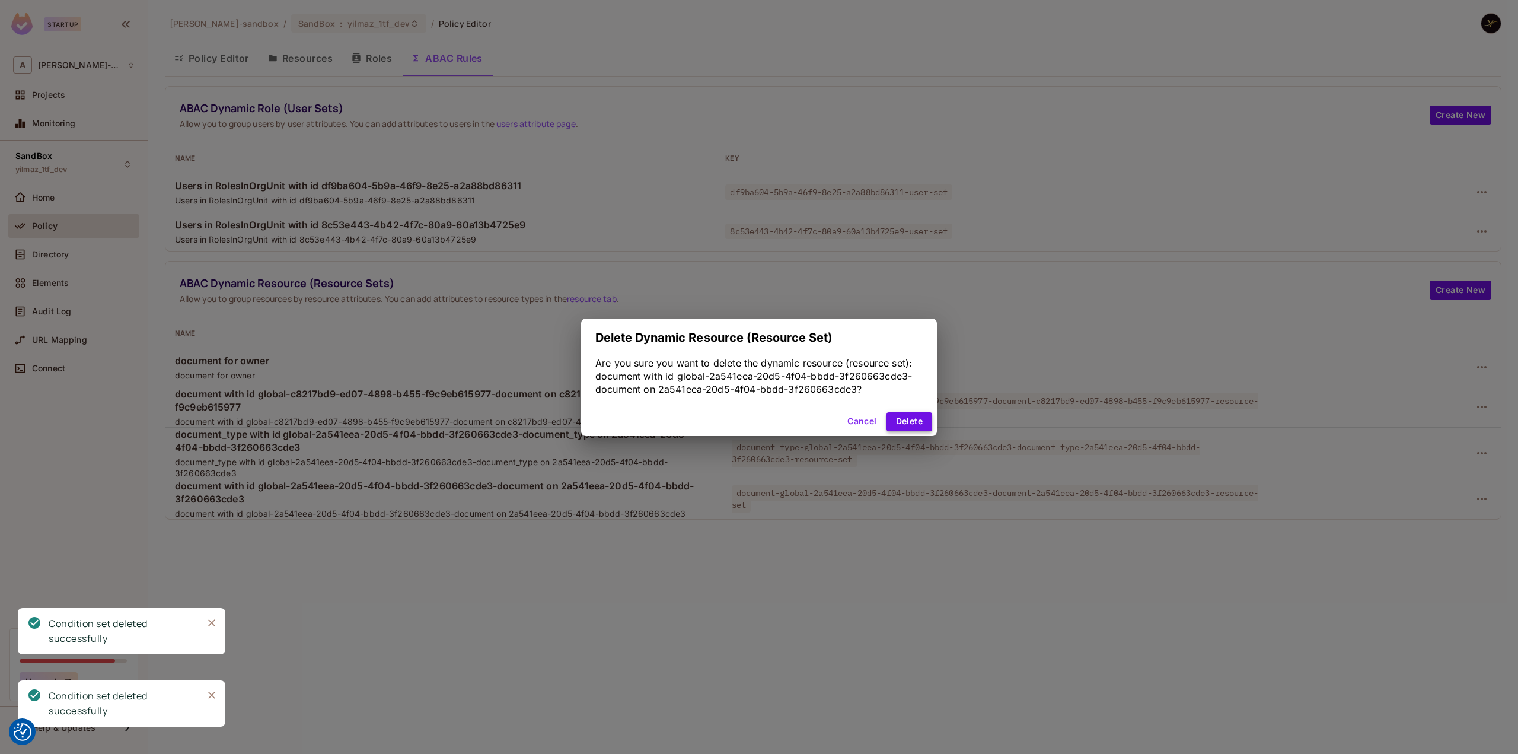
click at [916, 417] on button "Delete" at bounding box center [909, 421] width 46 height 19
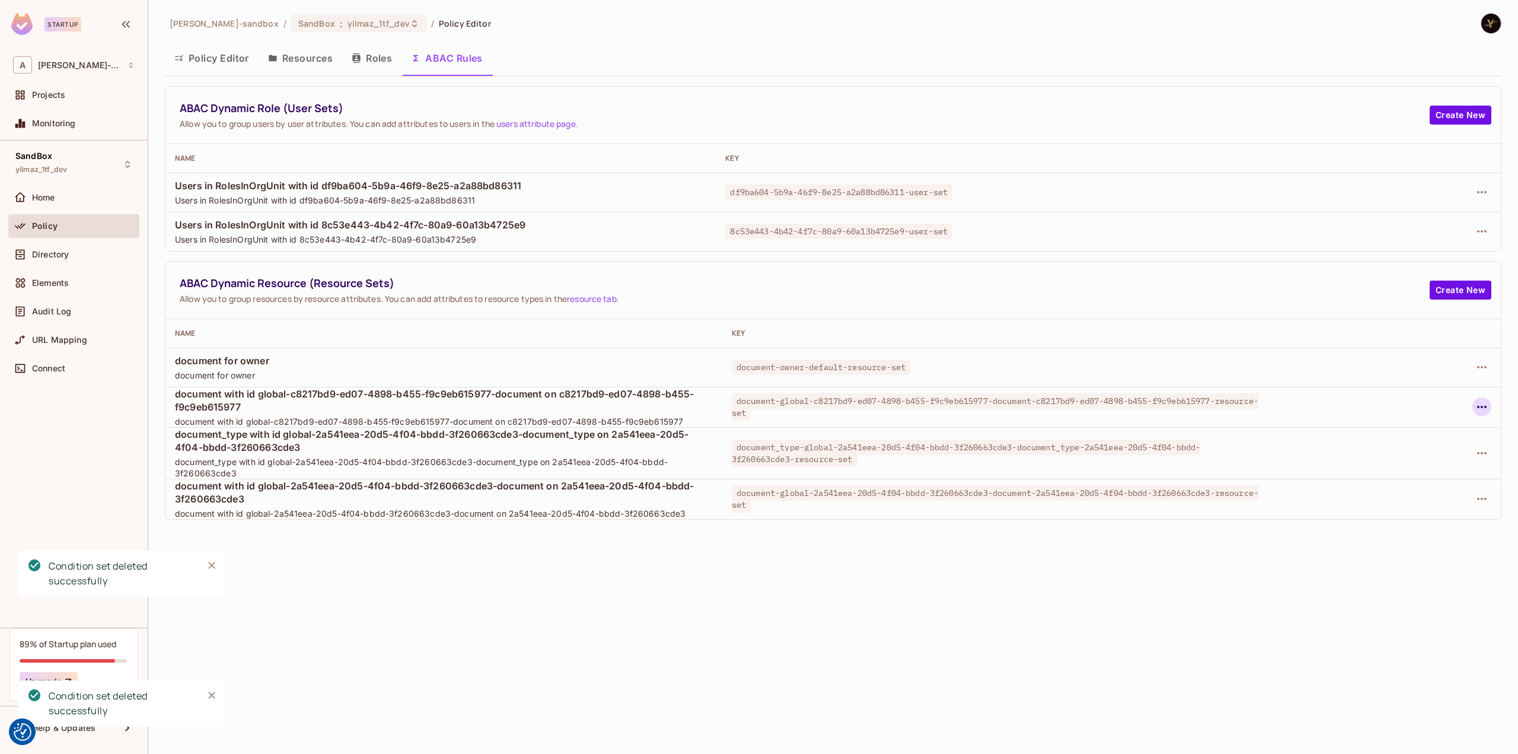
click at [1480, 407] on icon "button" at bounding box center [1482, 407] width 14 height 14
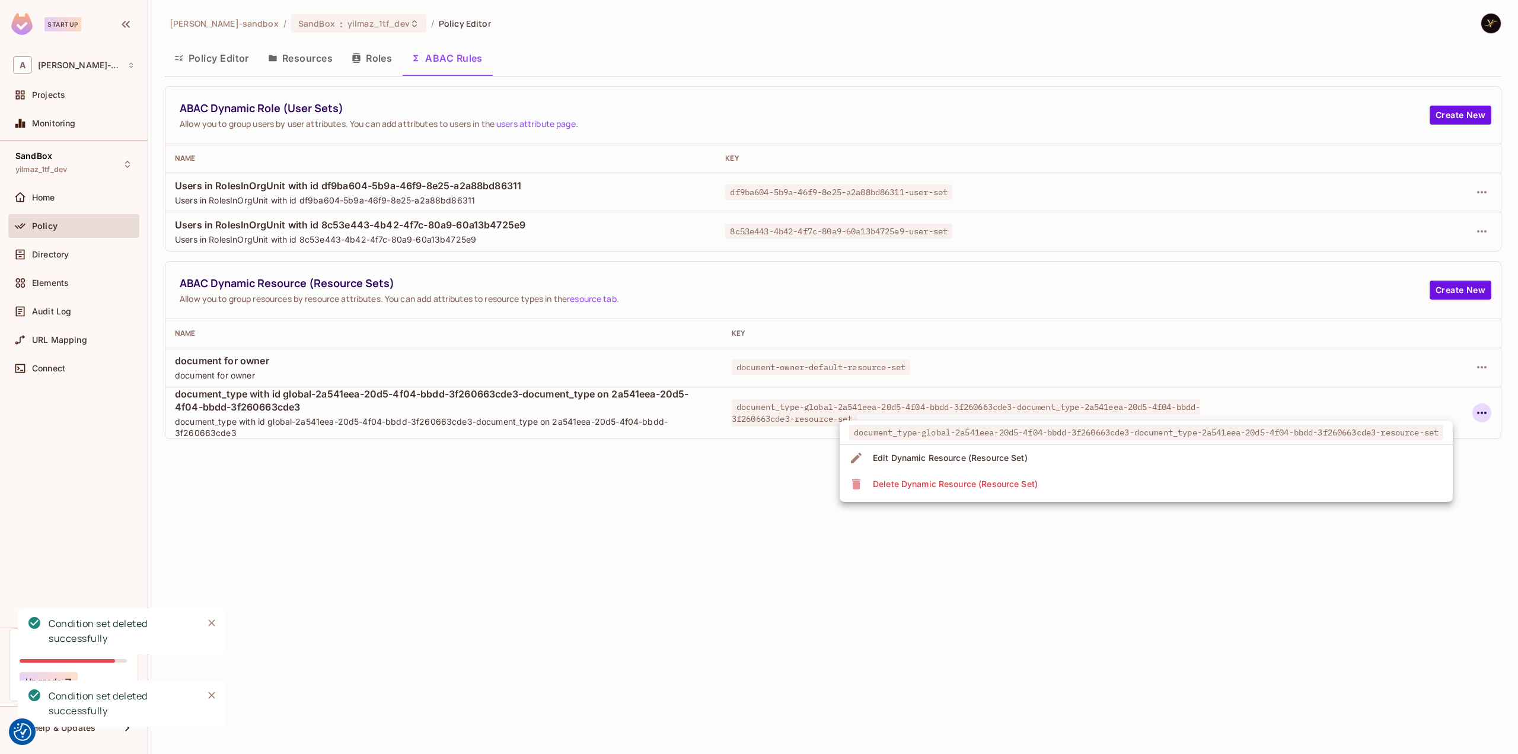
click at [1016, 480] on div "Delete Dynamic Resource (Resource Set)" at bounding box center [955, 484] width 165 height 12
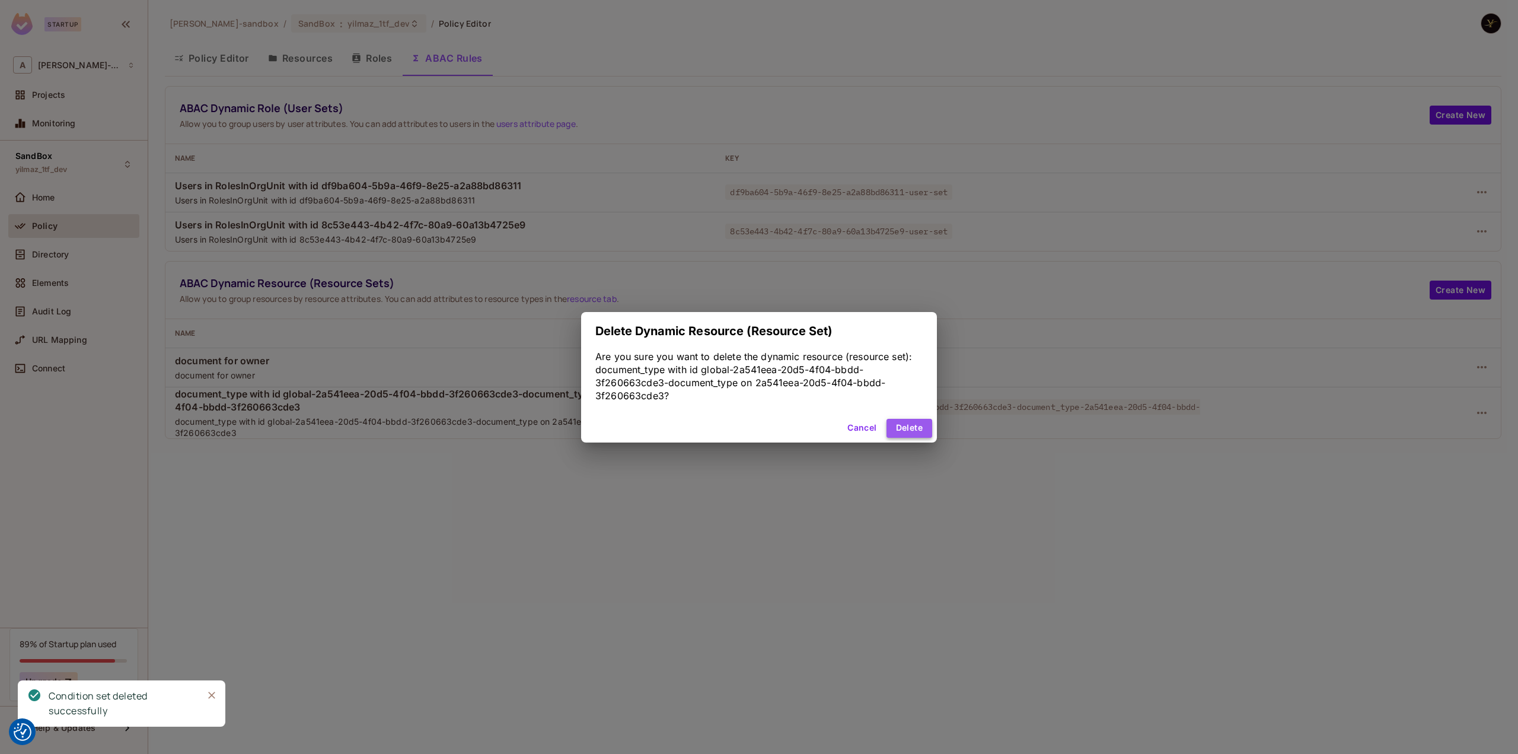
click at [920, 422] on button "Delete" at bounding box center [909, 428] width 46 height 19
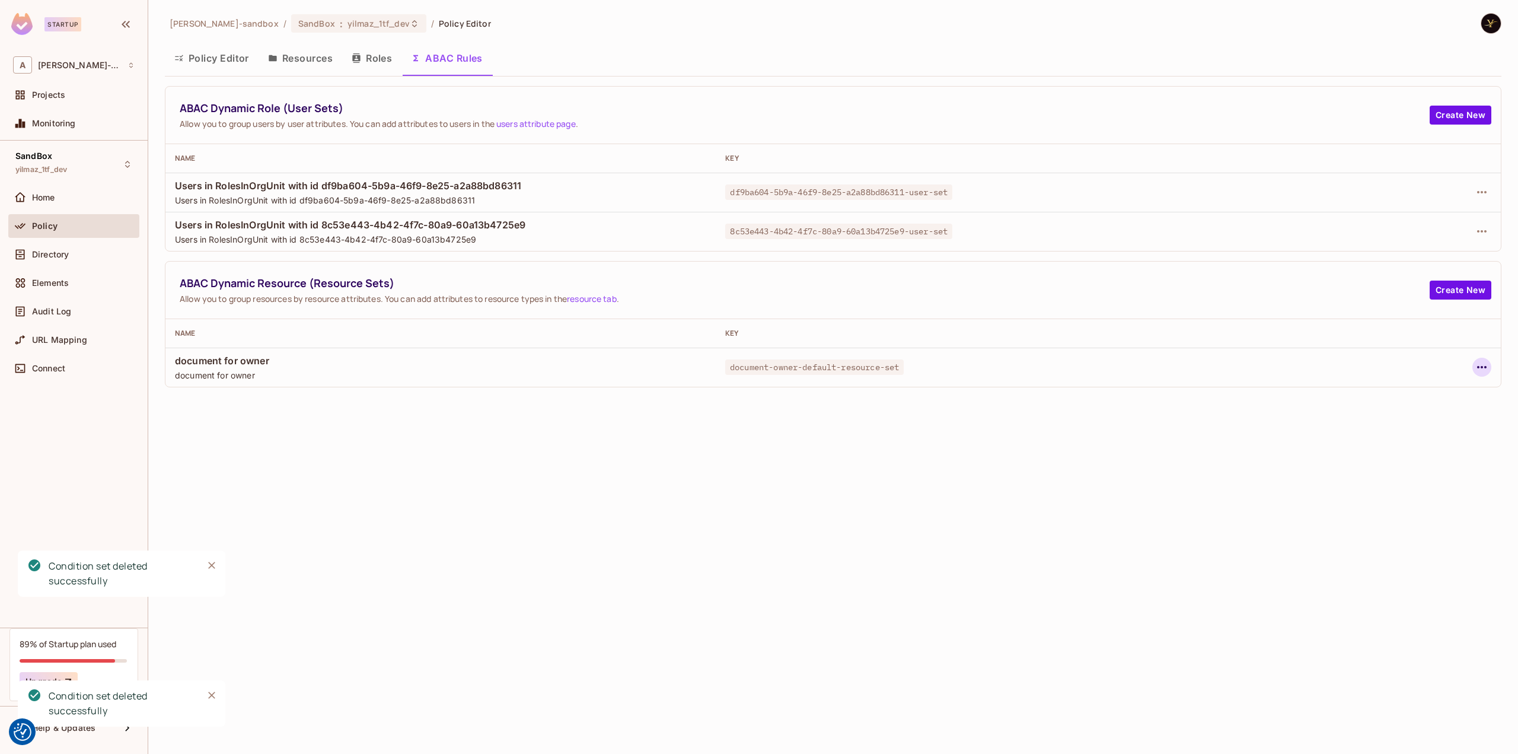
click at [1473, 367] on button "button" at bounding box center [1481, 367] width 19 height 19
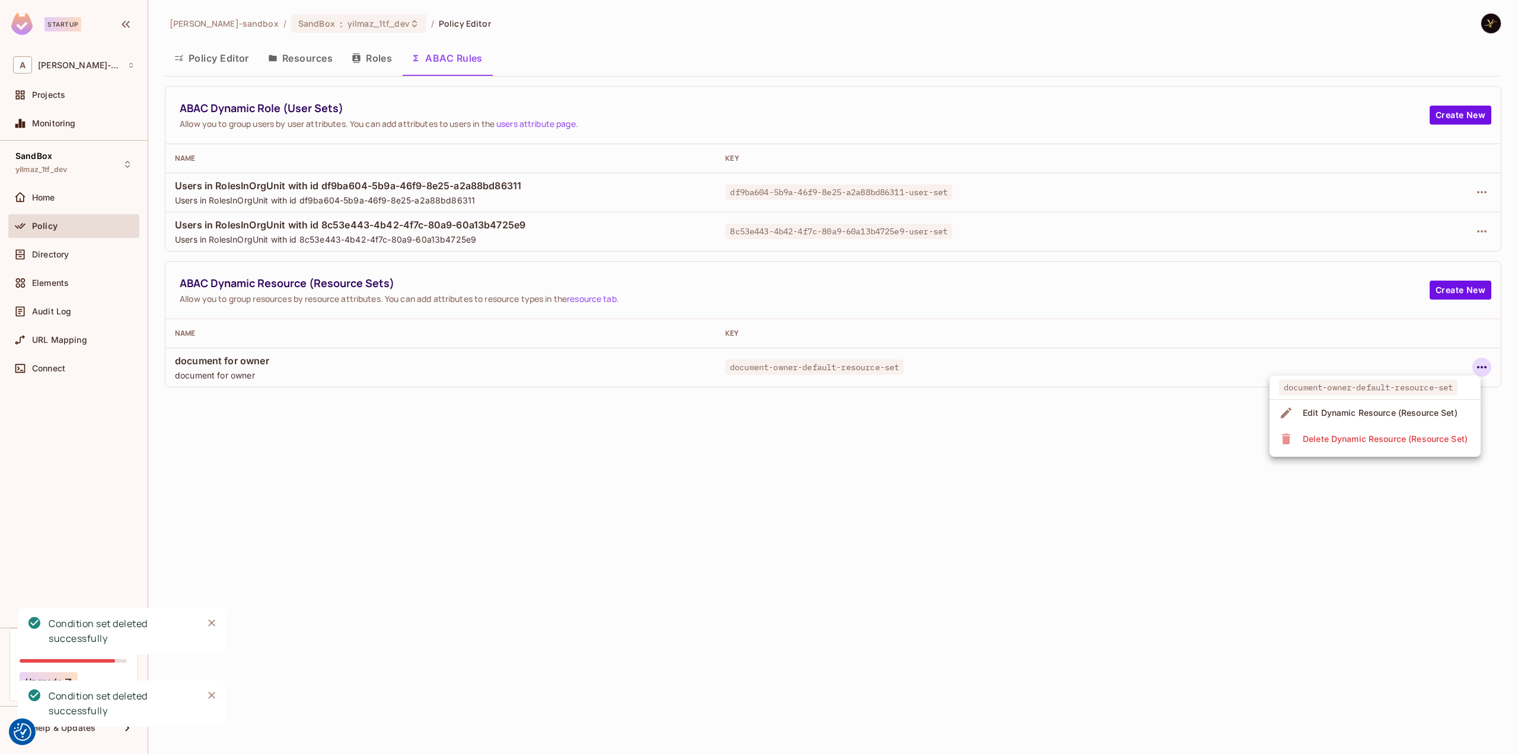
click at [1321, 437] on div "Delete Dynamic Resource (Resource Set)" at bounding box center [1385, 439] width 165 height 12
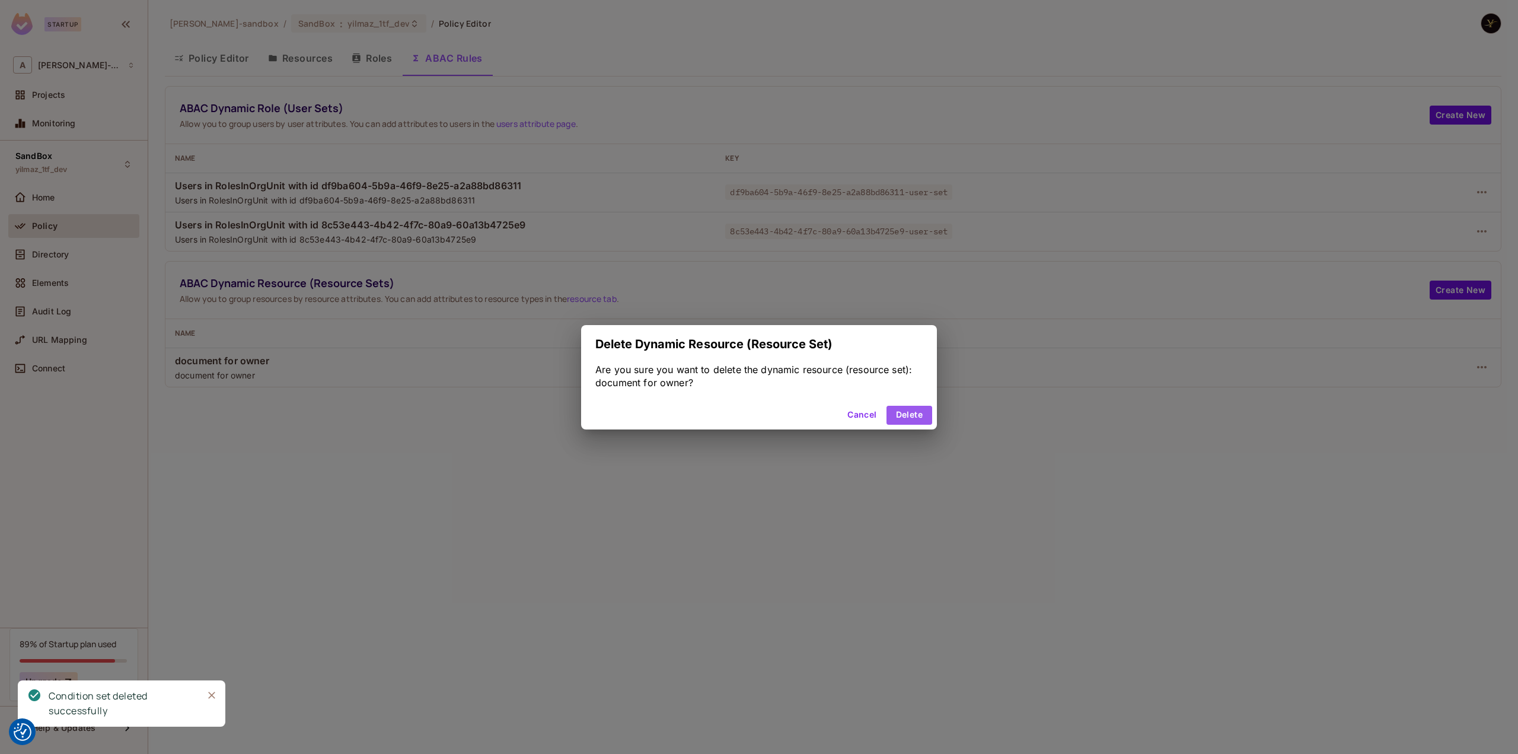
click at [894, 406] on button "Delete" at bounding box center [909, 415] width 46 height 19
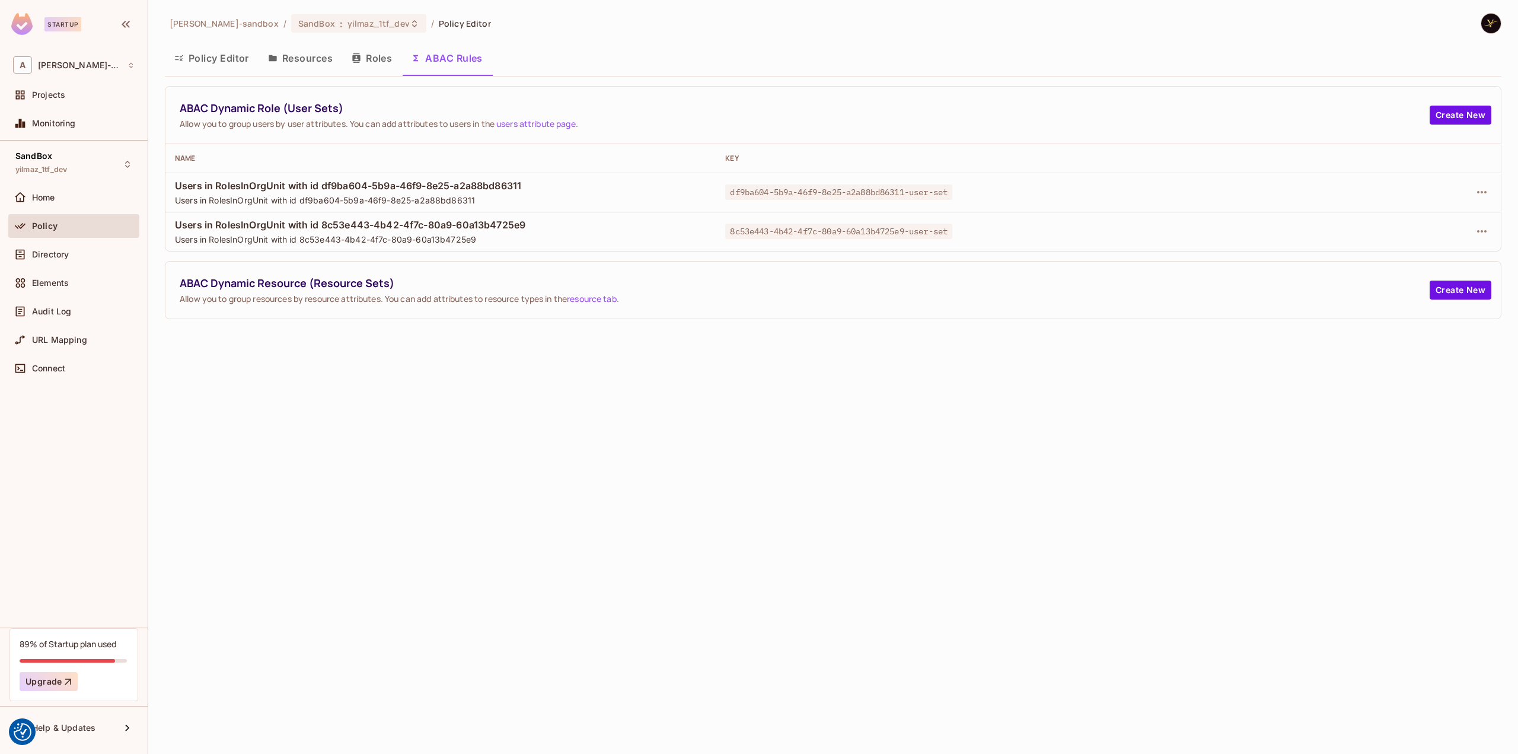
click at [362, 439] on div "alex-trustflight-sandbox / SandBox : yilmaz_1tf_dev / Policy Editor Policy Edit…" at bounding box center [833, 377] width 1370 height 754
click at [330, 441] on div "[PERSON_NAME]-sandbox / SandBox : yilmaz_1tf_dev / Policy Editor Policy Editor …" at bounding box center [833, 377] width 1370 height 754
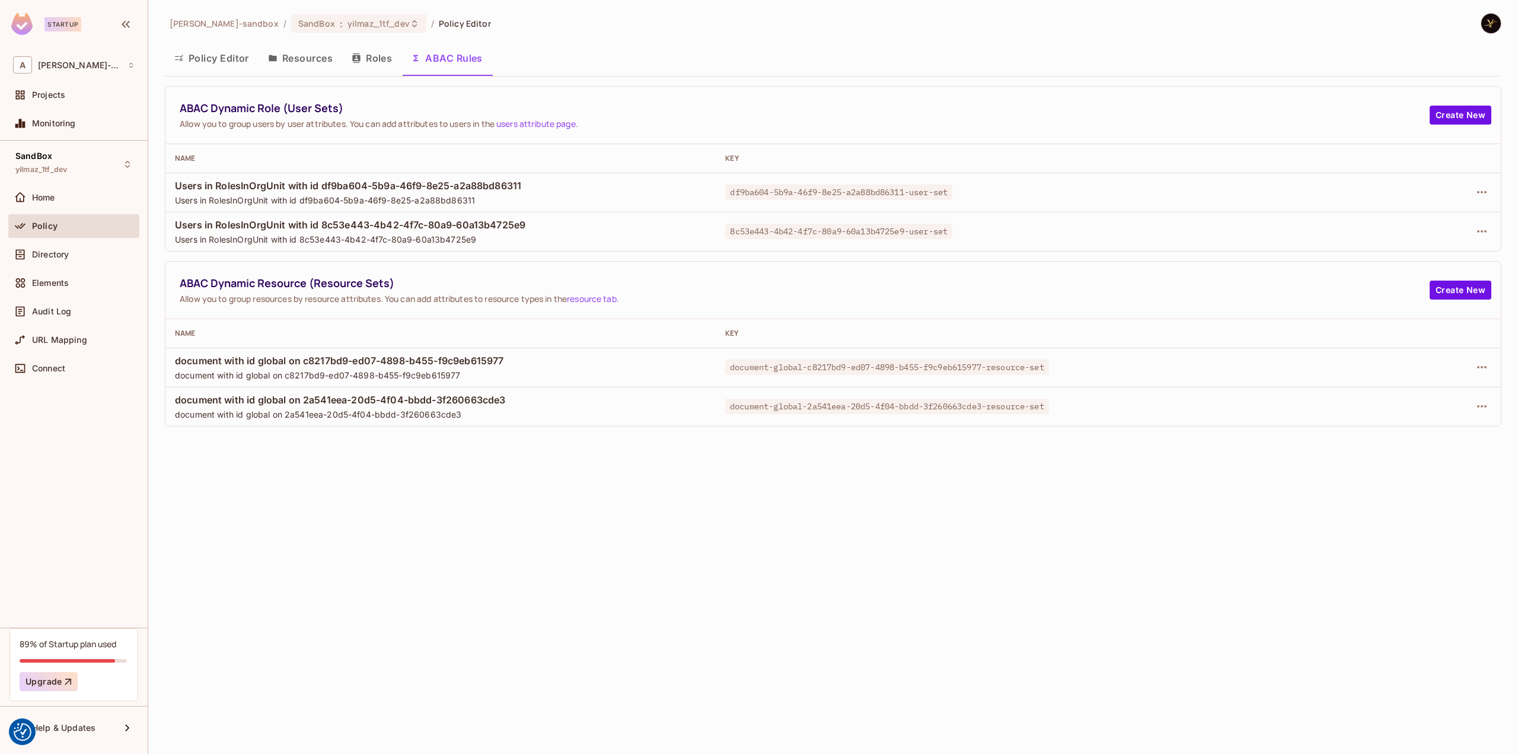
click at [455, 524] on div "[PERSON_NAME]-sandbox / SandBox : yilmaz_1tf_dev / Policy Editor Policy Editor …" at bounding box center [833, 377] width 1370 height 754
click at [434, 516] on div "[PERSON_NAME]-sandbox / SandBox : yilmaz_1tf_dev / Policy Editor Policy Editor …" at bounding box center [833, 377] width 1370 height 754
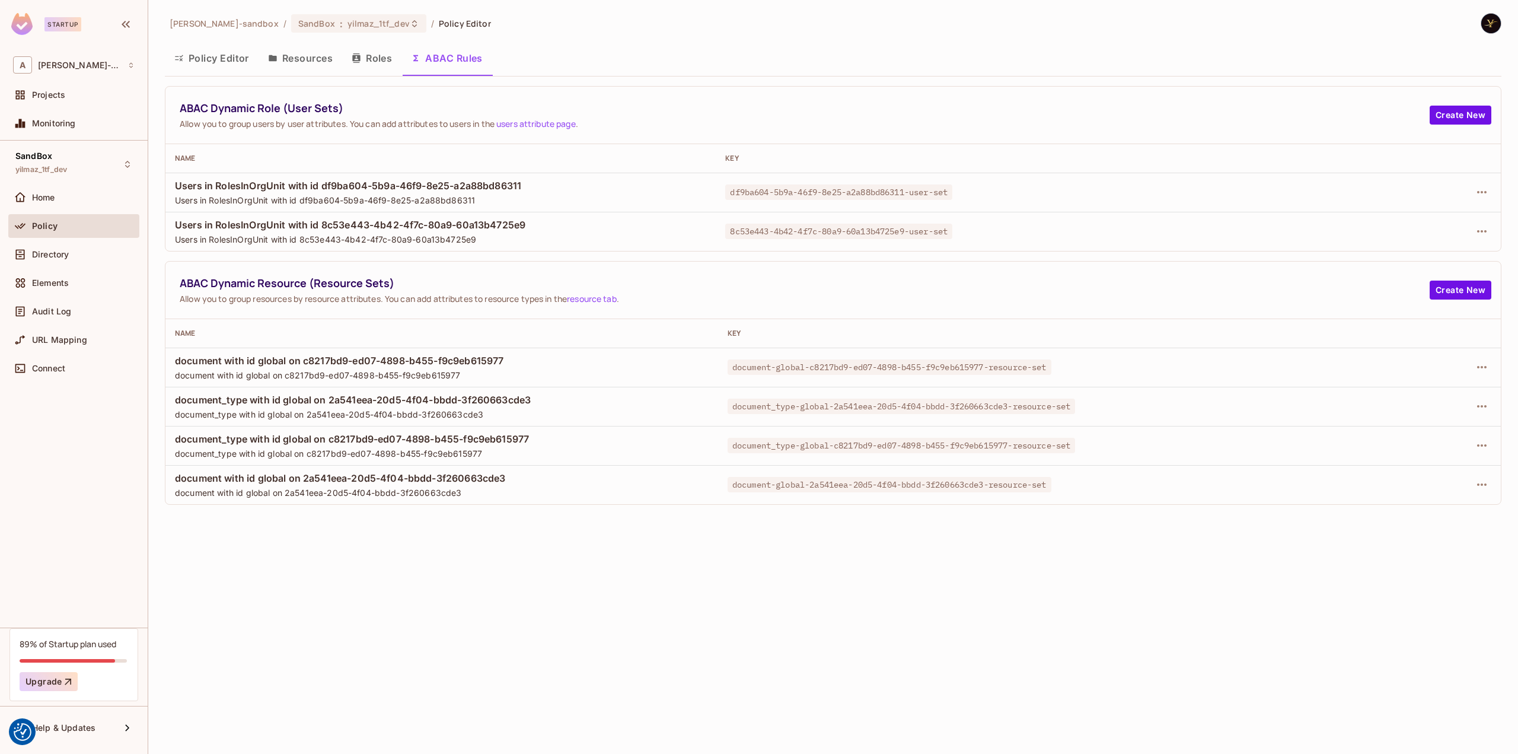
click at [235, 59] on button "Policy Editor" at bounding box center [212, 58] width 94 height 30
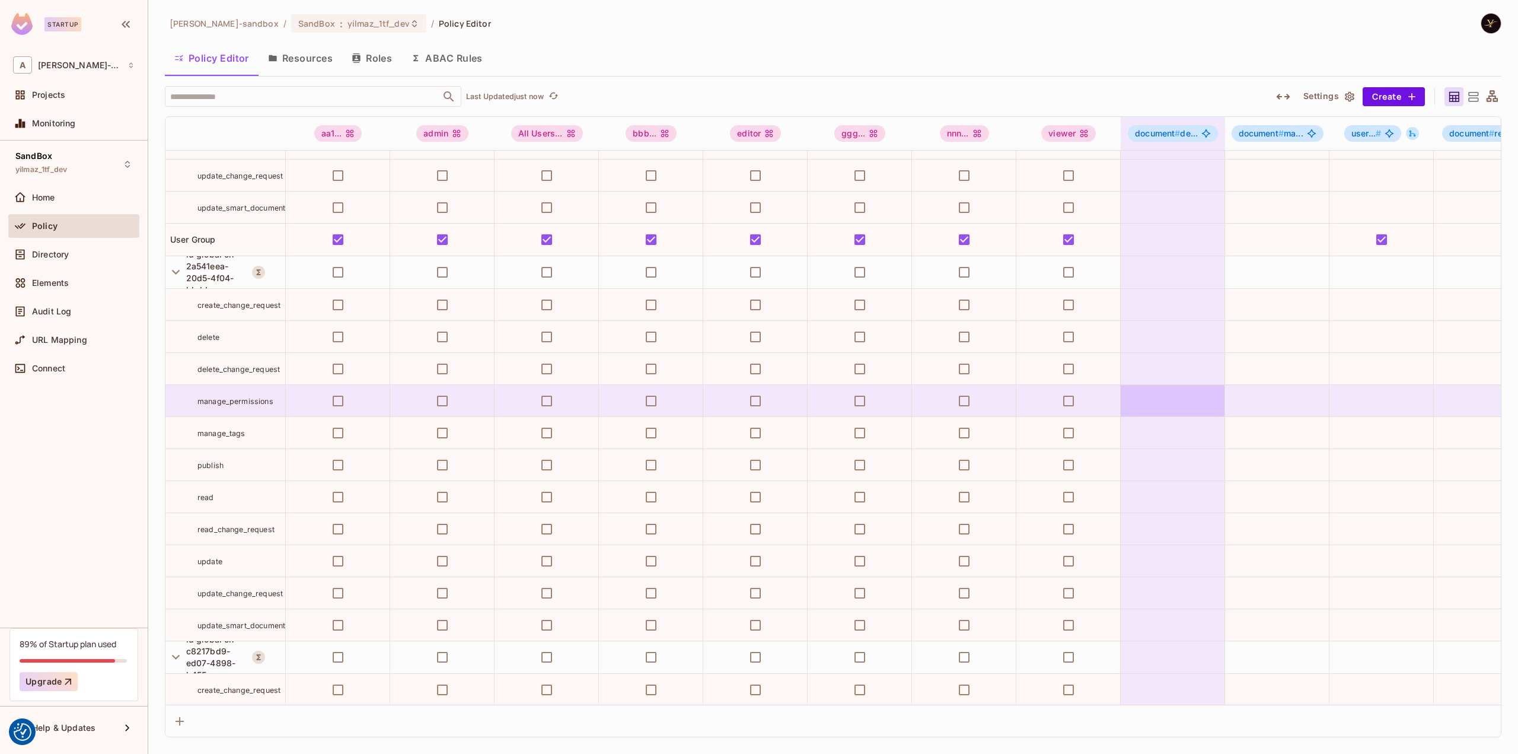
scroll to position [920, 0]
